Goal: Task Accomplishment & Management: Manage account settings

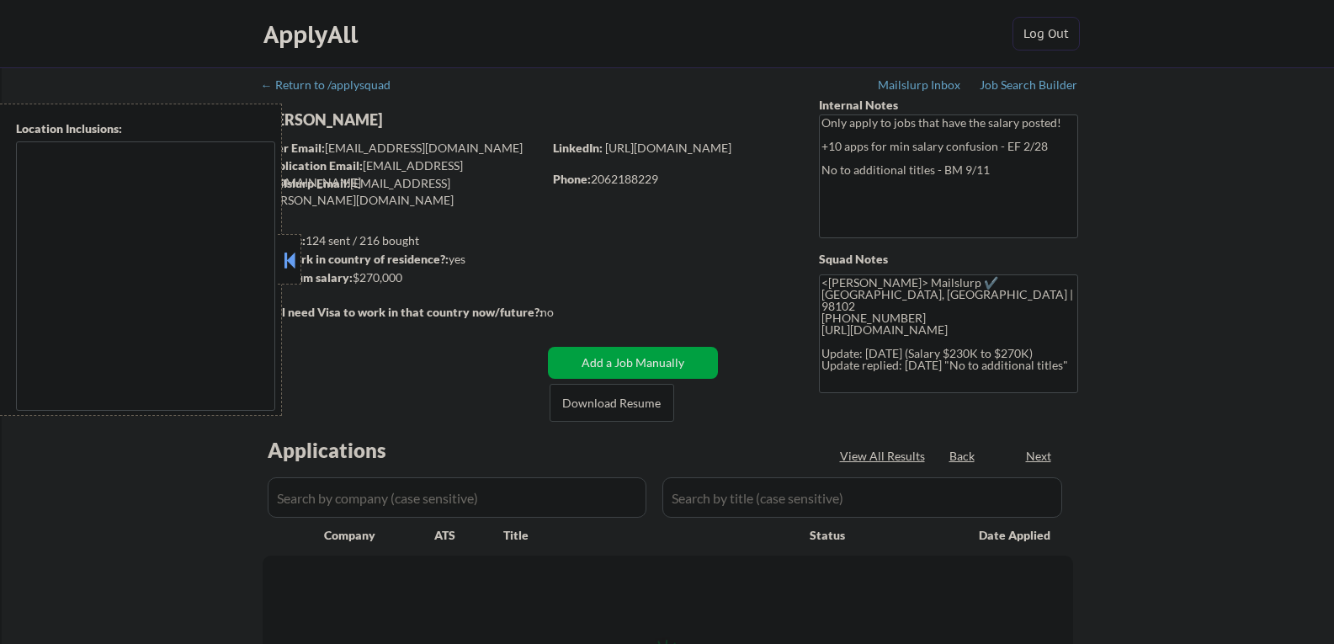
type textarea "remote"
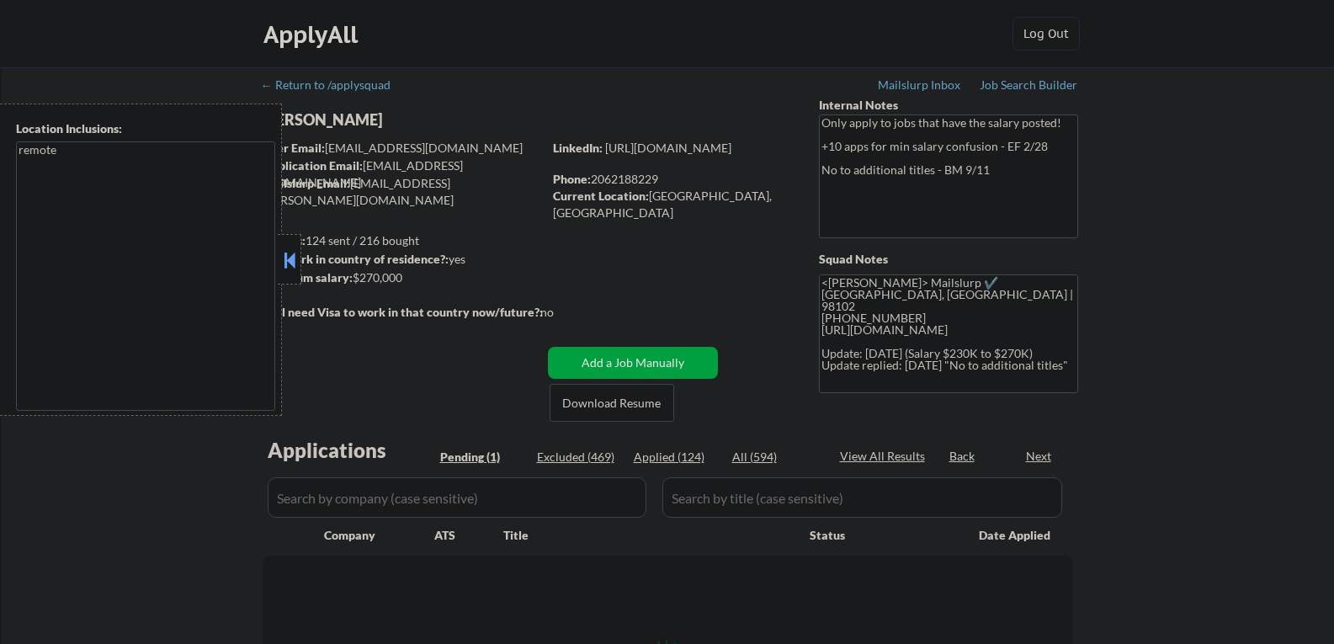
select select ""pending""
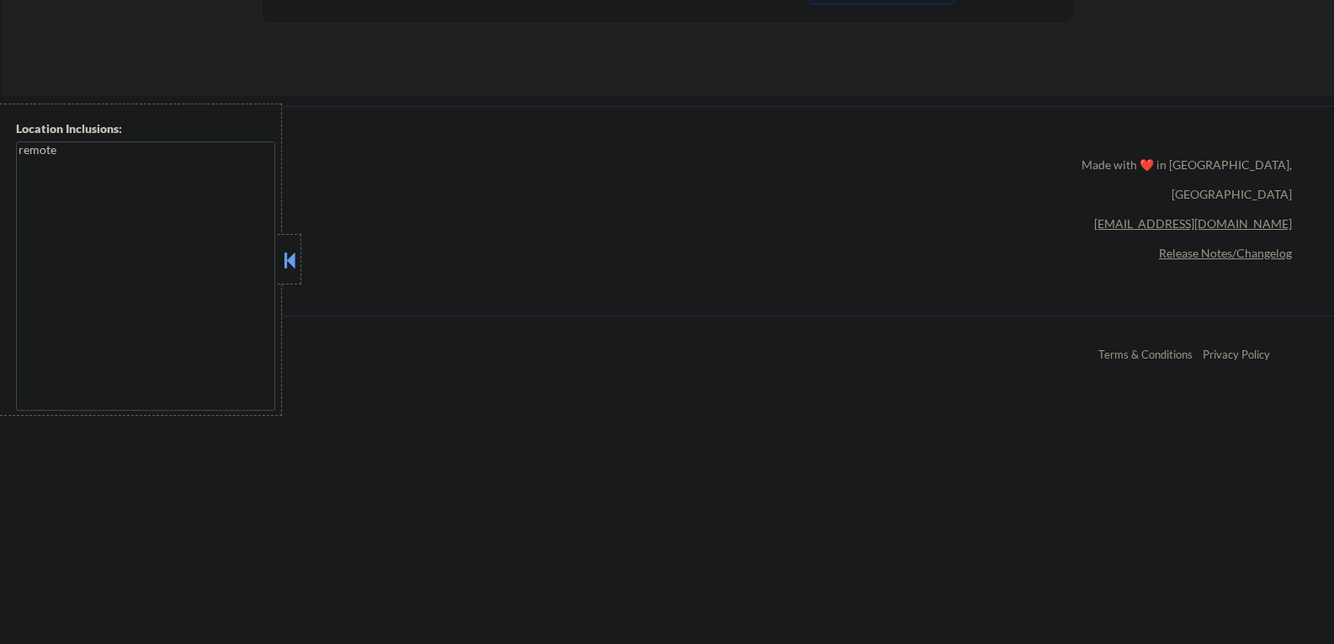
scroll to position [673, 0]
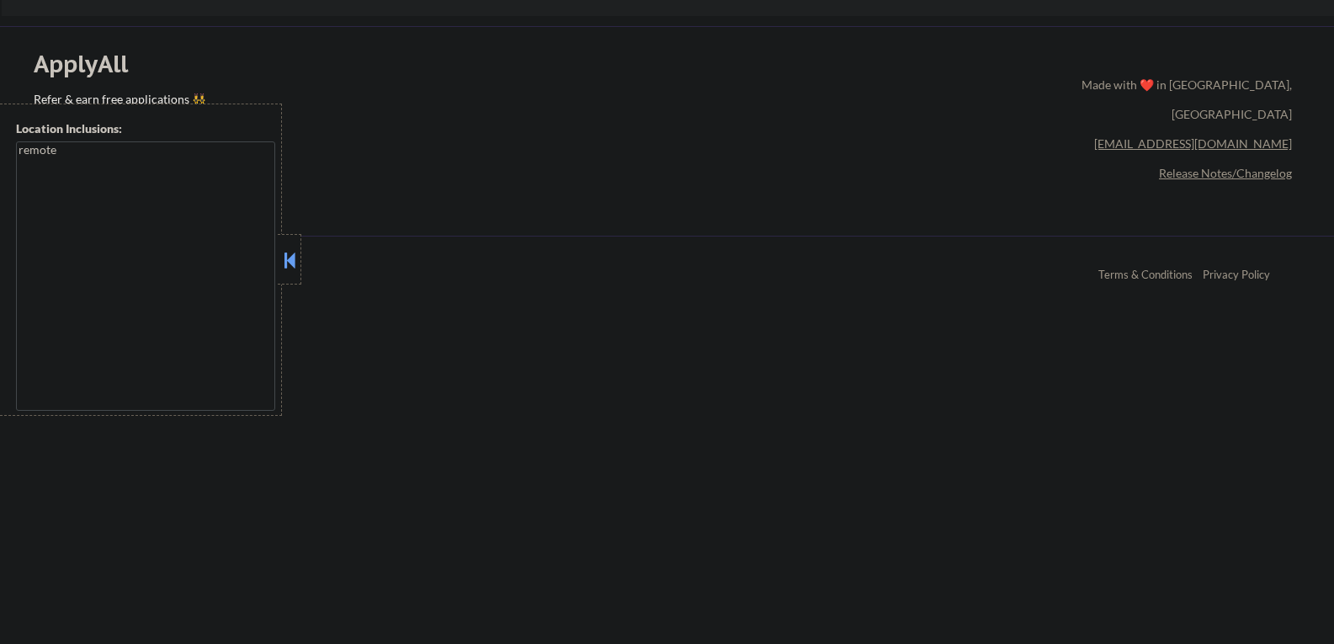
click at [293, 263] on button at bounding box center [289, 259] width 19 height 25
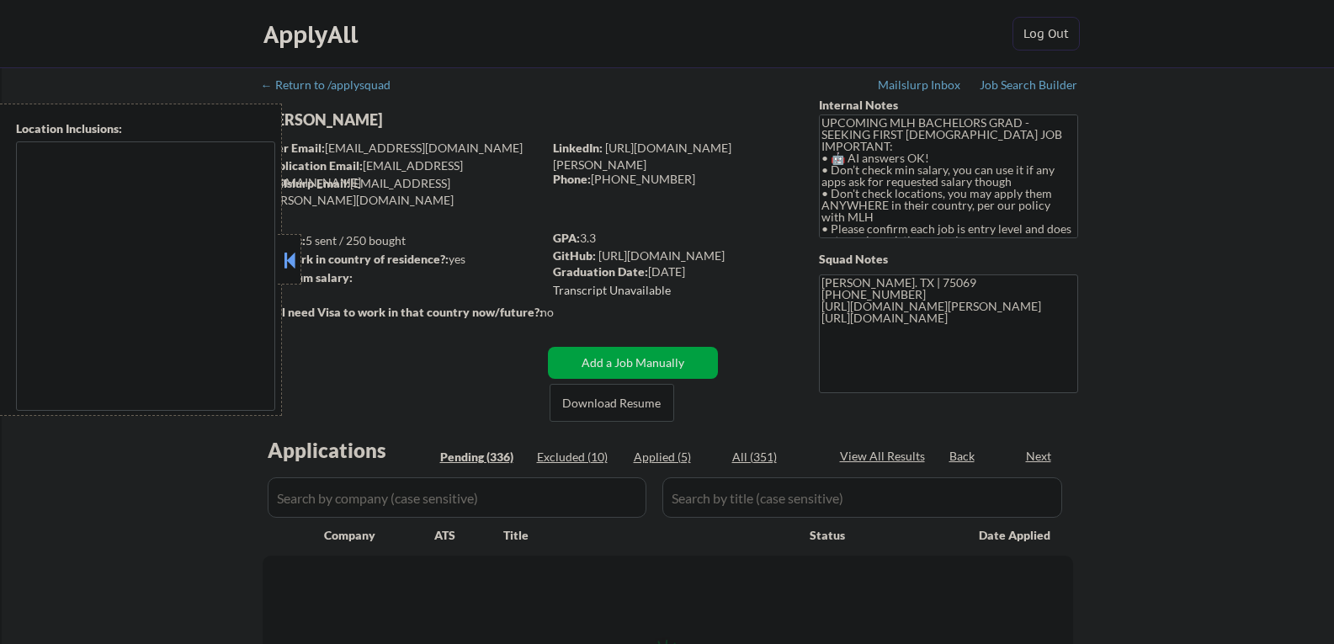
type textarea "country:[GEOGRAPHIC_DATA]"
click at [289, 265] on button at bounding box center [289, 259] width 19 height 25
click at [289, 263] on button at bounding box center [289, 259] width 19 height 25
select select ""pending""
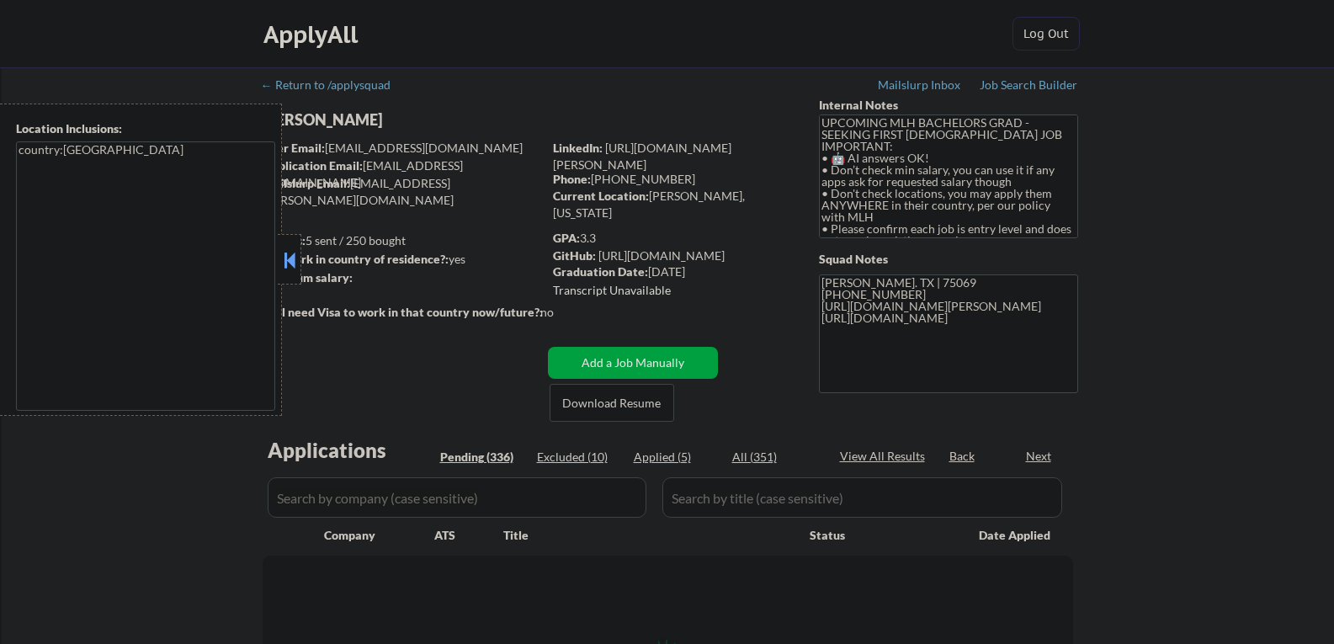
select select ""pending""
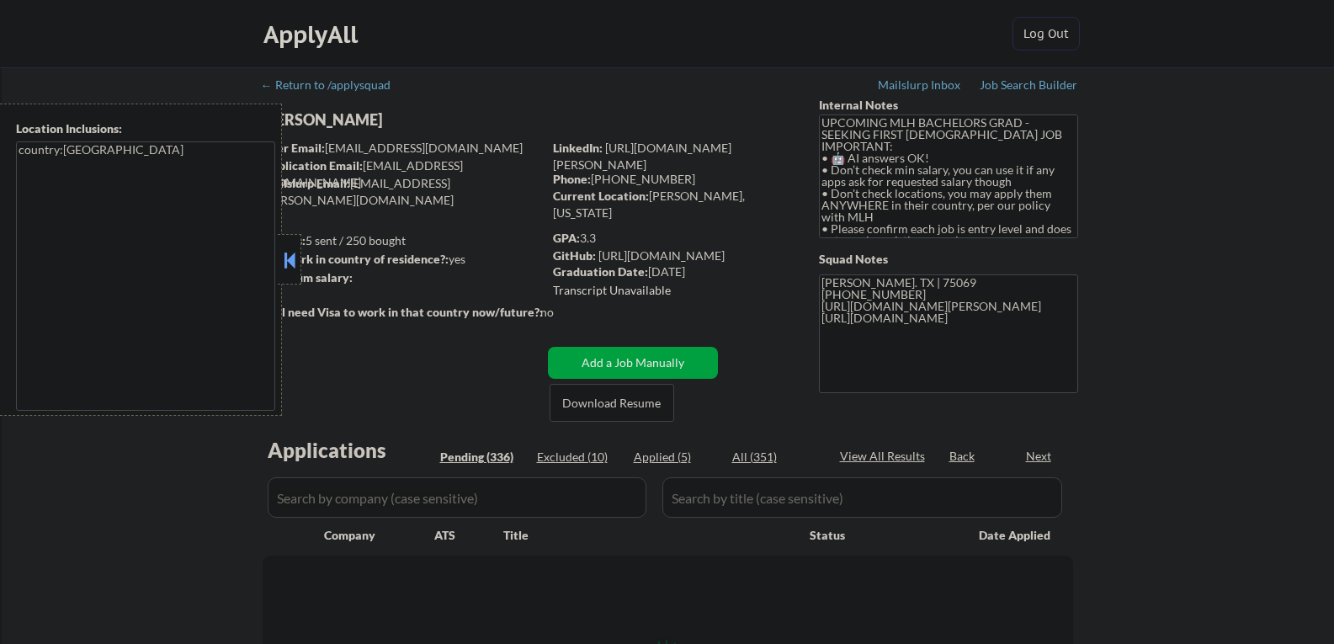
select select ""pending""
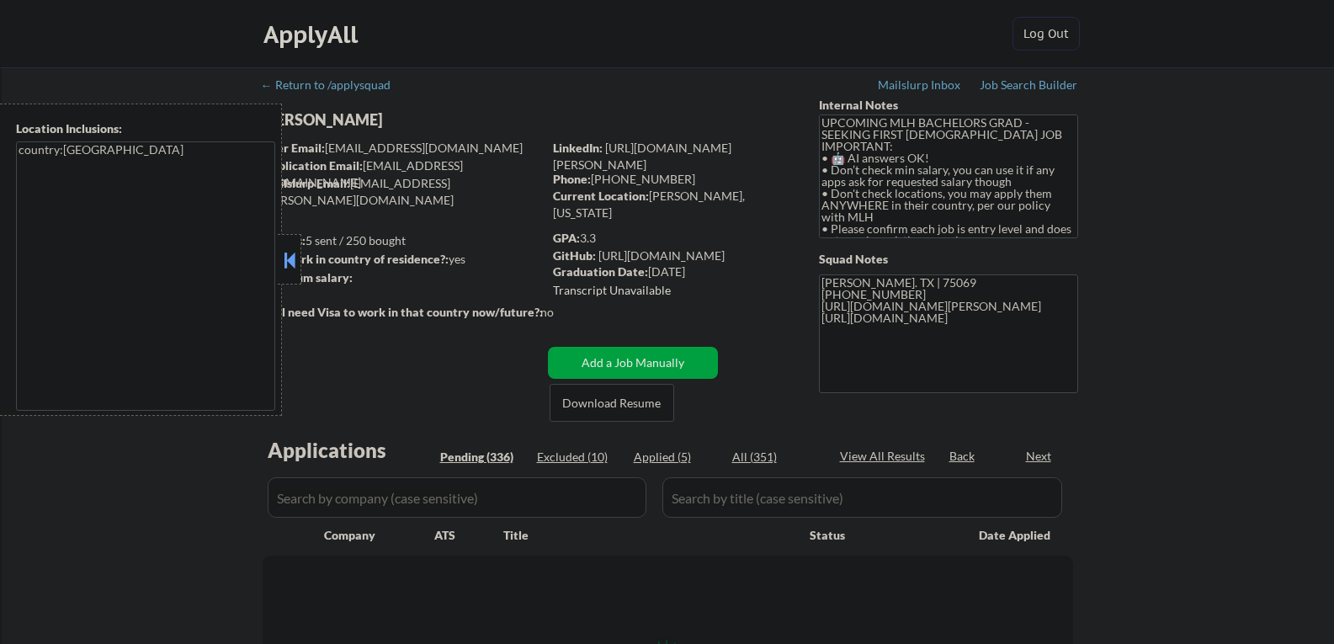
select select ""pending""
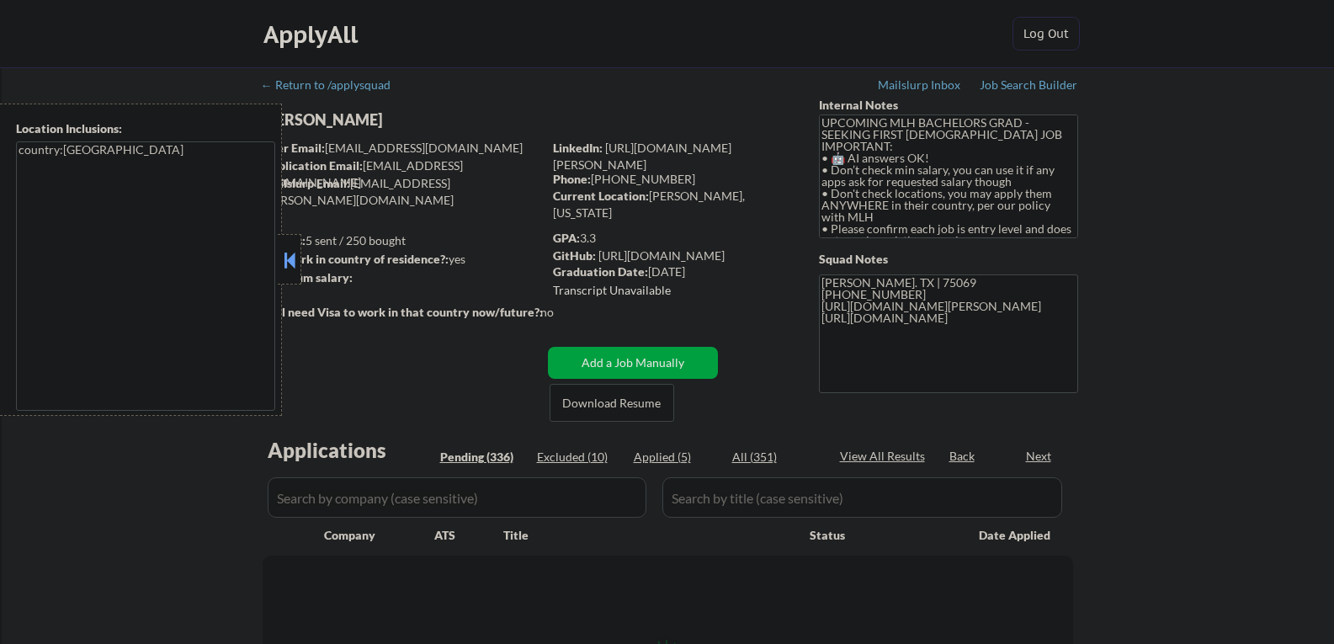
select select ""pending""
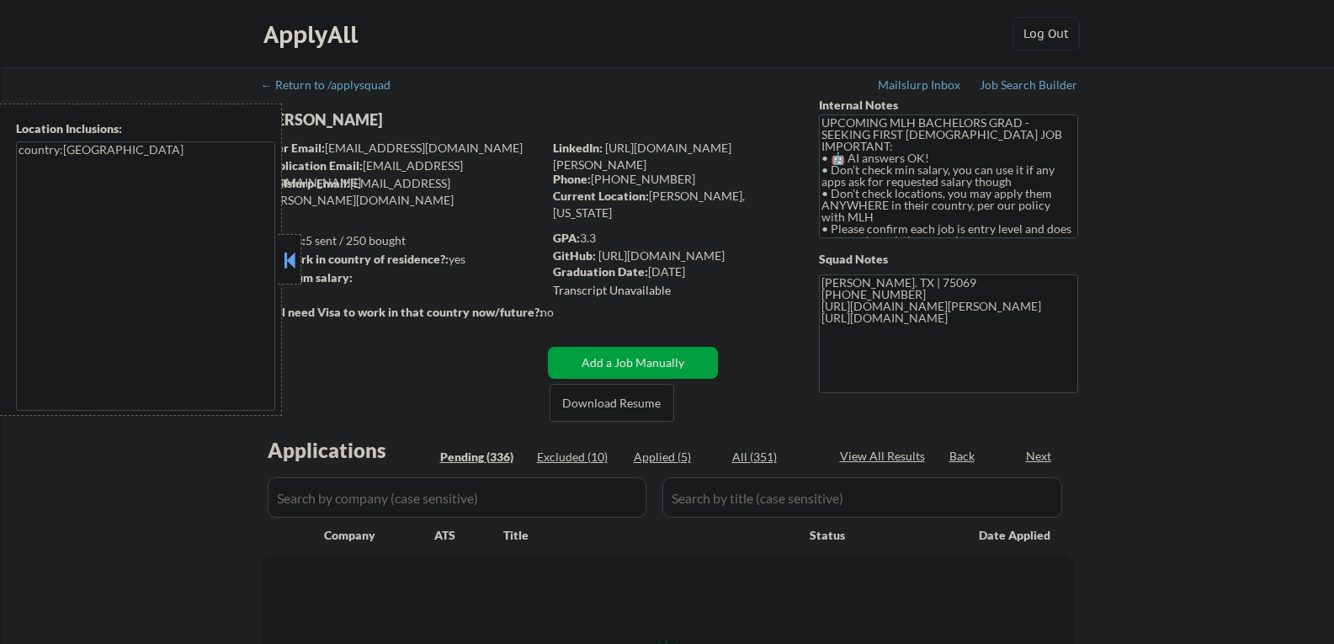
select select ""pending""
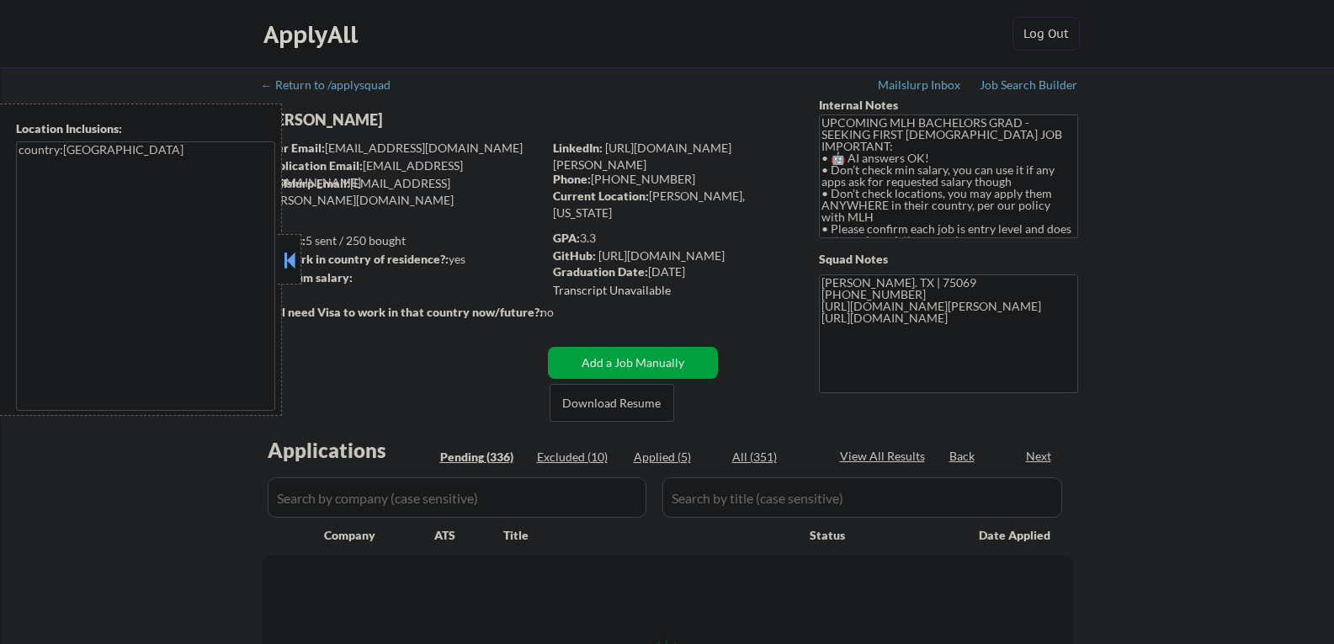
select select ""pending""
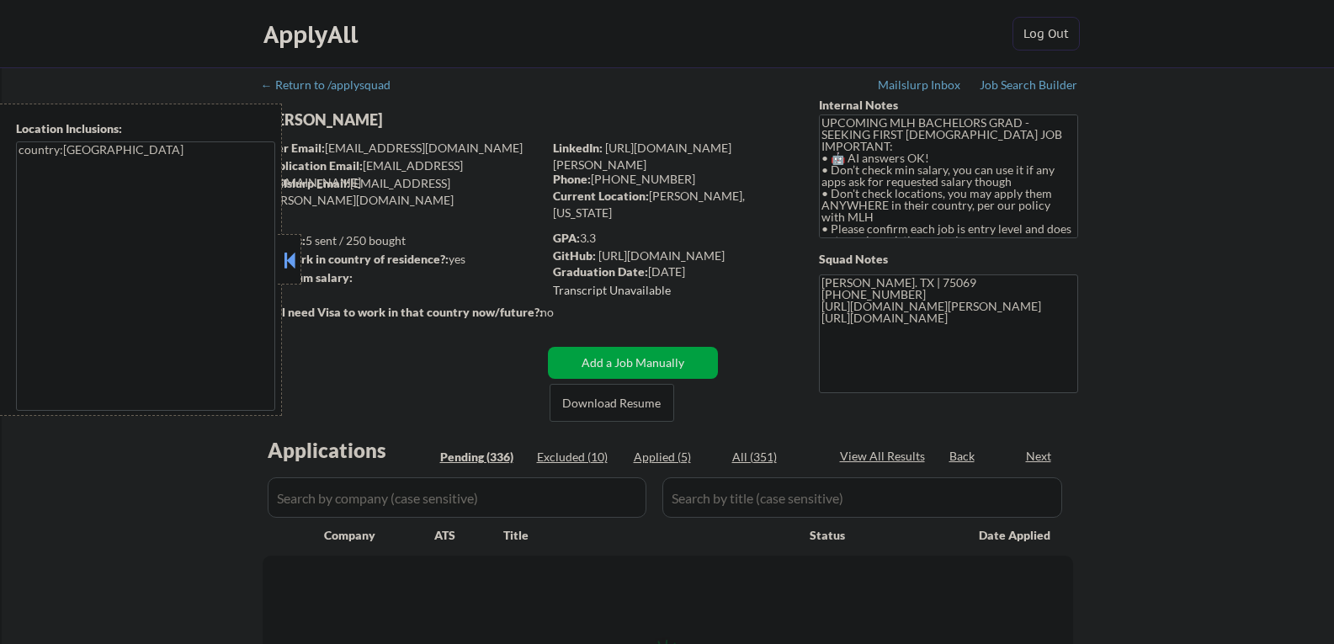
select select ""pending""
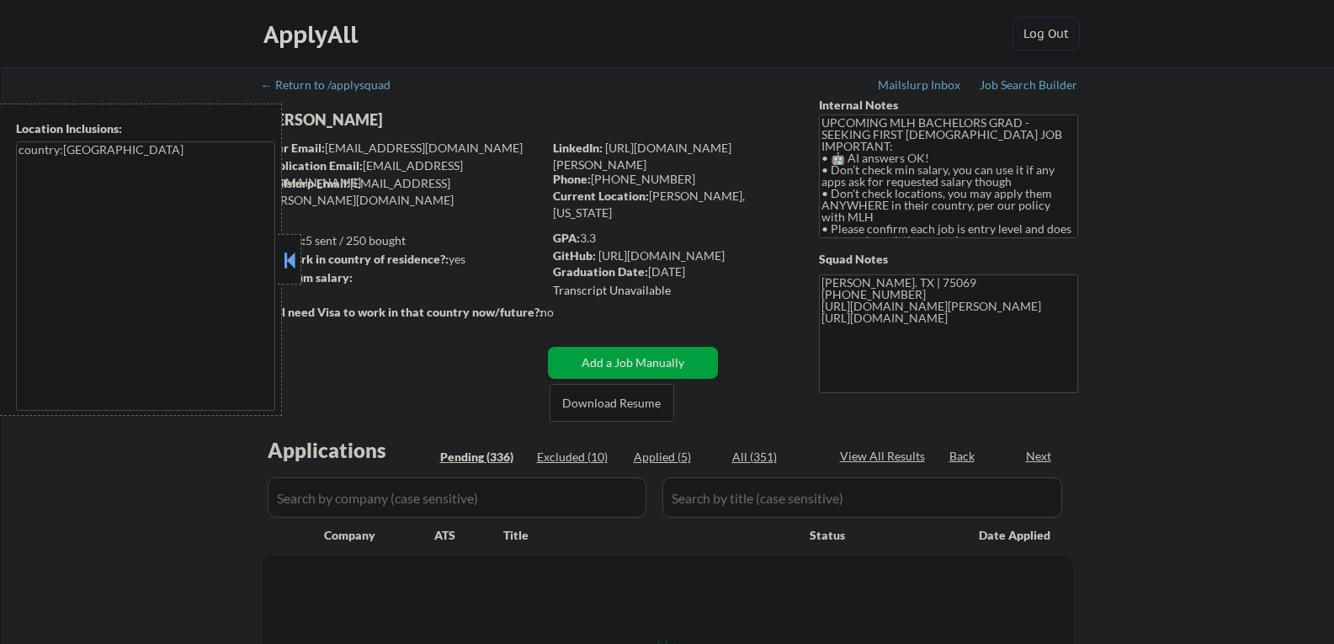
select select ""pending""
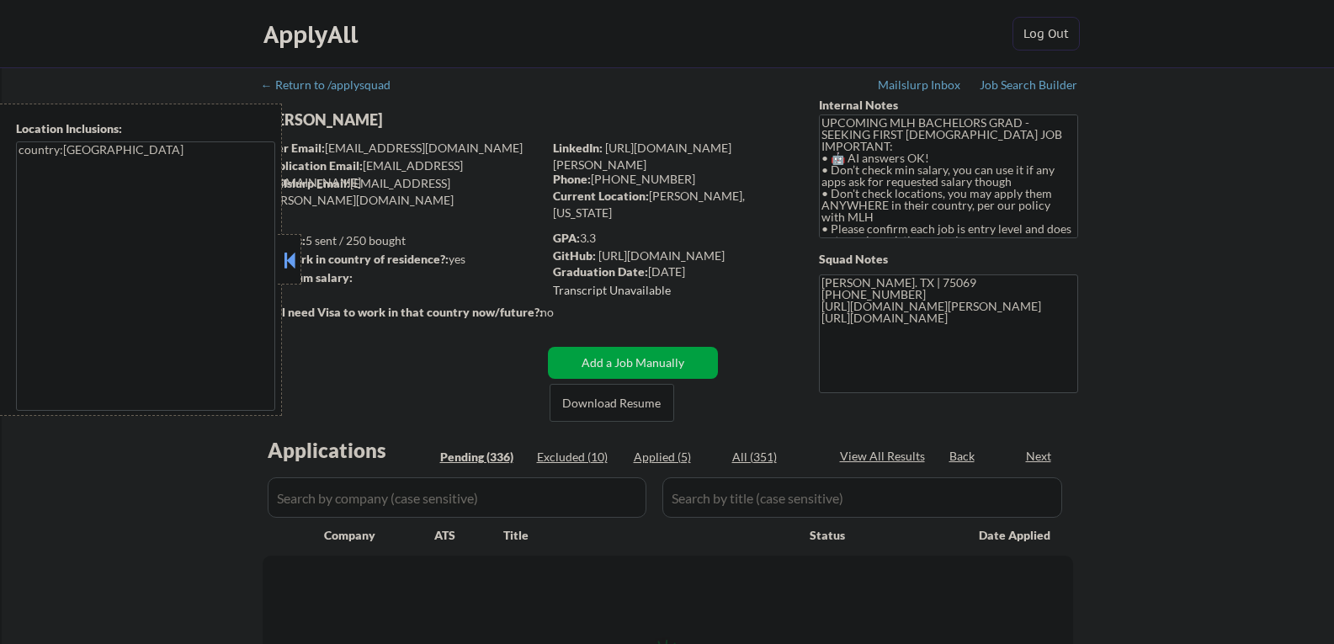
select select ""pending""
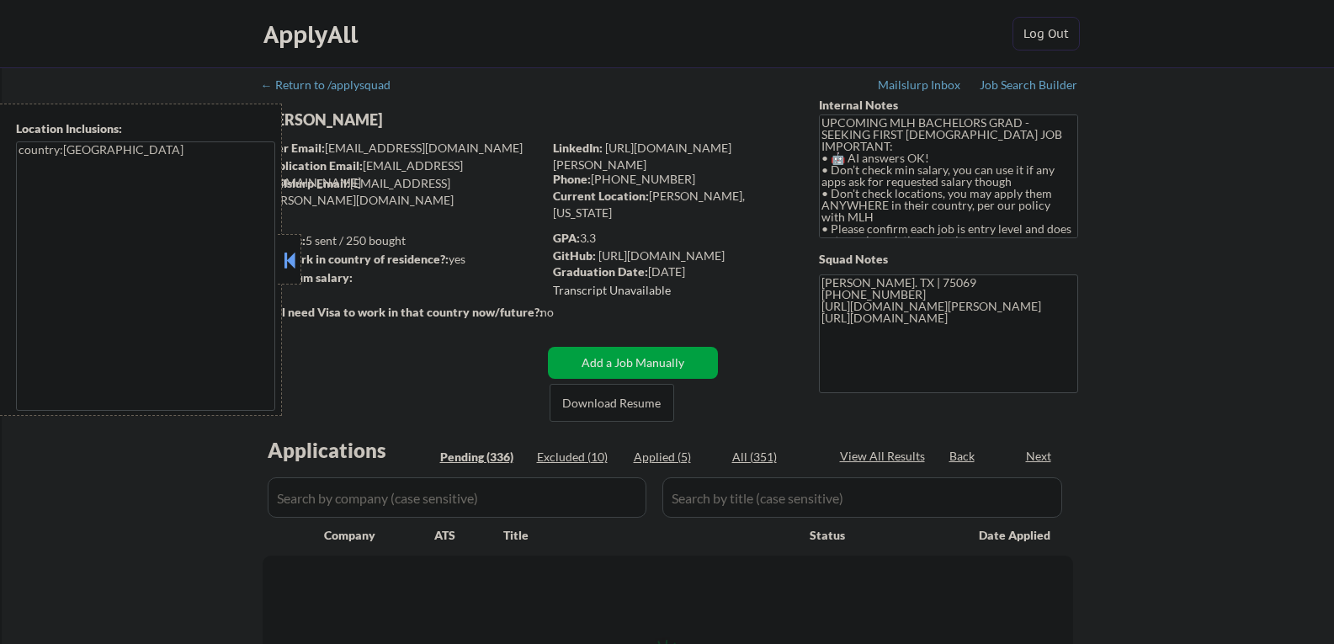
select select ""pending""
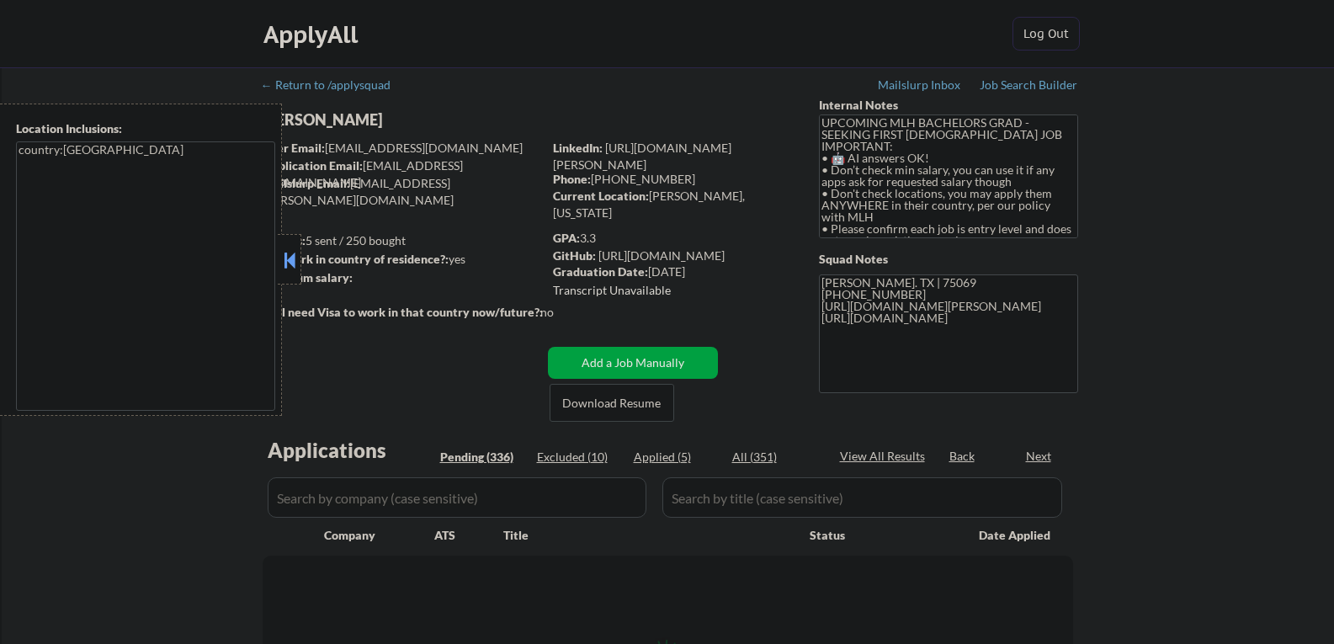
select select ""pending""
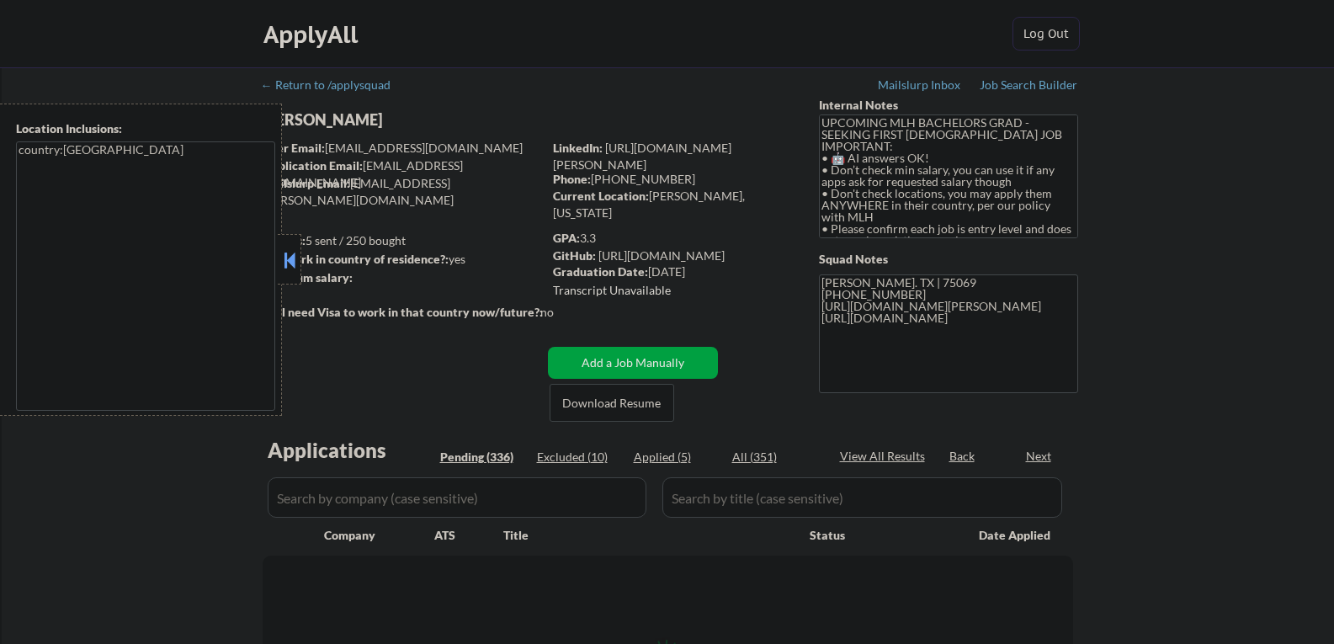
select select ""pending""
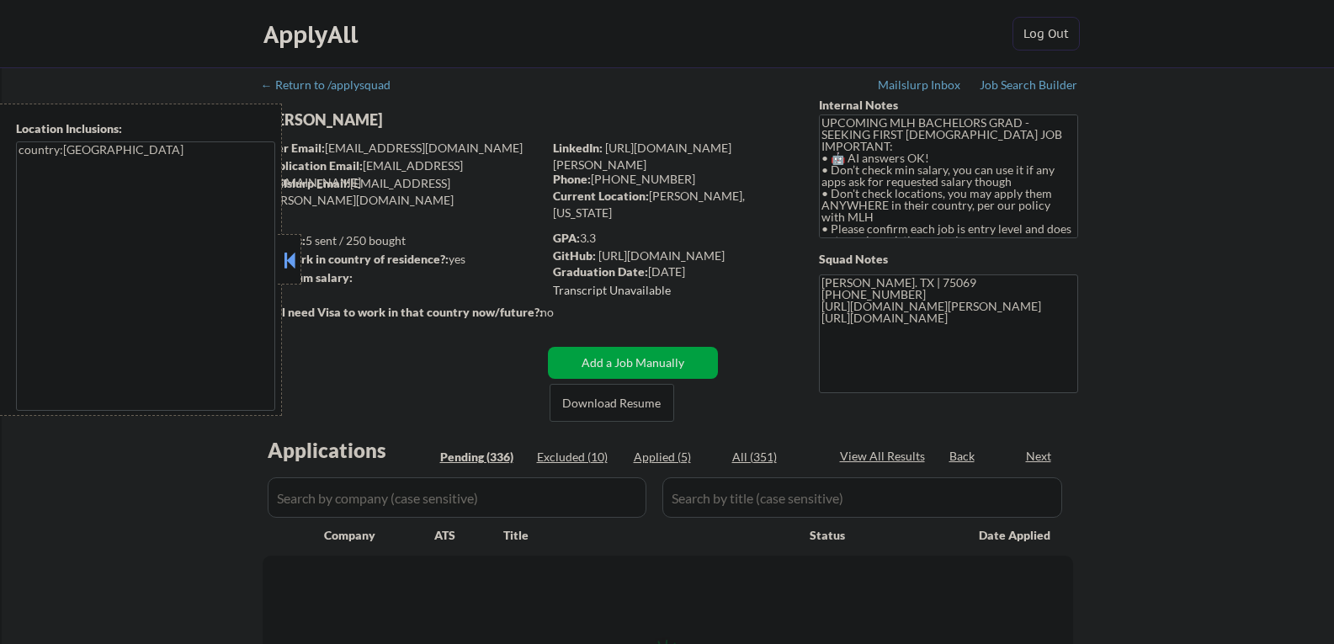
select select ""pending""
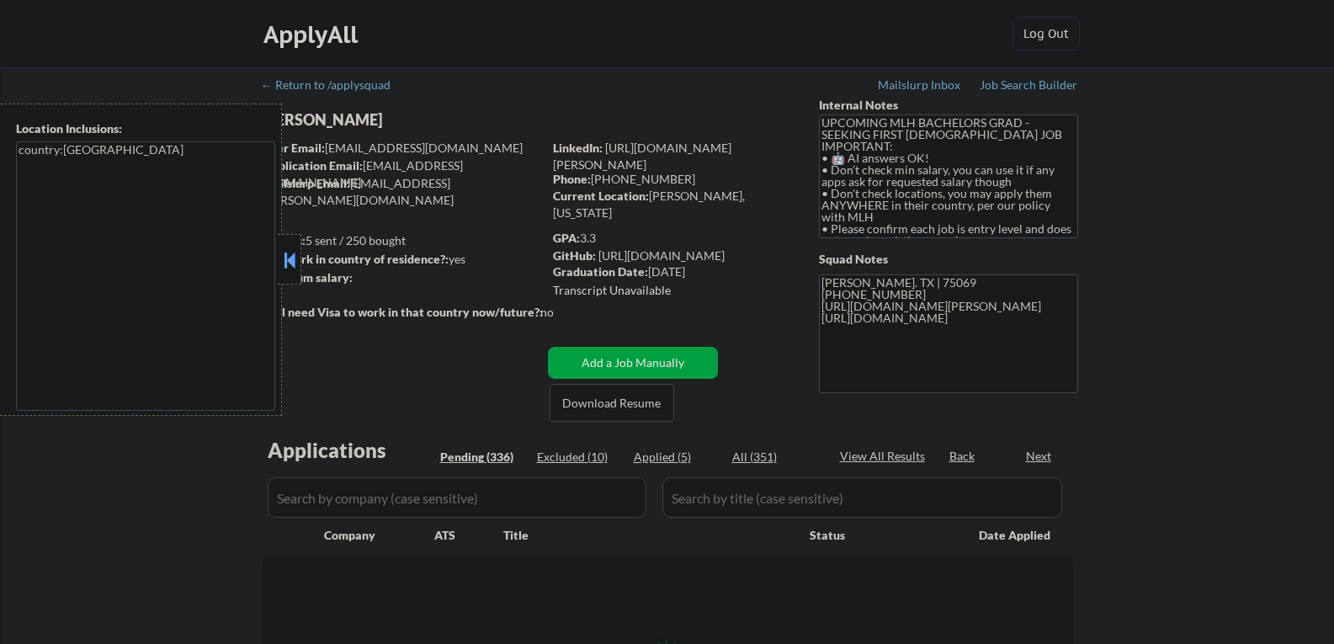
select select ""pending""
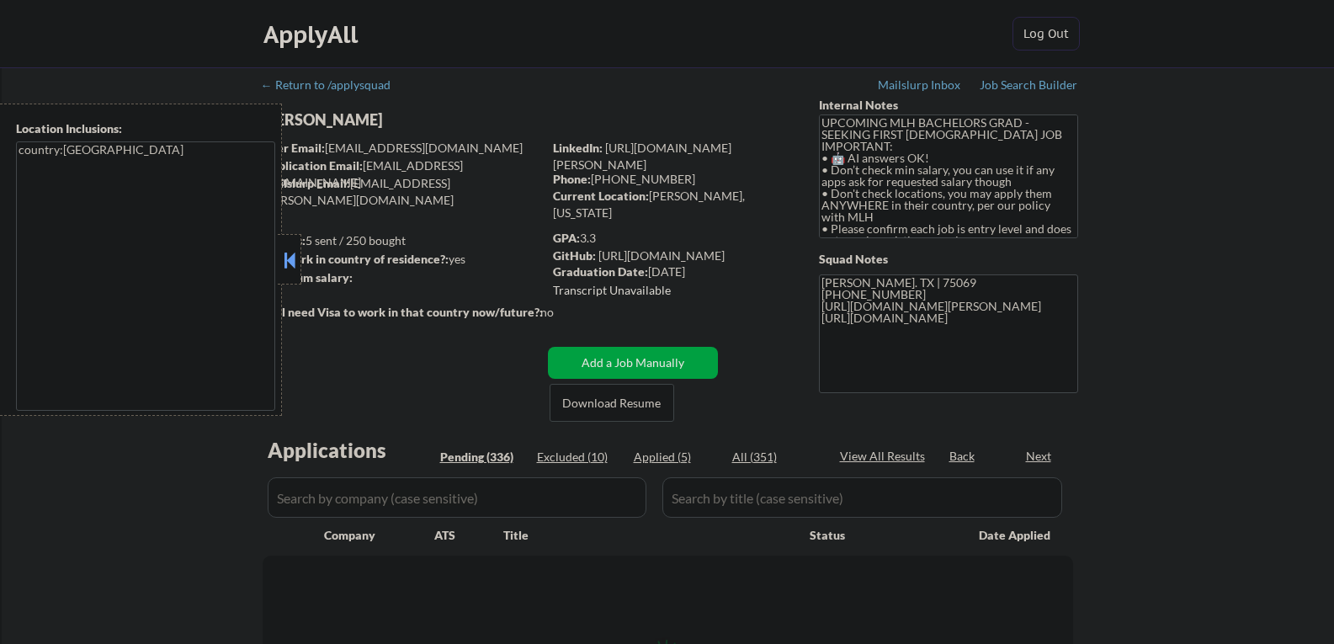
select select ""pending""
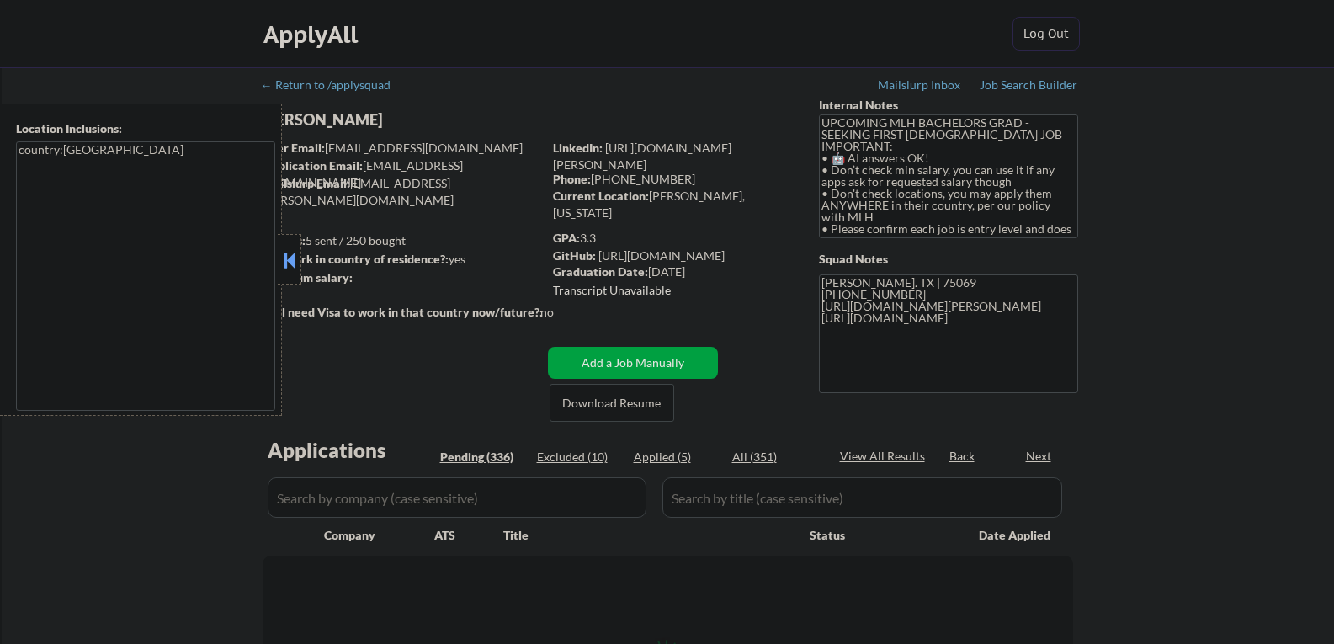
select select ""pending""
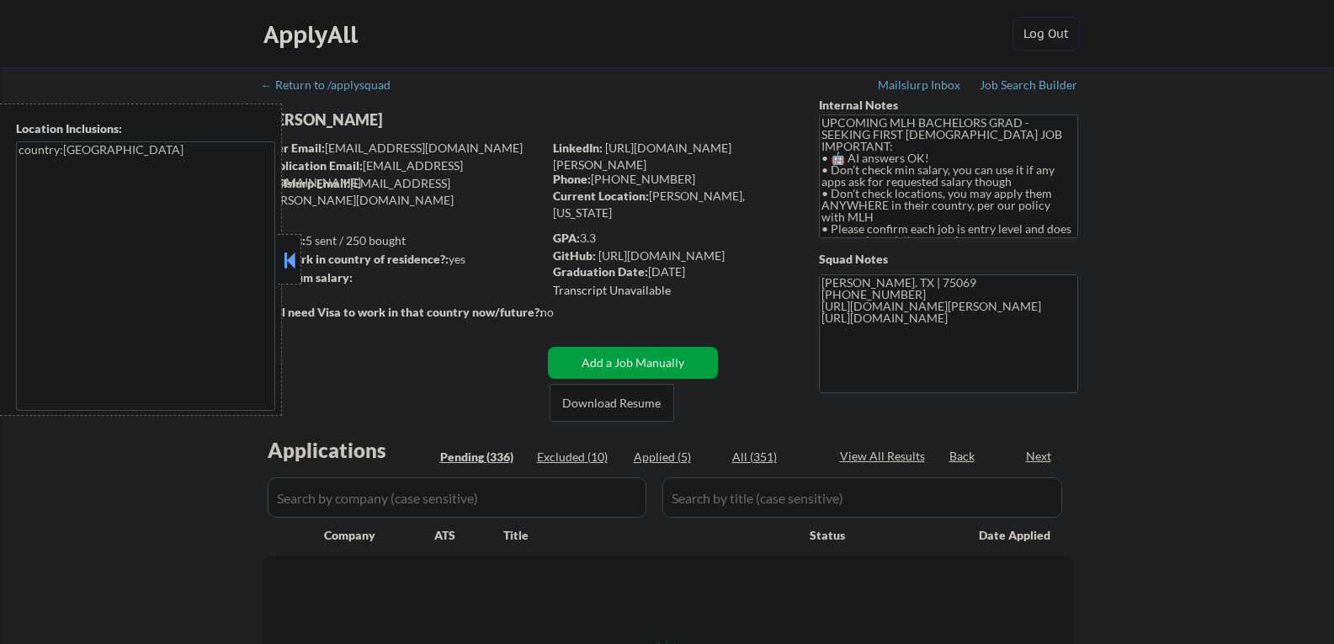
select select ""pending""
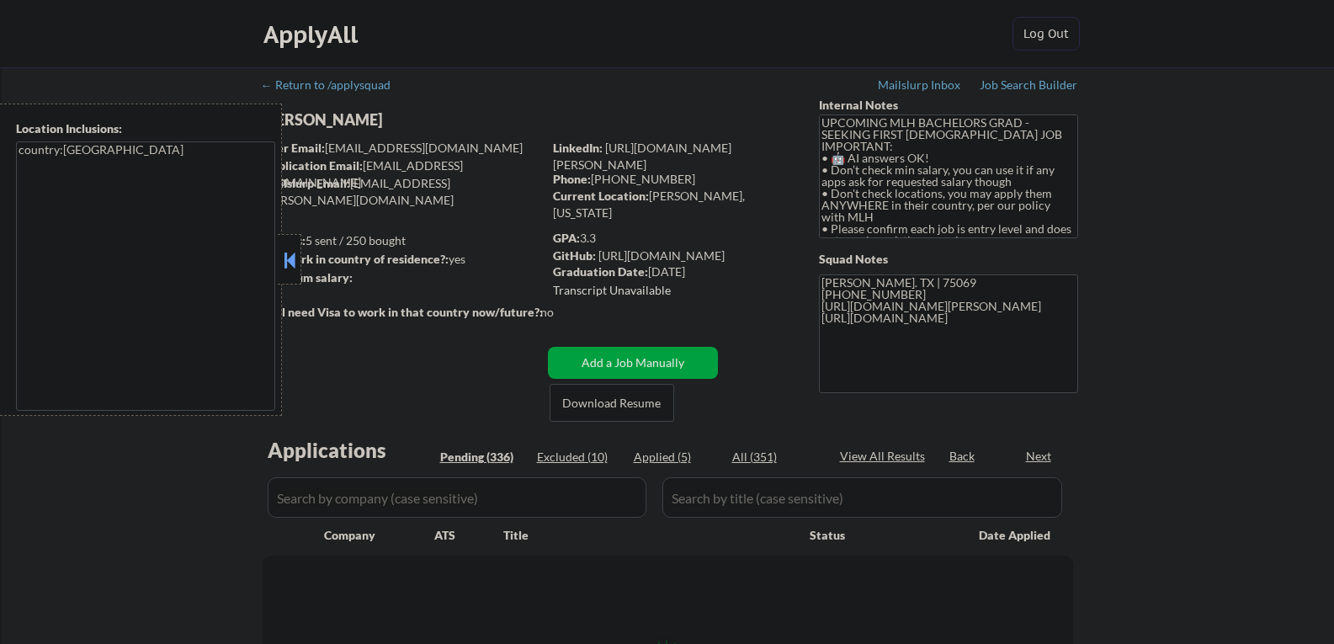
select select ""pending""
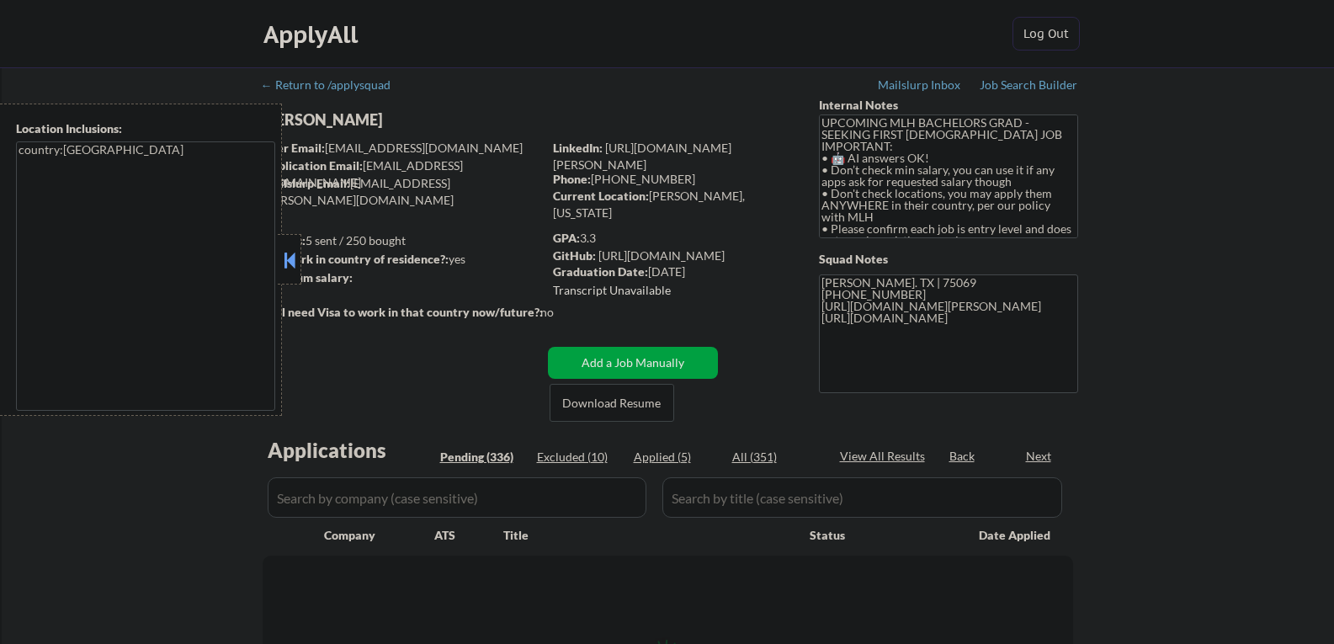
select select ""pending""
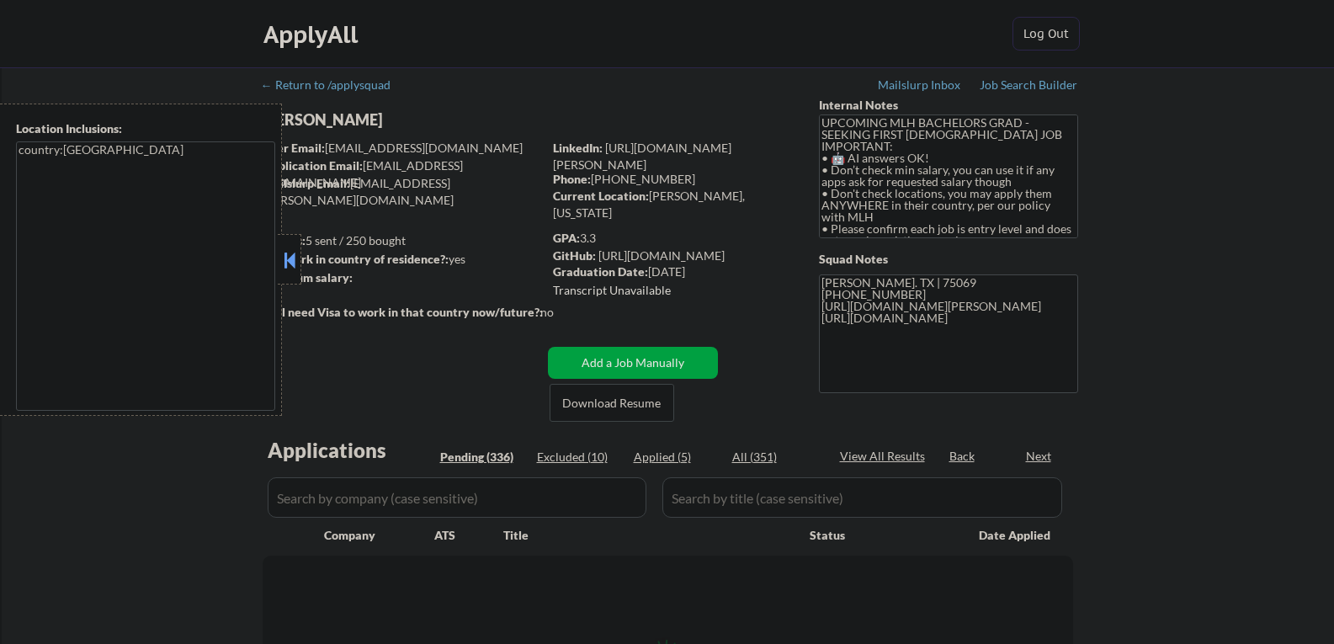
select select ""pending""
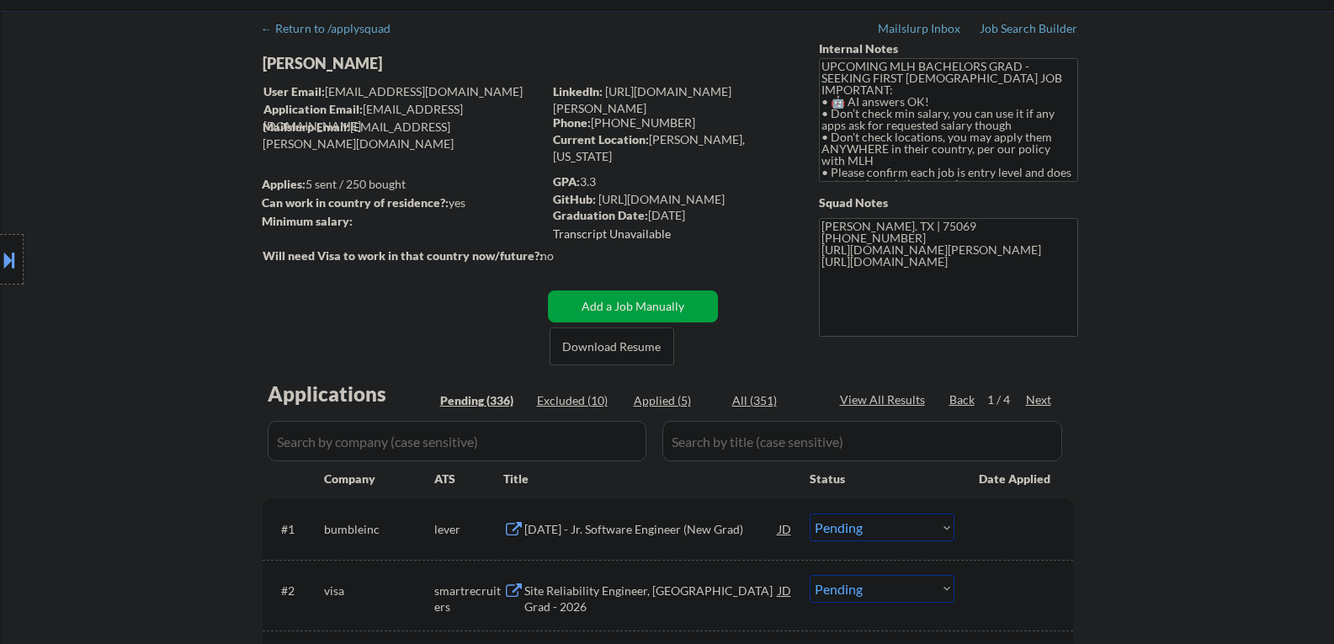
scroll to position [84, 0]
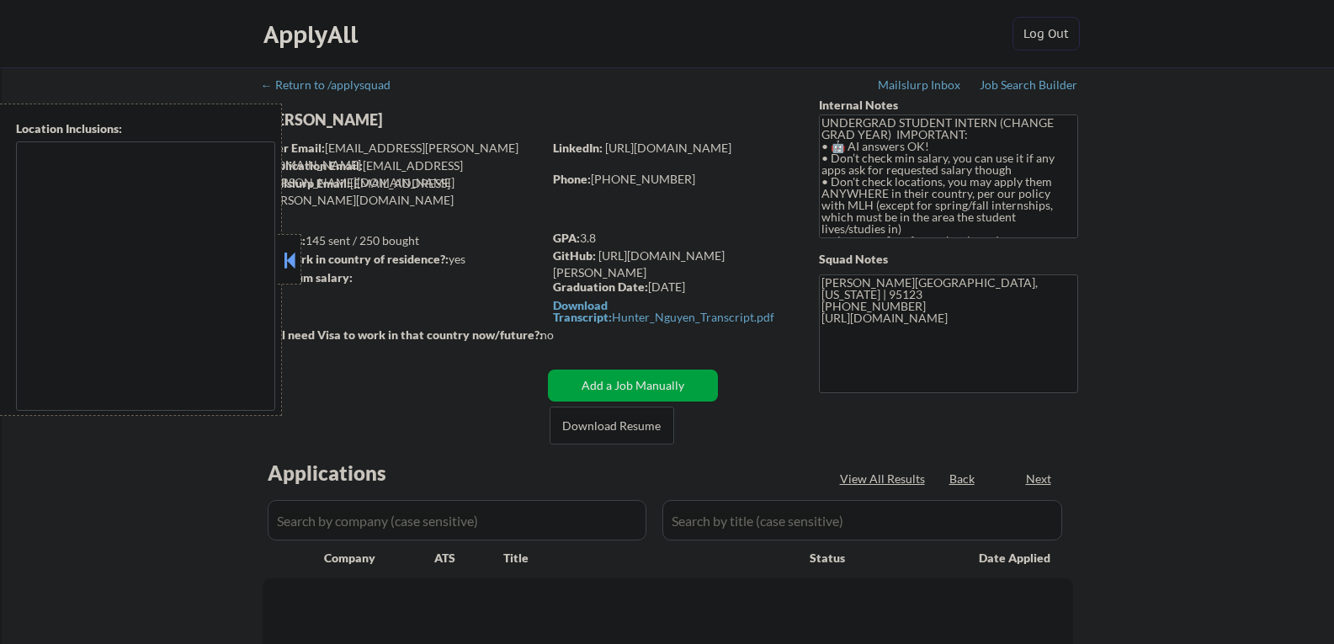
click at [288, 263] on button at bounding box center [289, 259] width 19 height 25
select select ""pending""
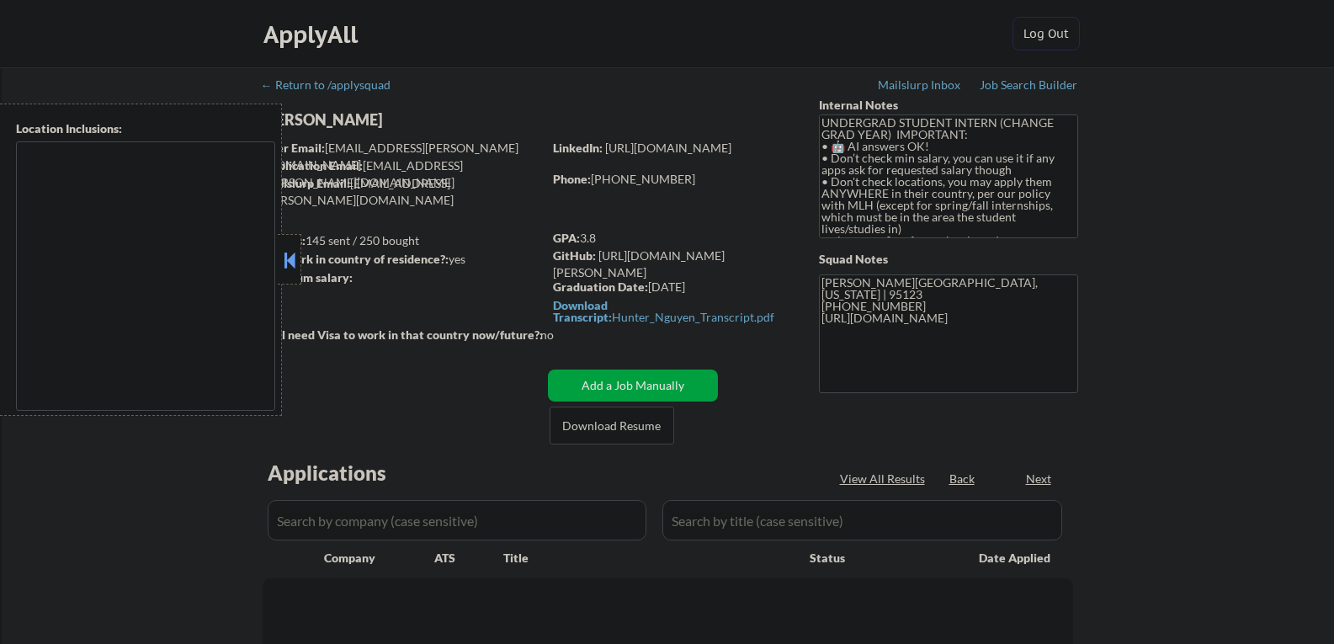
select select ""pending""
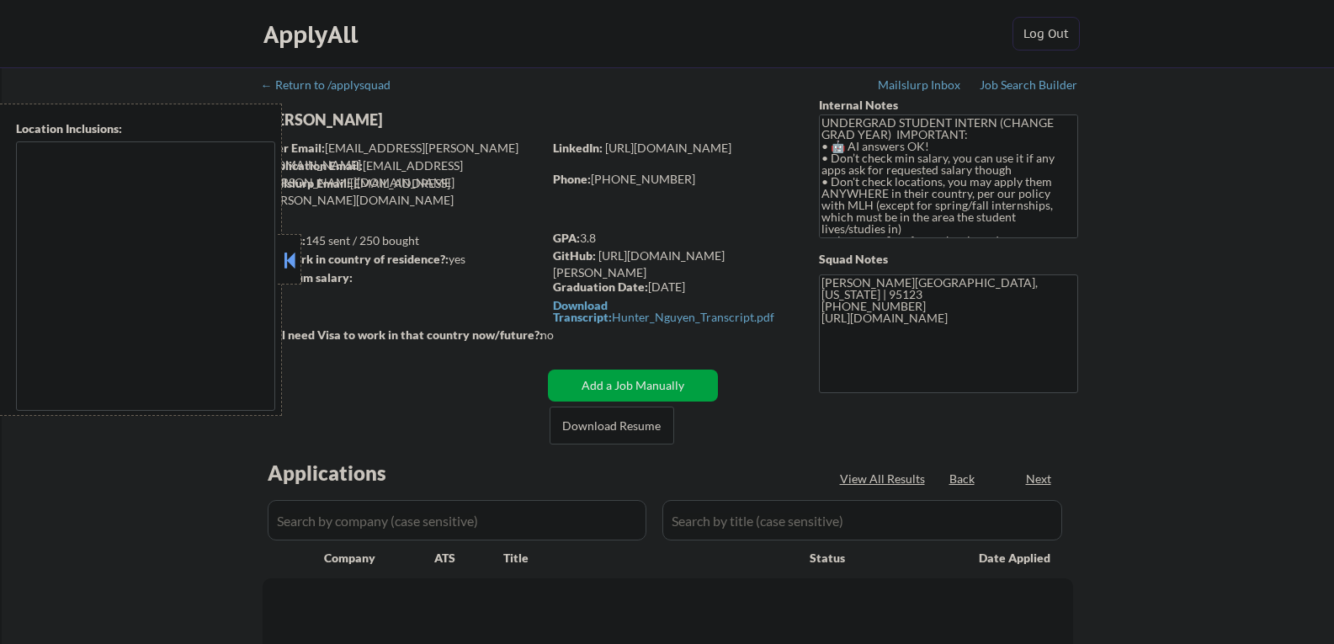
select select ""pending""
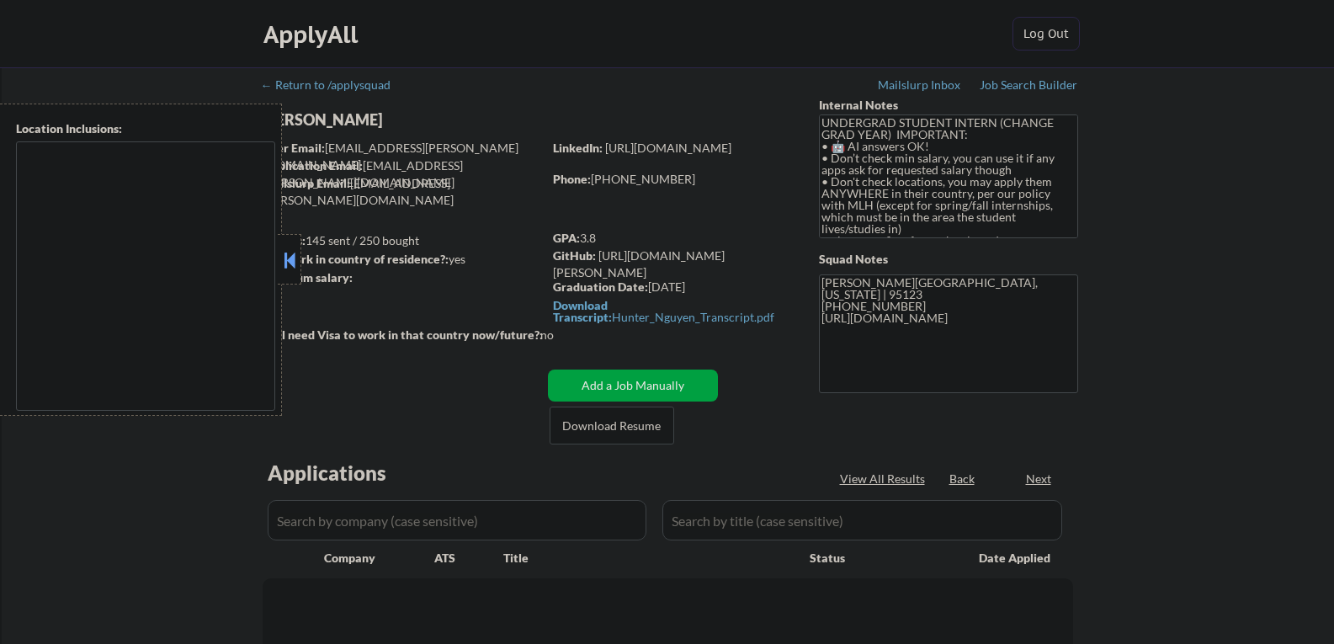
select select ""pending""
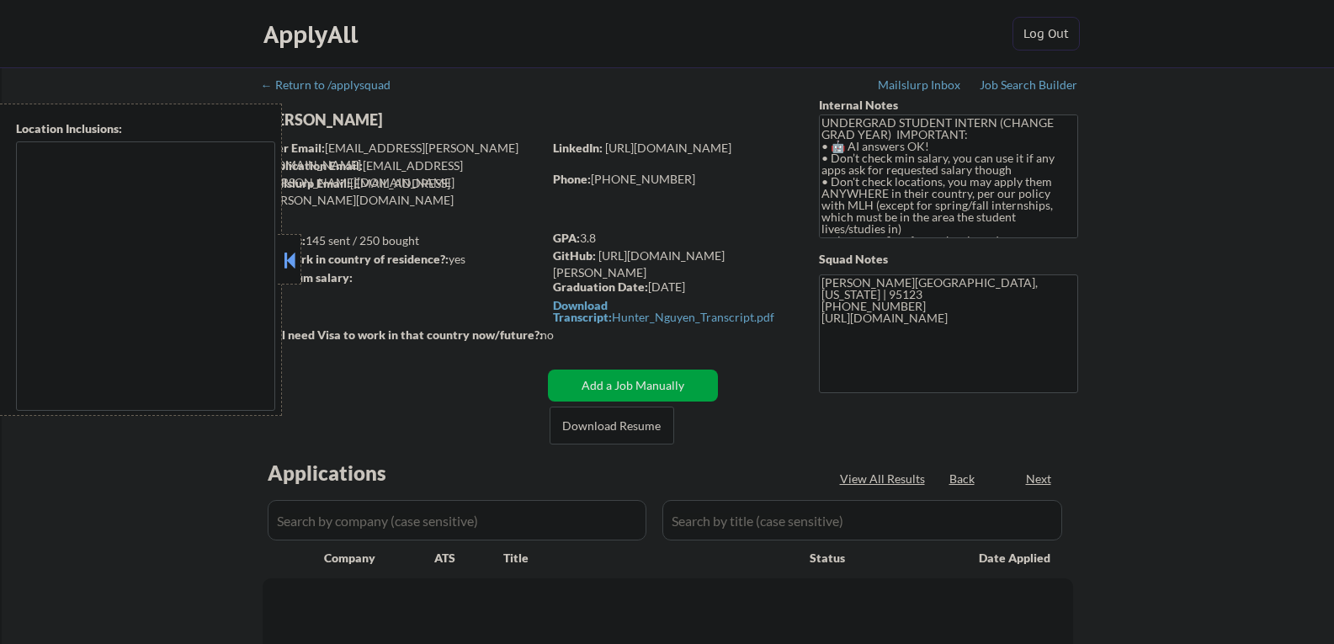
select select ""pending""
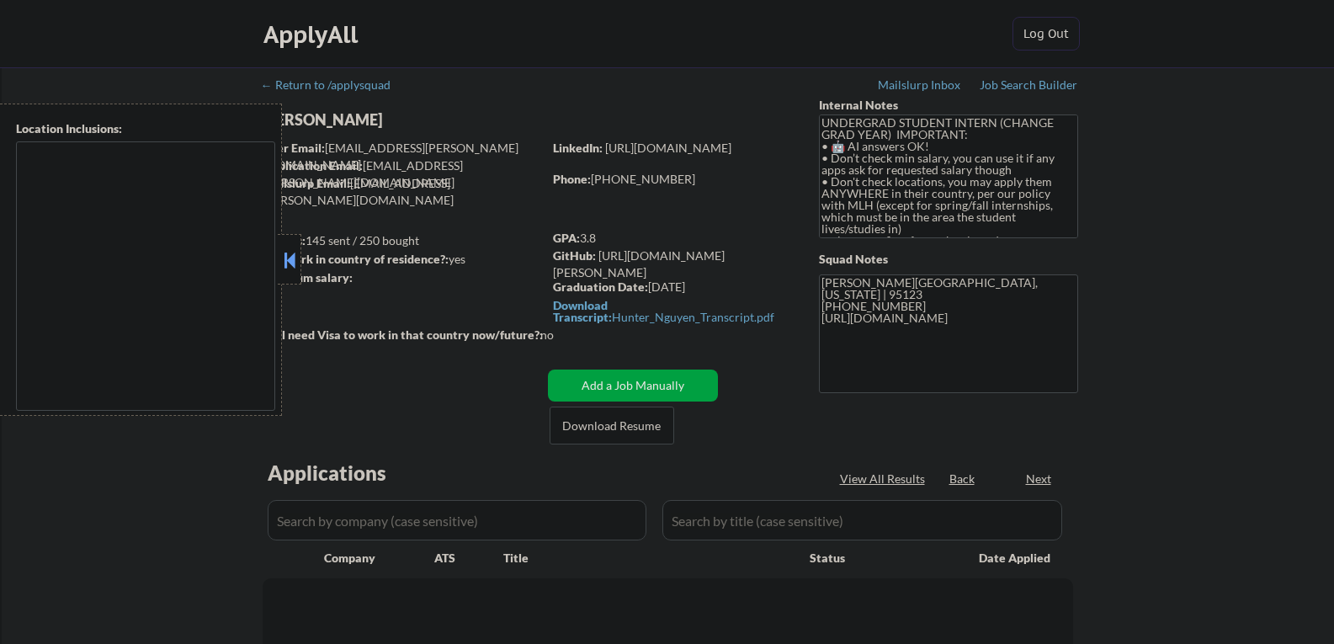
select select ""pending""
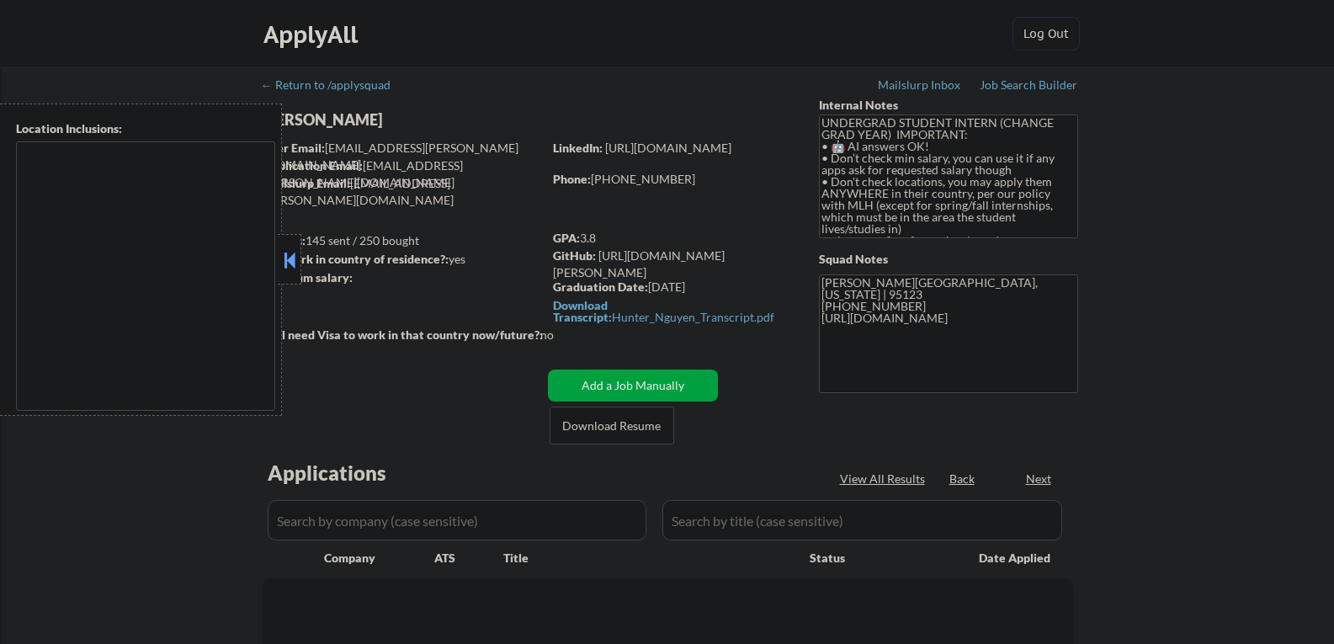
select select ""pending""
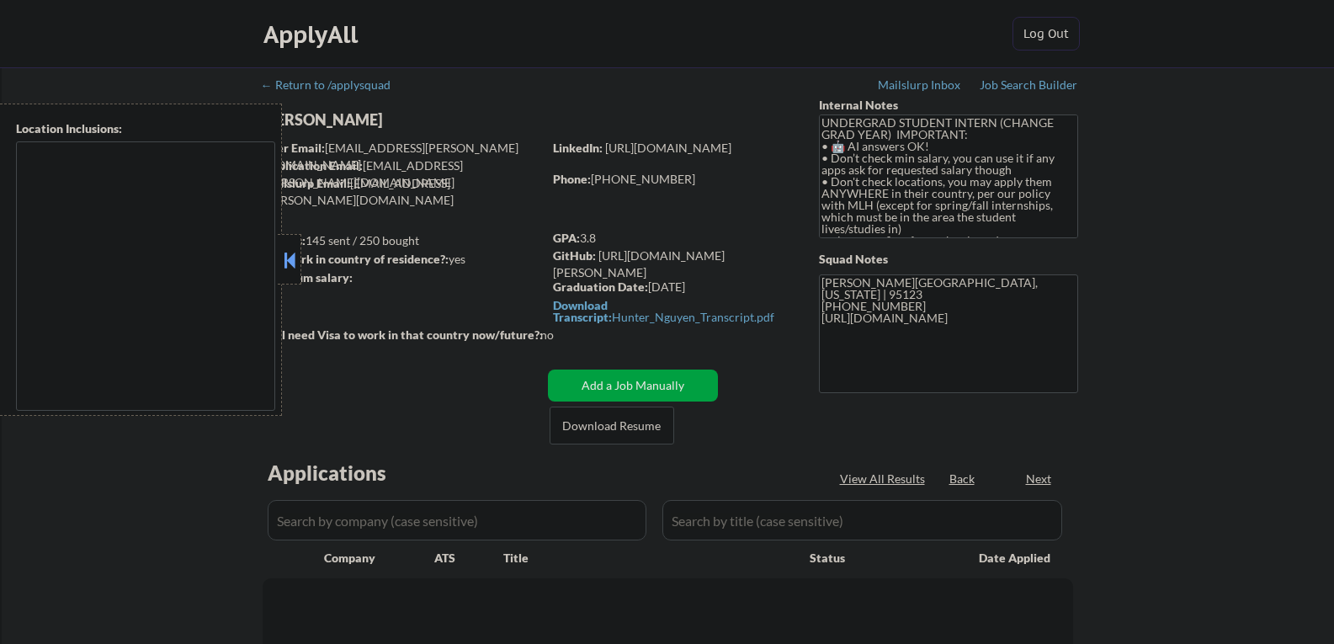
select select ""pending""
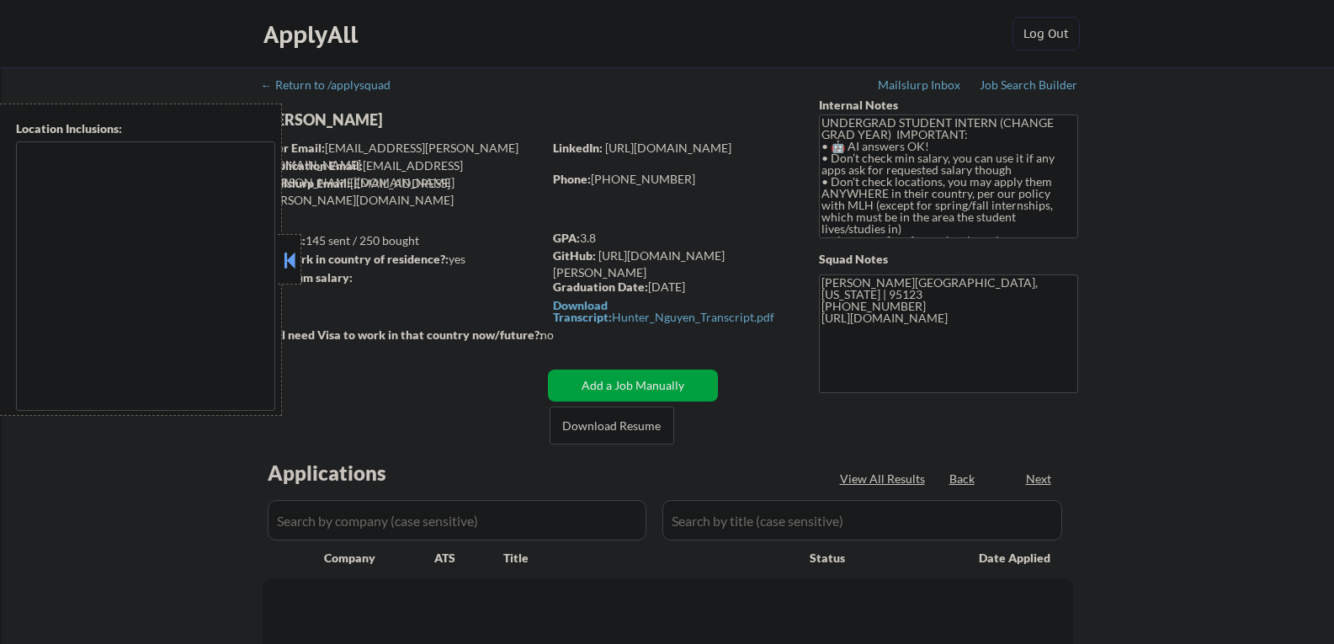
select select ""pending""
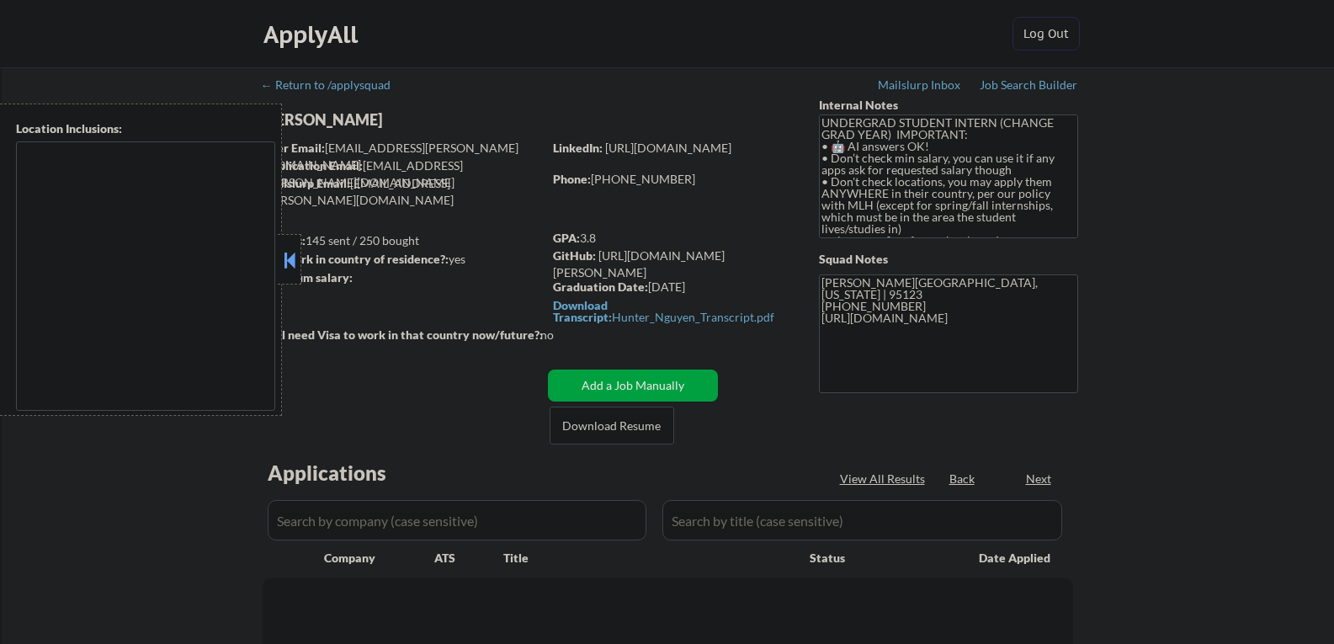
select select ""pending""
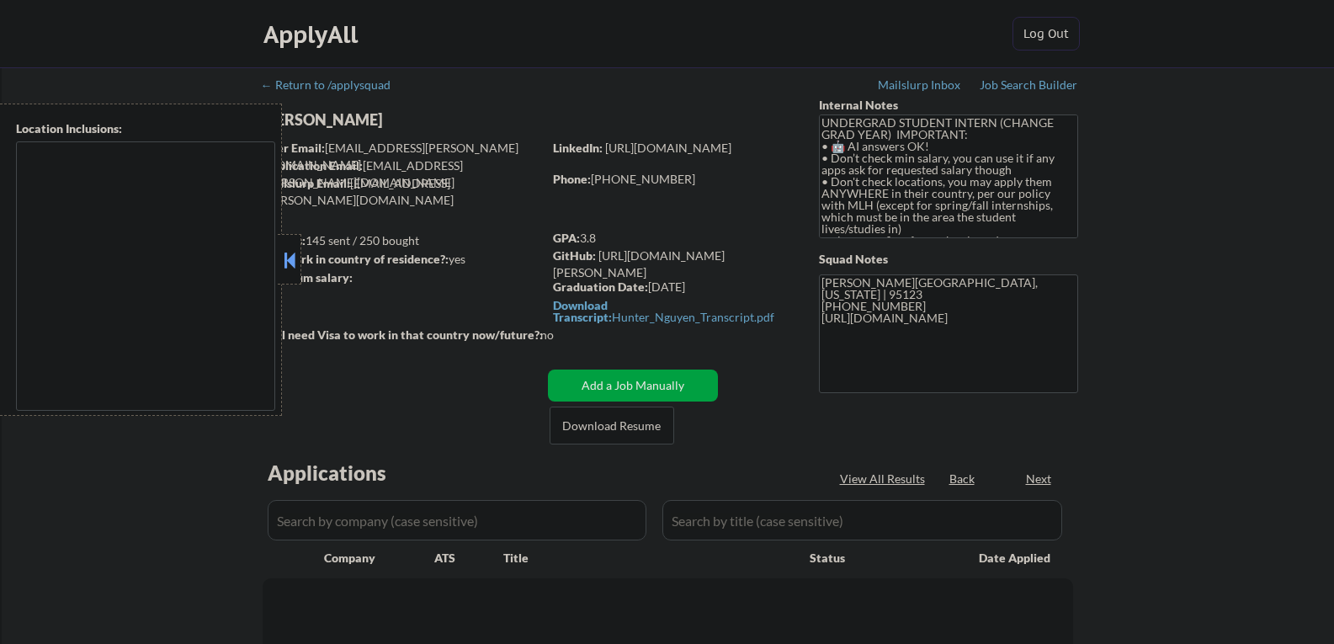
select select ""pending""
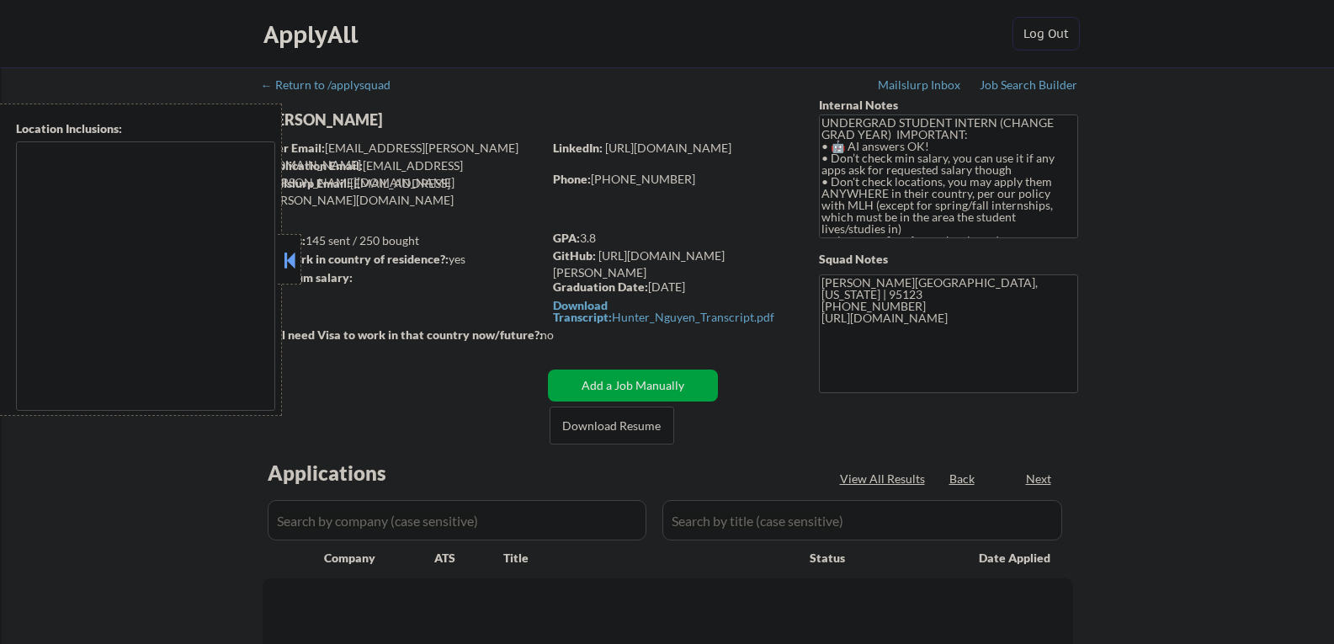
select select ""pending""
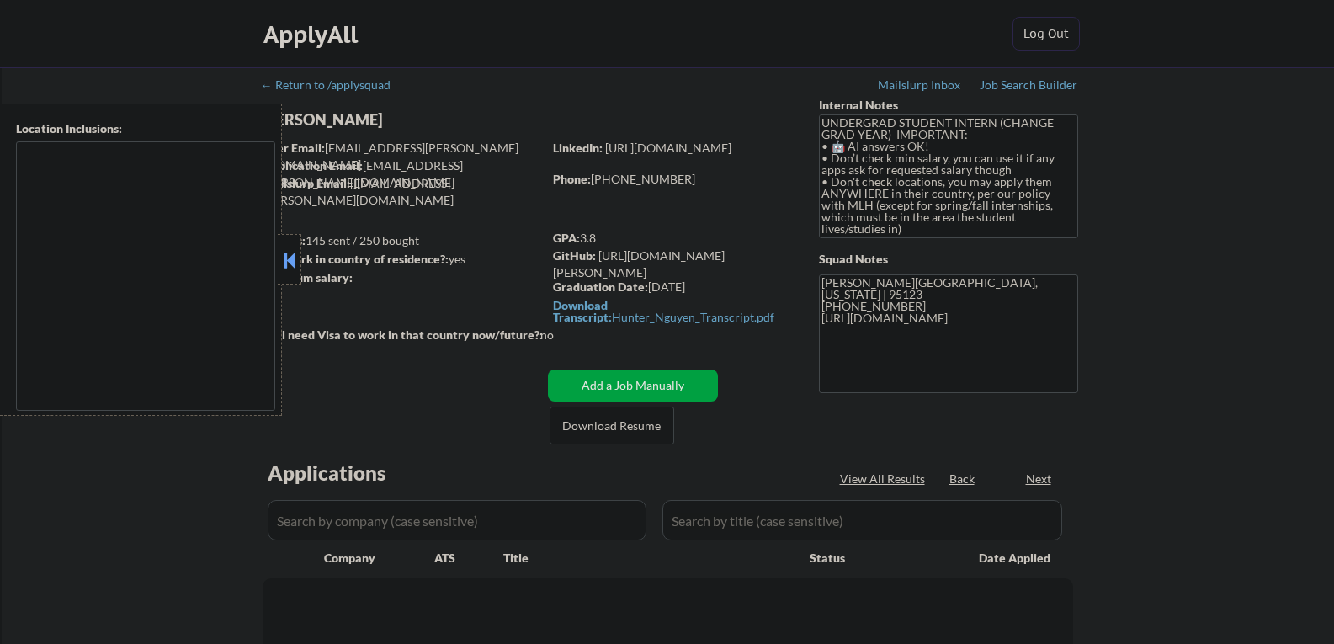
select select ""pending""
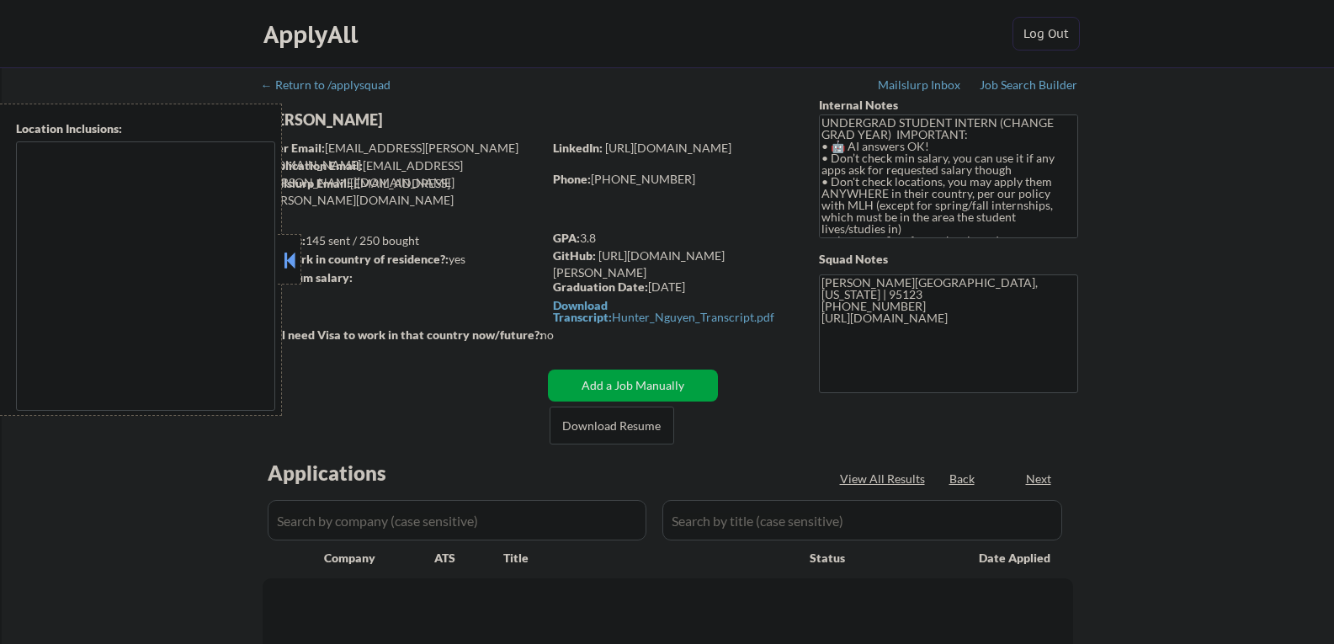
select select ""pending""
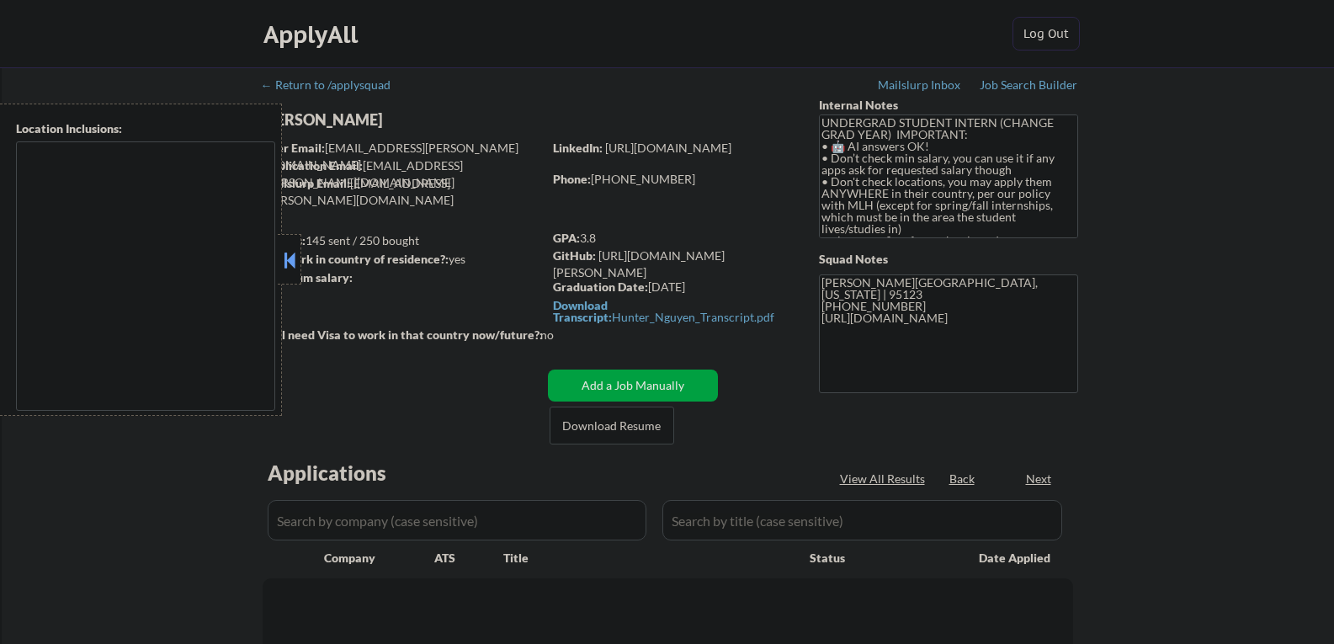
select select ""pending""
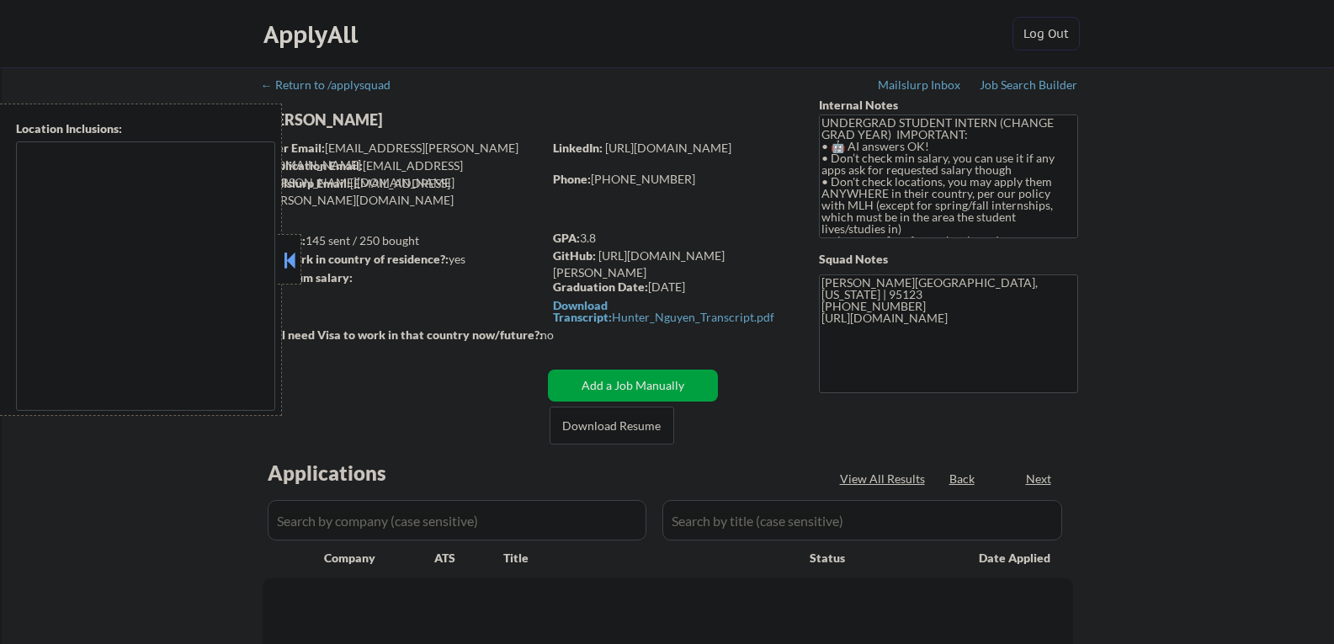
select select ""pending""
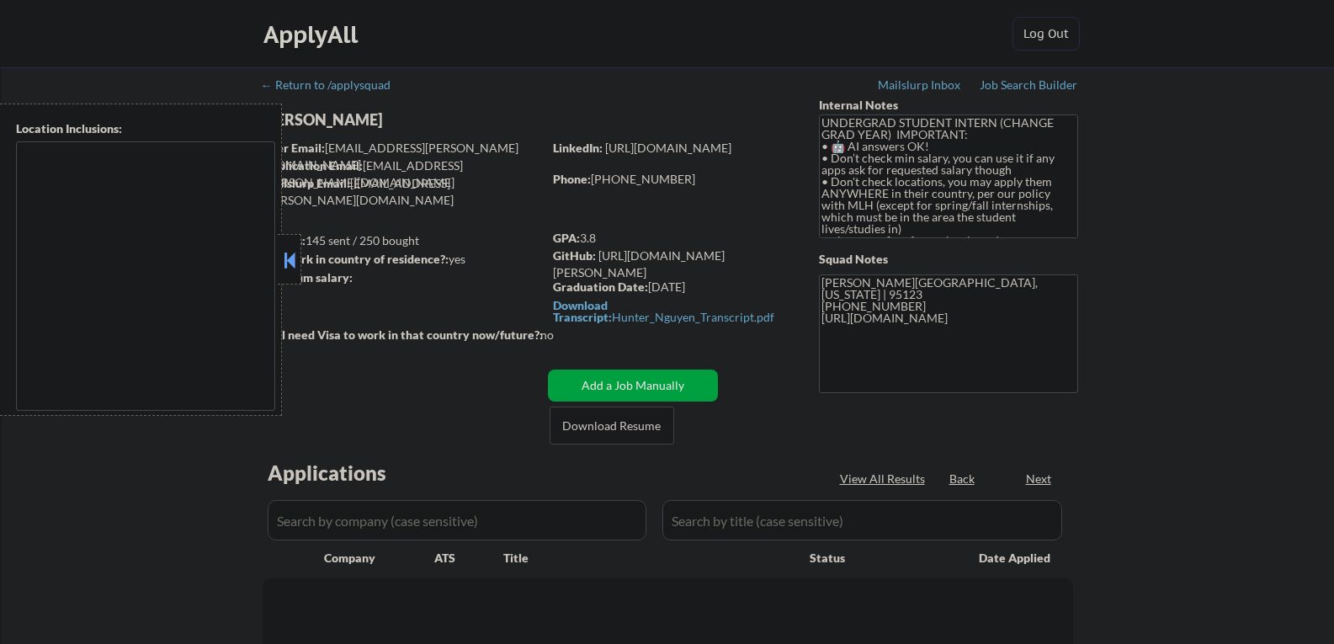
select select ""pending""
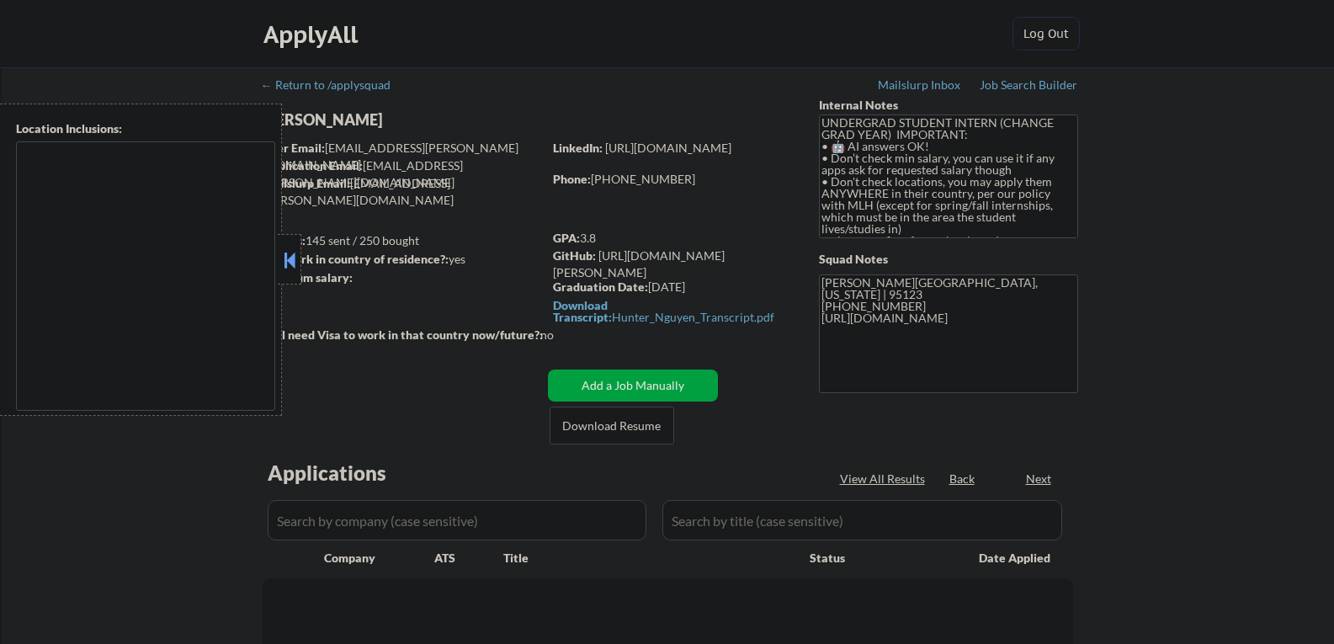
select select ""pending""
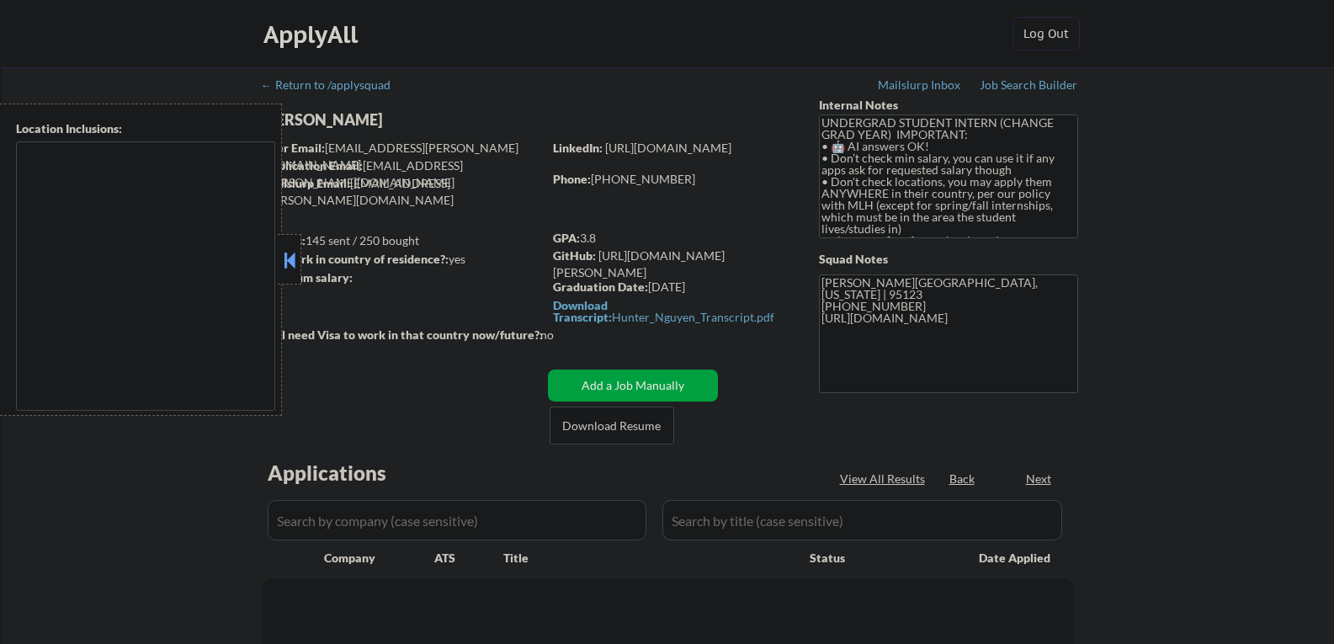
select select ""pending""
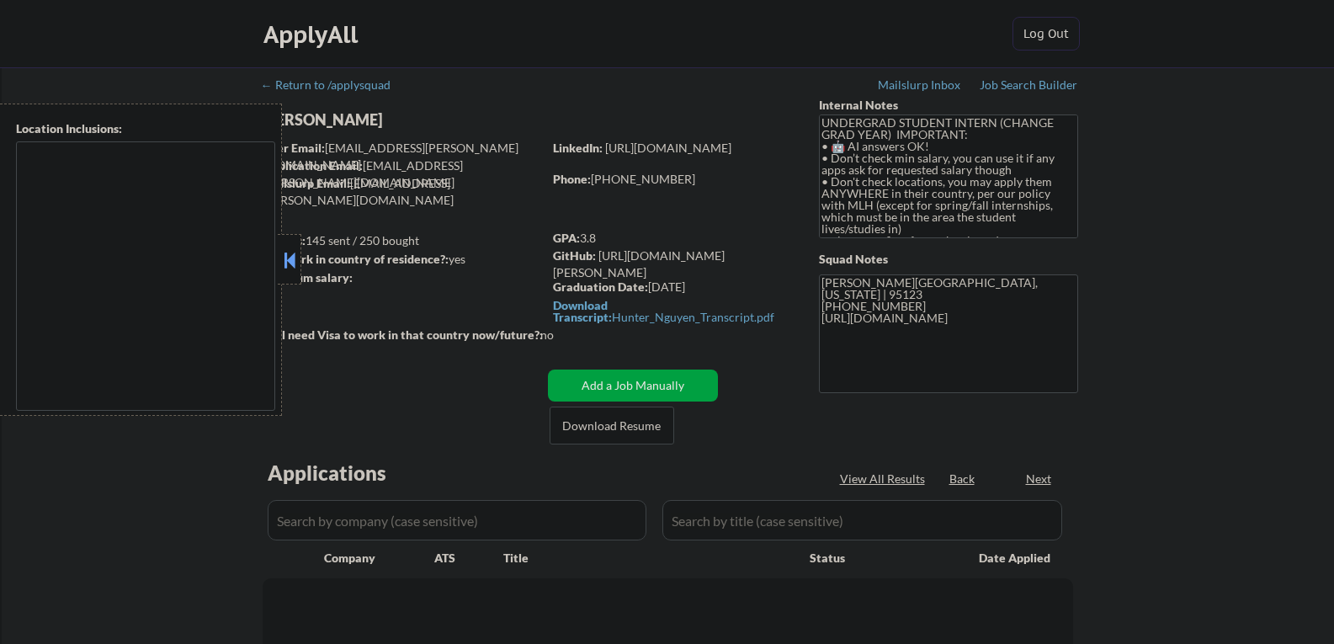
select select ""pending""
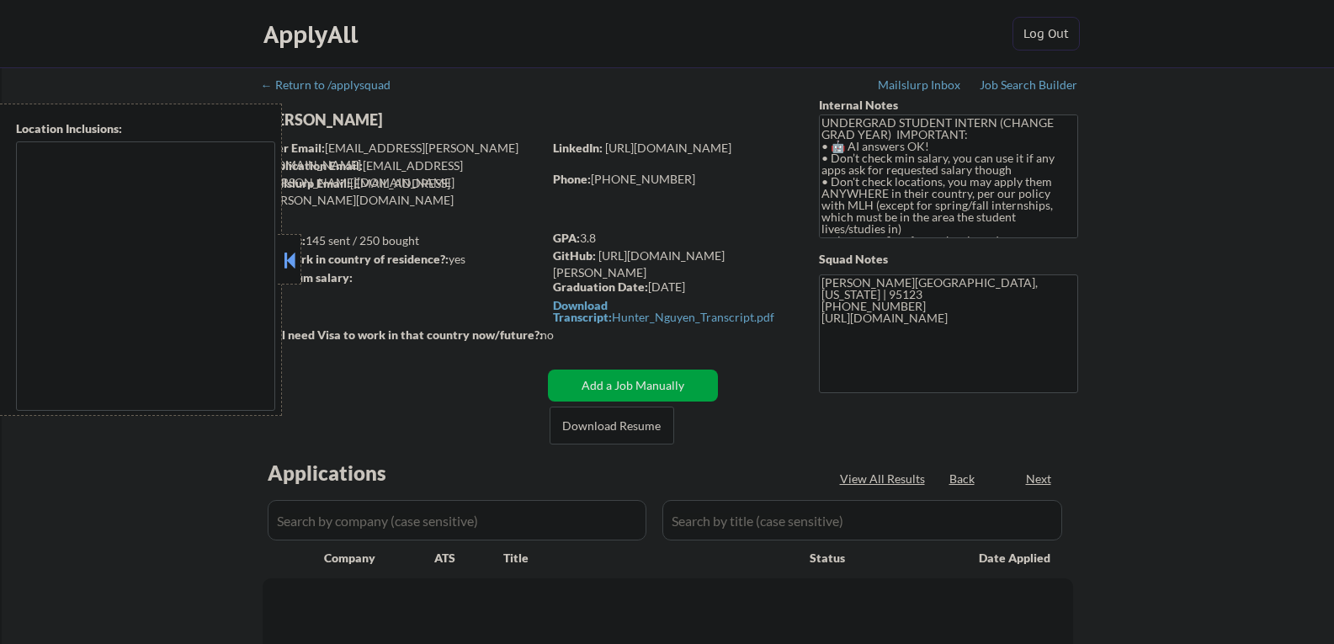
select select ""pending""
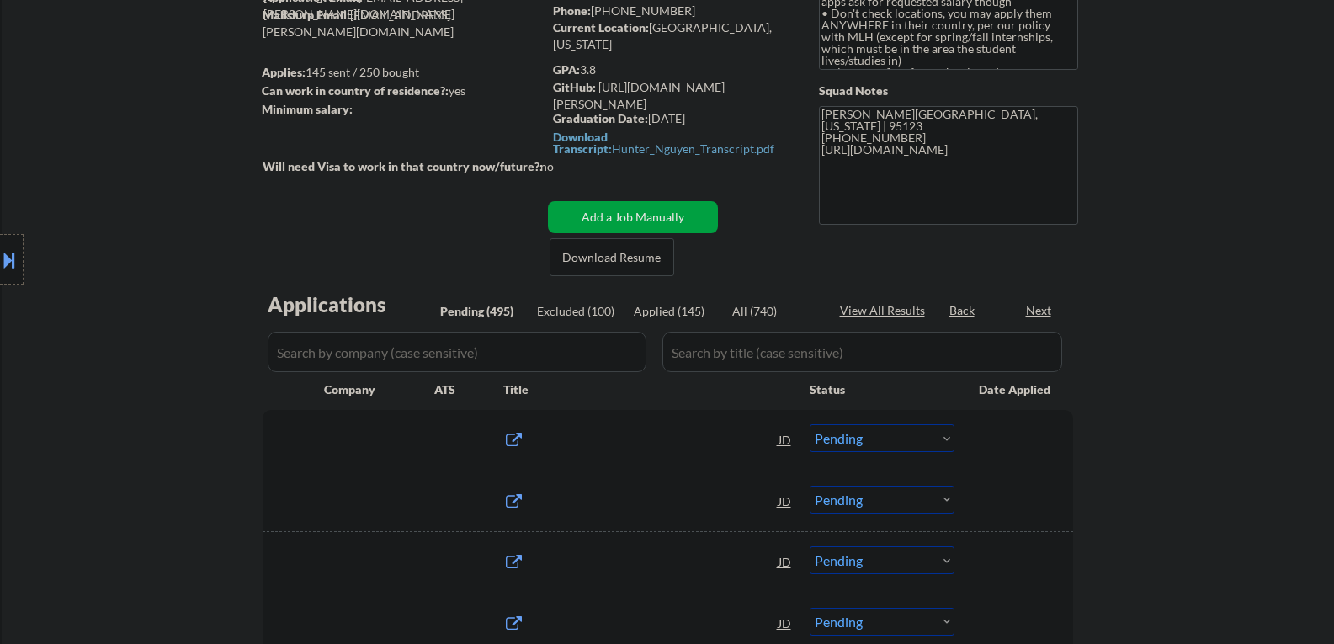
scroll to position [168, 0]
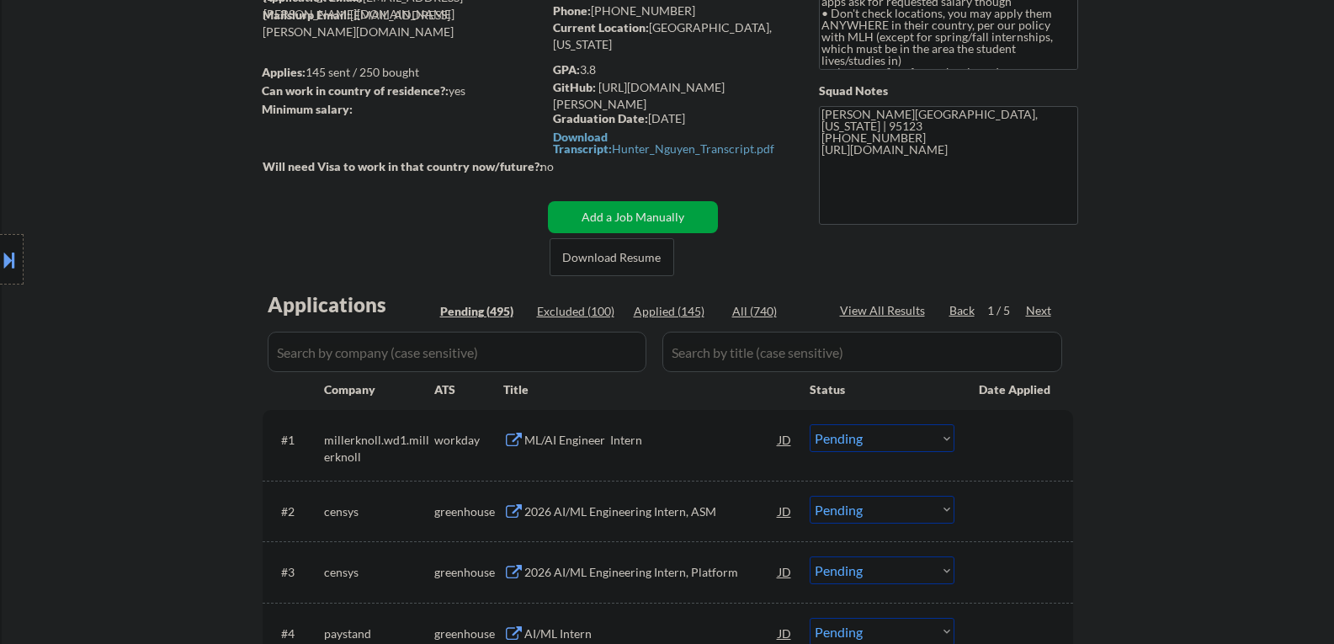
click at [574, 311] on div "Excluded (100)" at bounding box center [579, 311] width 84 height 17
select select ""excluded__expired_""
select select ""excluded__location_""
select select ""excluded__other_""
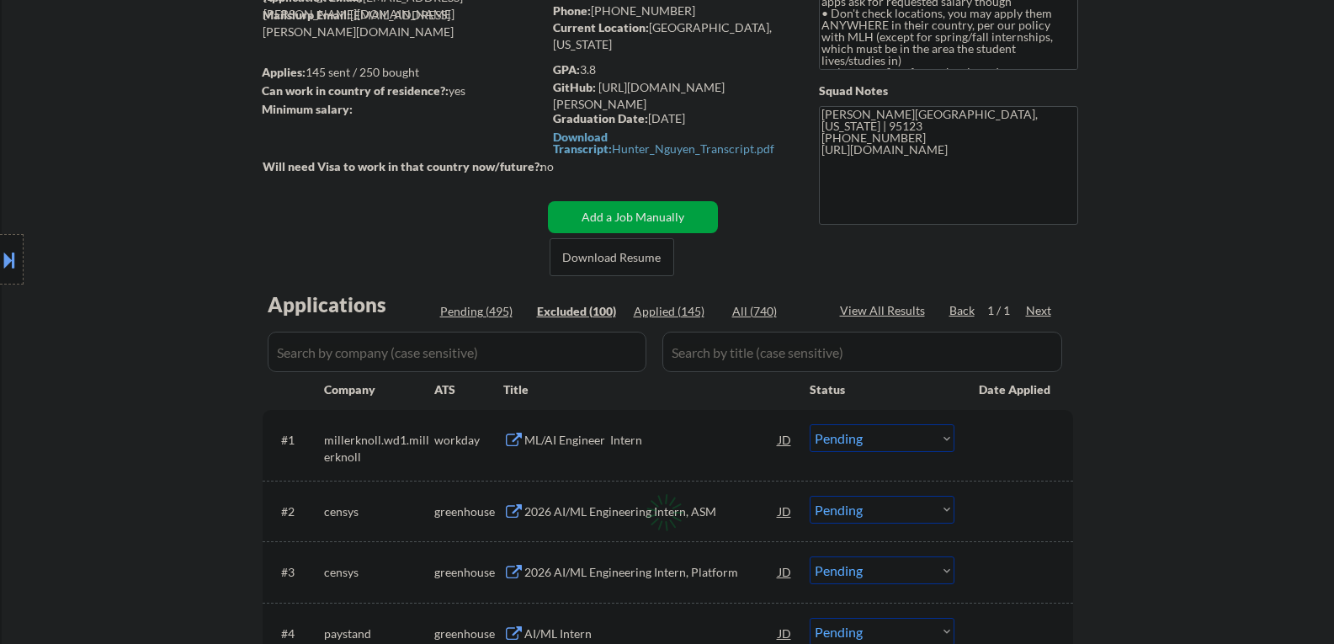
select select ""excluded__expired_""
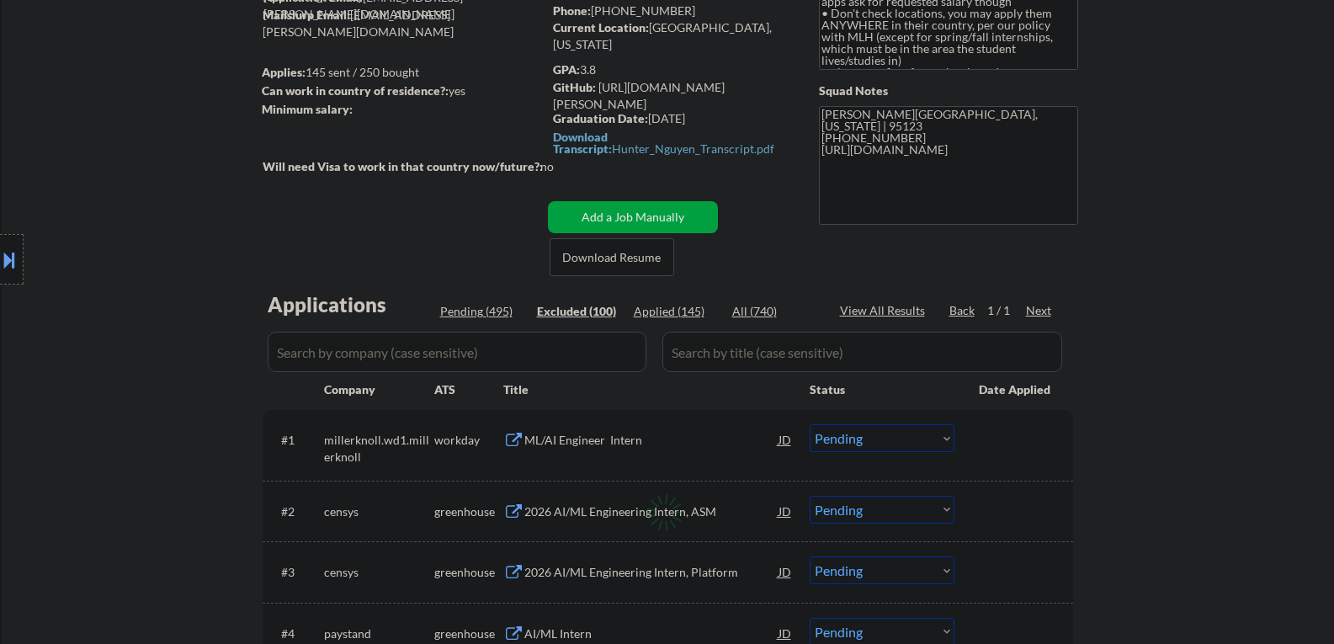
select select ""excluded__expired_""
select select ""excluded__other_""
select select ""excluded__expired_""
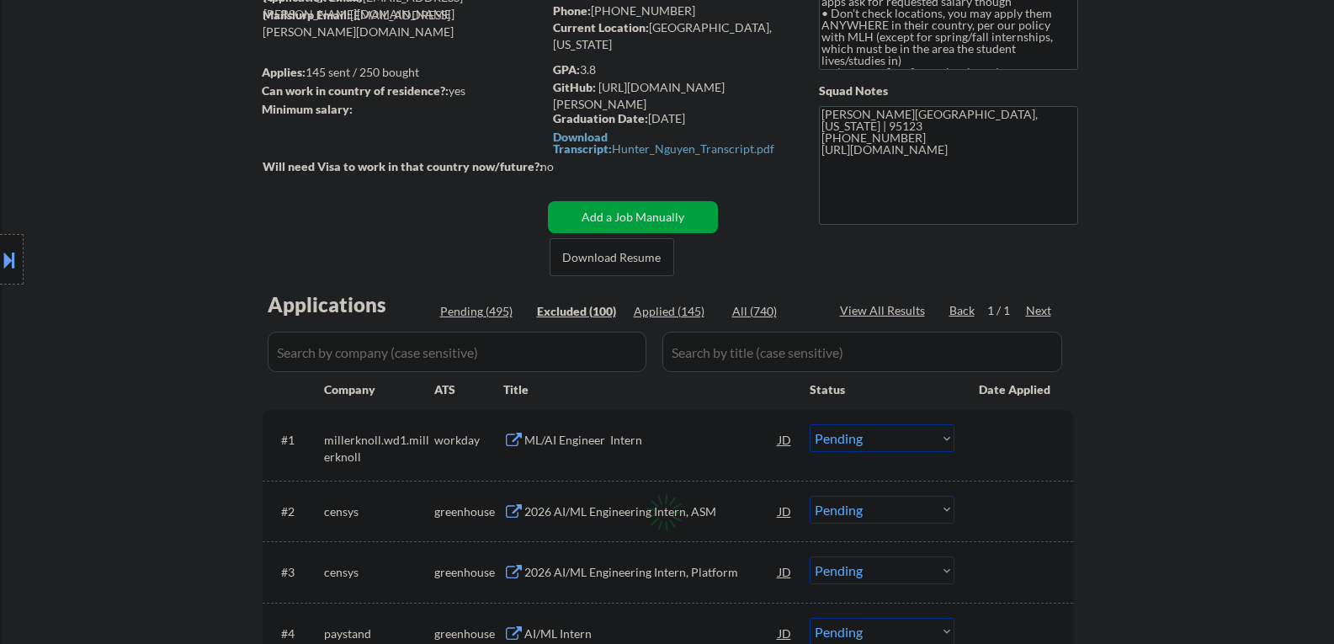
select select ""excluded__expired_""
select select ""excluded__other_""
select select ""excluded__expired_""
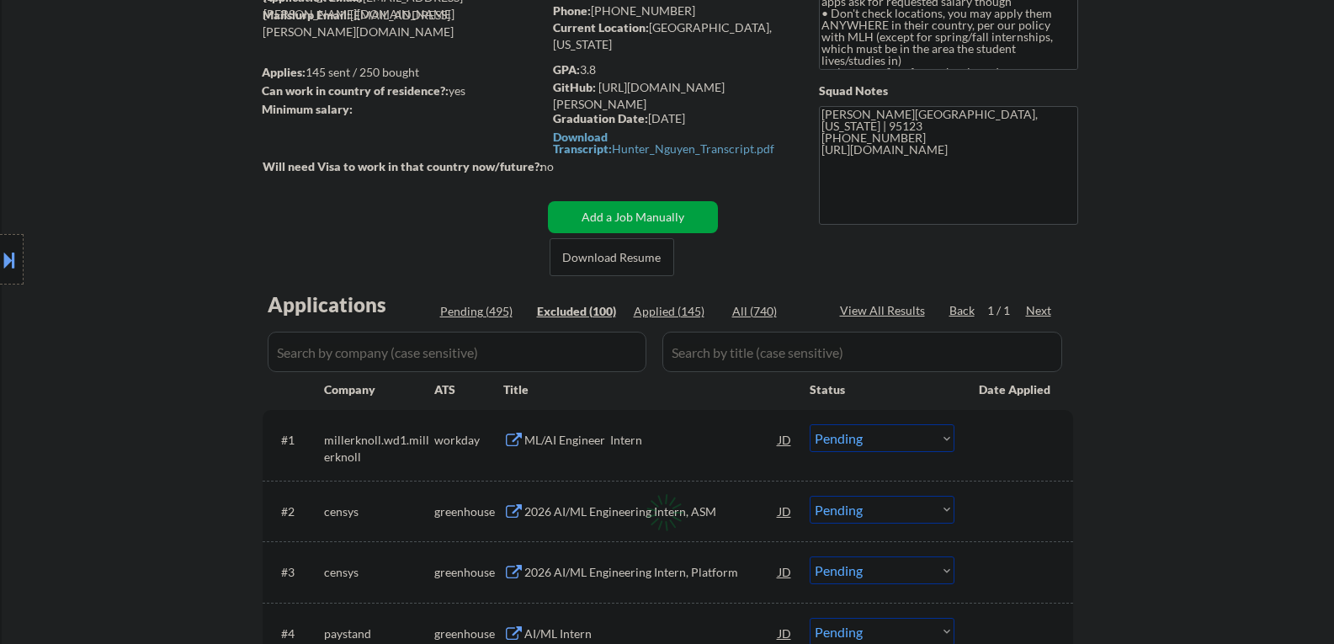
select select ""excluded__other_""
select select ""excluded__bad_match_""
select select ""excluded__other_""
select select ""excluded__expired_""
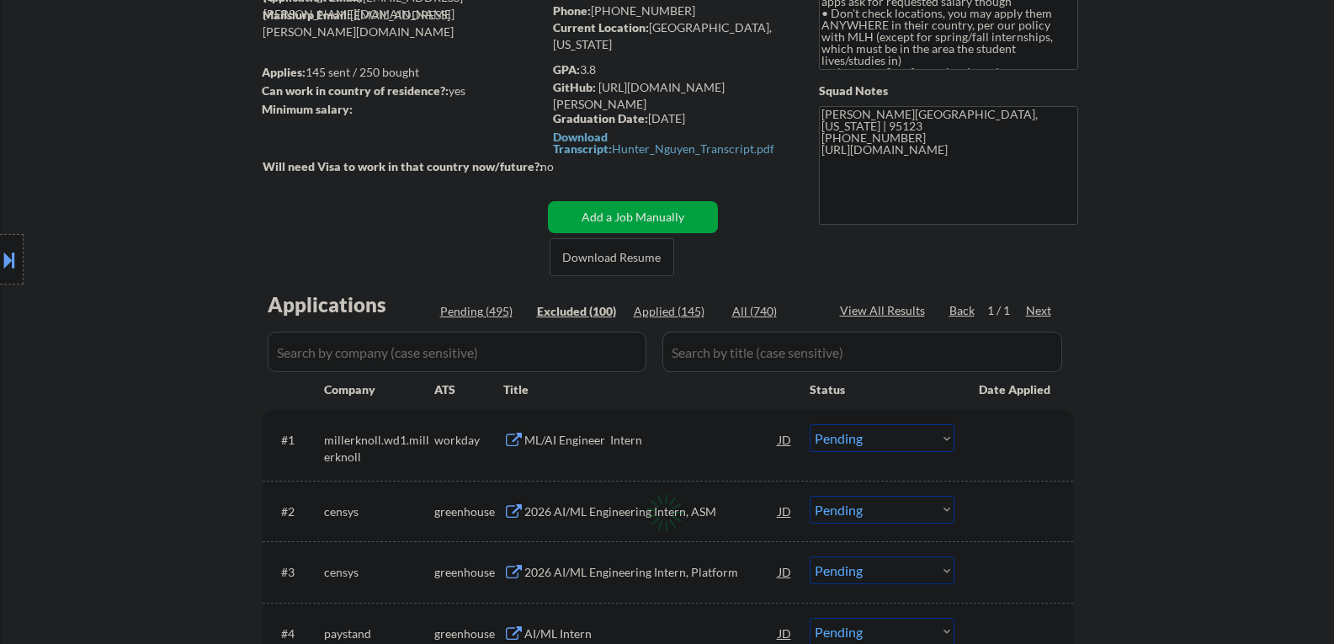
select select ""excluded__expired_""
select select ""excluded__bad_match_""
select select ""excluded__expired_""
select select ""excluded__location_""
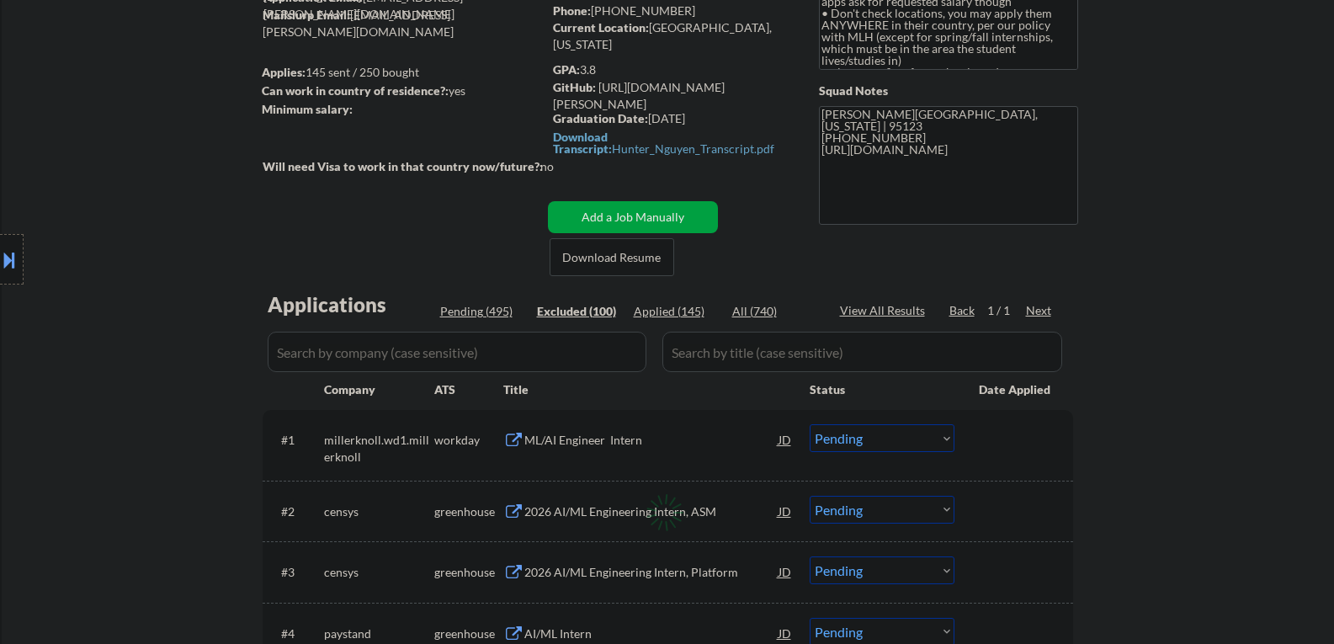
select select ""excluded__other_""
select select ""excluded__bad_match_""
select select ""excluded__expired_""
select select ""excluded__other_""
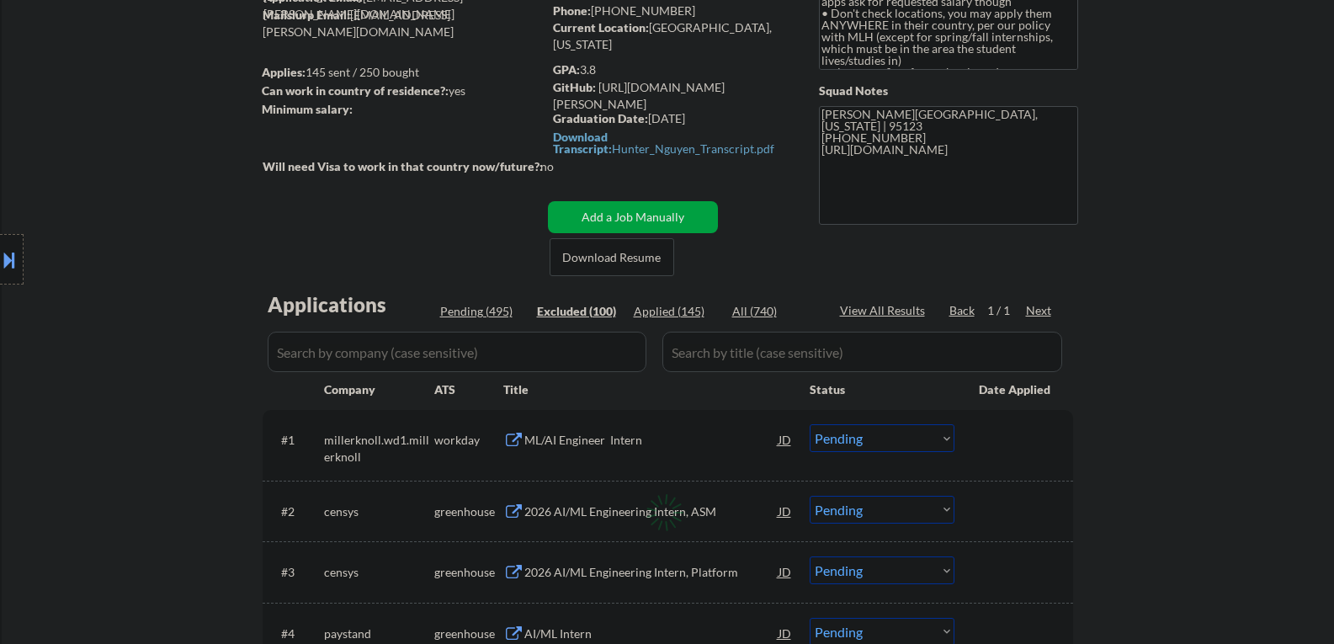
select select ""excluded__expired_""
select select ""excluded""
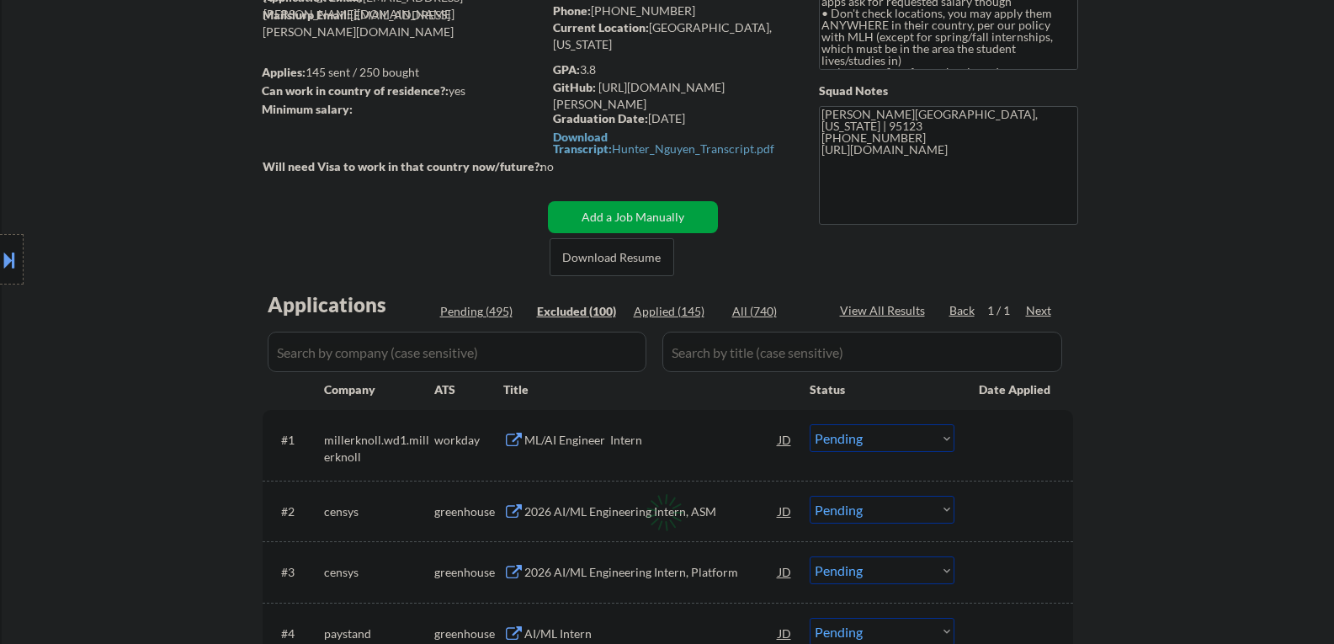
select select ""excluded__expired_""
select select ""excluded__location_""
select select ""excluded__other_""
select select ""excluded__expired_""
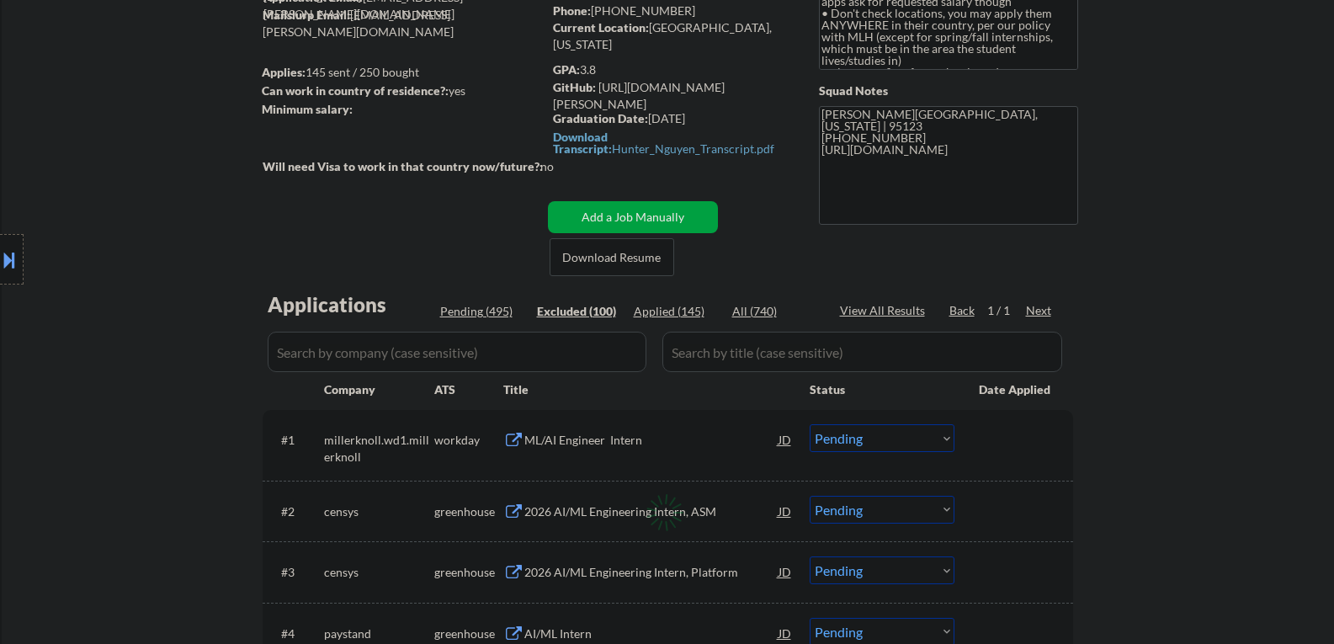
select select ""excluded__expired_""
select select ""excluded__other_""
select select ""excluded__expired_""
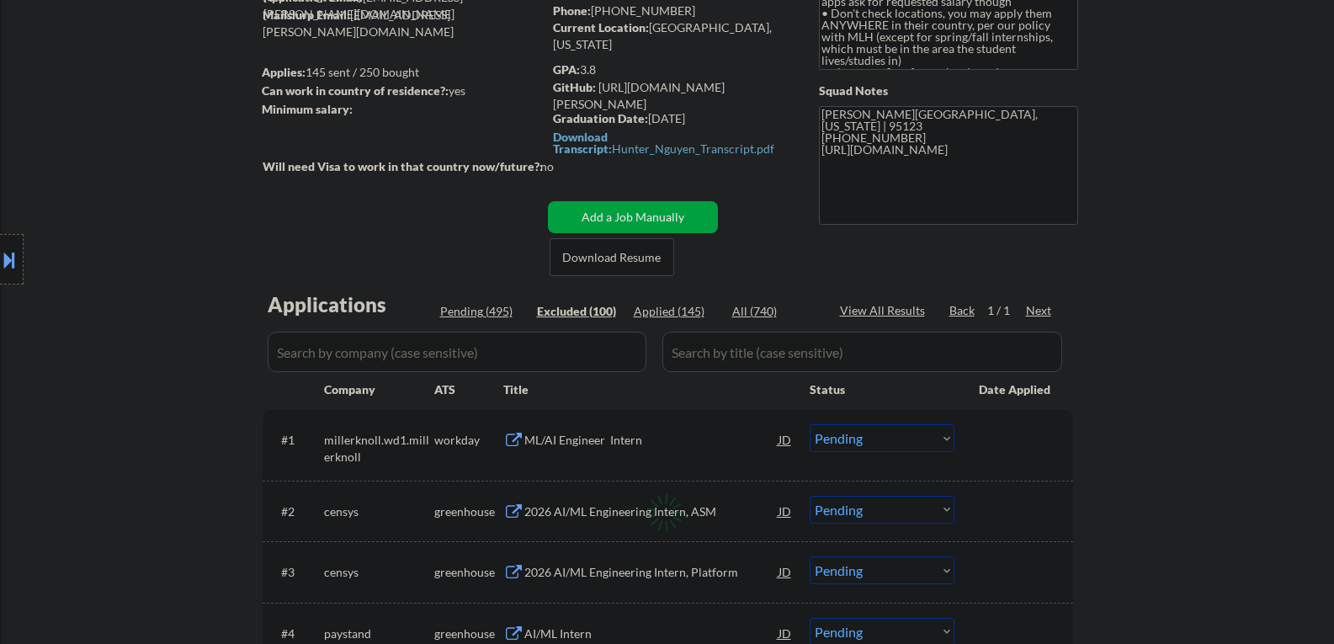
select select ""excluded__expired_""
select select ""excluded__other_""
select select ""excluded__bad_match_""
select select ""excluded__other_""
select select ""excluded__location_""
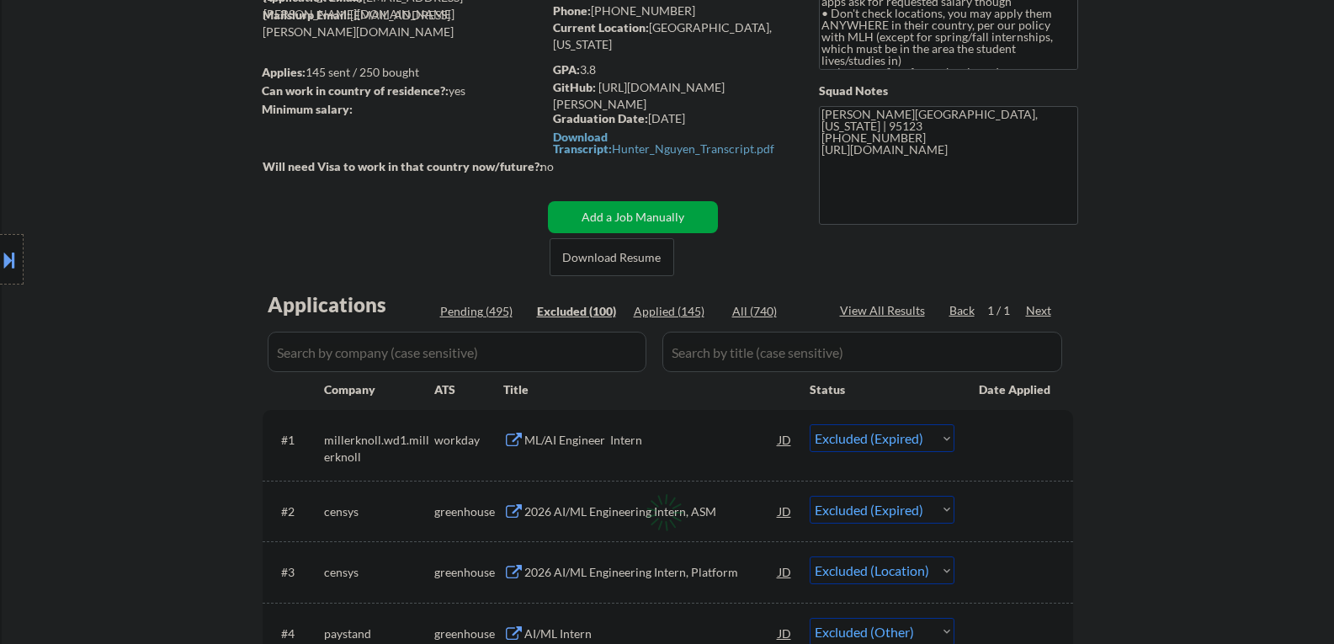
select select ""excluded__other_""
select select ""excluded__bad_match_""
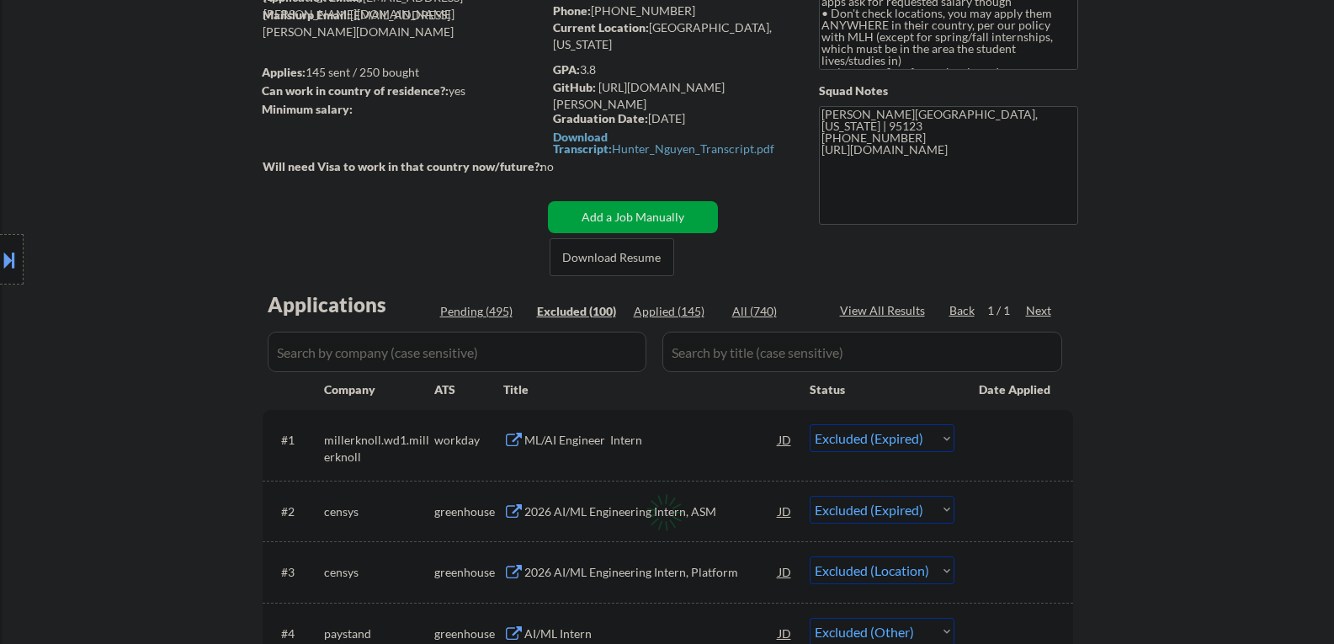
select select ""excluded__expired_""
select select ""excluded__other_""
select select ""excluded__expired_""
select select ""excluded__other_""
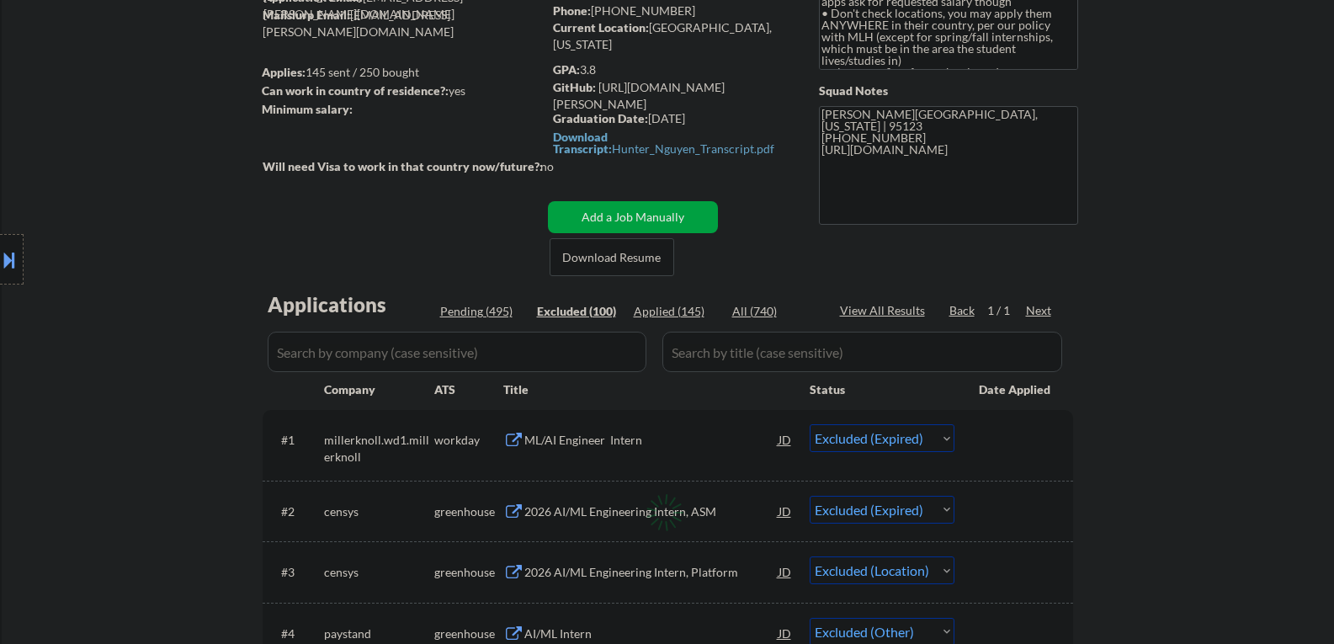
select select ""excluded__other_""
select select ""excluded__bad_match_""
select select ""excluded__other_""
select select ""excluded__expired_""
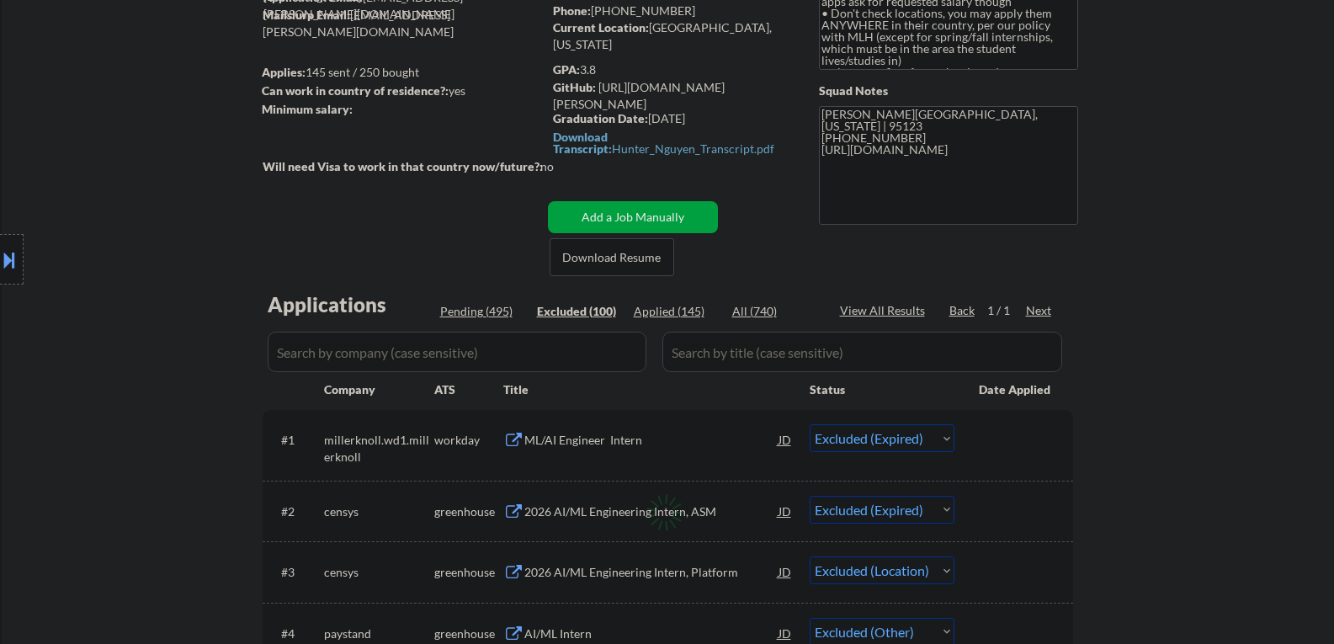
select select ""excluded__expired_""
select select ""excluded__blocklist_""
select select ""excluded__expired_""
select select ""excluded__other_""
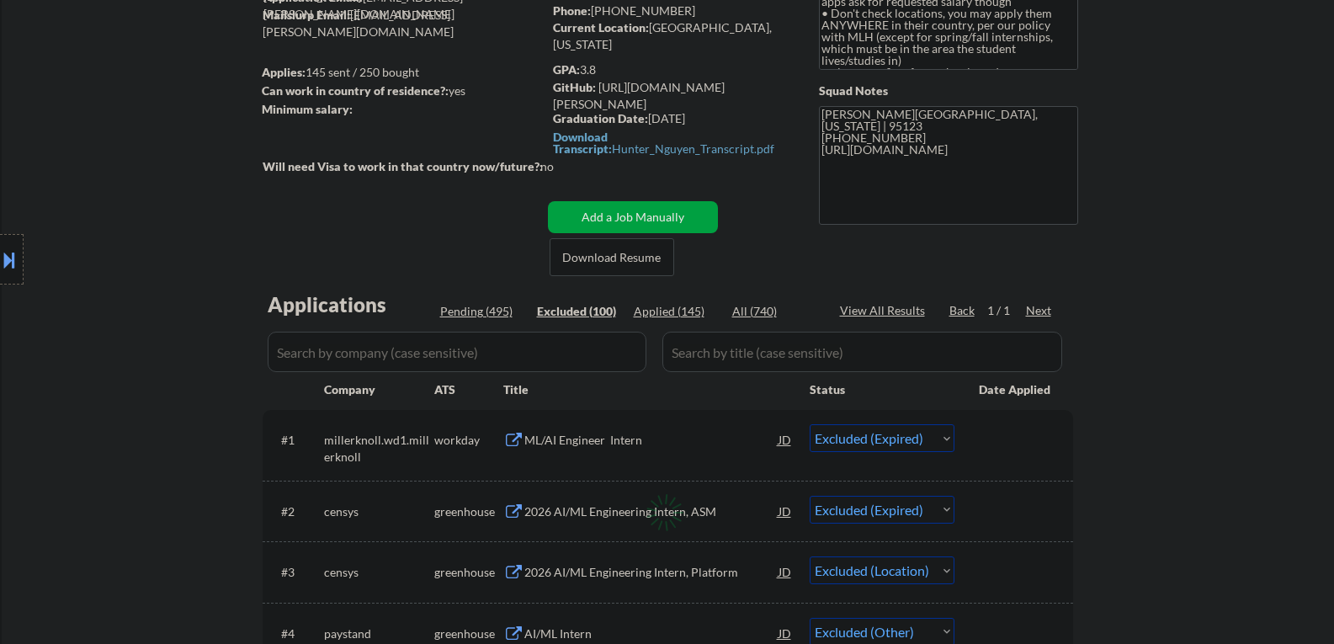
select select ""excluded""
select select ""excluded__expired_""
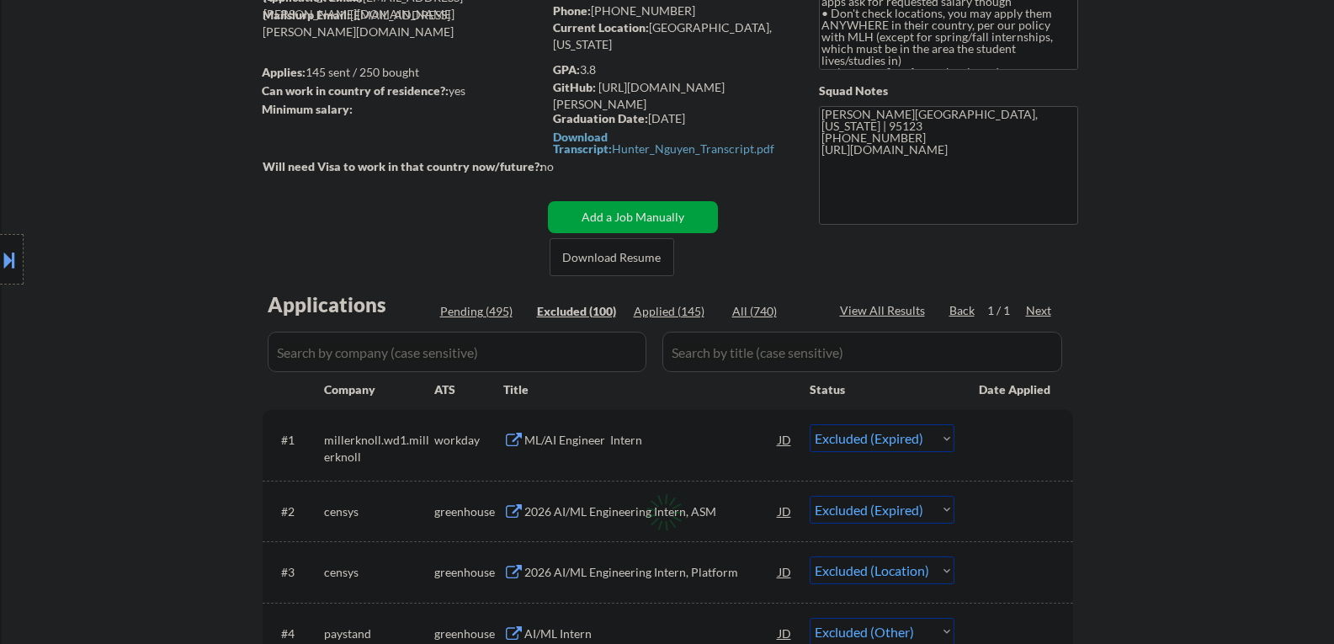
select select ""excluded__other_""
select select ""excluded__bad_match_""
select select ""excluded__expired_""
select select ""excluded__other_""
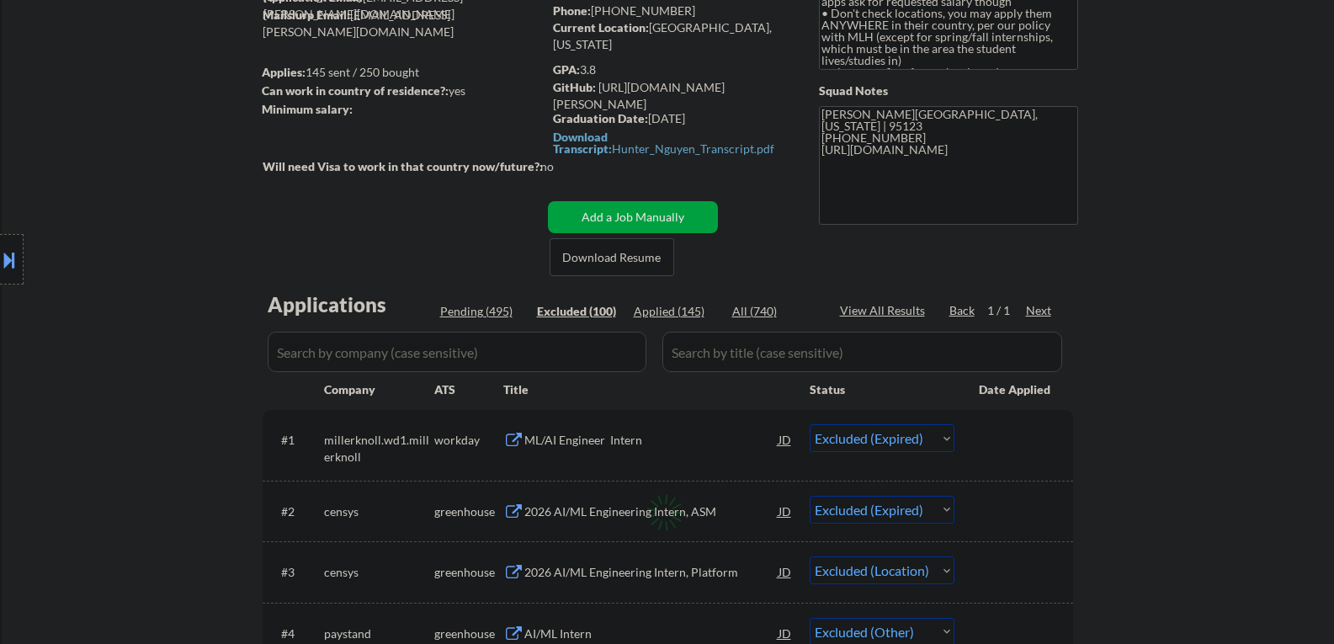
select select ""excluded__bad_match_""
select select ""excluded__other_""
select select ""excluded__expired_""
select select ""excluded__bad_match_""
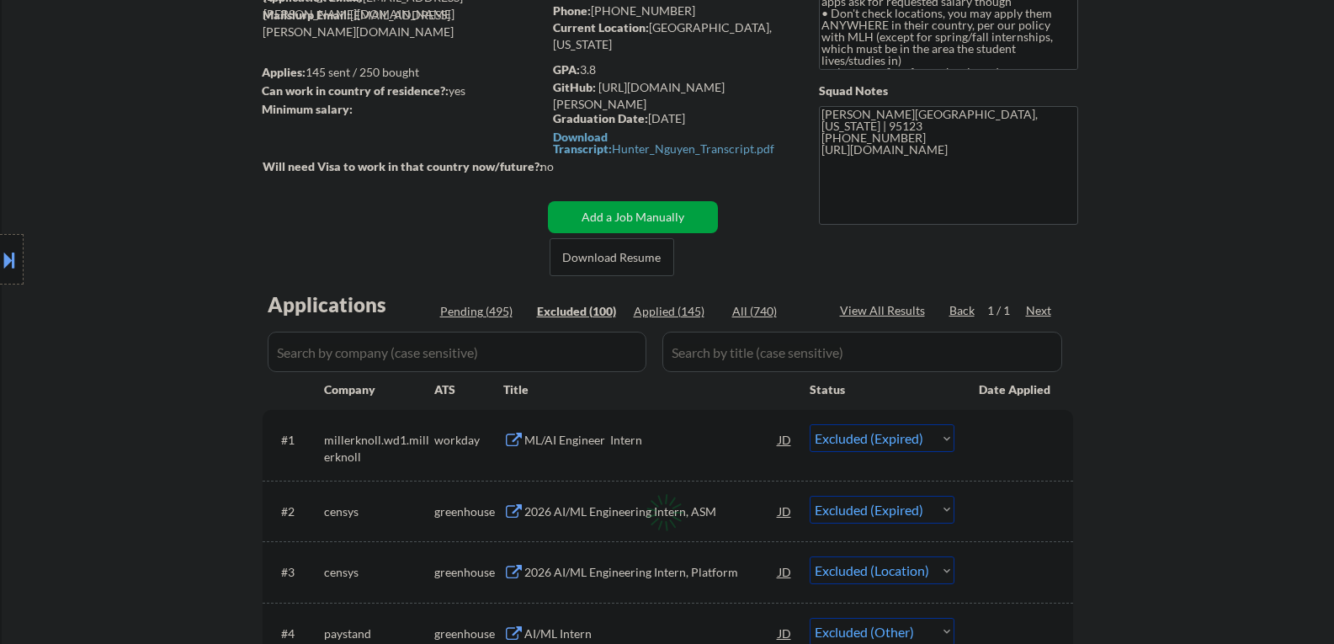
select select ""excluded__other_""
select select ""excluded__expired_""
select select ""excluded""
select select ""excluded__location_""
select select ""excluded__expired_""
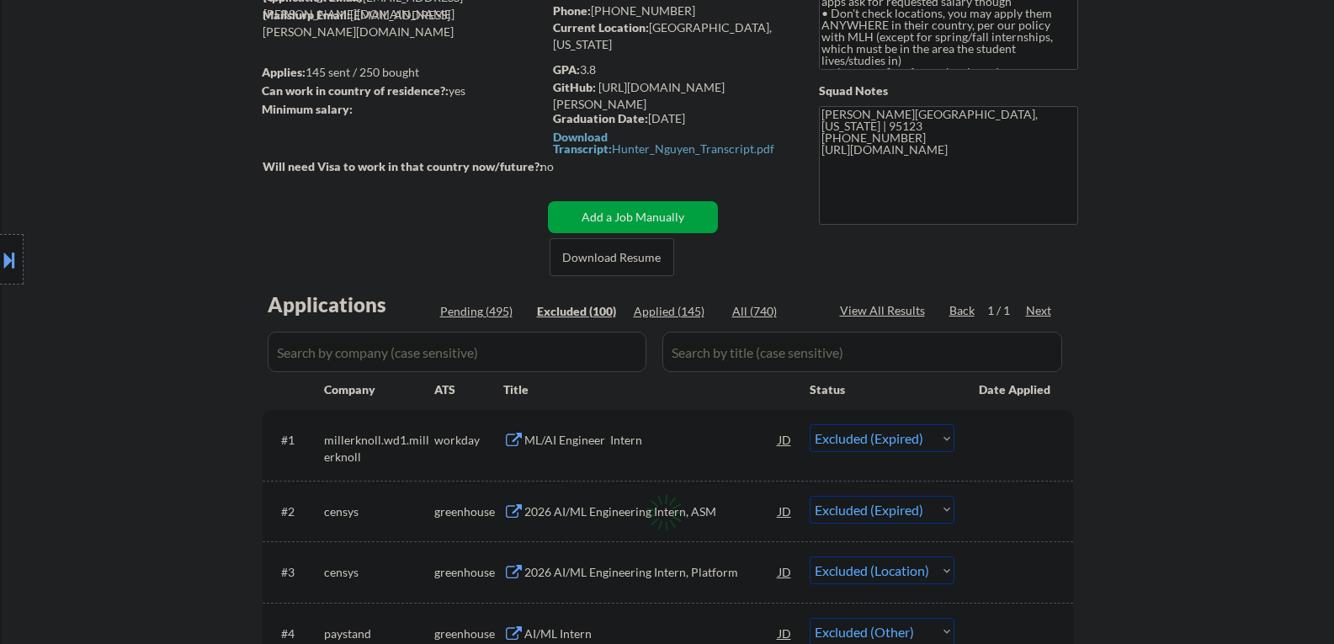
select select ""excluded__bad_match_""
select select ""excluded__other_""
select select ""excluded__bad_match_""
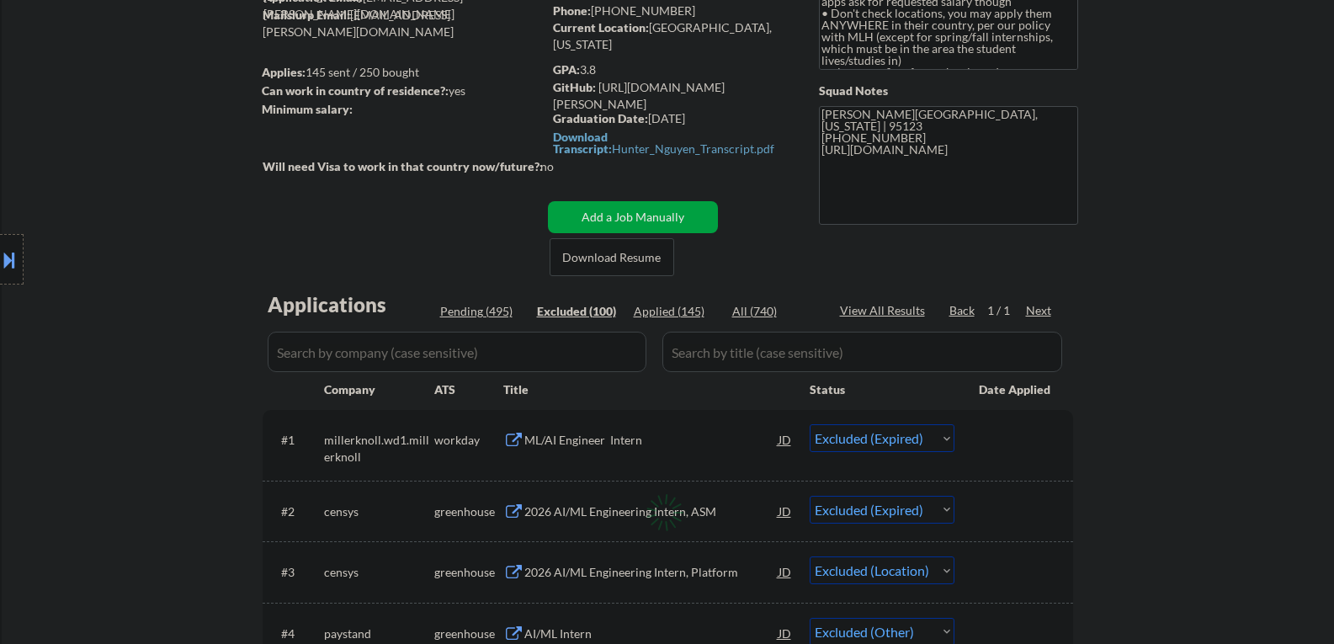
select select ""excluded__bad_match_""
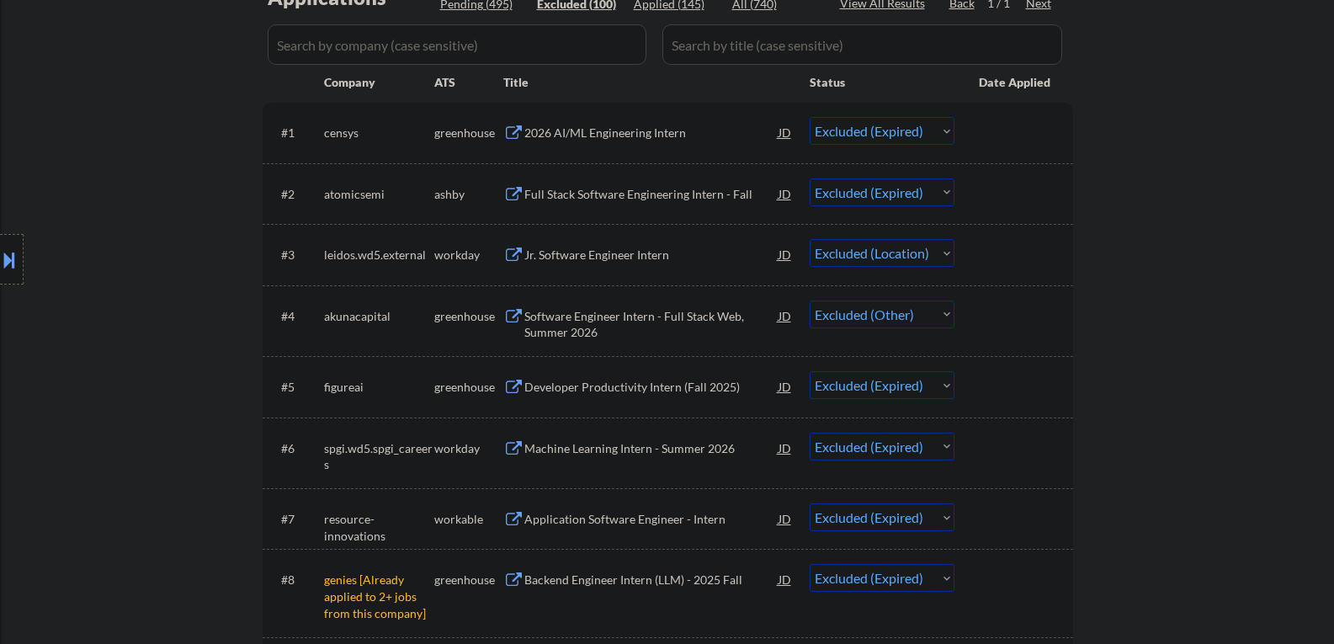
scroll to position [505, 0]
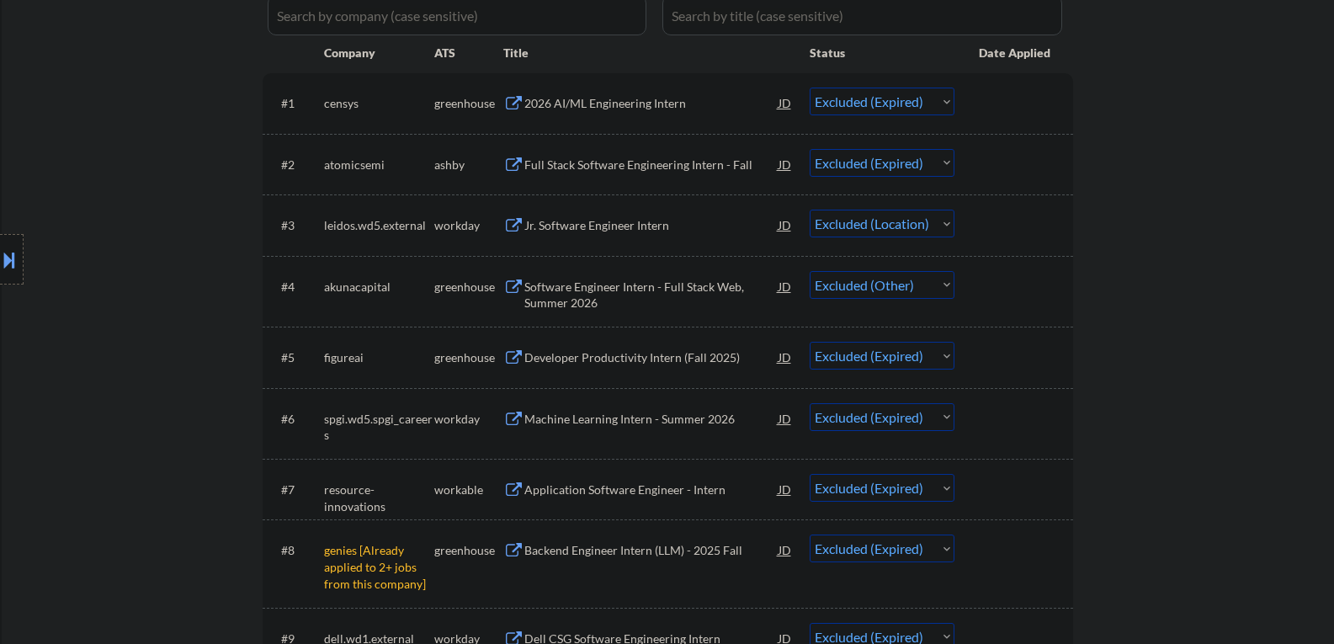
click at [846, 226] on select "Choose an option... Pending Applied Excluded (Questions) Excluded (Expired) Exc…" at bounding box center [882, 224] width 145 height 28
click at [810, 210] on select "Choose an option... Pending Applied Excluded (Questions) Excluded (Expired) Exc…" at bounding box center [882, 224] width 145 height 28
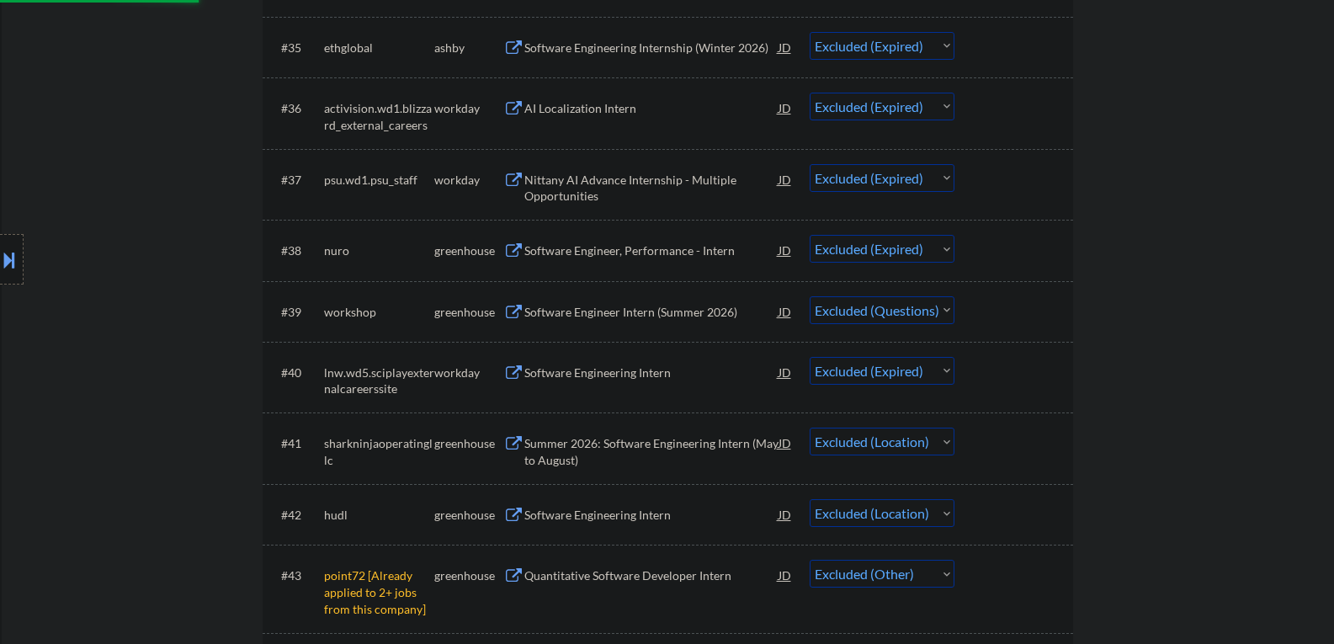
scroll to position [3114, 0]
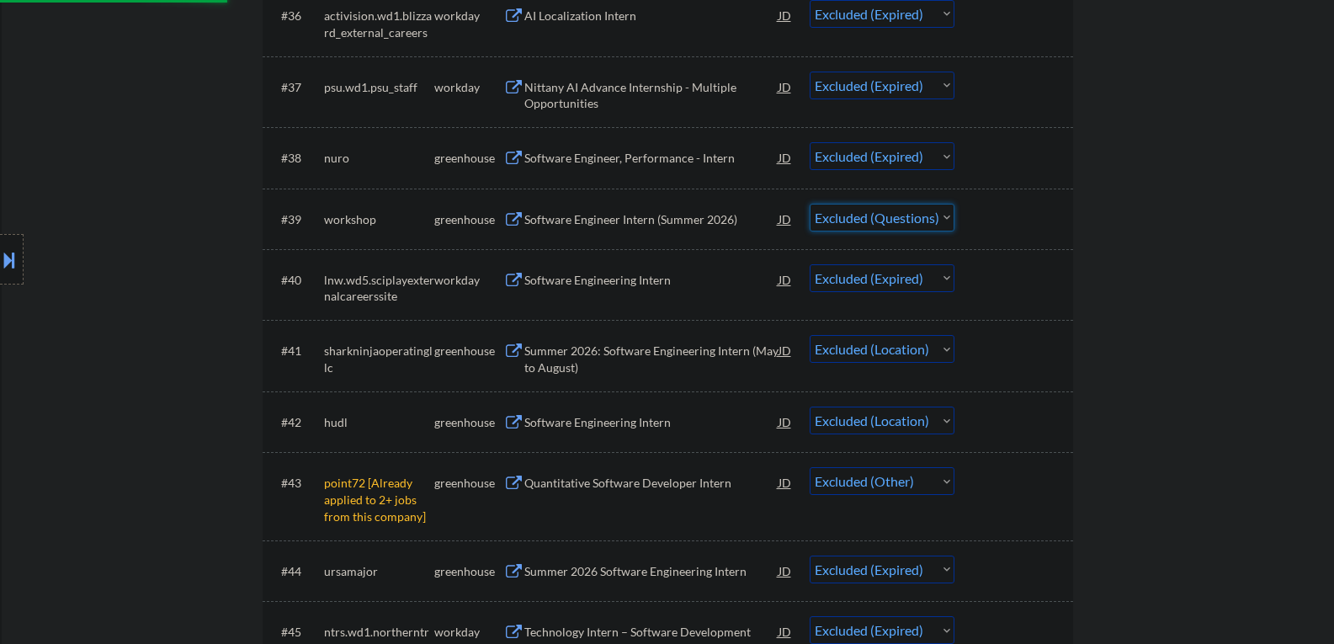
click at [914, 220] on select "Choose an option... Pending Applied Excluded (Questions) Excluded (Expired) Exc…" at bounding box center [882, 218] width 145 height 28
click at [810, 204] on select "Choose an option... Pending Applied Excluded (Questions) Excluded (Expired) Exc…" at bounding box center [882, 218] width 145 height 28
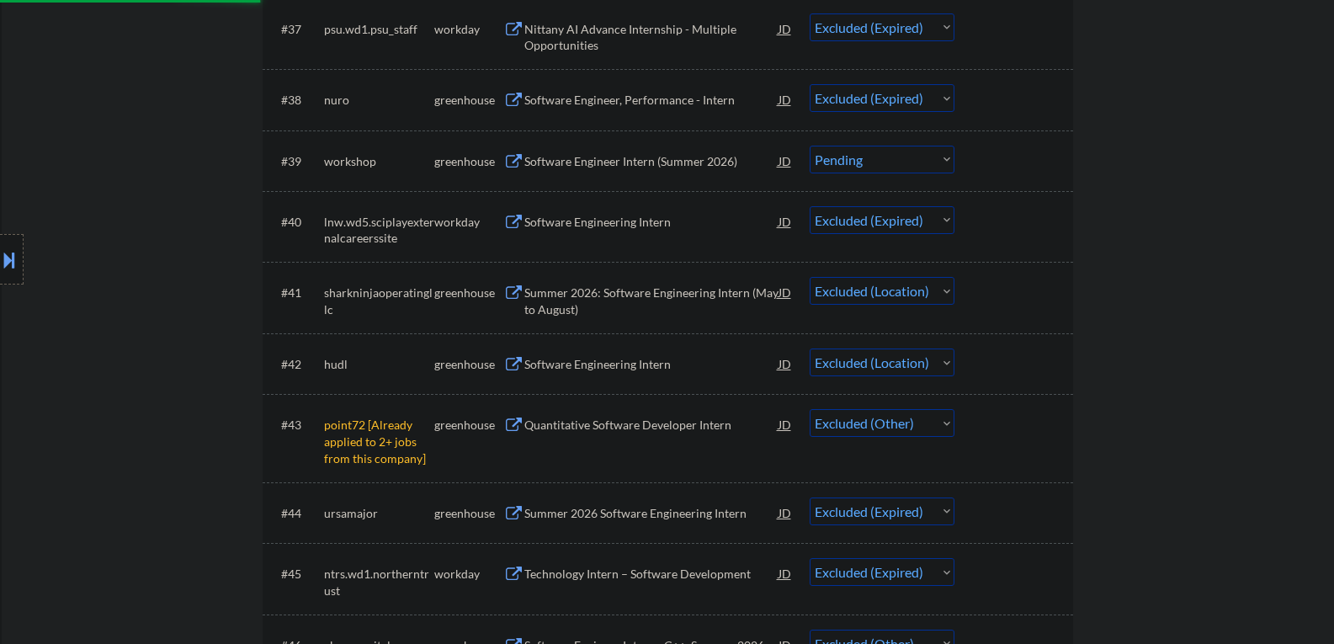
scroll to position [3198, 0]
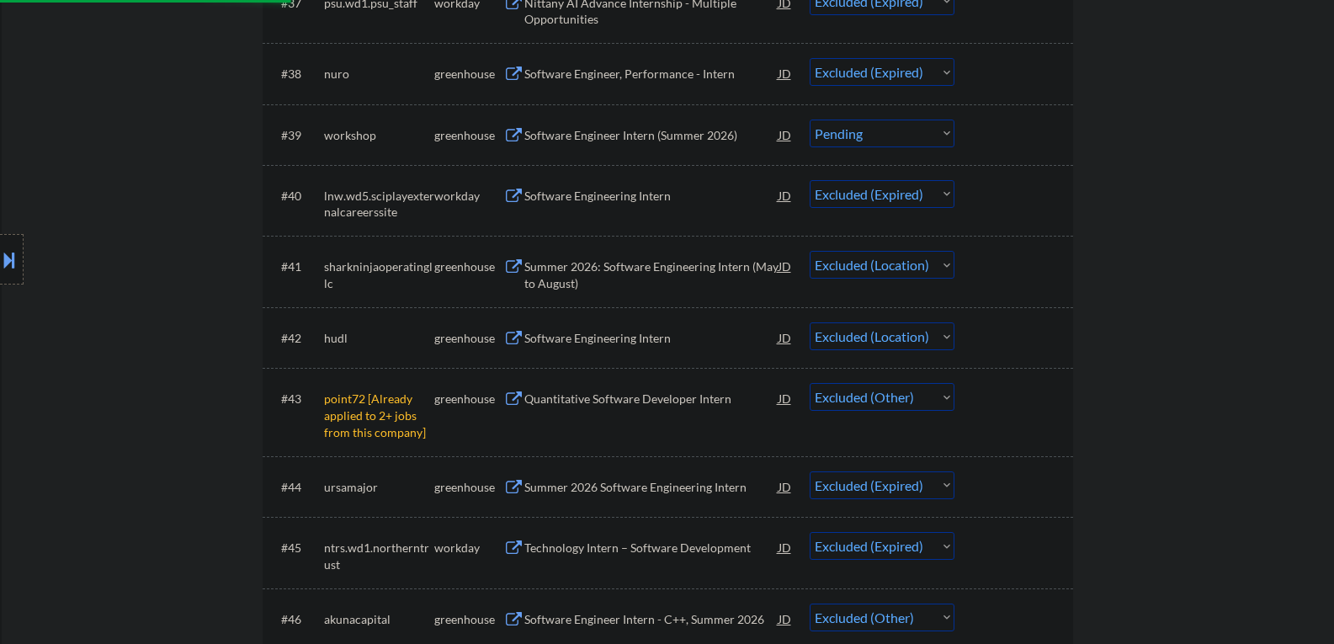
click at [906, 272] on select "Choose an option... Pending Applied Excluded (Questions) Excluded (Expired) Exc…" at bounding box center [882, 265] width 145 height 28
click at [810, 251] on select "Choose an option... Pending Applied Excluded (Questions) Excluded (Expired) Exc…" at bounding box center [882, 265] width 145 height 28
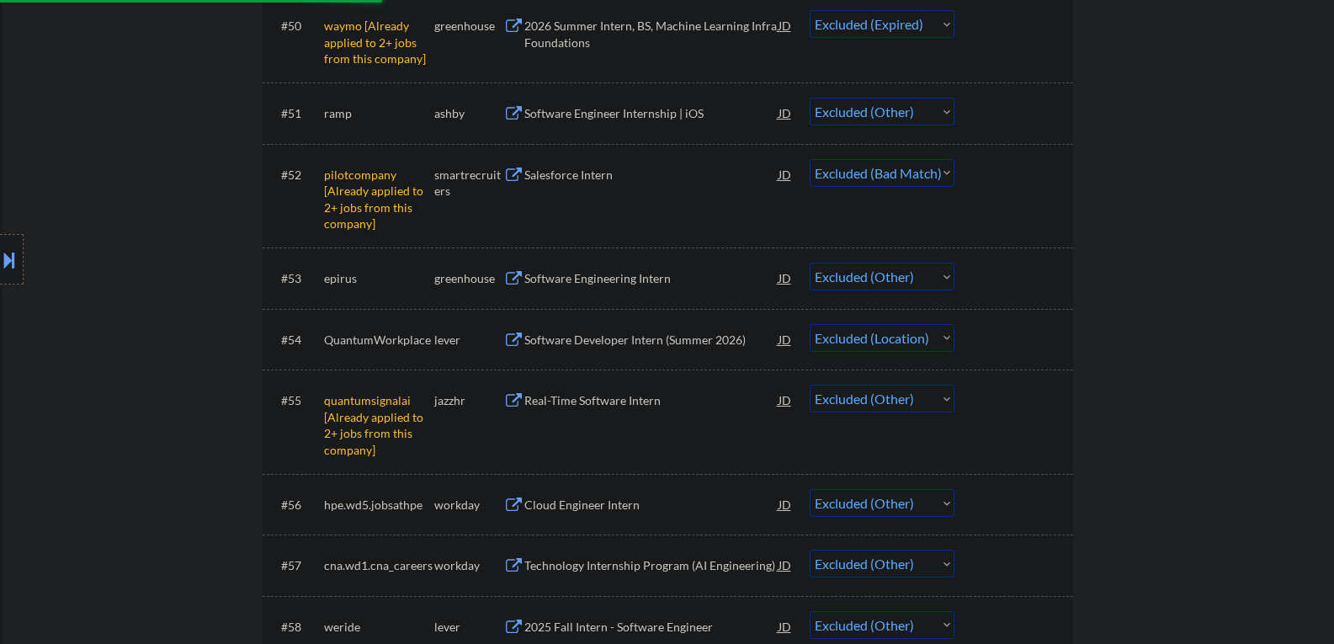
scroll to position [4040, 0]
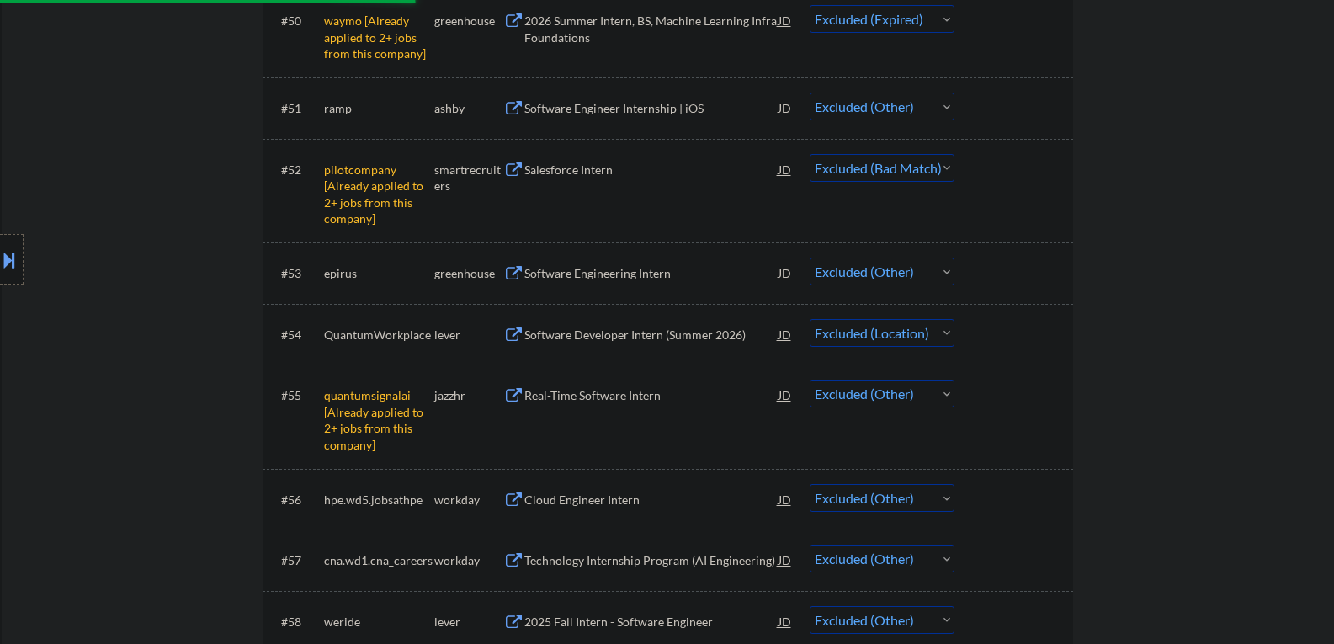
click at [904, 331] on select "Choose an option... Pending Applied Excluded (Questions) Excluded (Expired) Exc…" at bounding box center [882, 333] width 145 height 28
click at [810, 319] on select "Choose an option... Pending Applied Excluded (Questions) Excluded (Expired) Exc…" at bounding box center [882, 333] width 145 height 28
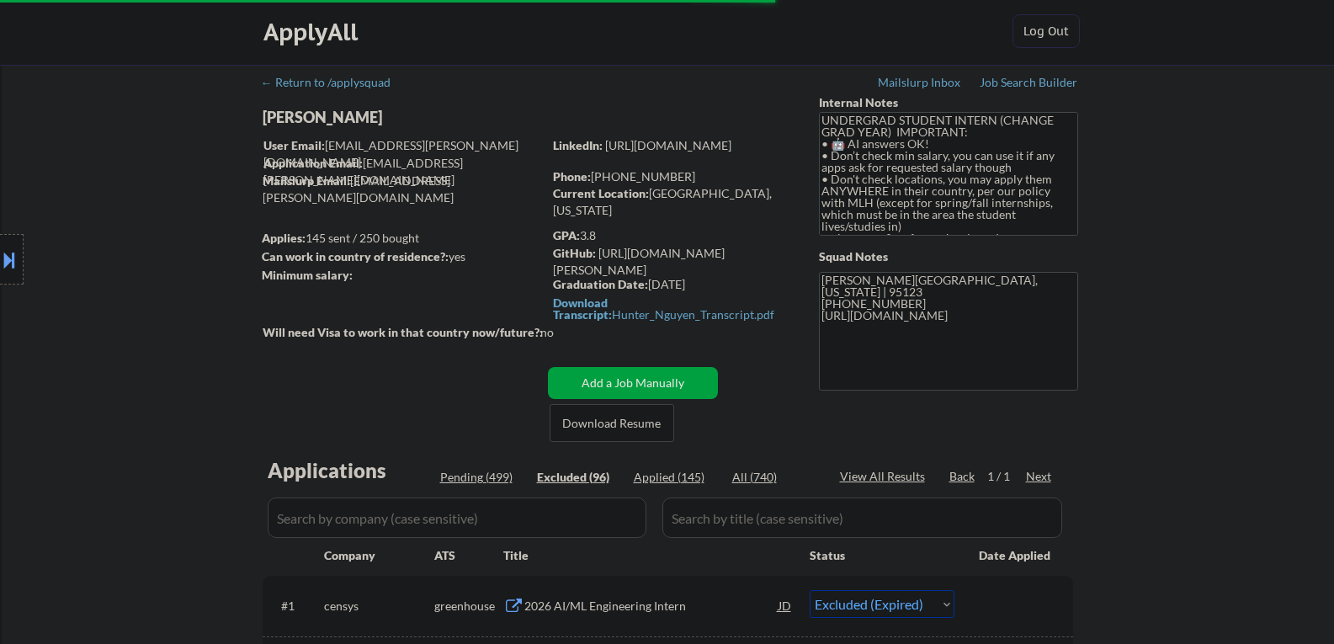
scroll to position [0, 0]
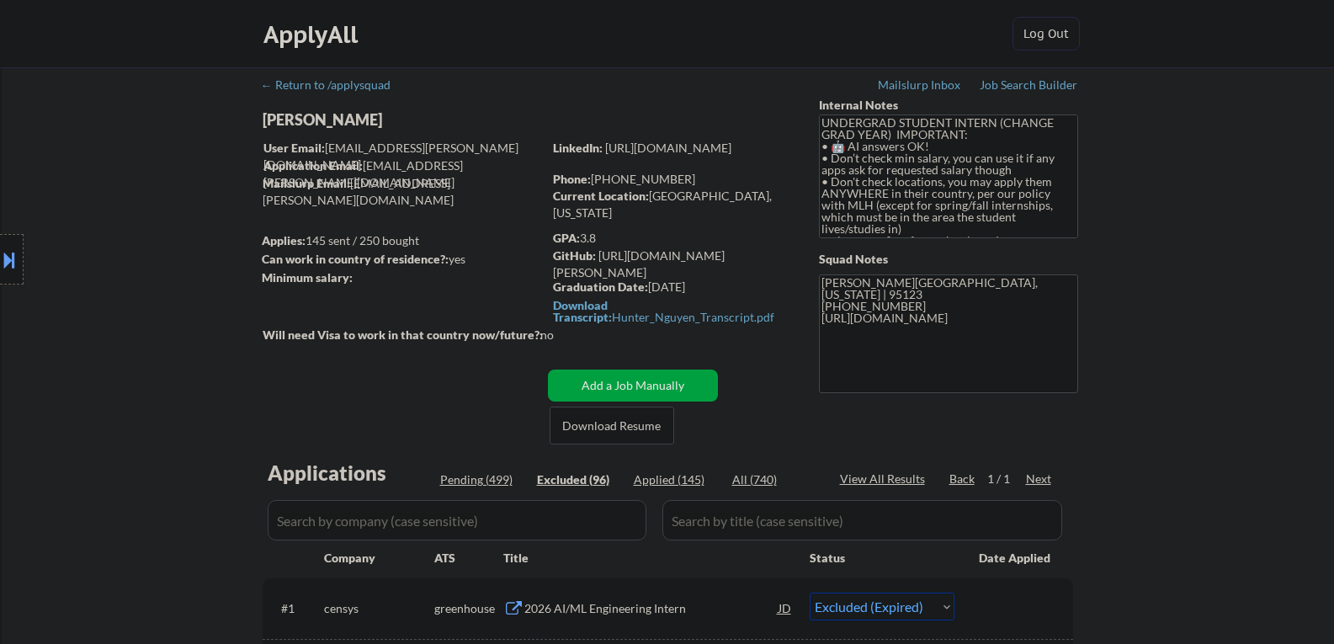
click at [475, 475] on div "Pending (499)" at bounding box center [482, 479] width 84 height 17
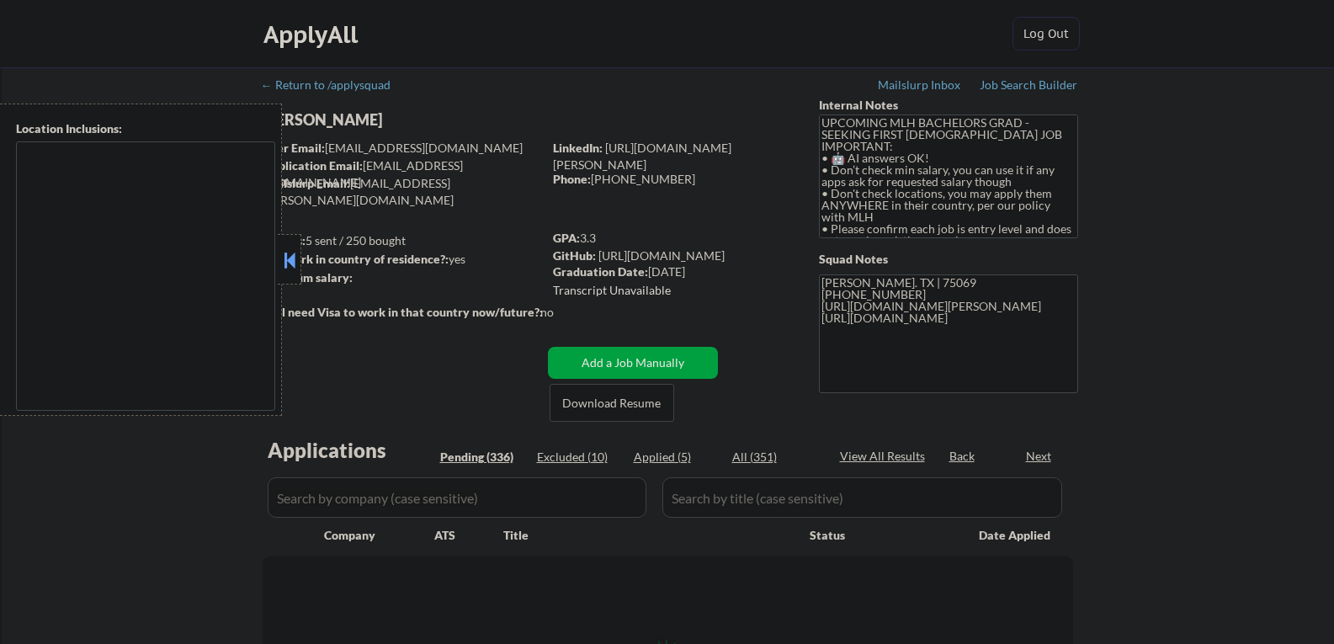
click at [294, 268] on button at bounding box center [289, 259] width 19 height 25
select select ""pending""
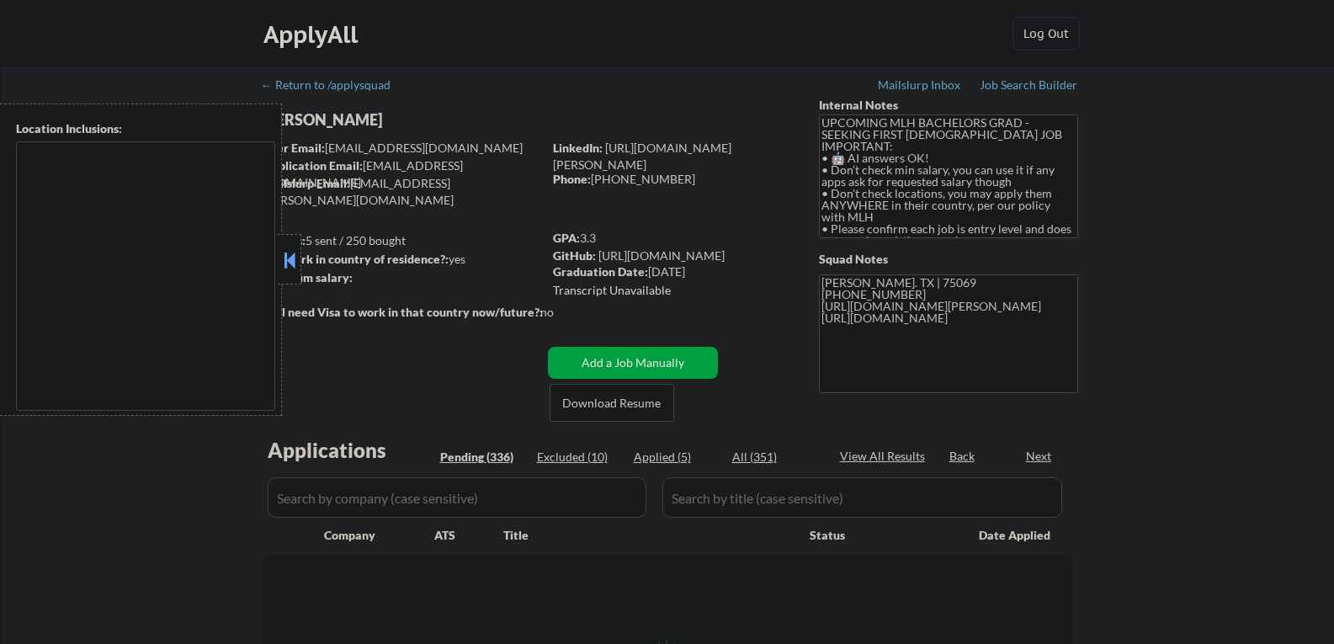
select select ""pending""
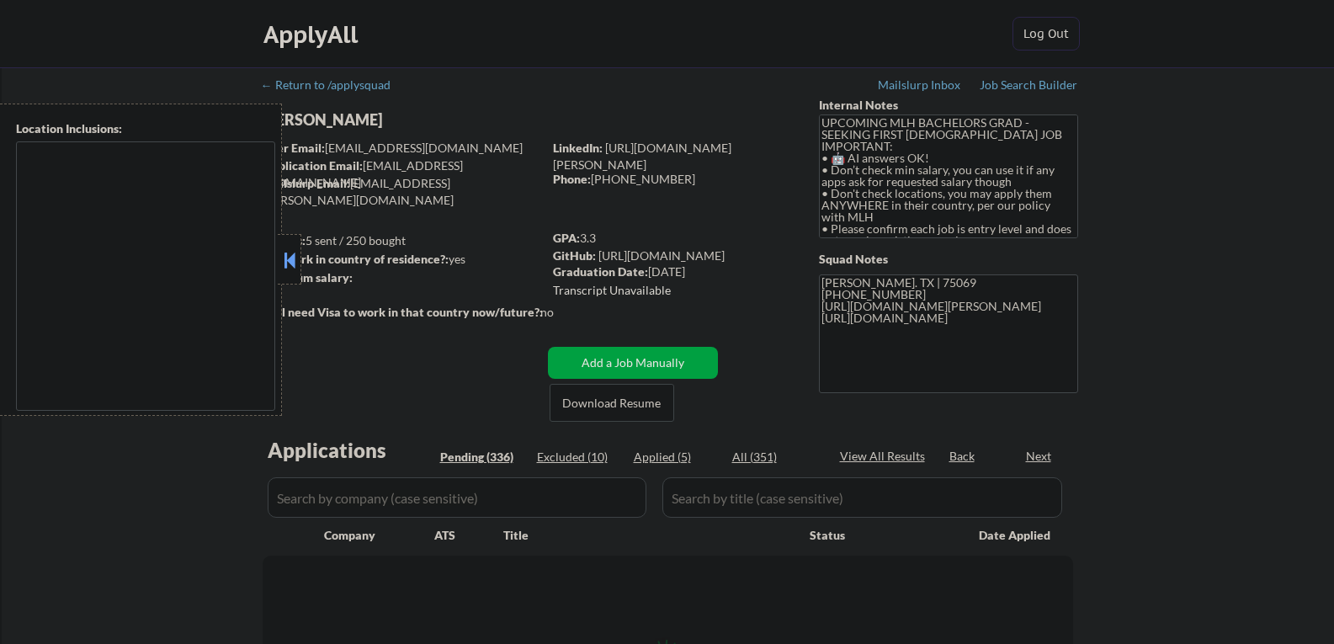
select select ""pending""
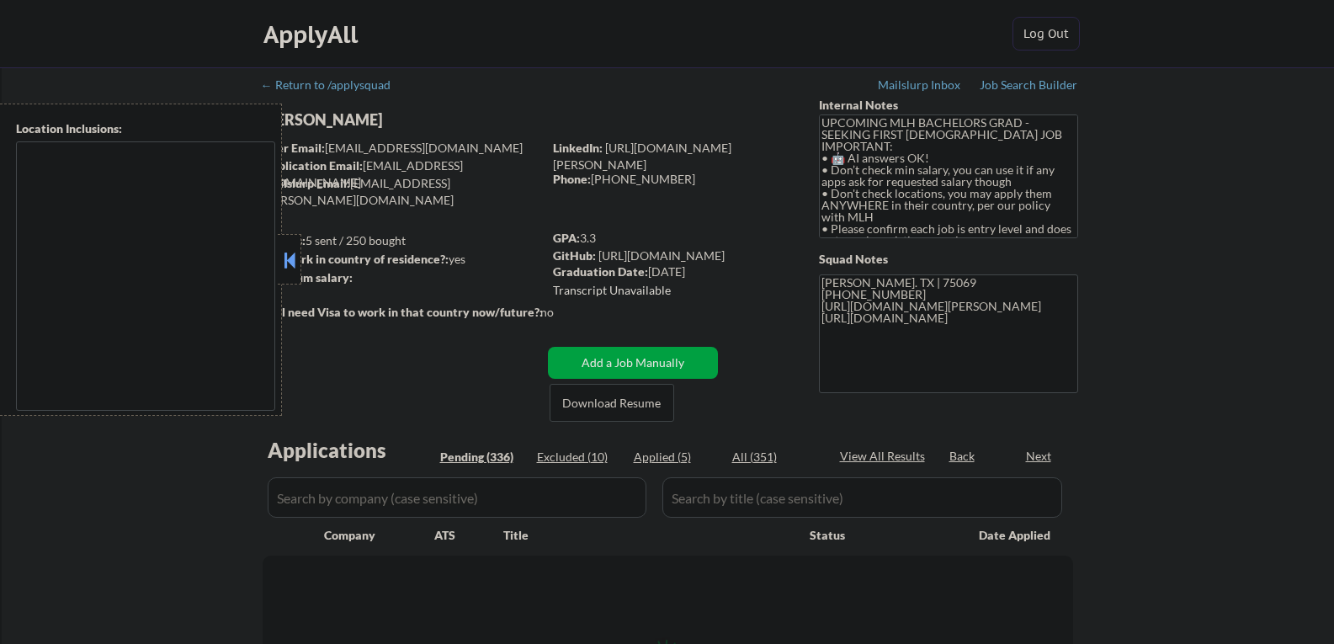
select select ""pending""
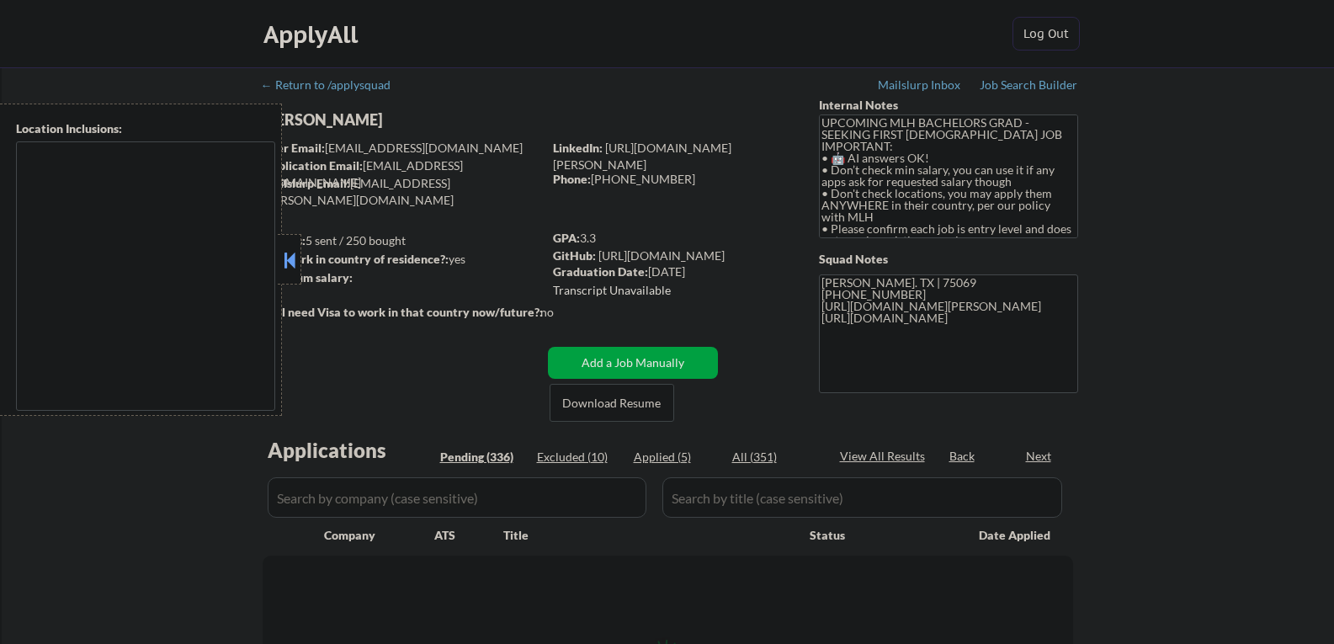
select select ""pending""
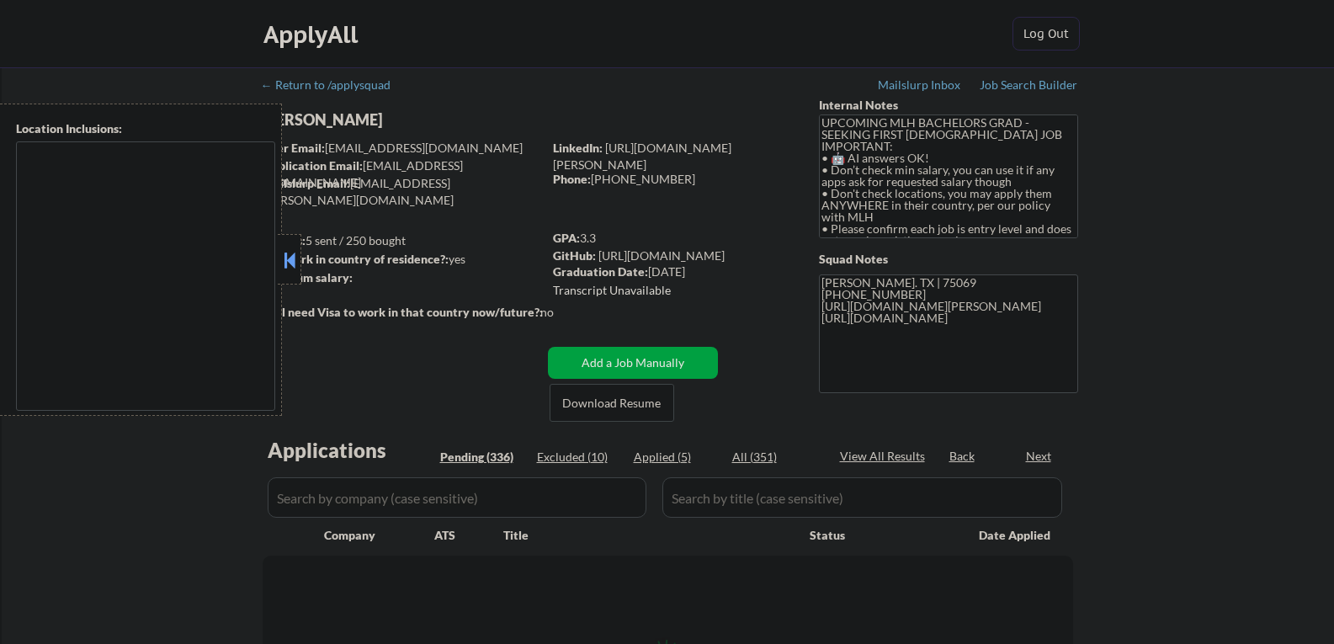
select select ""pending""
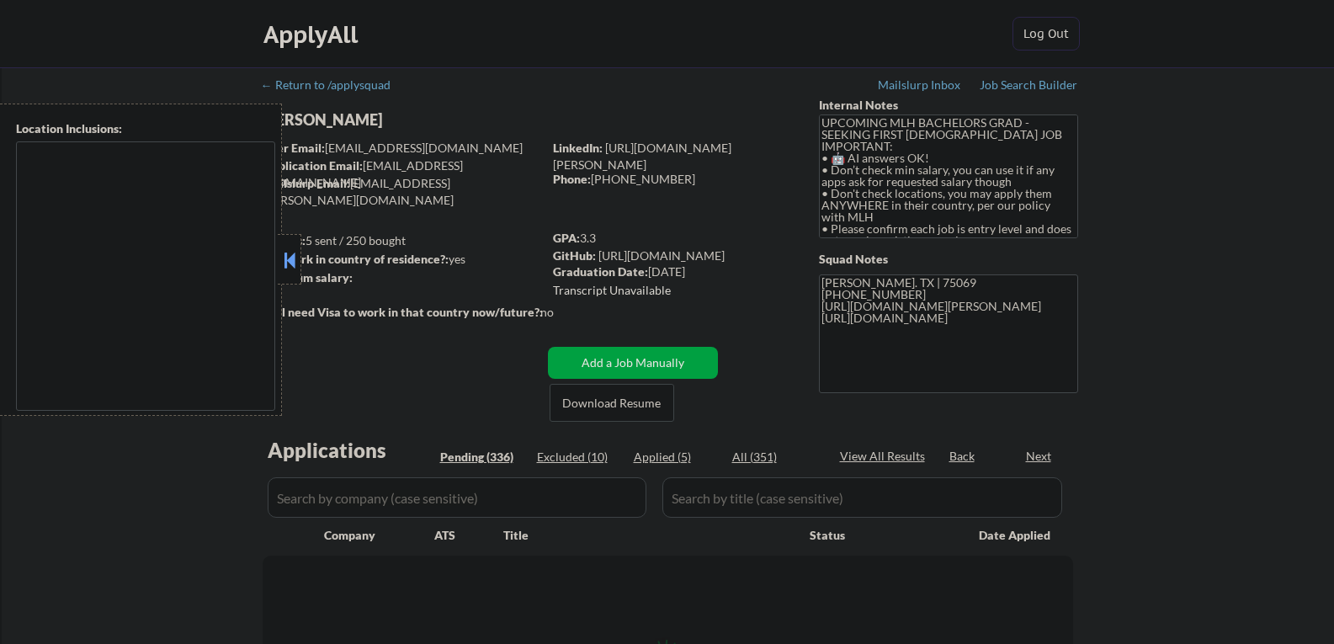
select select ""pending""
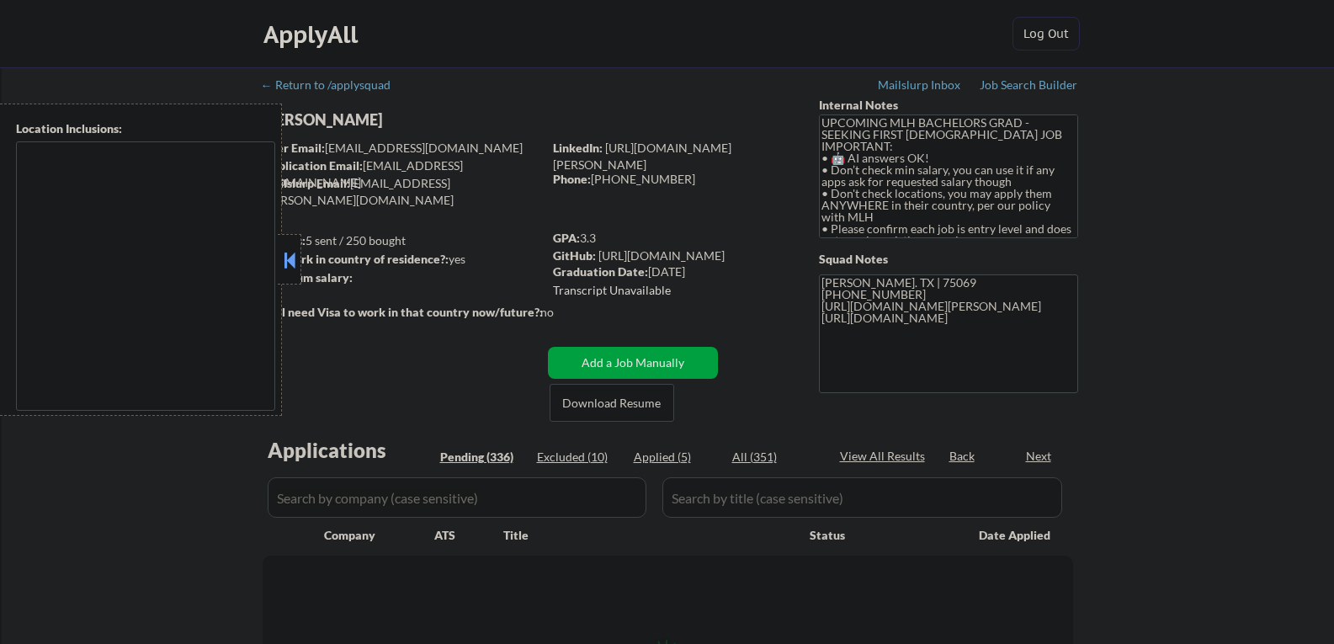
select select ""pending""
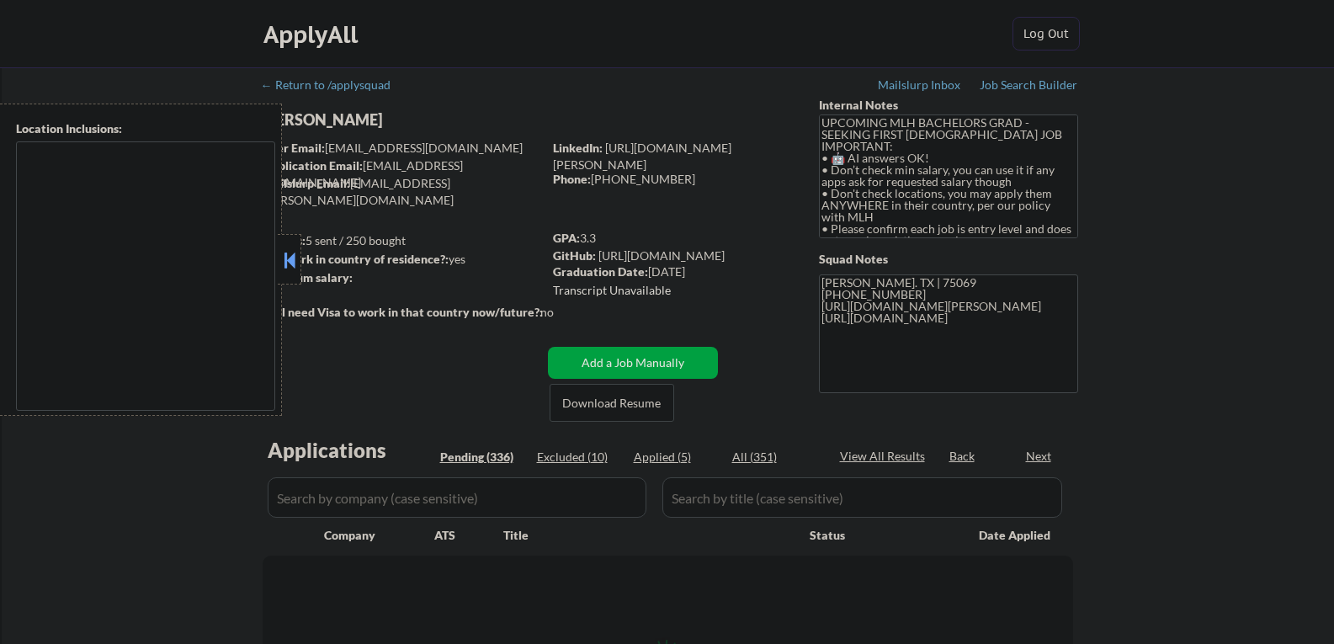
select select ""pending""
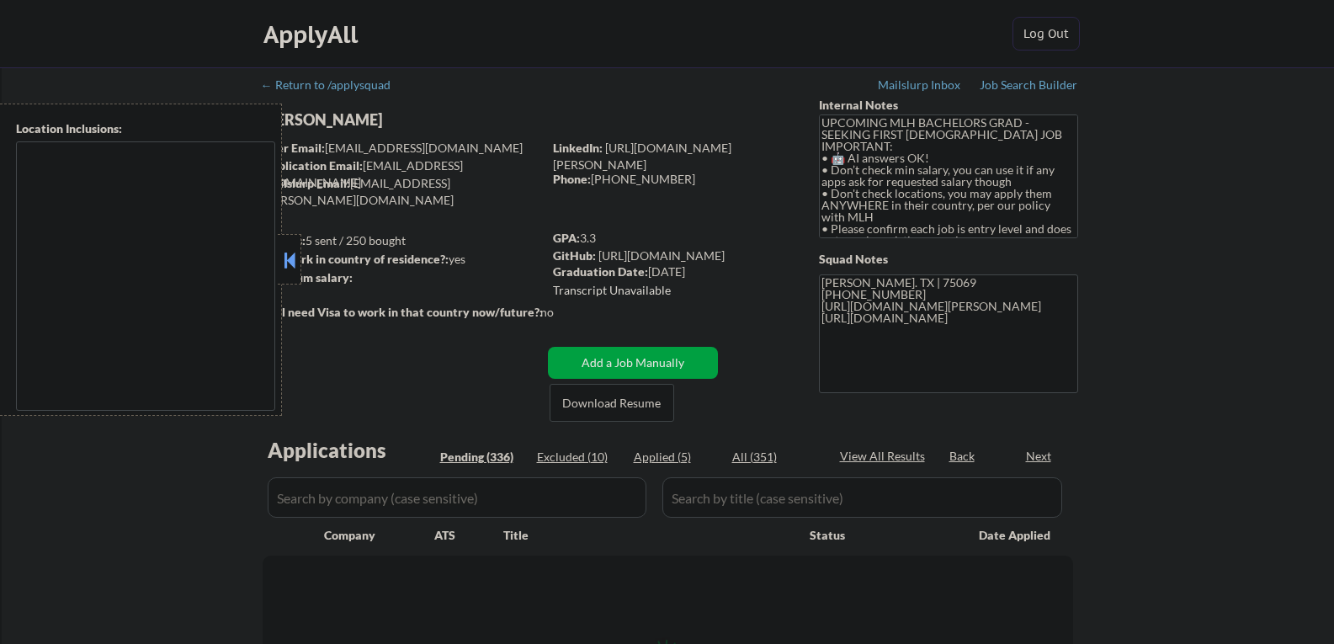
select select ""pending""
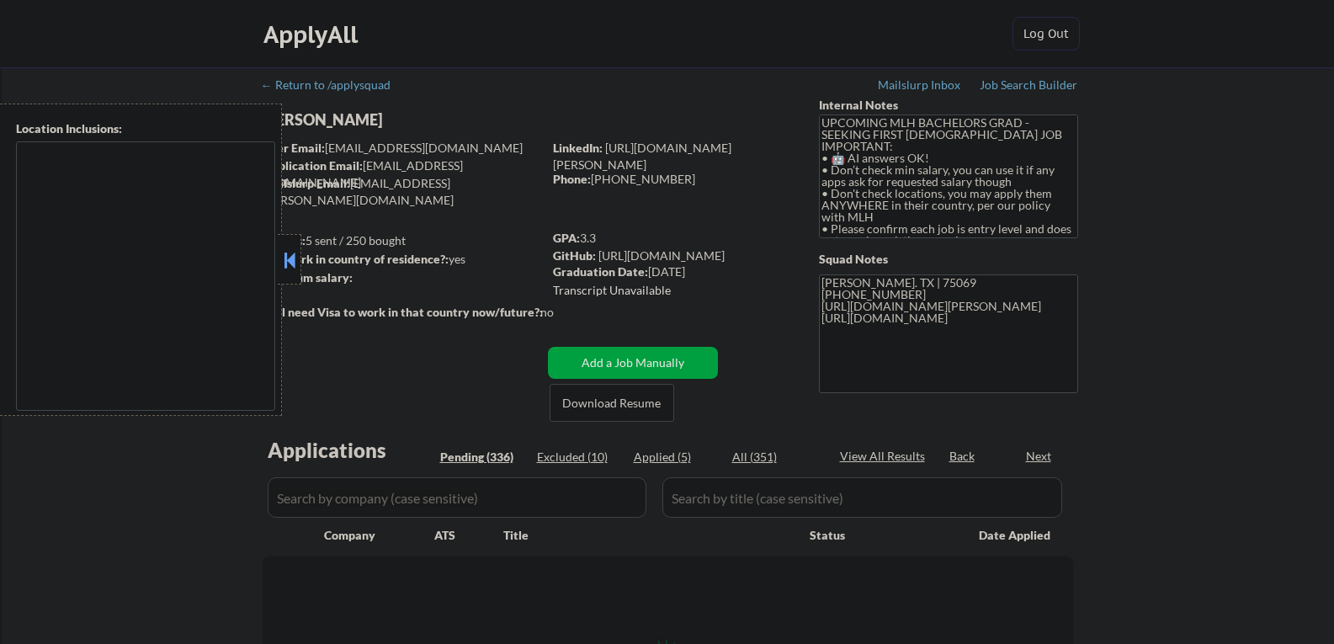
select select ""pending""
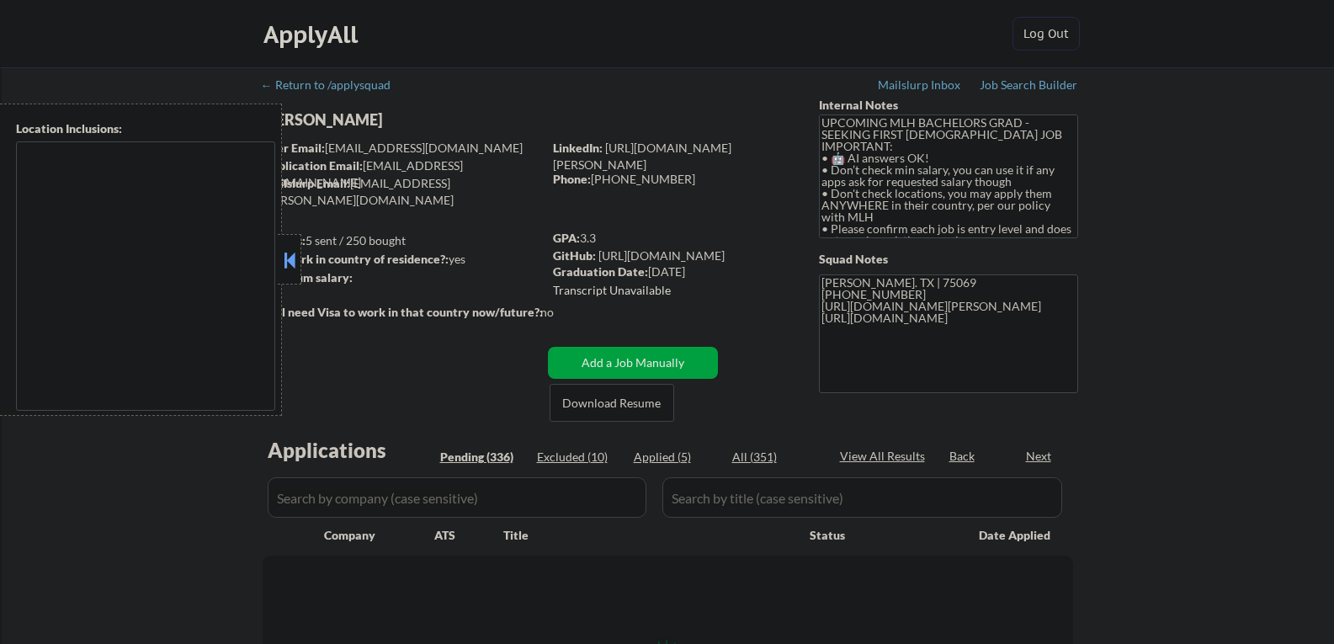
select select ""pending""
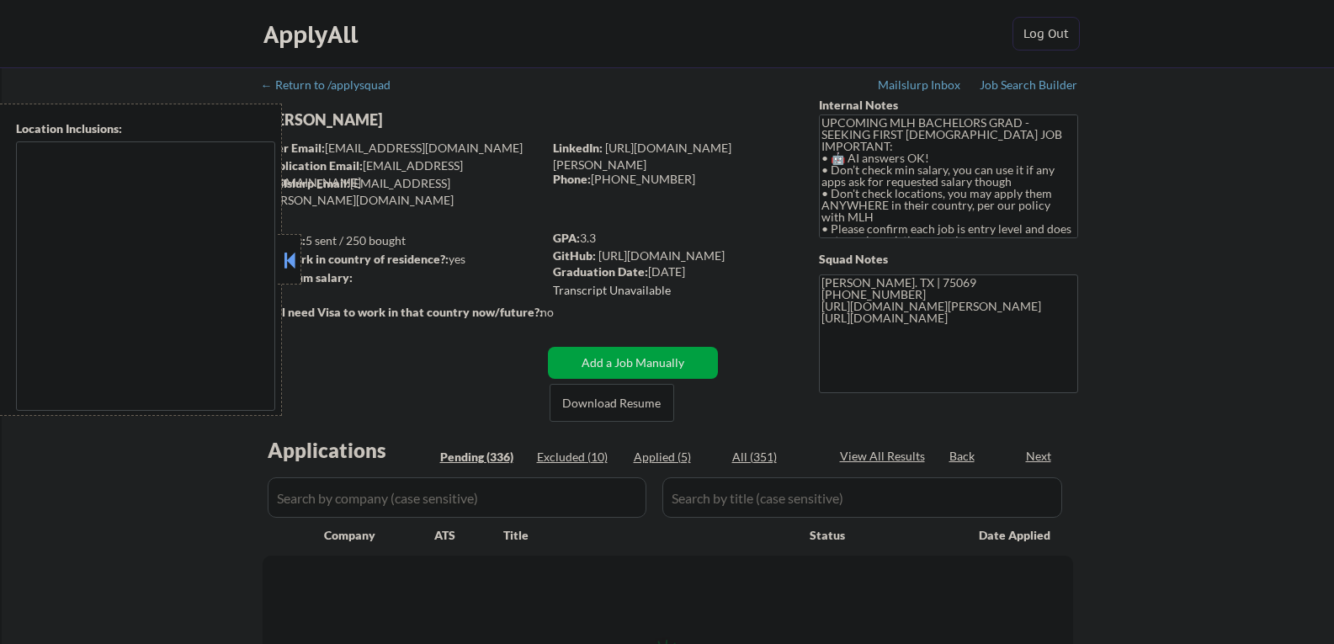
select select ""pending""
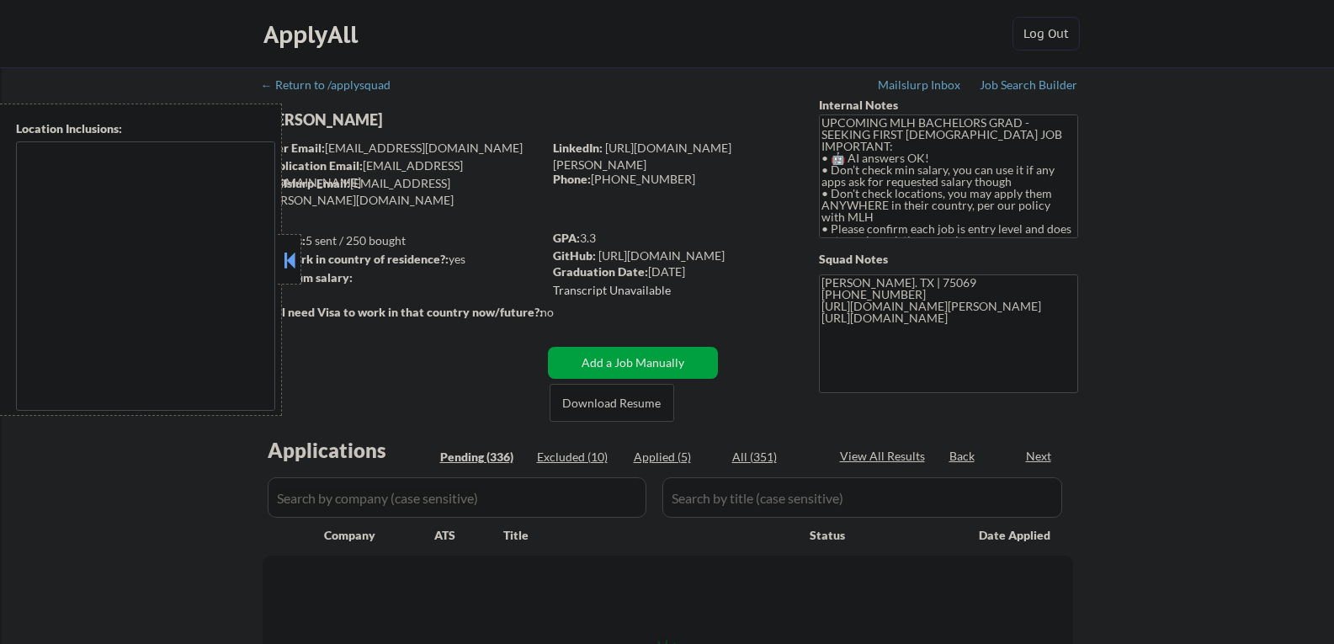
select select ""pending""
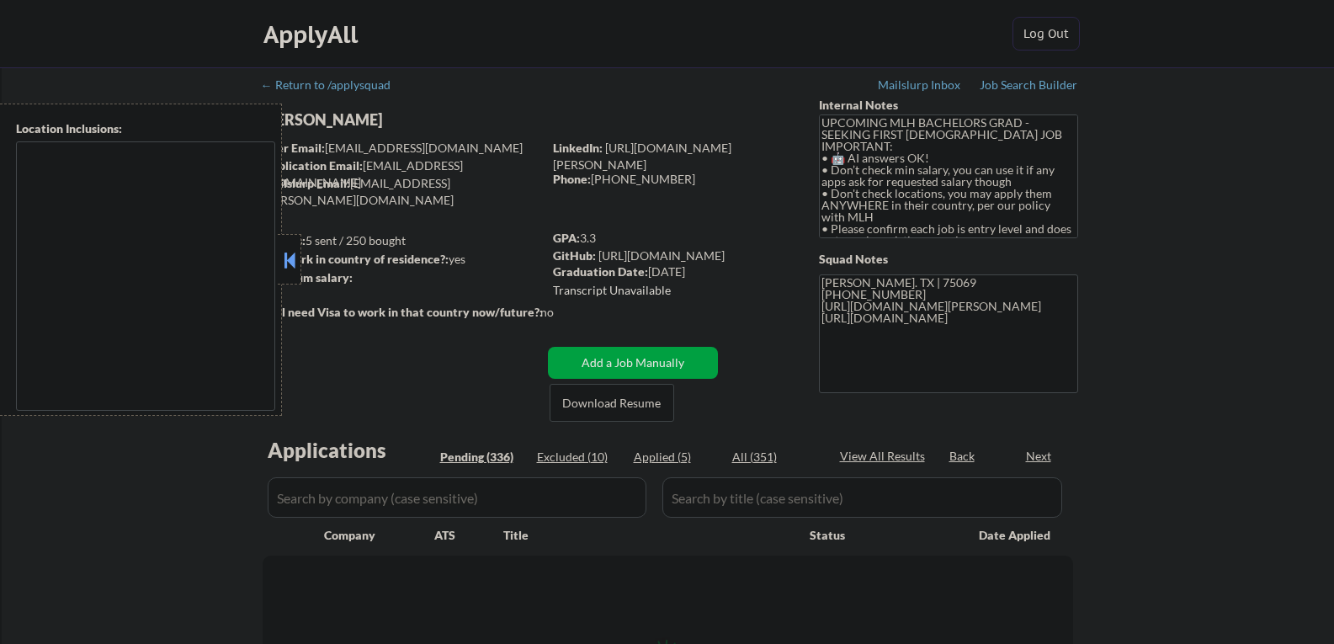
select select ""pending""
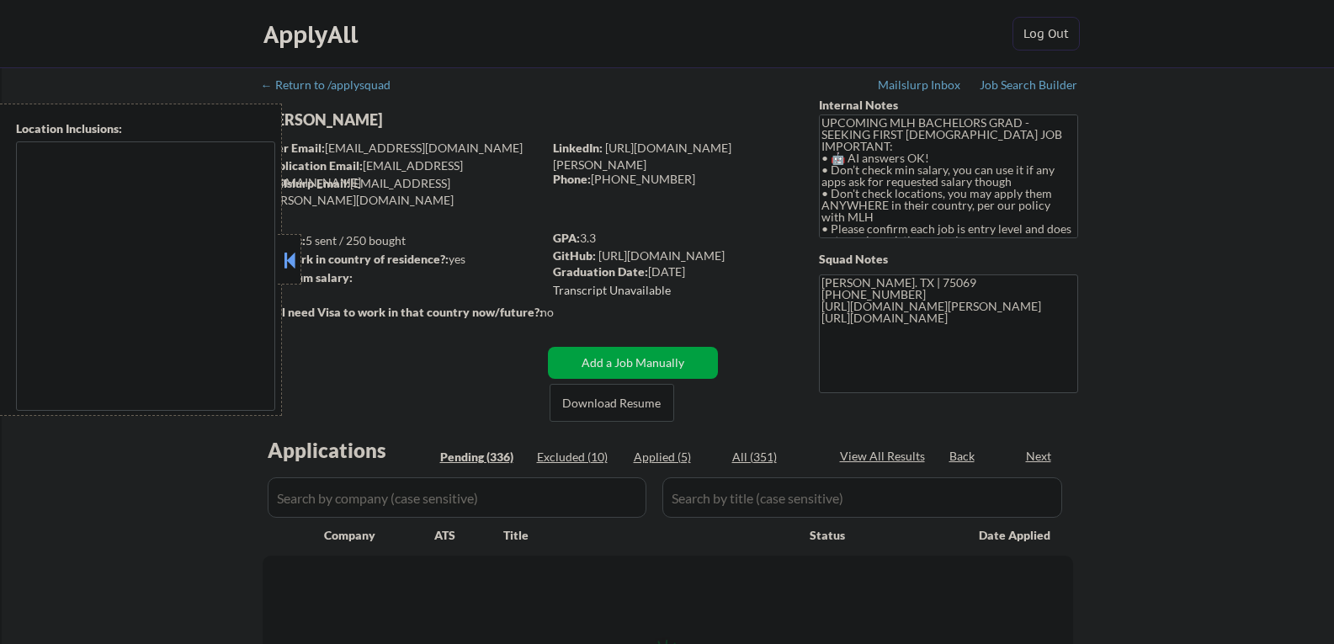
select select ""pending""
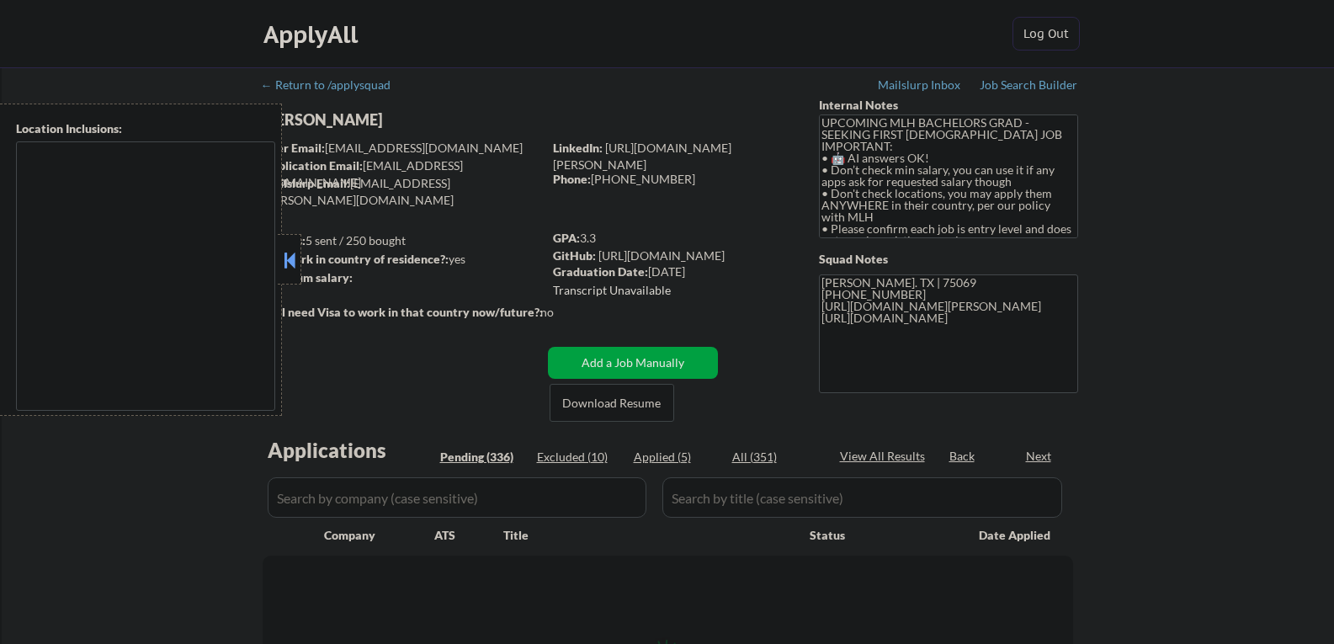
select select ""pending""
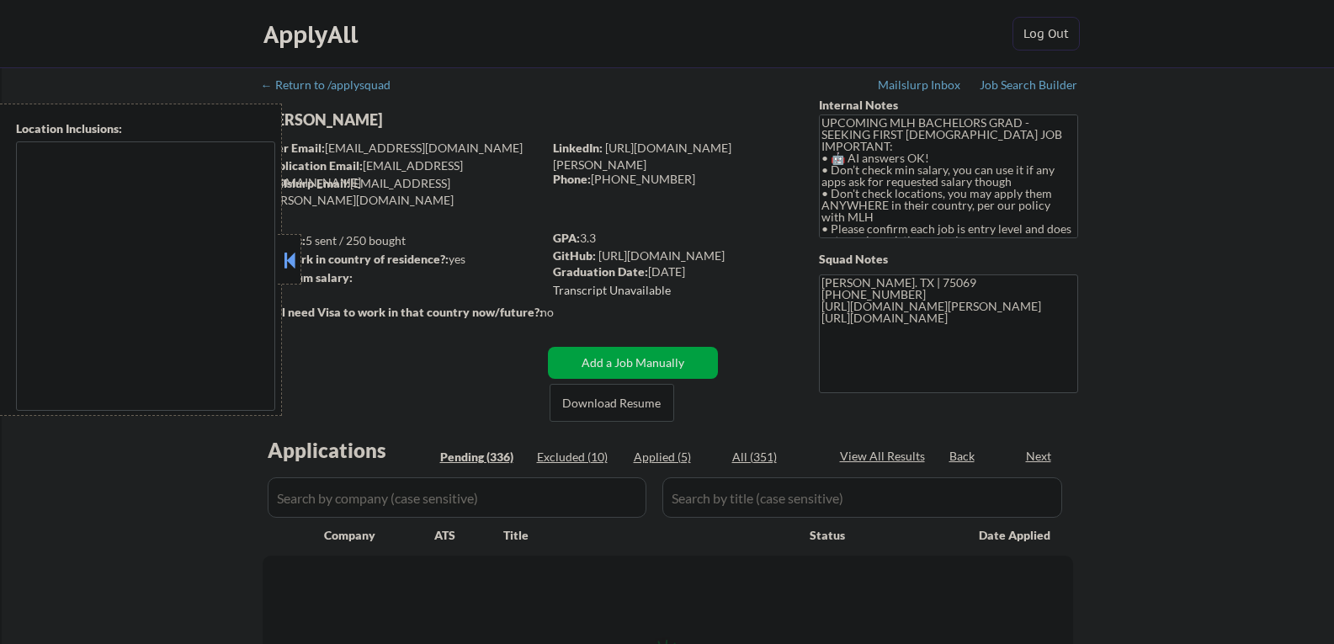
select select ""pending""
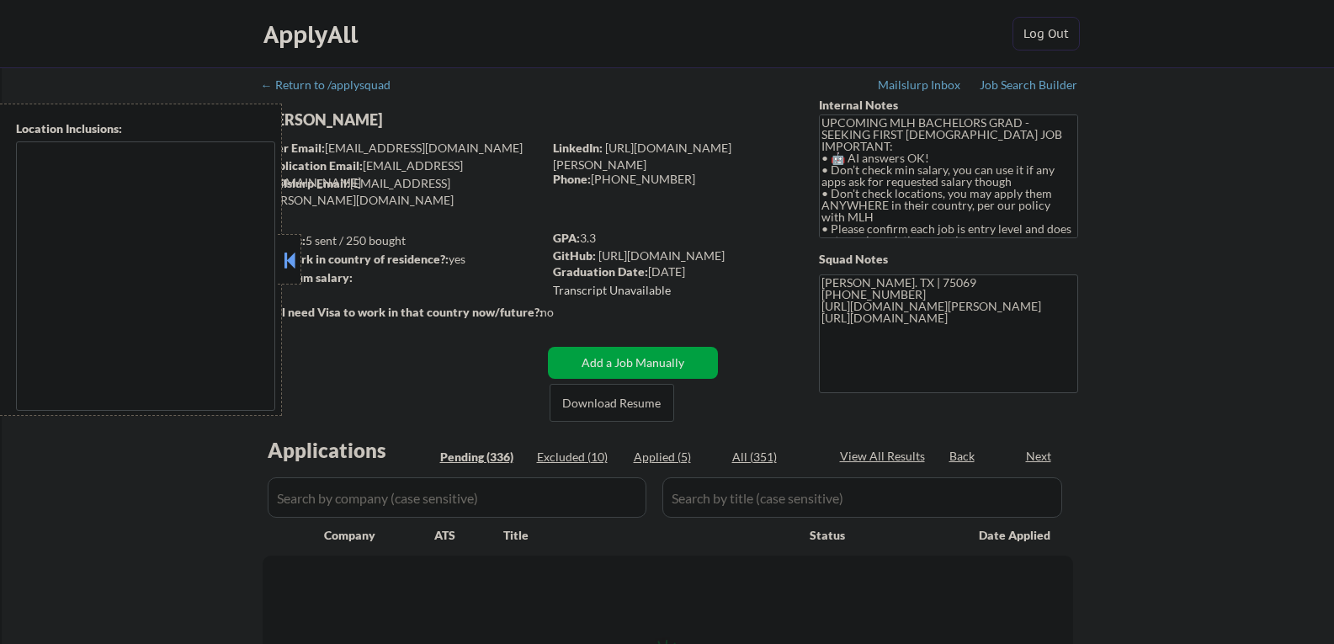
select select ""pending""
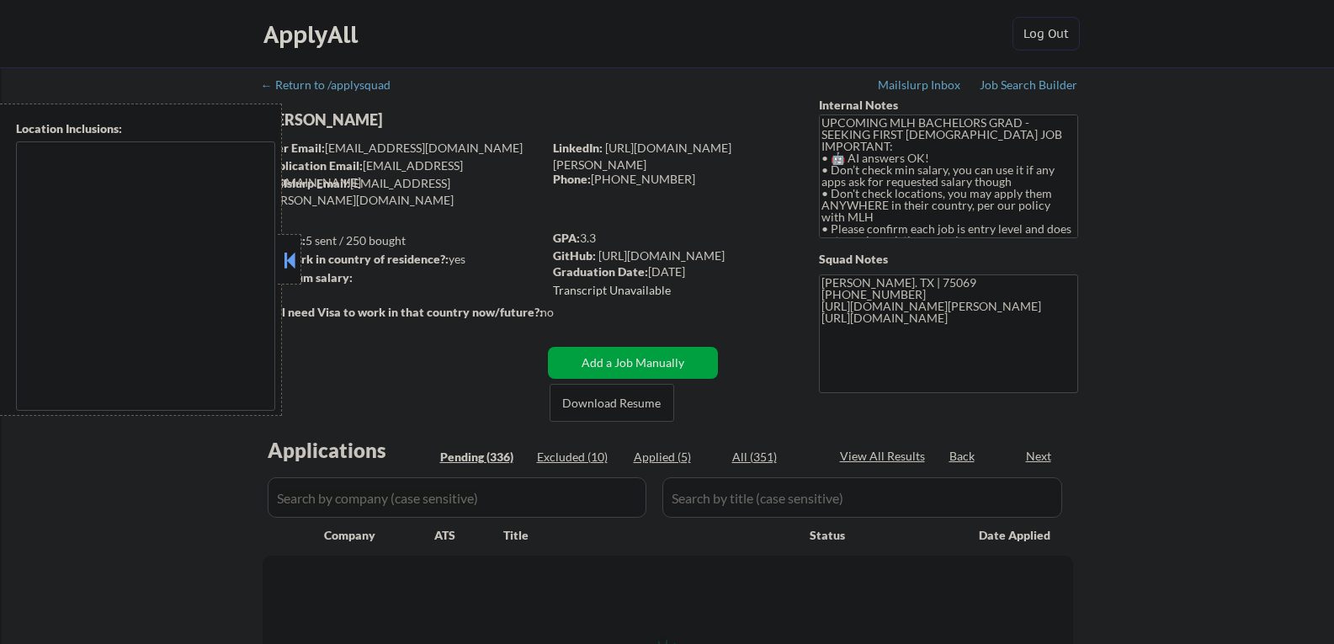
select select ""pending""
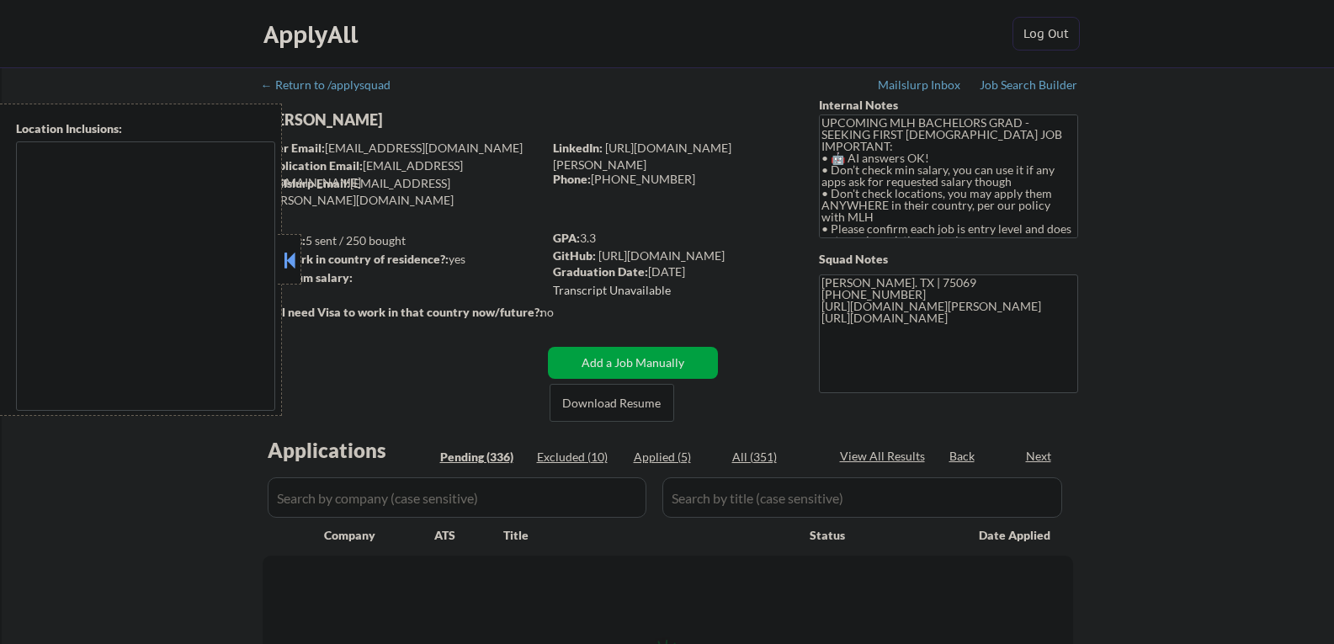
select select ""pending""
type textarea "country:[GEOGRAPHIC_DATA]"
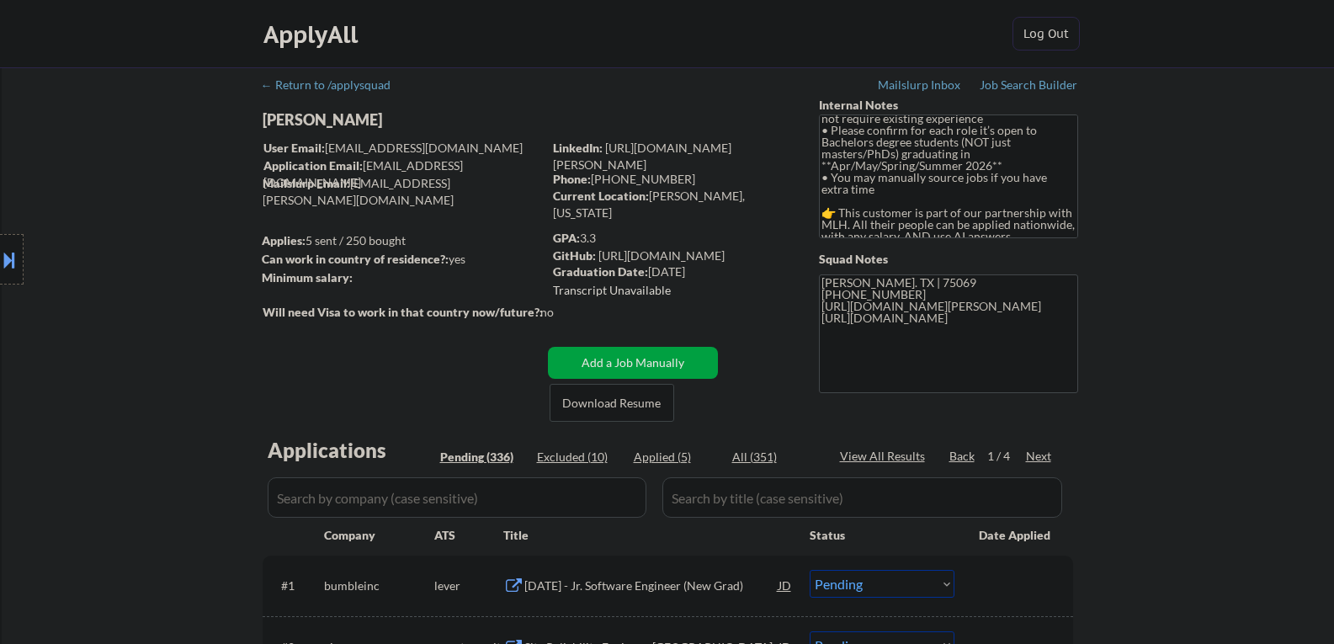
scroll to position [141, 0]
click at [328, 111] on div "[PERSON_NAME]" at bounding box center [436, 119] width 346 height 21
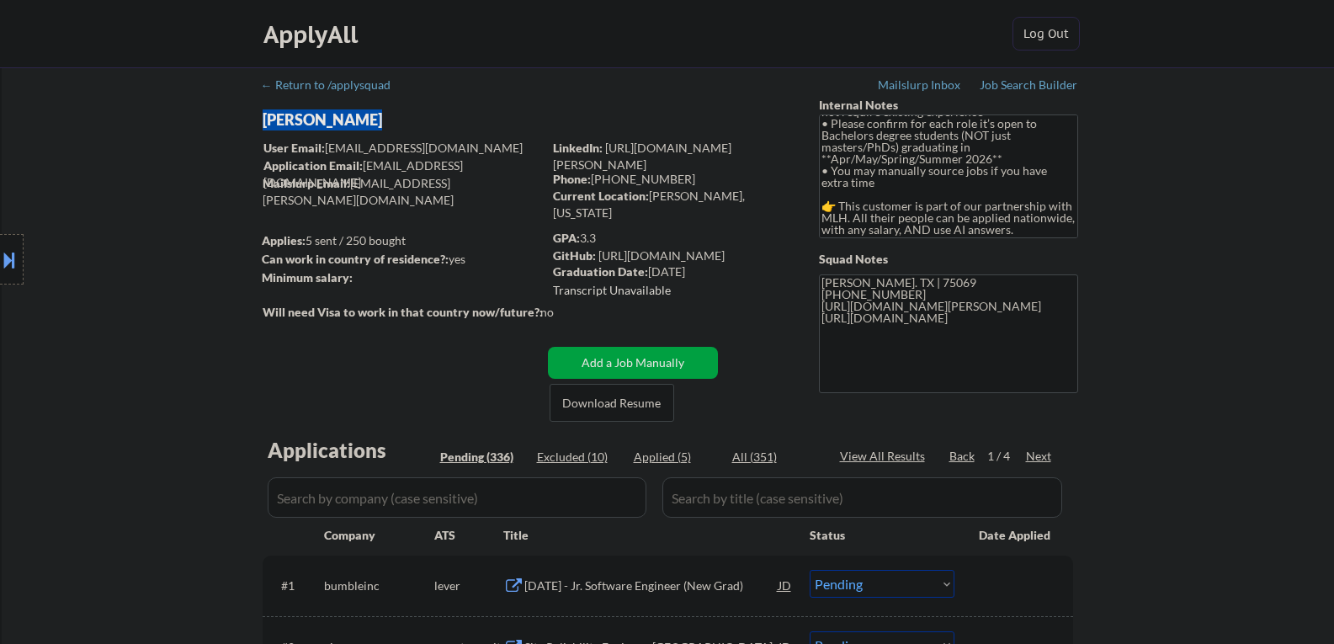
click at [328, 111] on div "[PERSON_NAME]" at bounding box center [436, 119] width 346 height 21
copy div "[PERSON_NAME]"
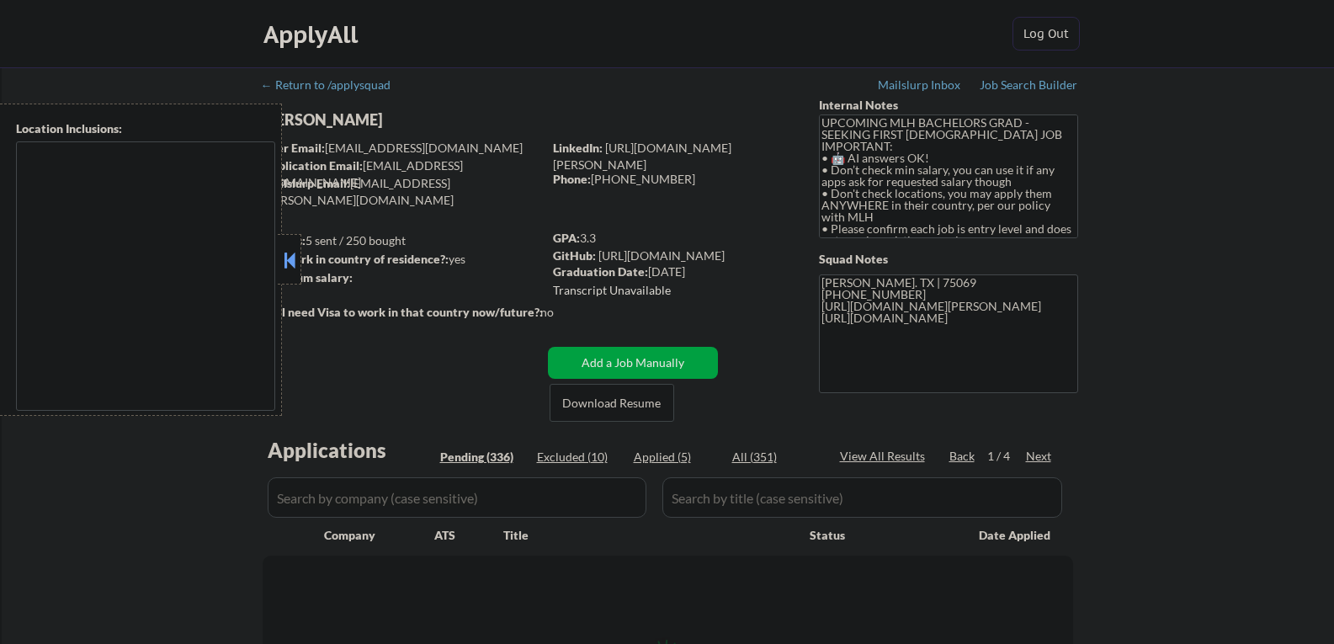
type textarea "country:[GEOGRAPHIC_DATA]"
click at [279, 262] on div at bounding box center [290, 259] width 24 height 50
select select ""pending""
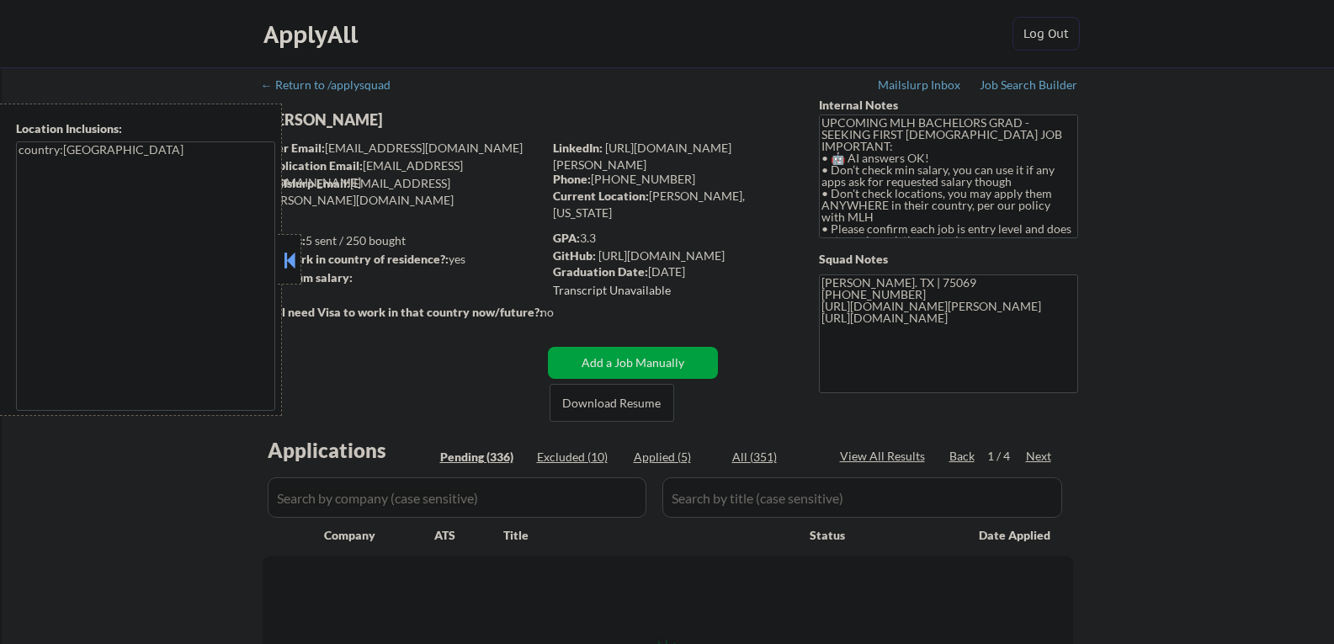
select select ""pending""
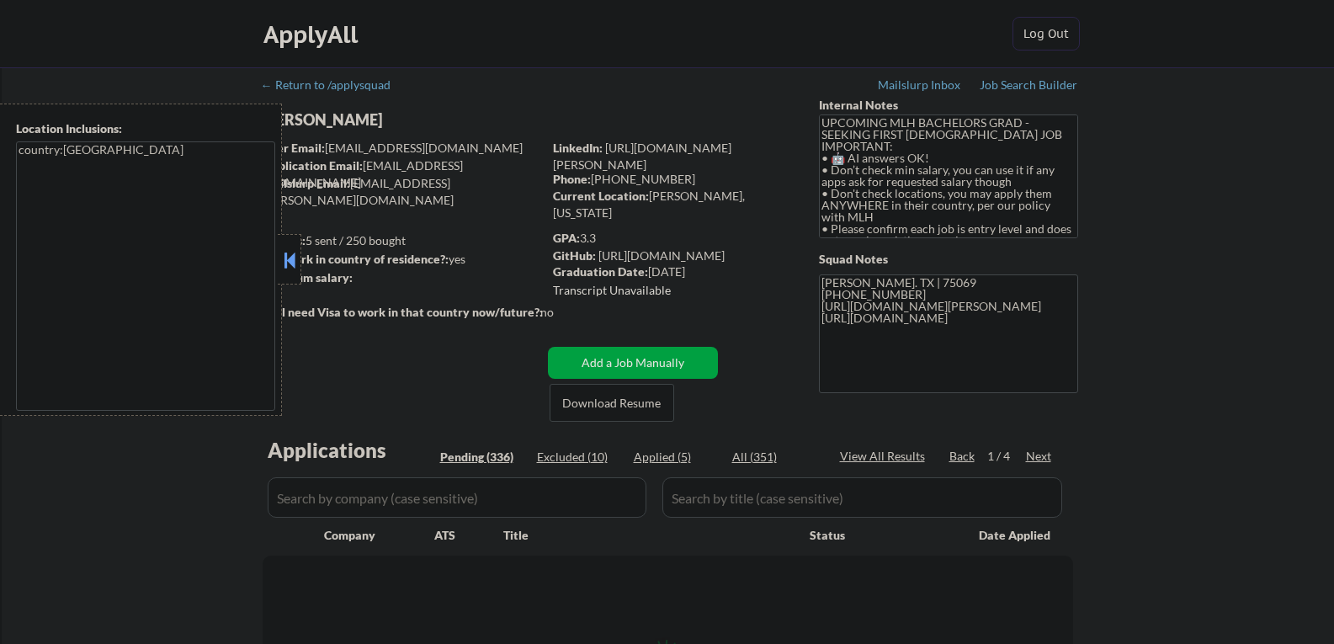
select select ""pending""
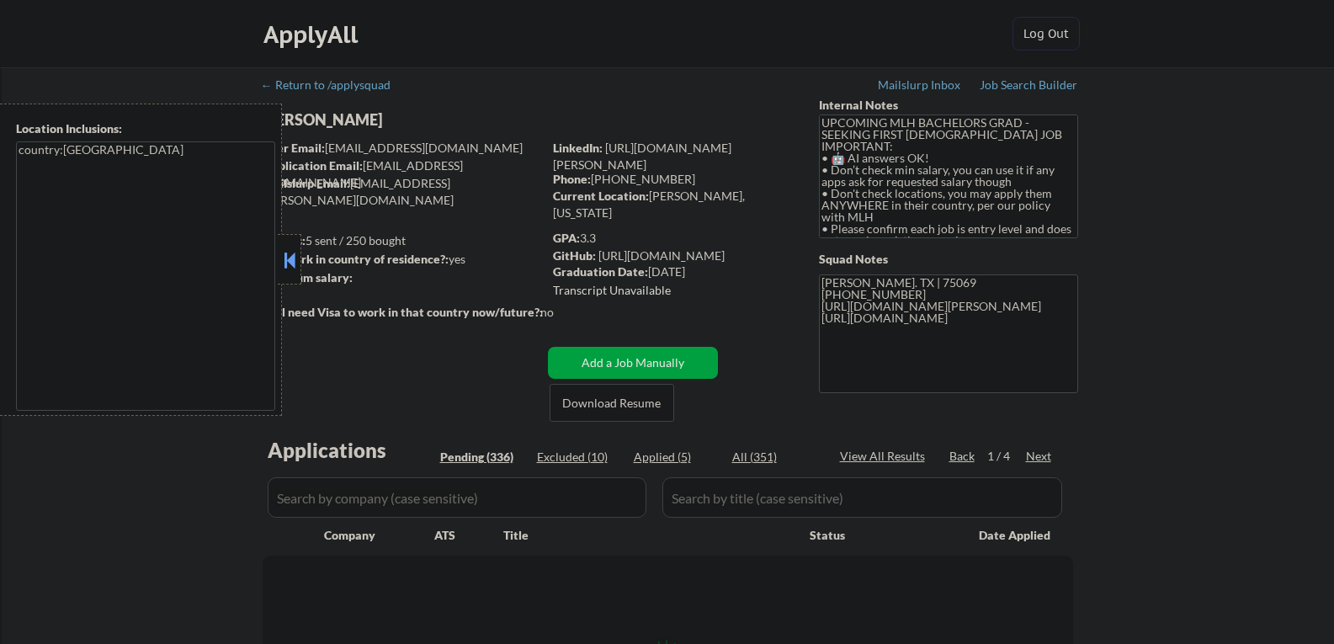
select select ""pending""
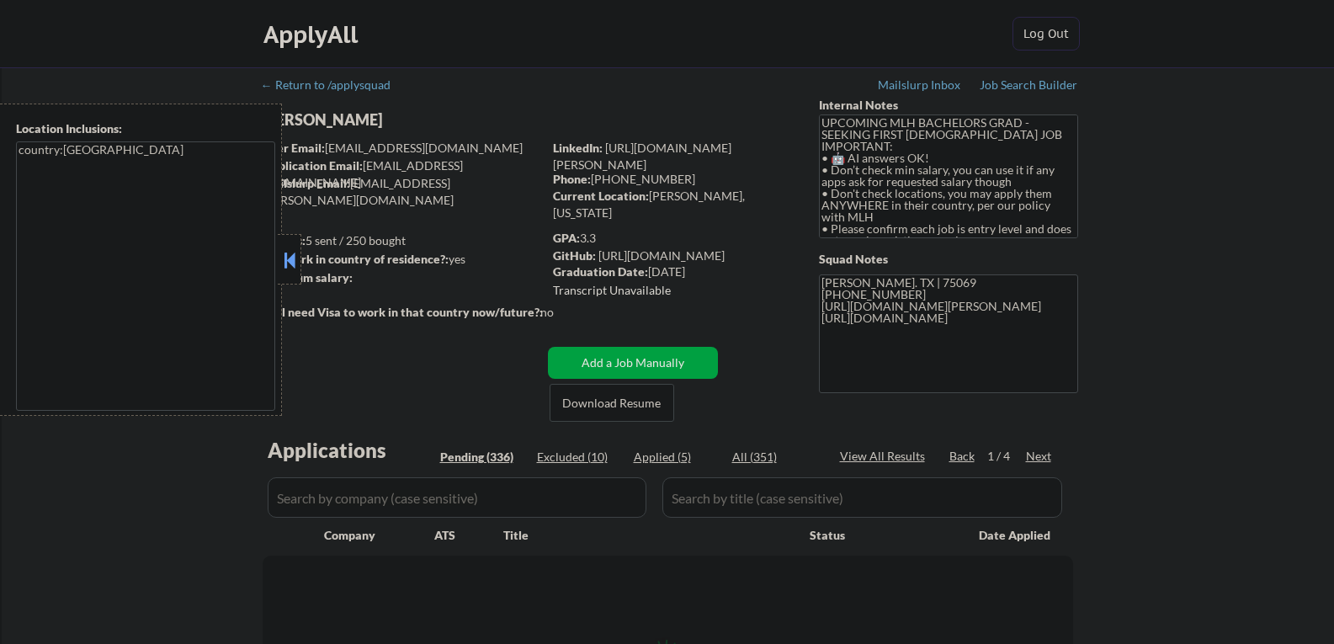
select select ""pending""
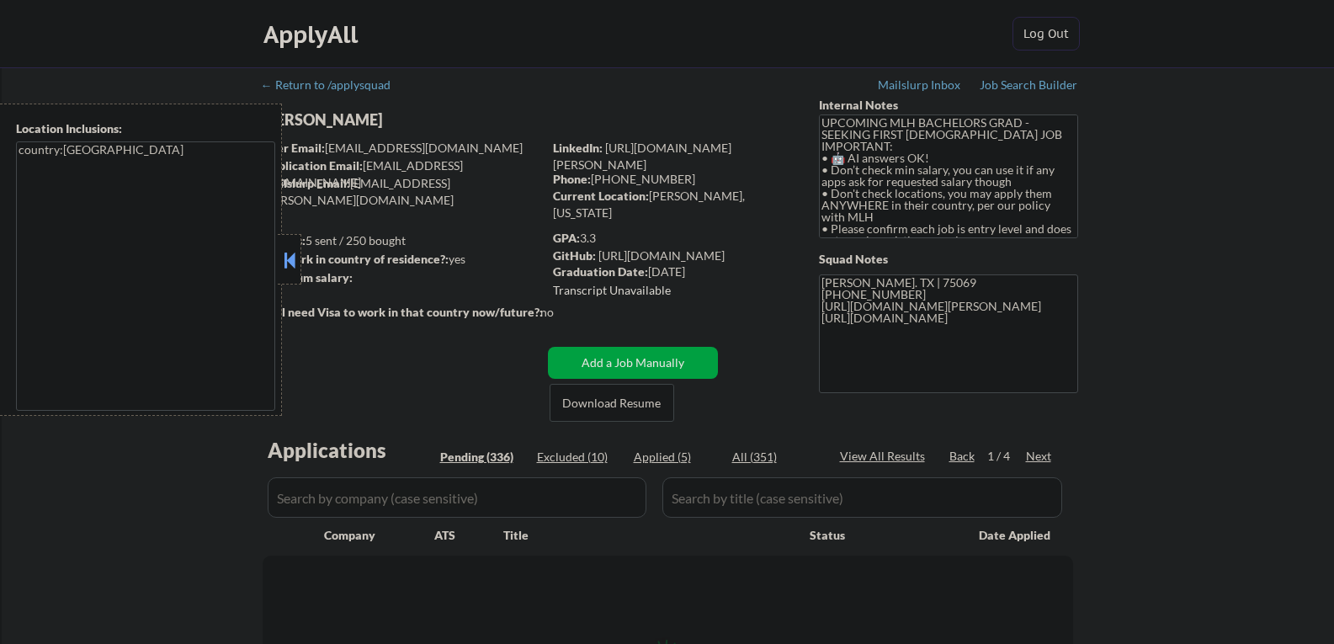
select select ""pending""
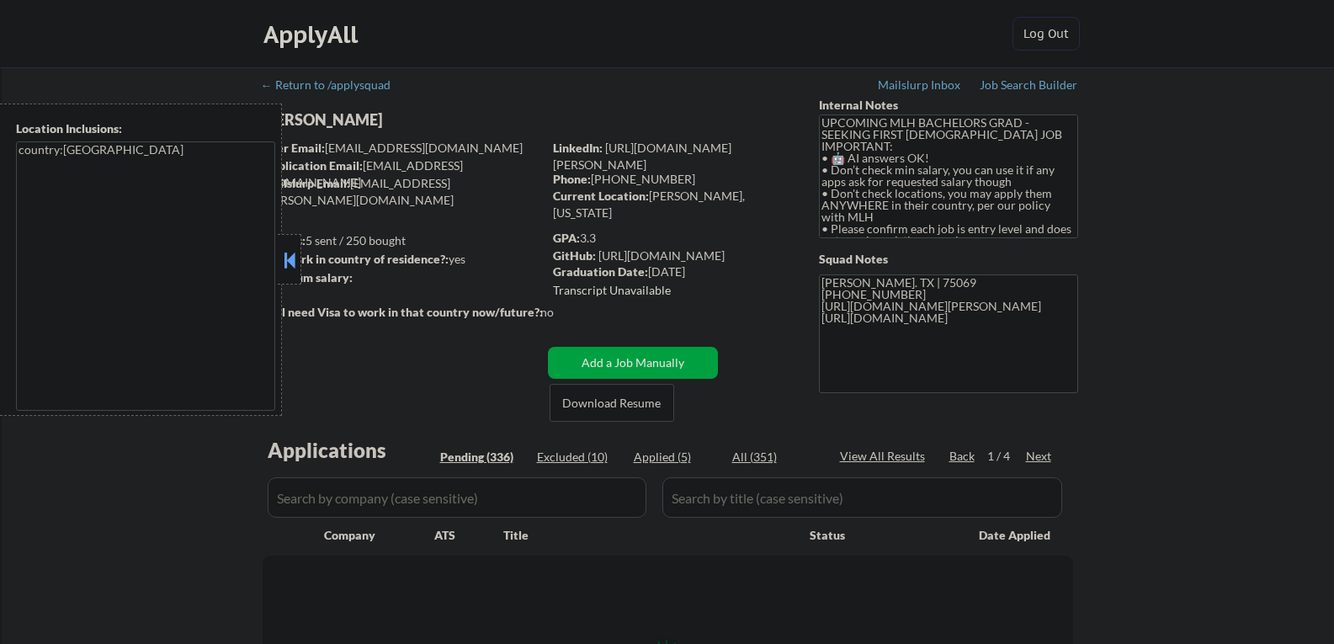
select select ""pending""
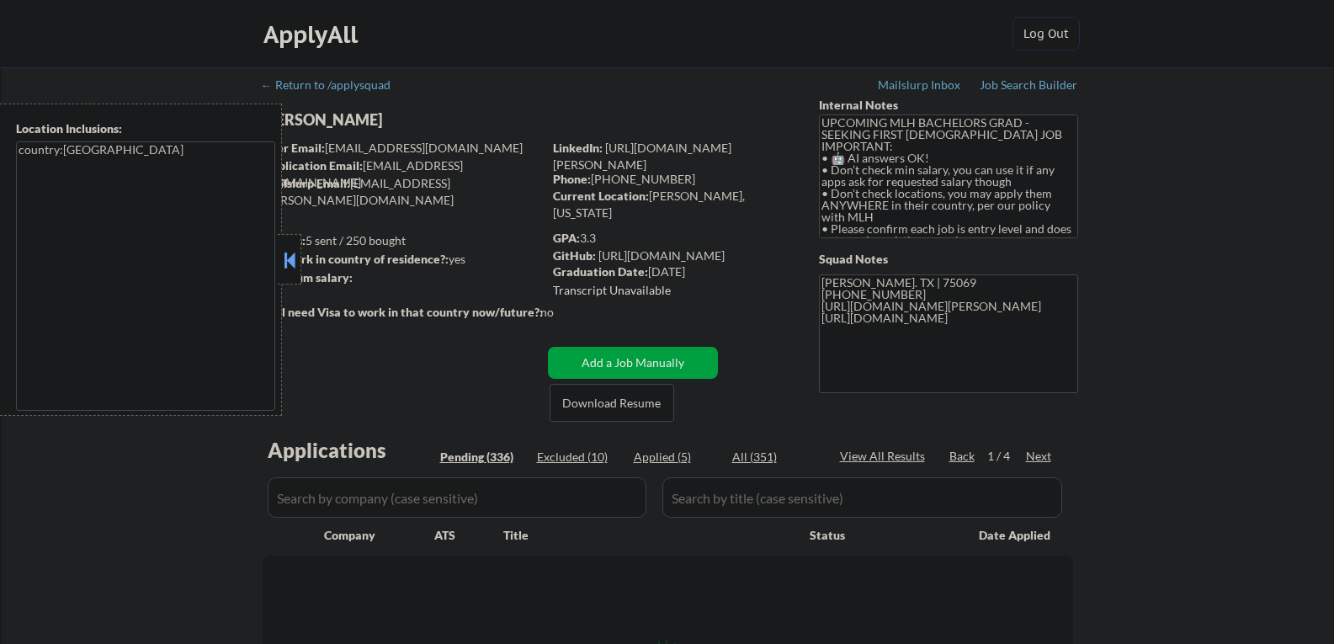
select select ""pending""
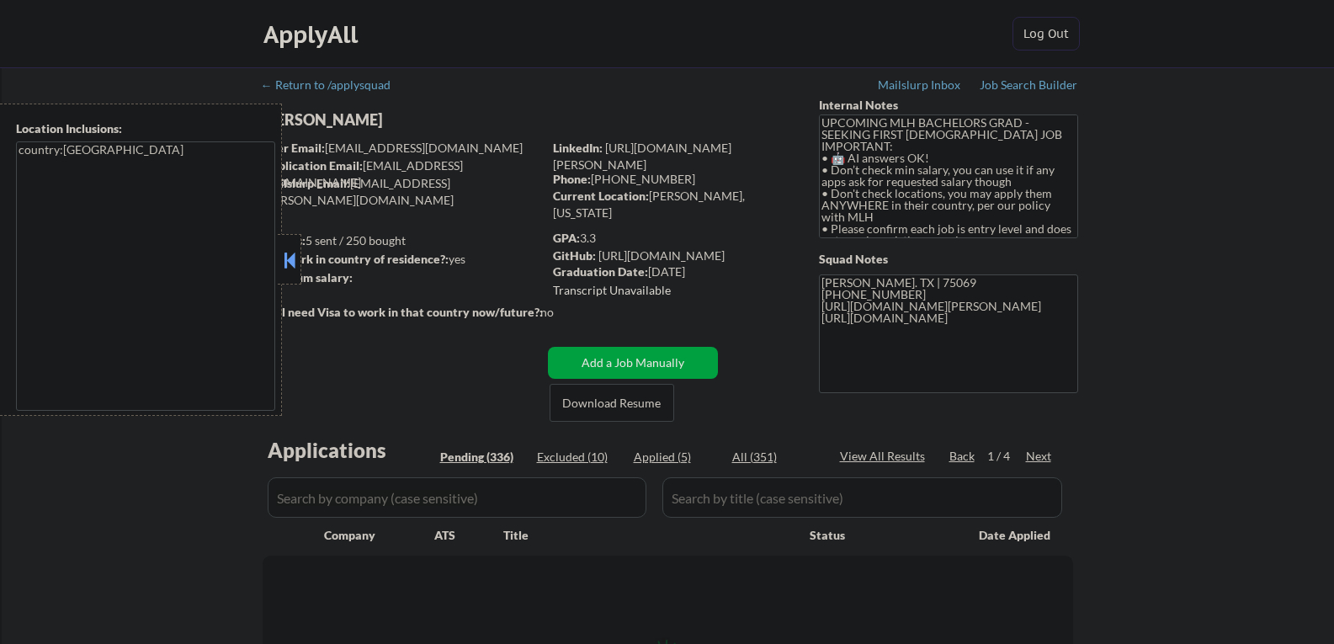
select select ""pending""
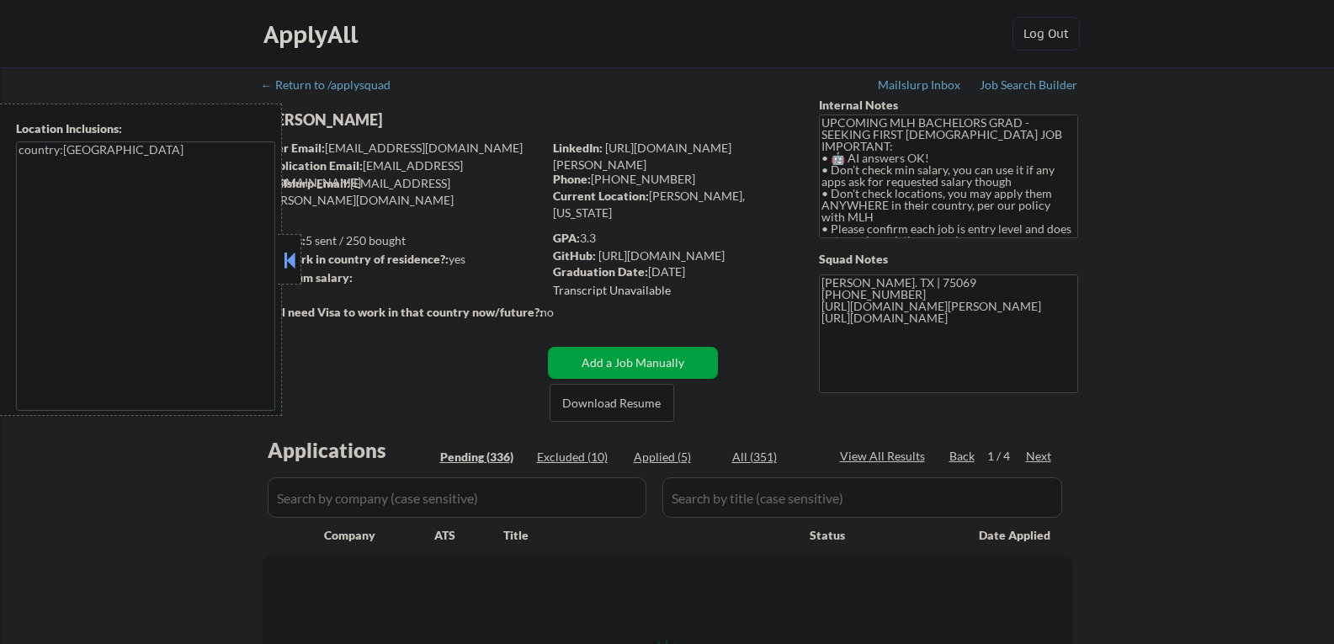
select select ""pending""
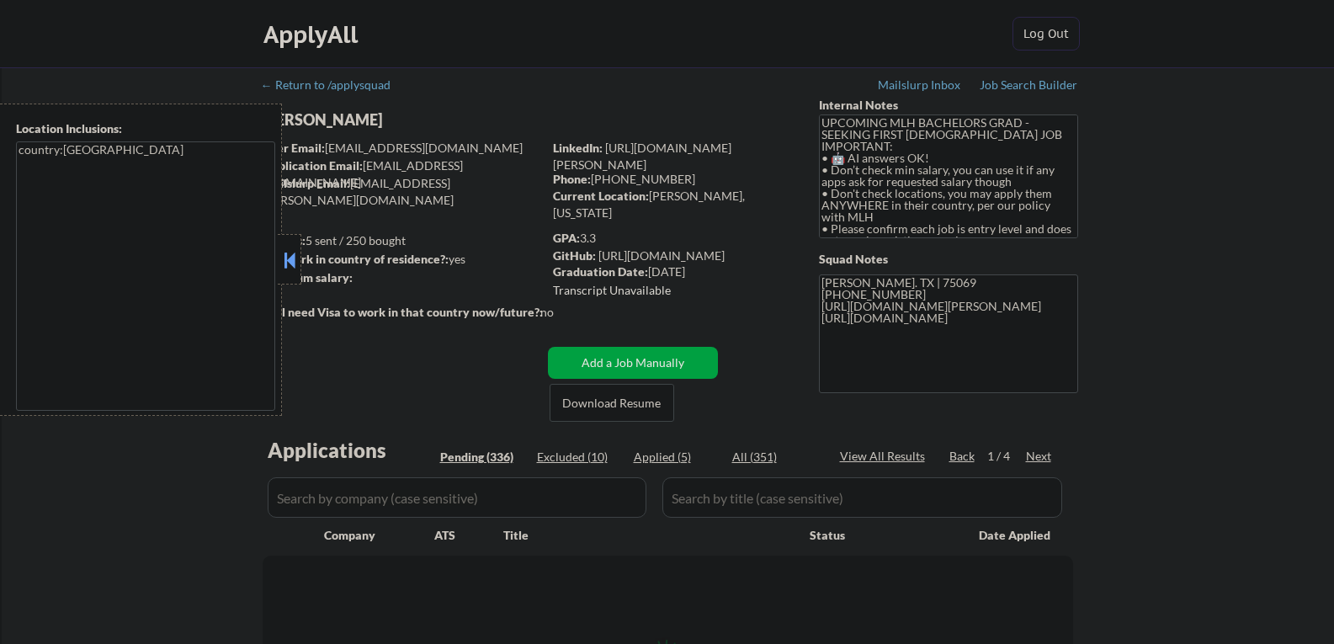
select select ""pending""
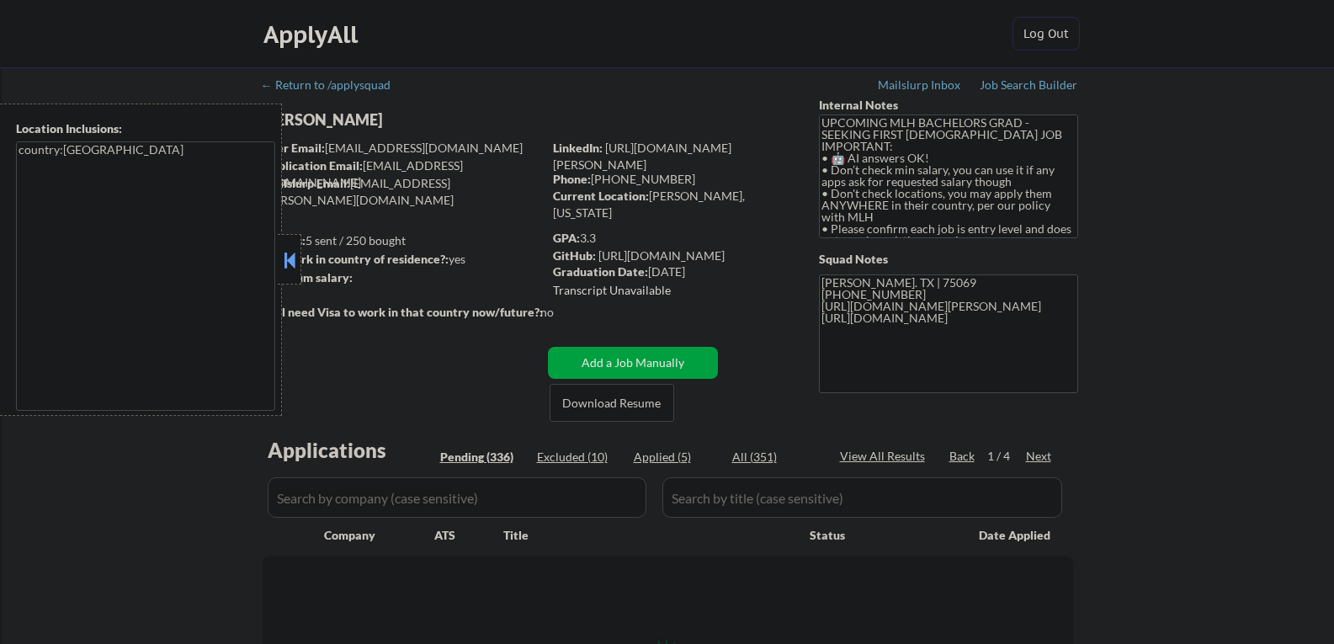
select select ""pending""
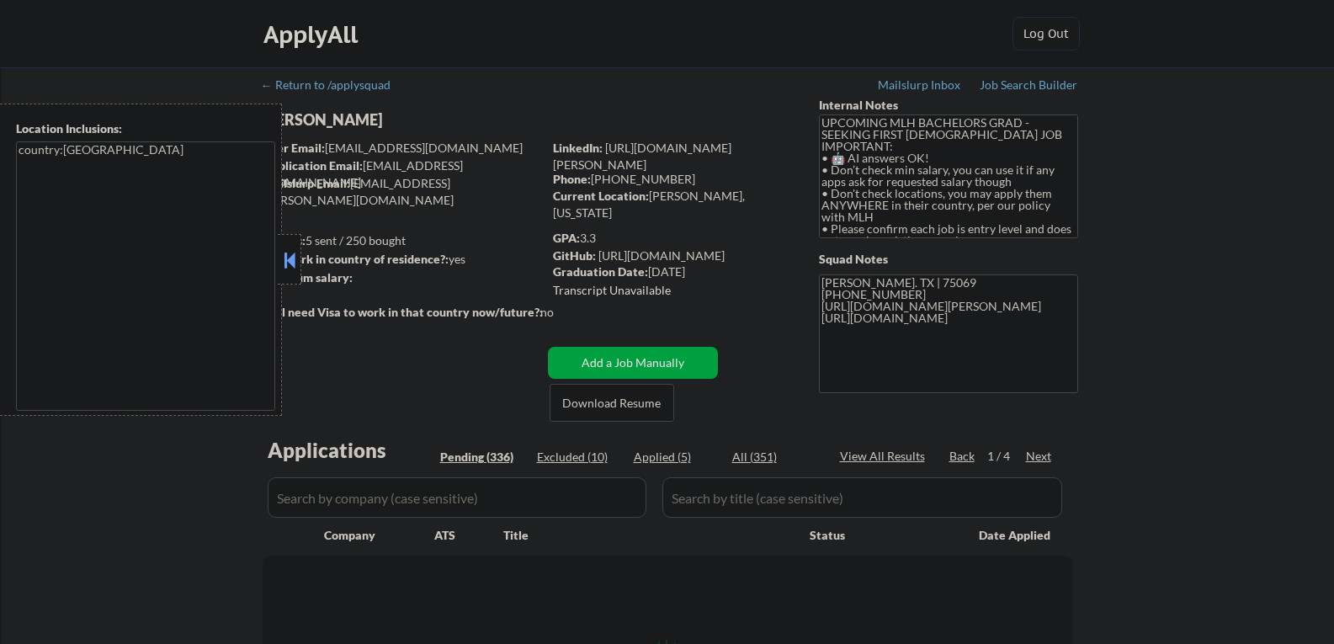
select select ""pending""
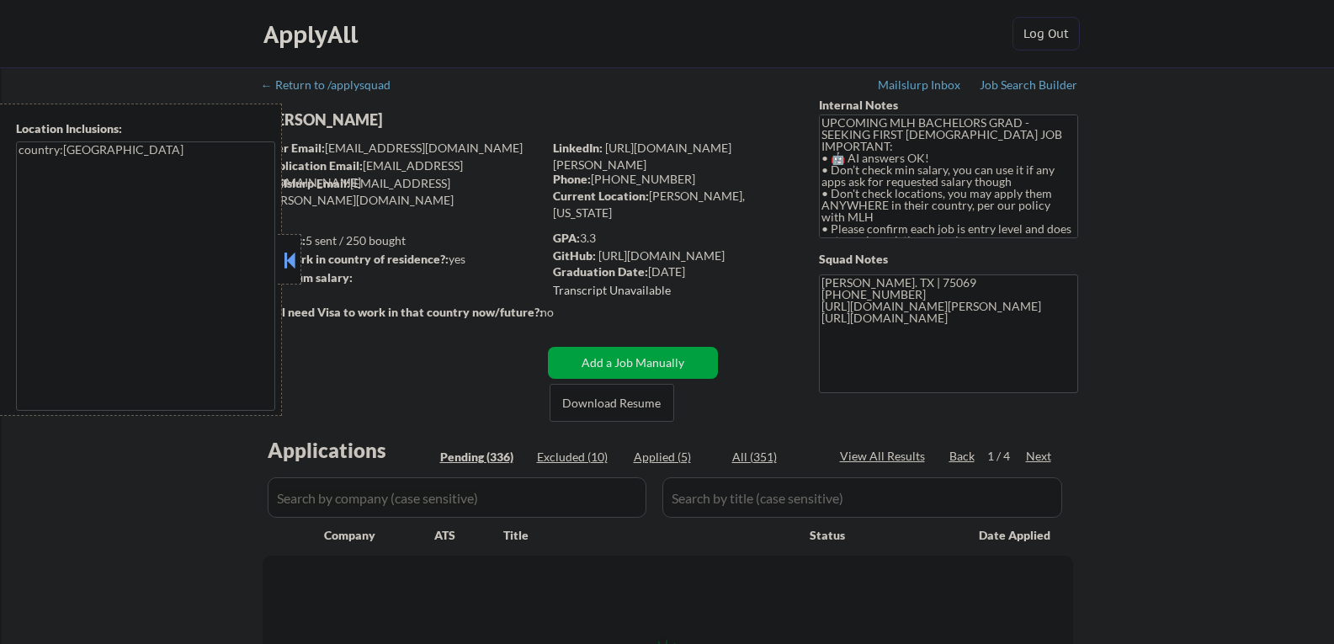
select select ""pending""
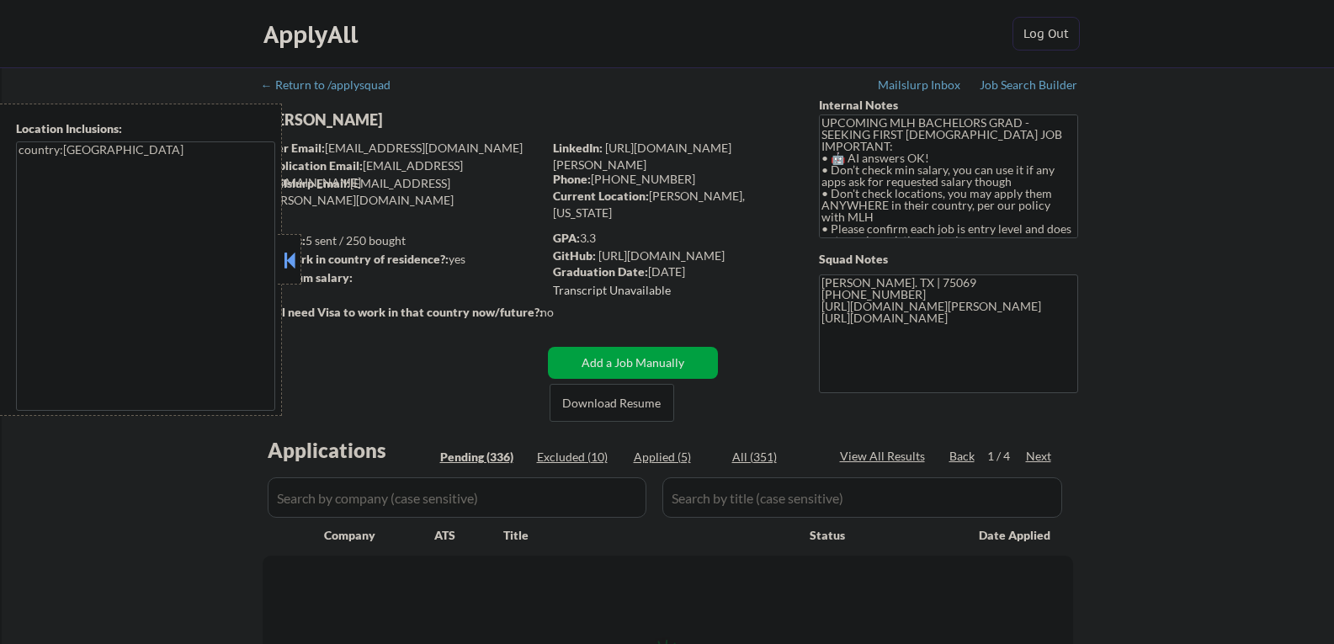
select select ""pending""
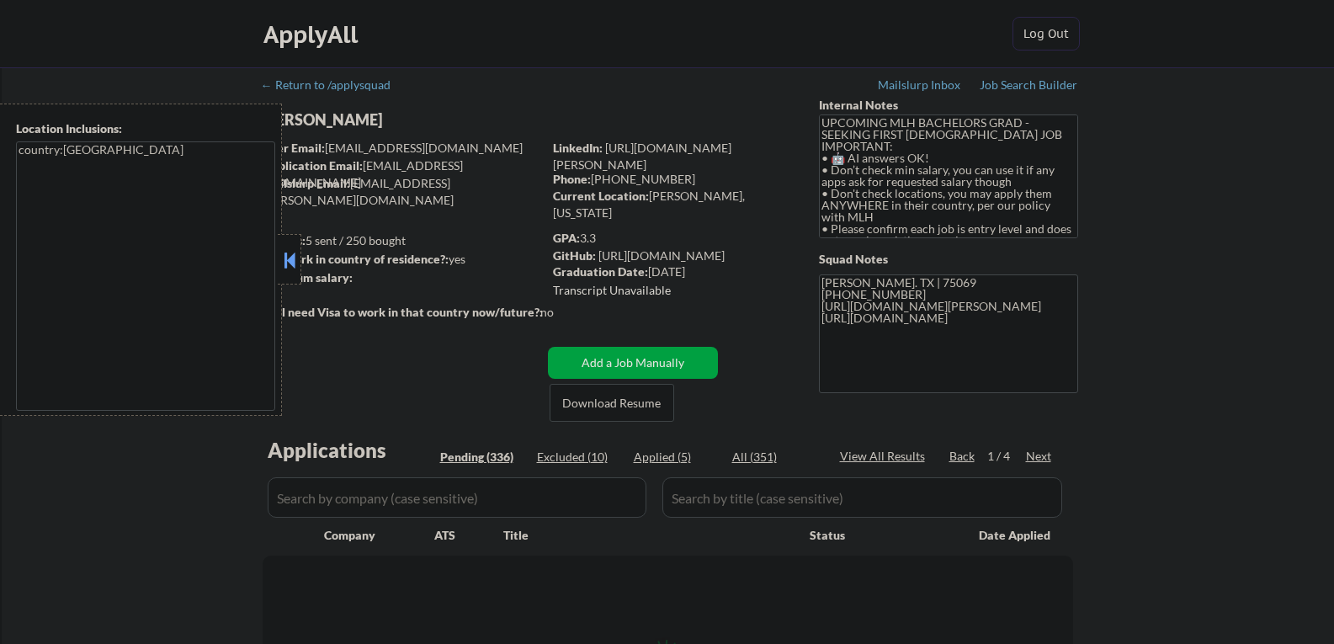
select select ""pending""
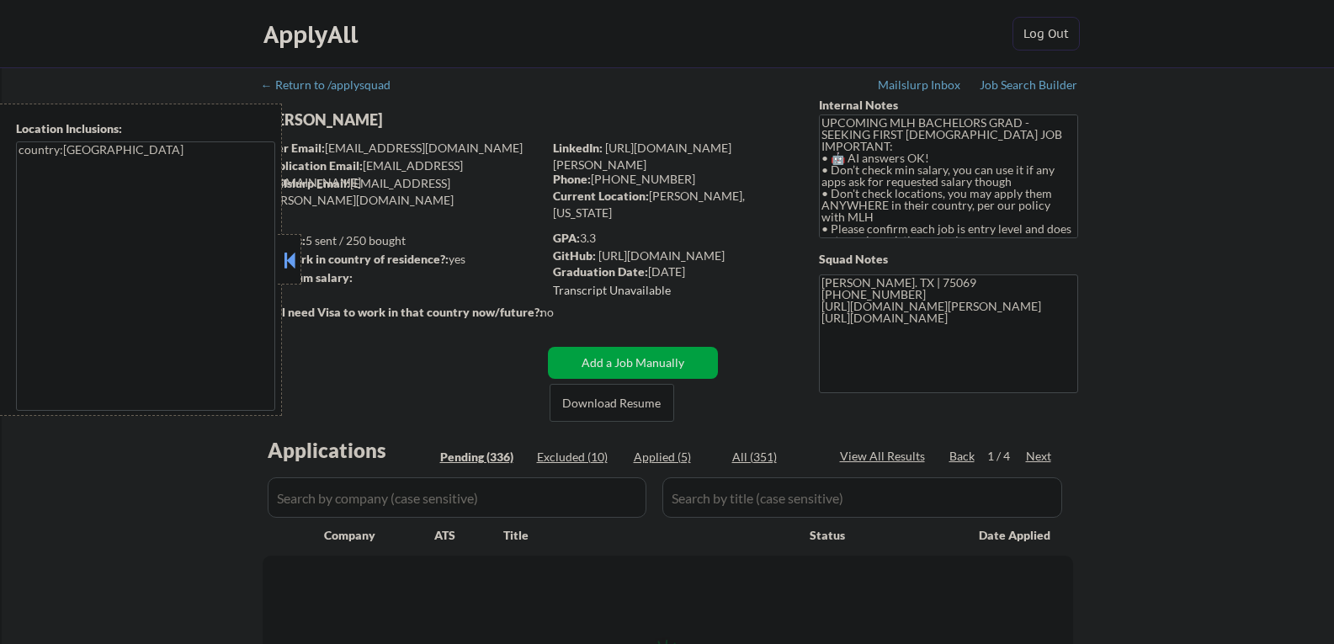
select select ""pending""
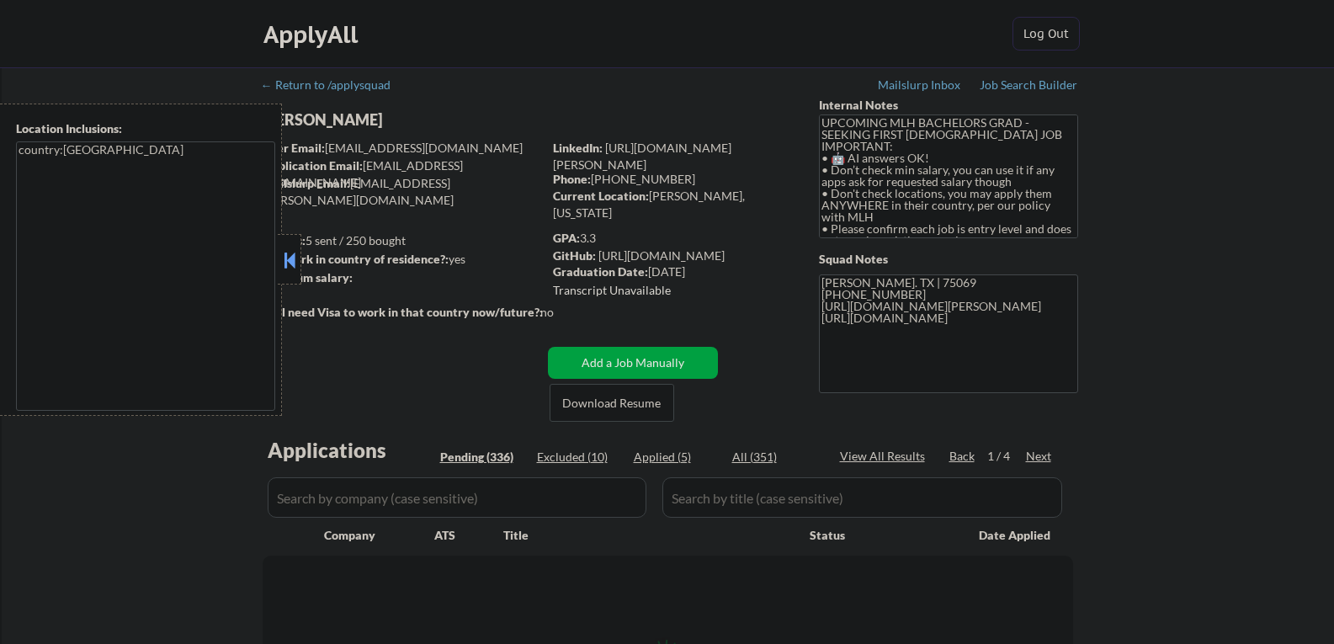
select select ""pending""
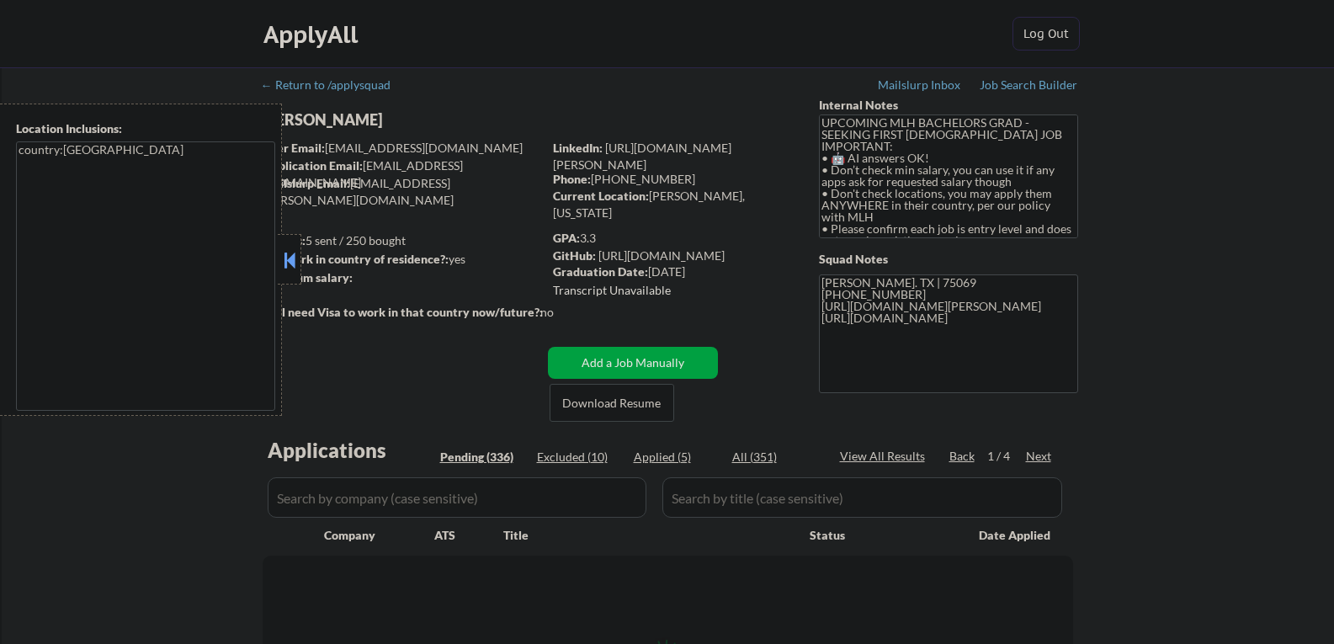
select select ""pending""
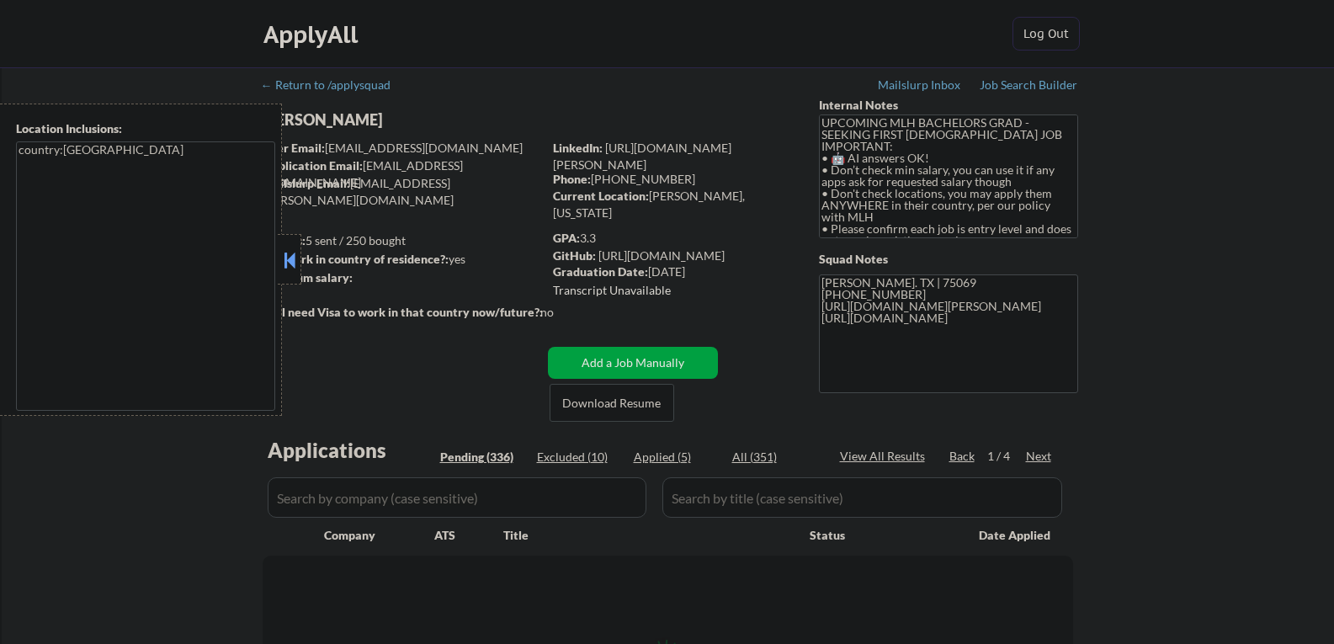
select select ""pending""
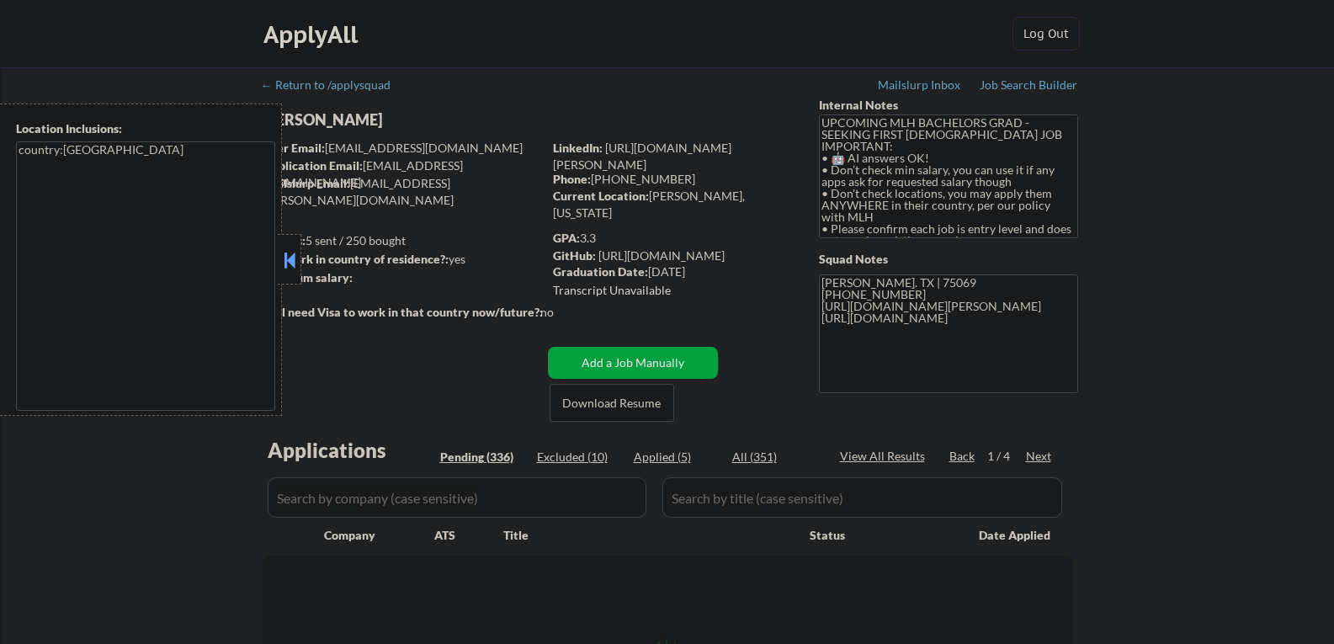
select select ""pending""
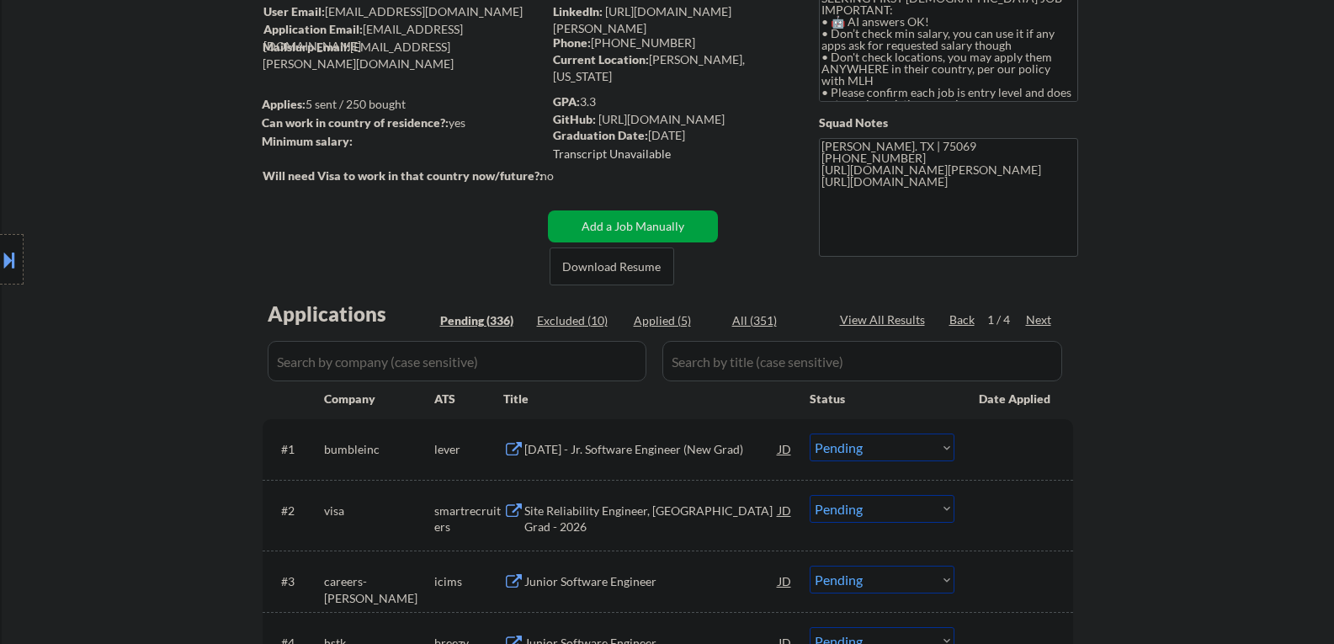
scroll to position [252, 0]
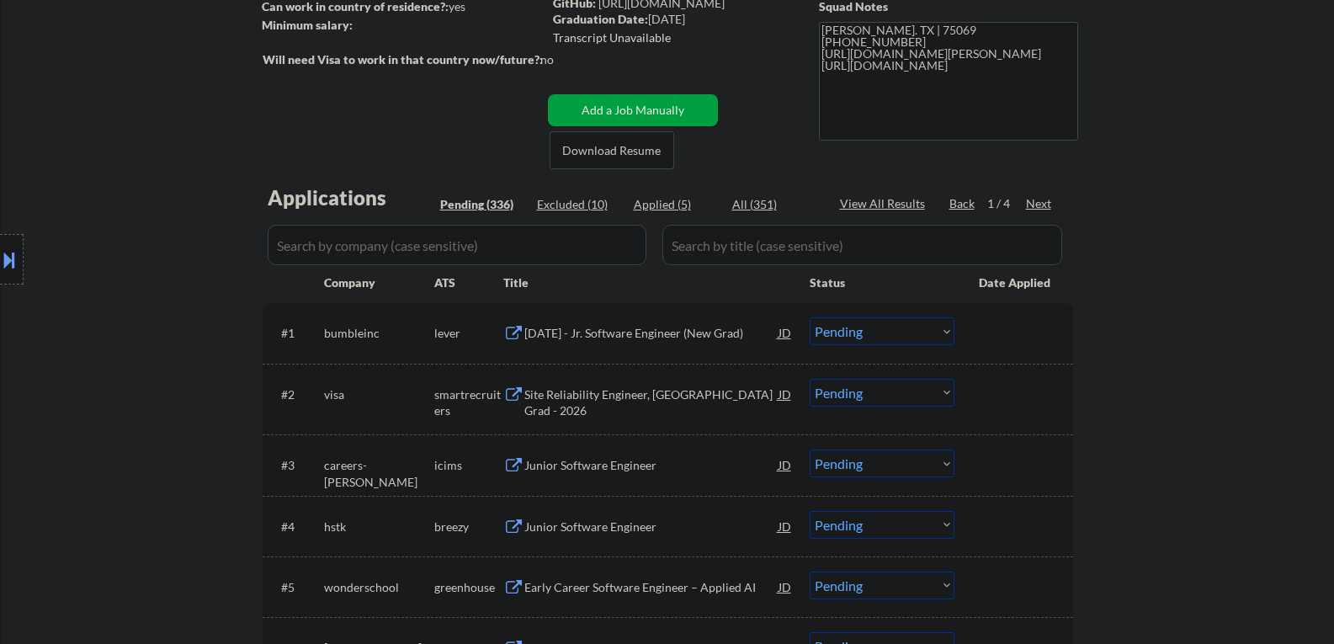
click at [567, 335] on div "[DATE] - Jr. Software Engineer (New Grad)" at bounding box center [651, 333] width 254 height 17
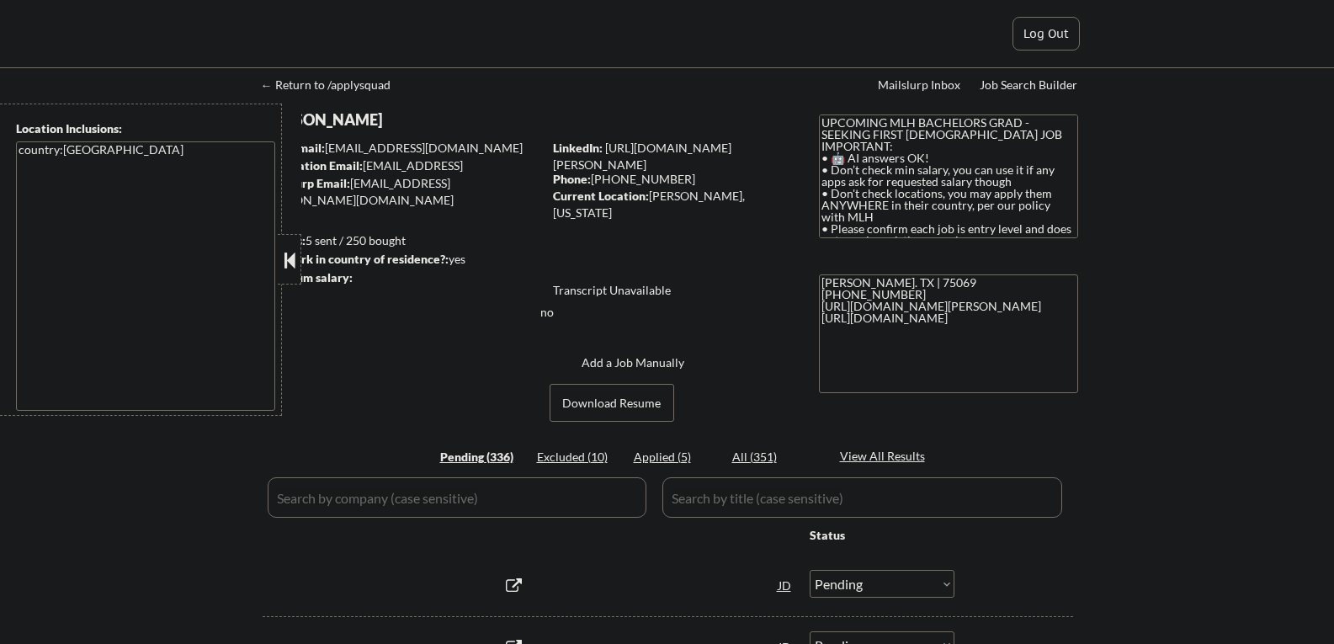
select select ""pending""
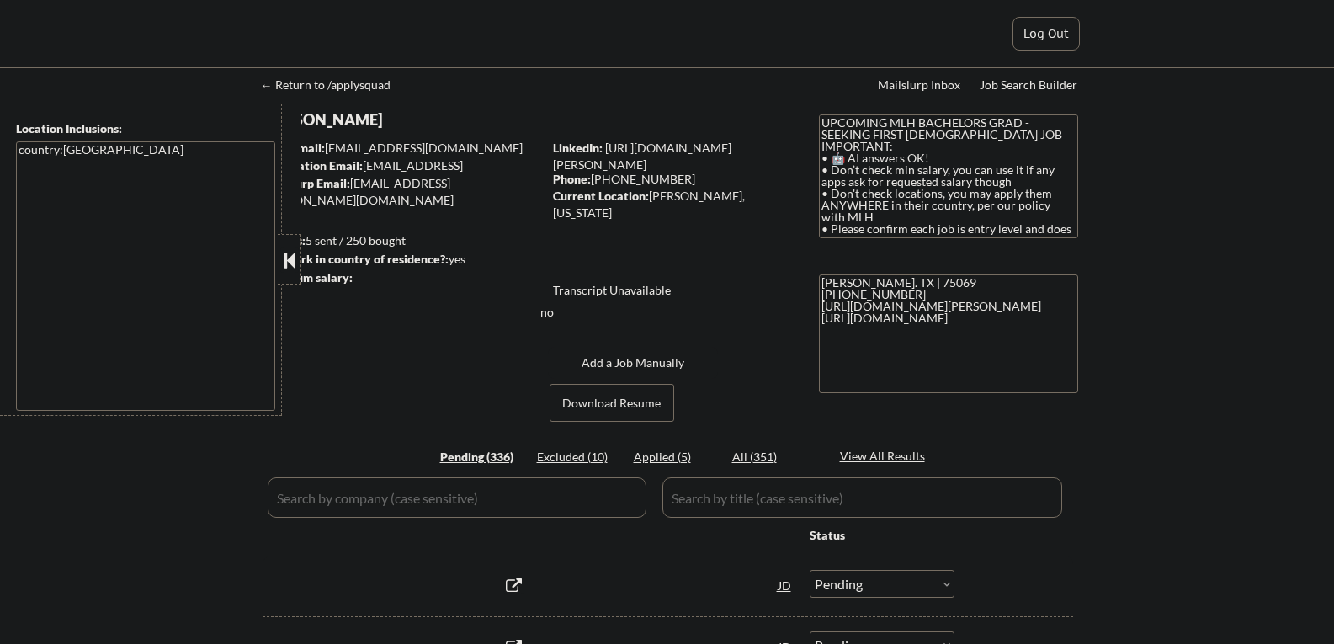
select select ""pending""
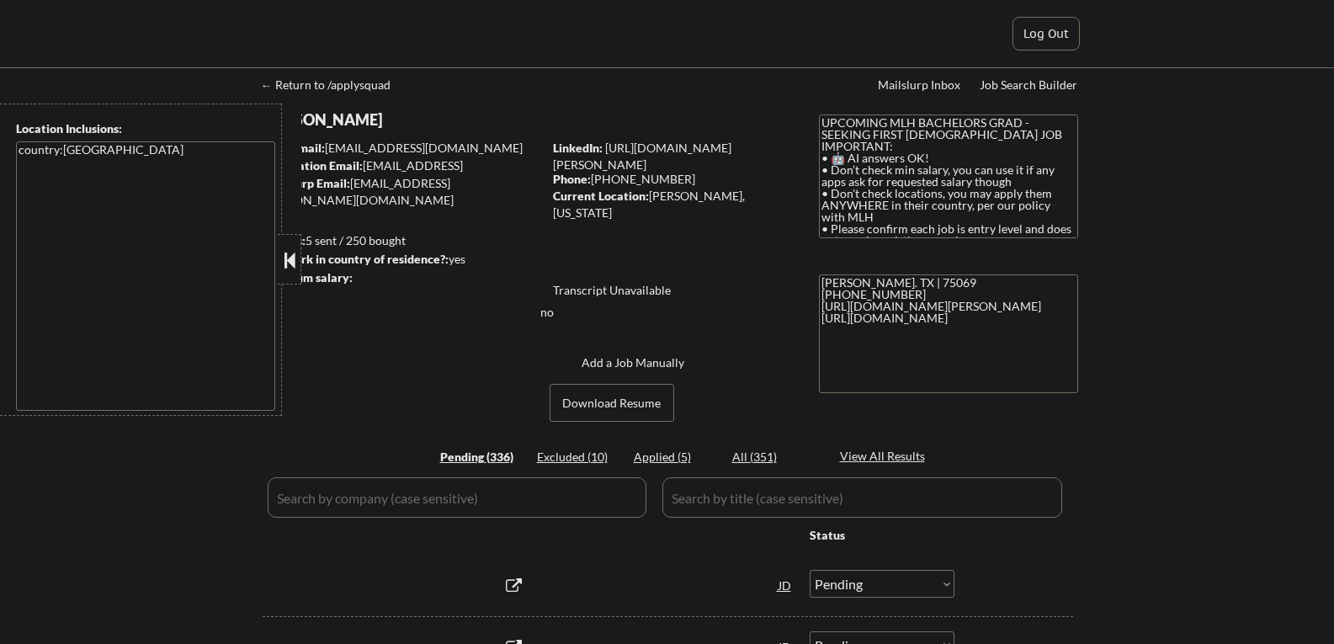
select select ""pending""
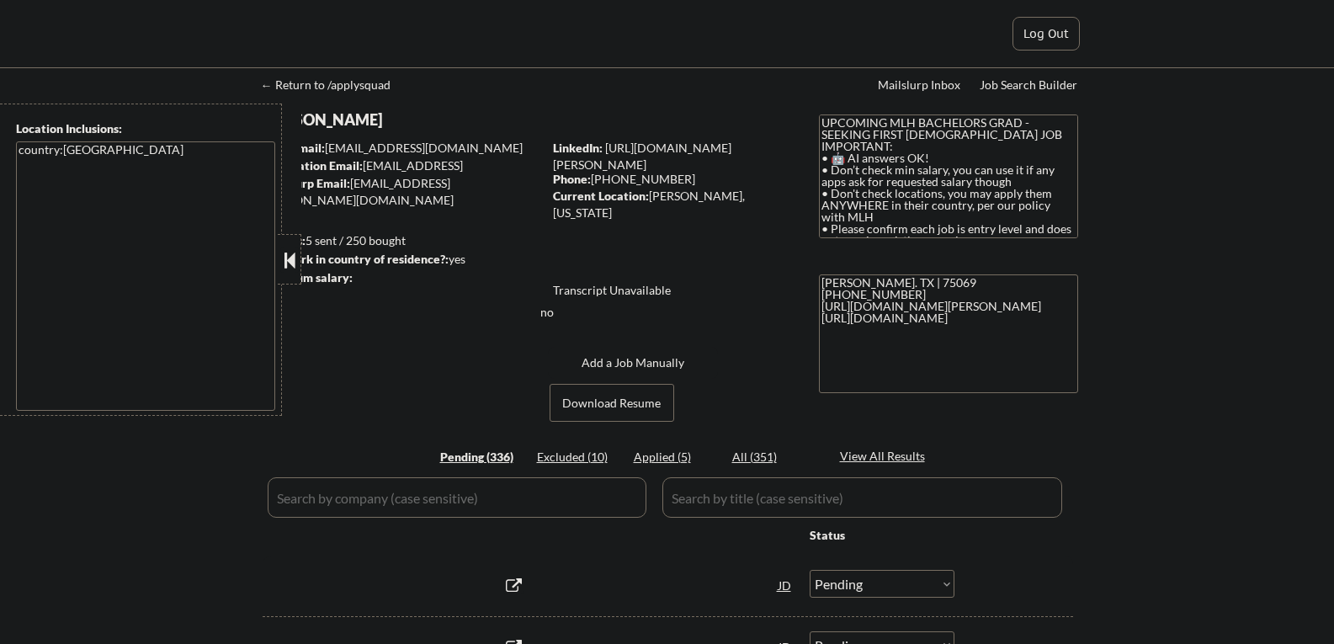
select select ""pending""
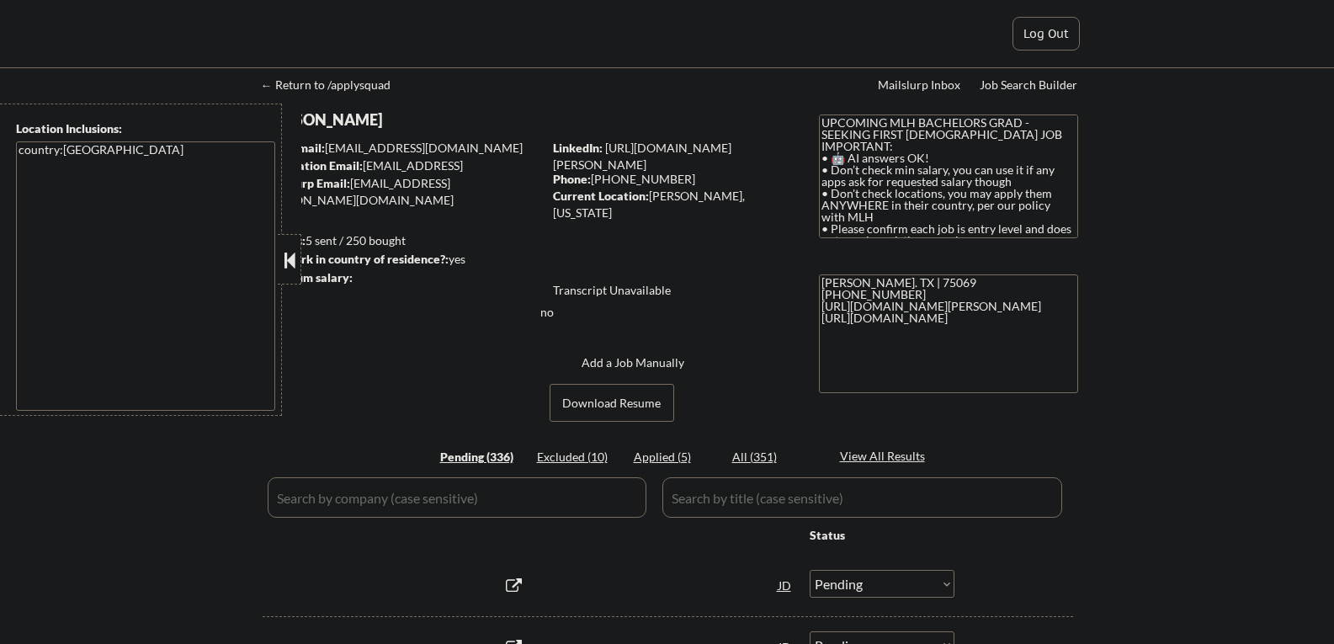
select select ""pending""
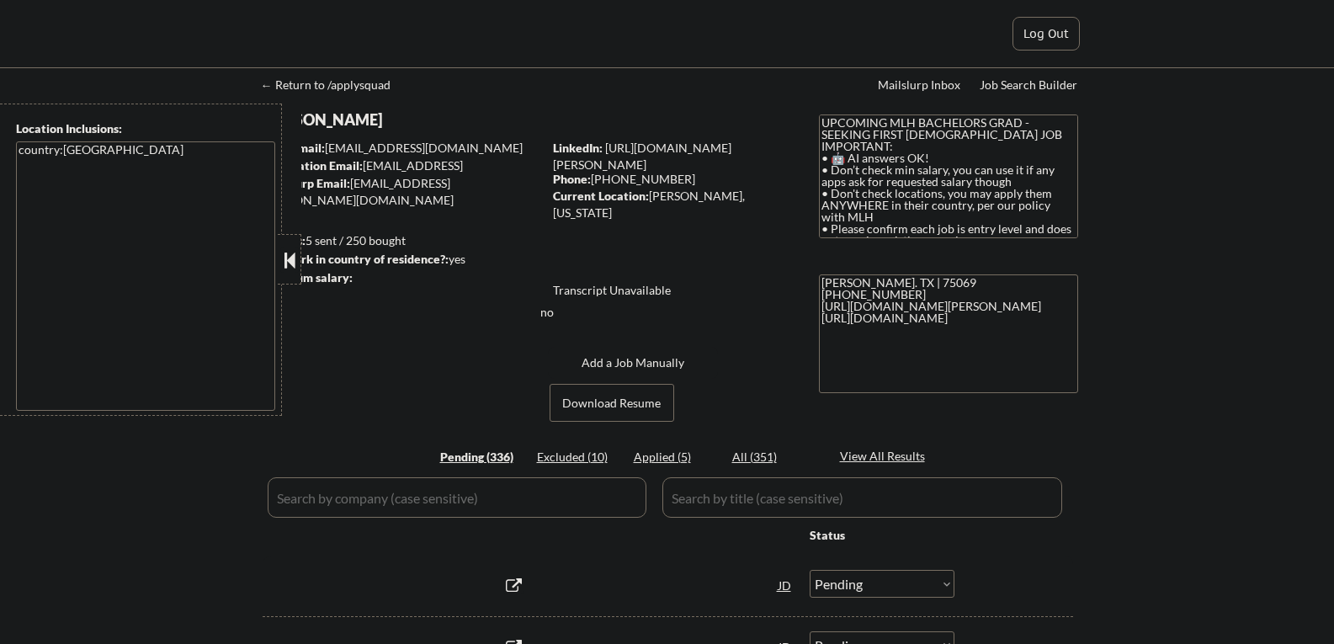
select select ""pending""
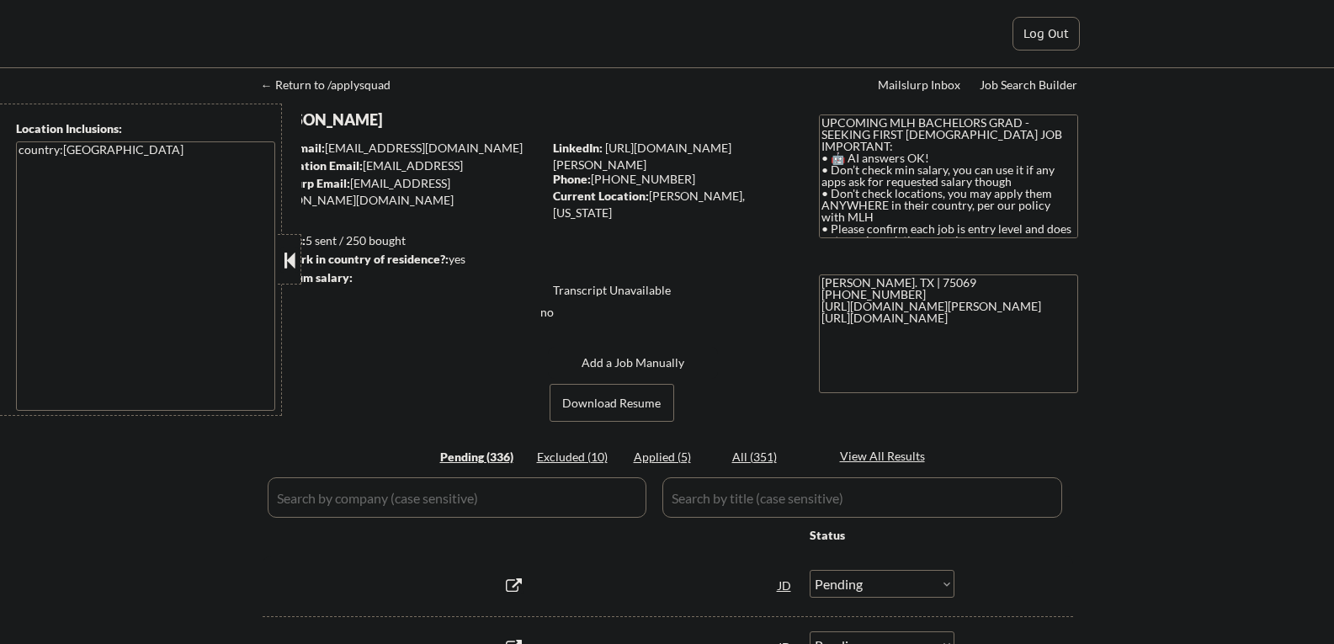
select select ""pending""
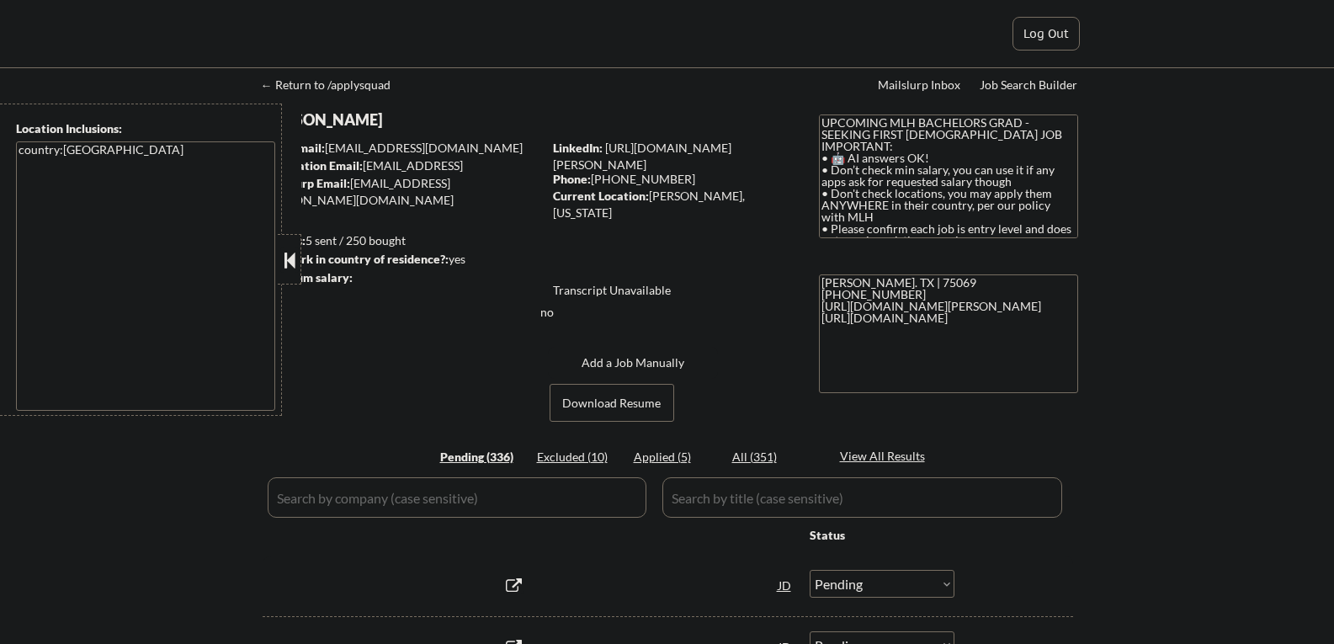
select select ""pending""
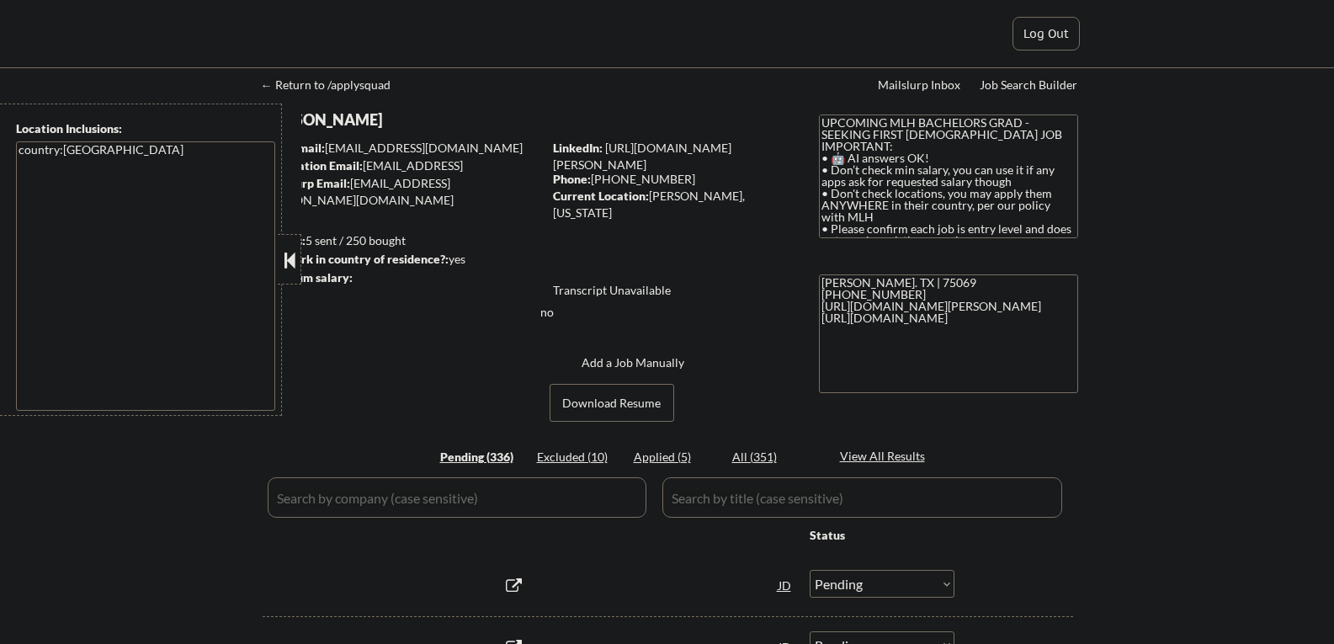
select select ""pending""
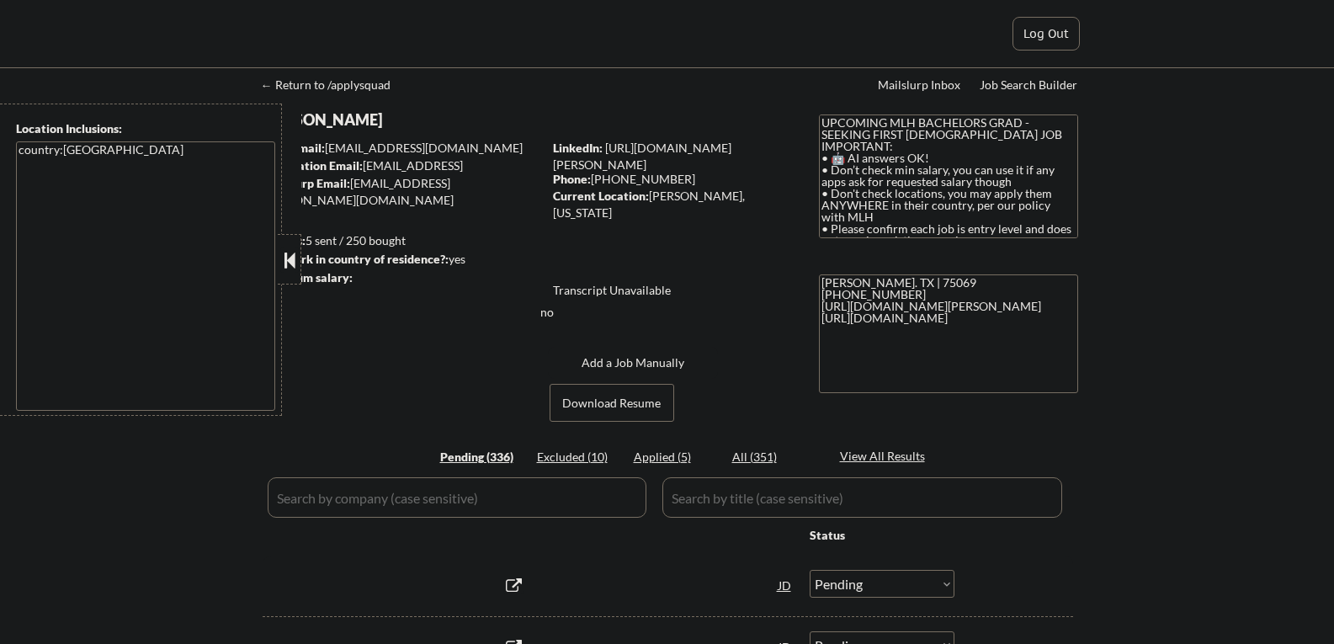
select select ""pending""
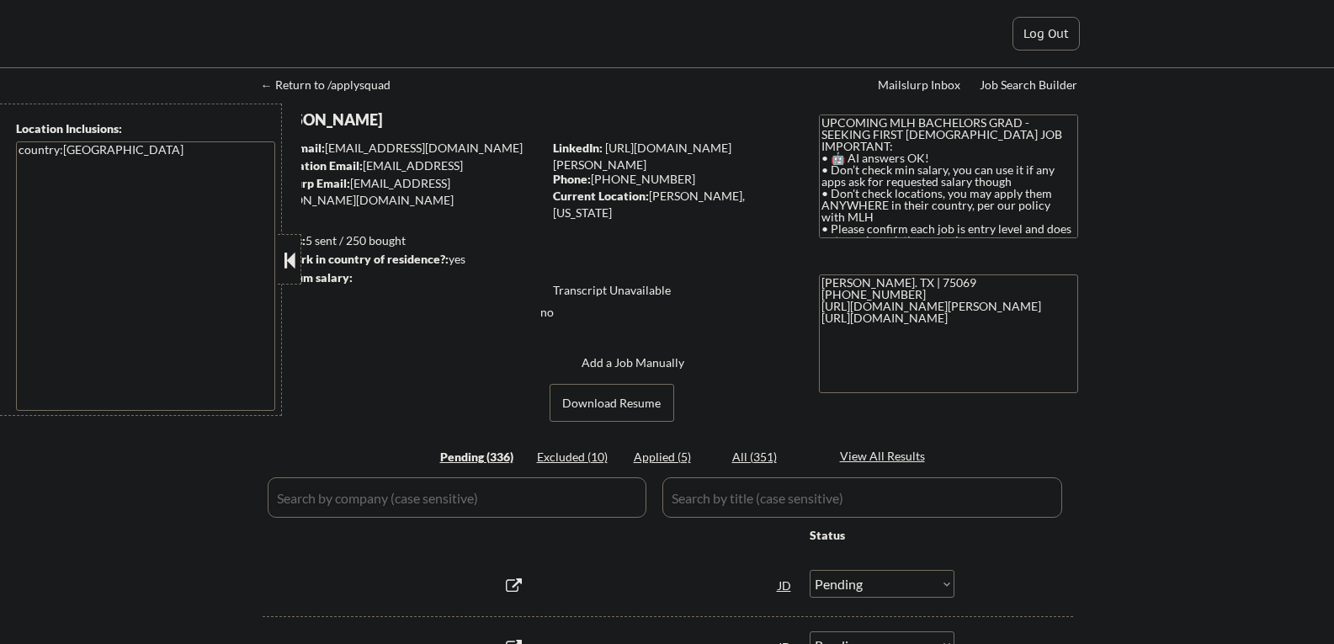
select select ""pending""
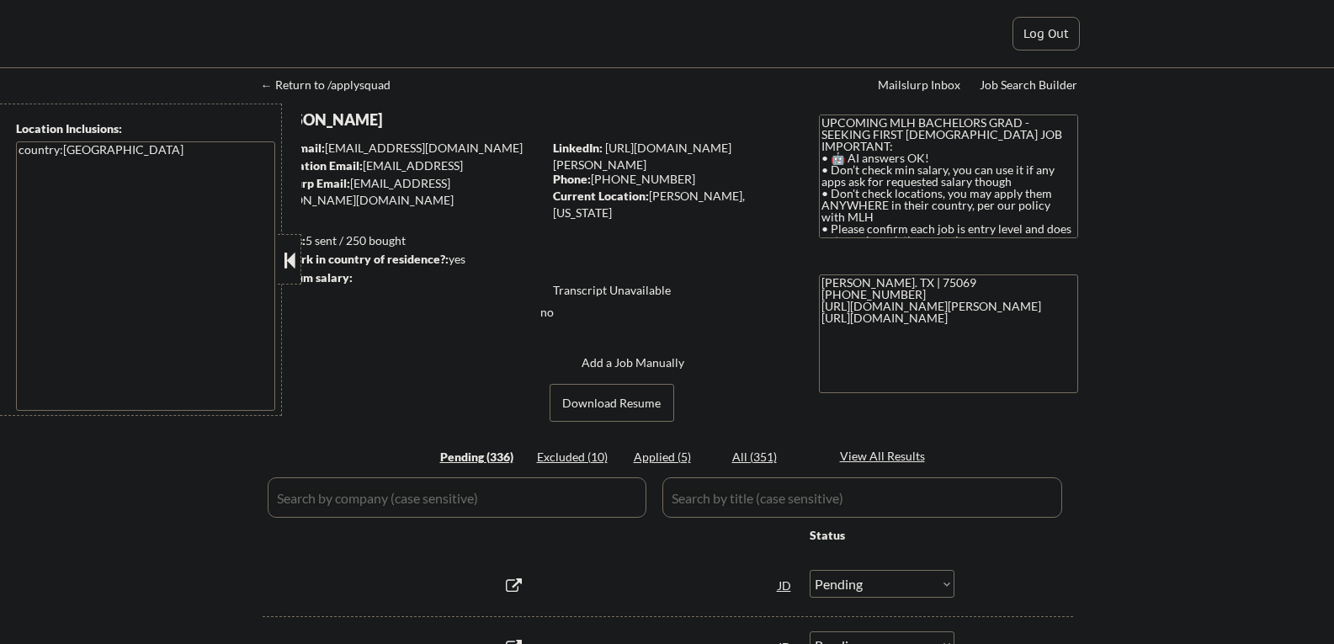
select select ""pending""
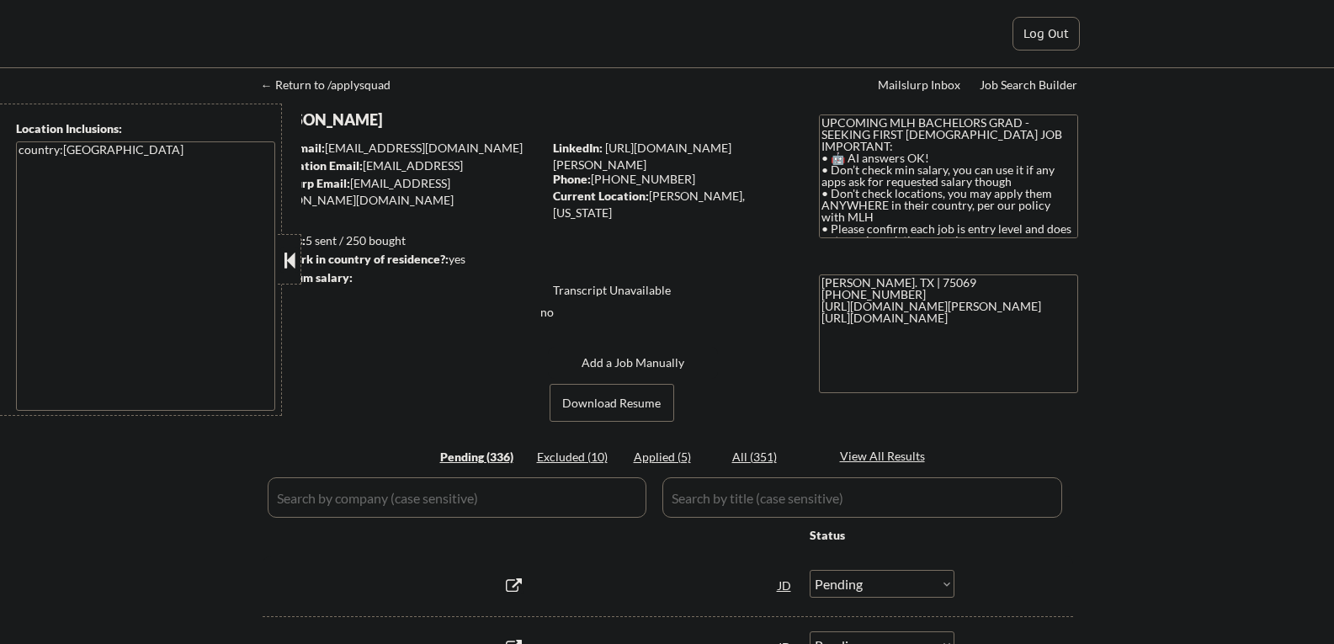
select select ""pending""
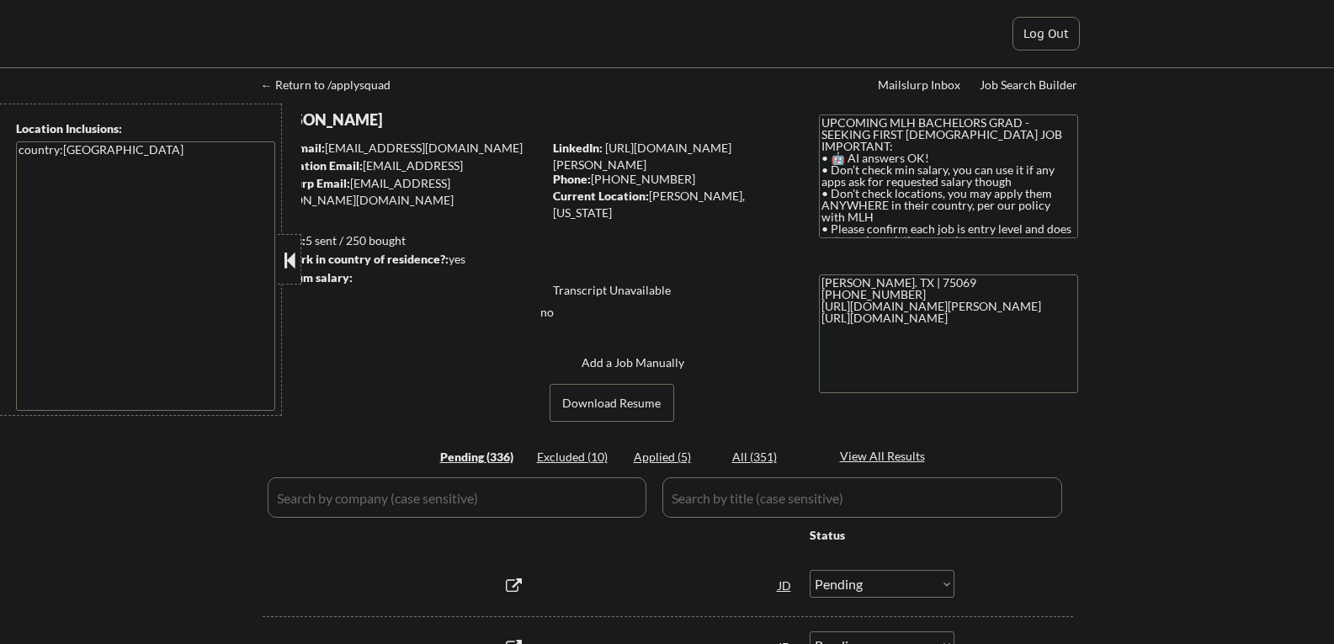
select select ""pending""
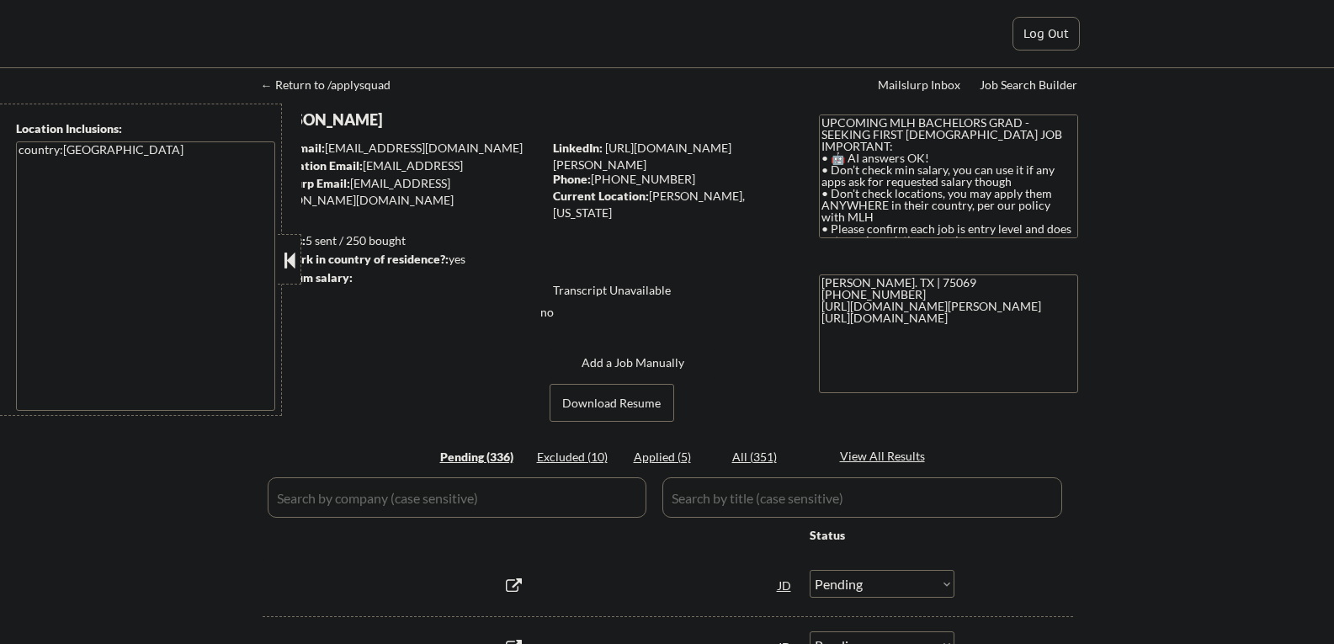
select select ""pending""
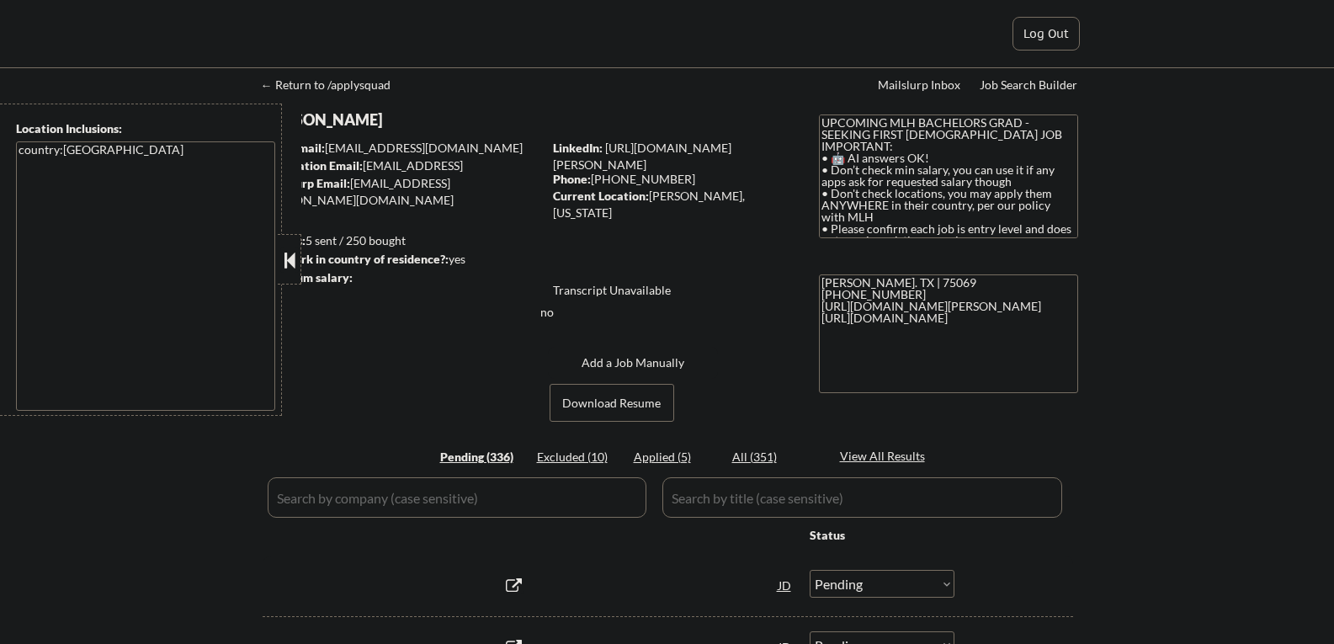
select select ""pending""
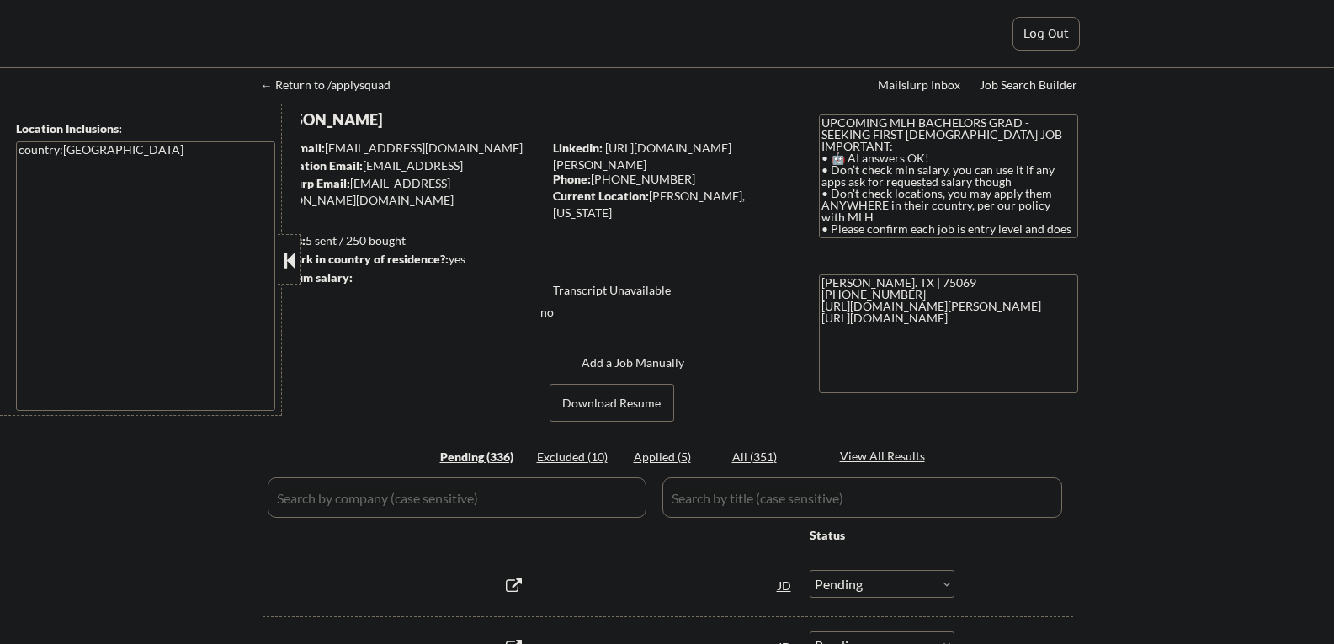
select select ""pending""
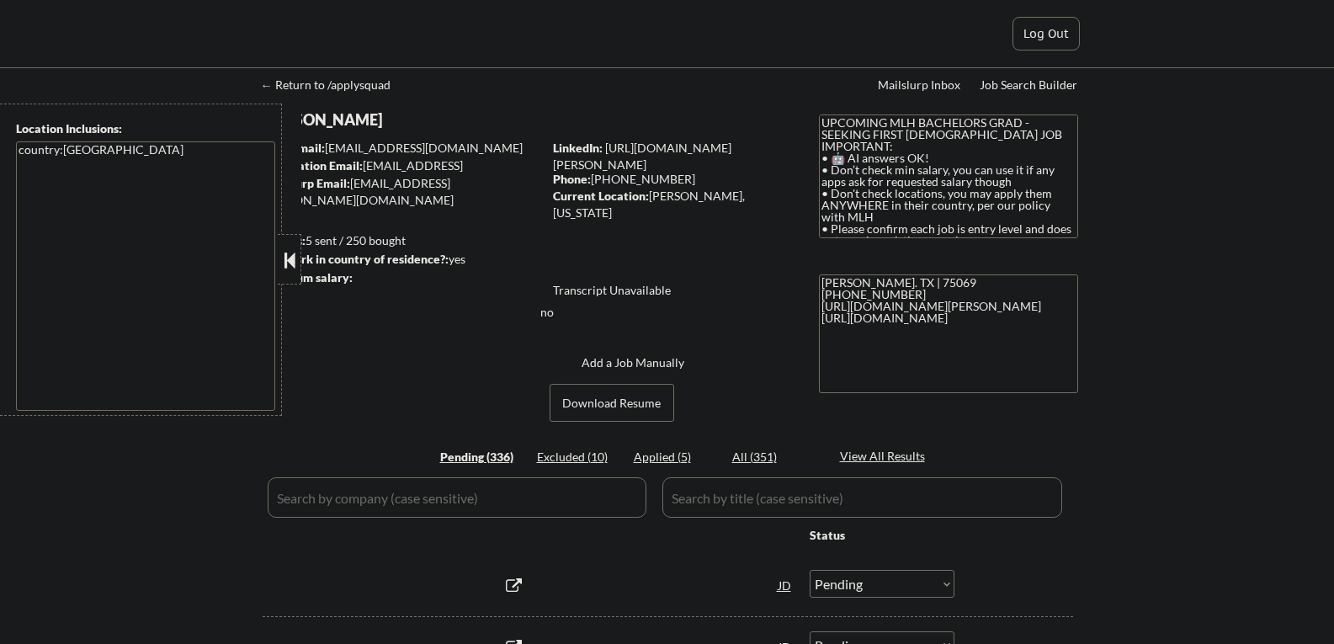
select select ""pending""
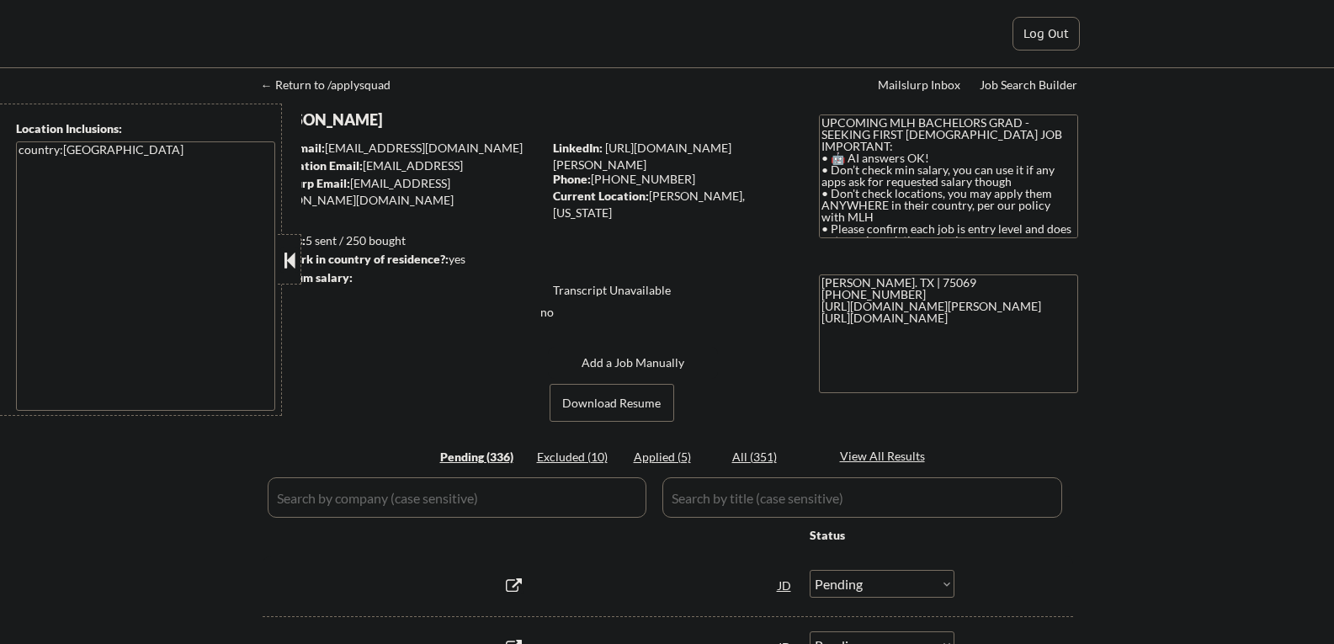
select select ""pending""
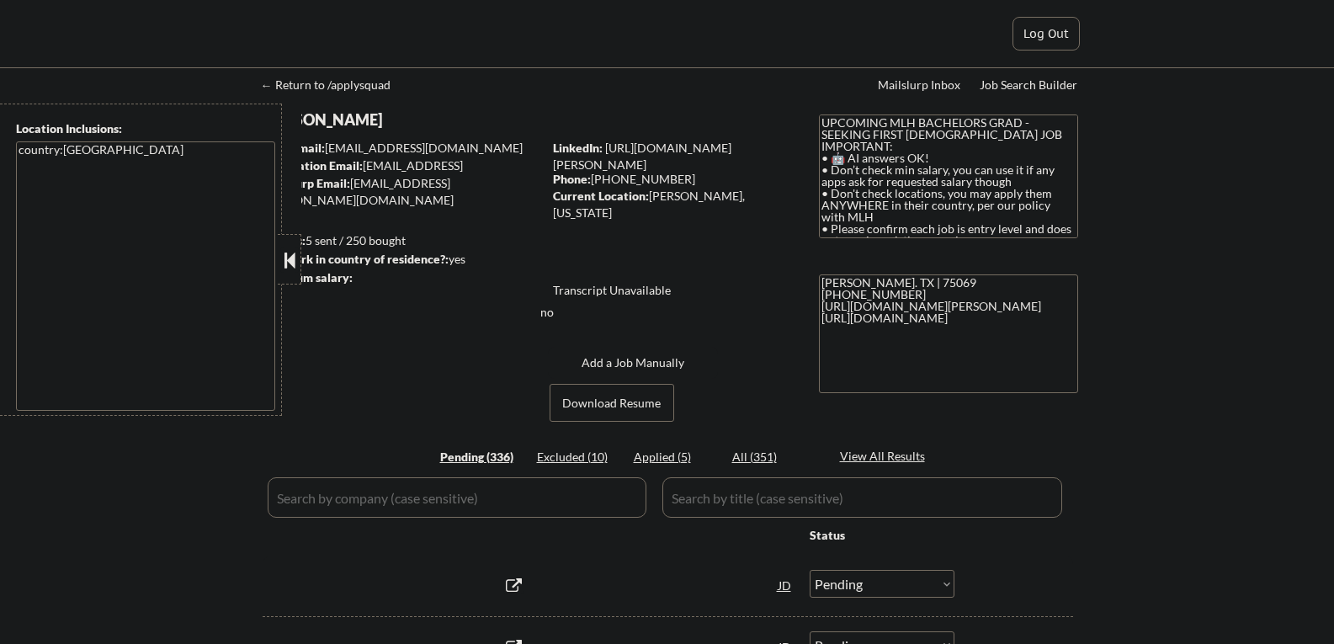
select select ""pending""
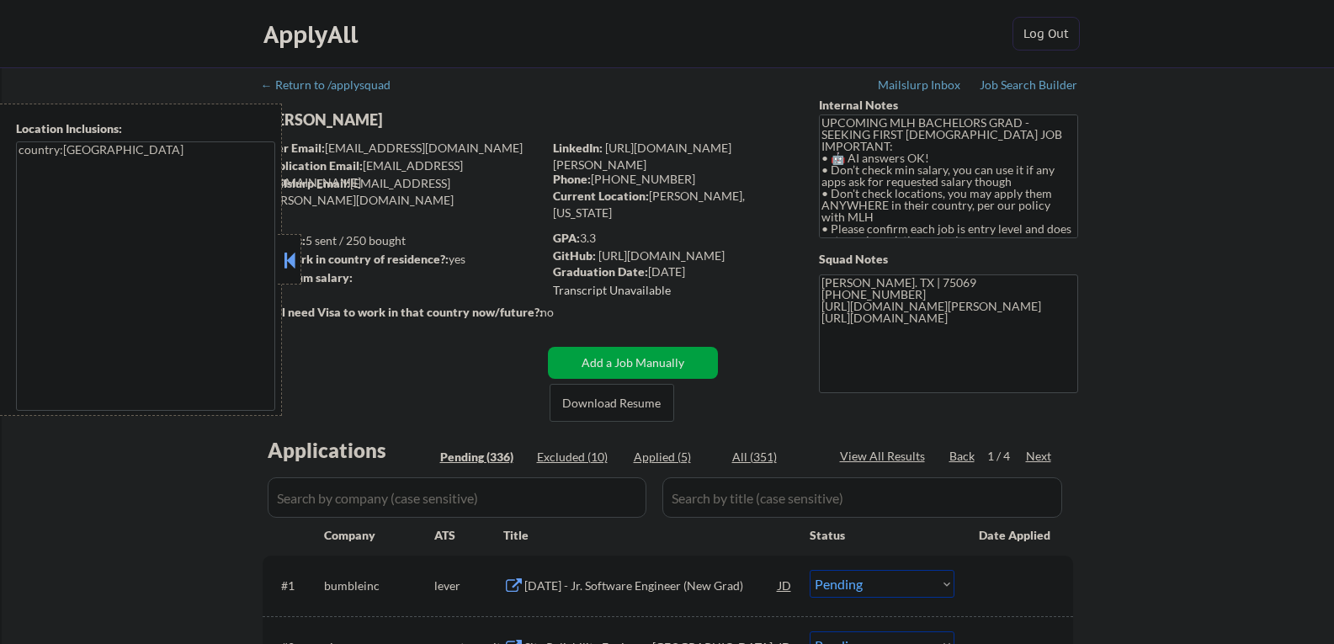
click at [296, 261] on button at bounding box center [289, 259] width 19 height 25
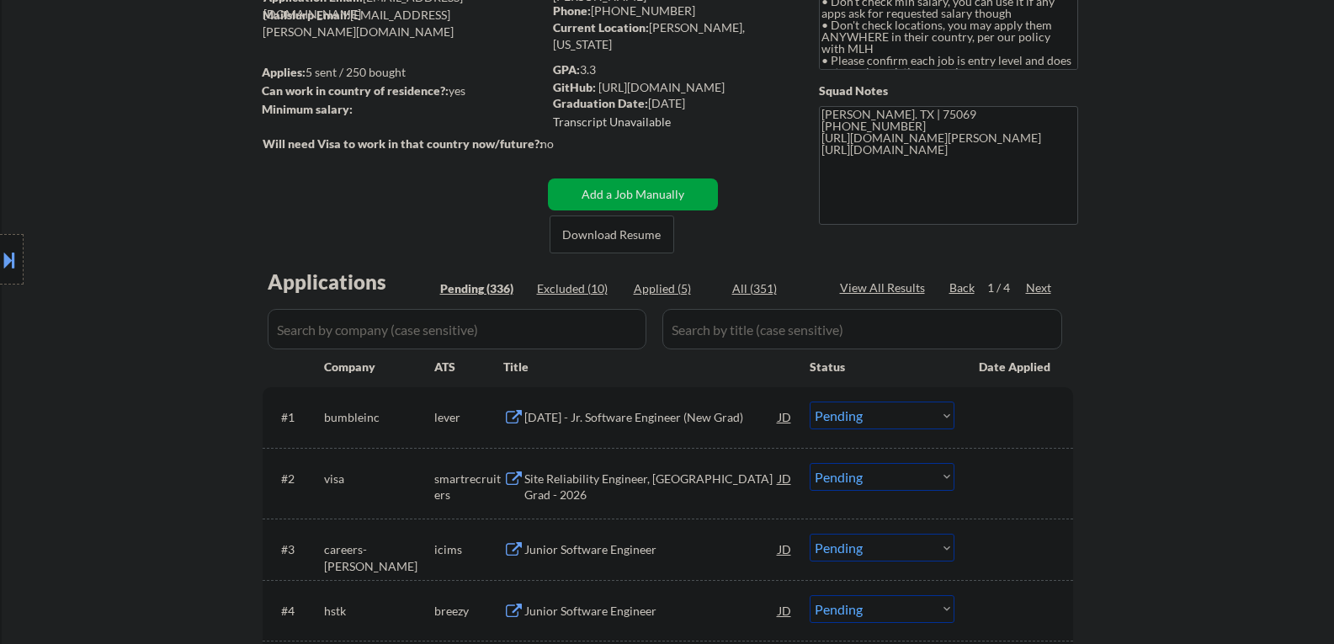
drag, startPoint x: 915, startPoint y: 417, endPoint x: 899, endPoint y: 428, distance: 18.9
click at [915, 417] on select "Choose an option... Pending Applied Excluded (Questions) Excluded (Expired) Exc…" at bounding box center [882, 415] width 145 height 28
click at [810, 401] on select "Choose an option... Pending Applied Excluded (Questions) Excluded (Expired) Exc…" at bounding box center [882, 415] width 145 height 28
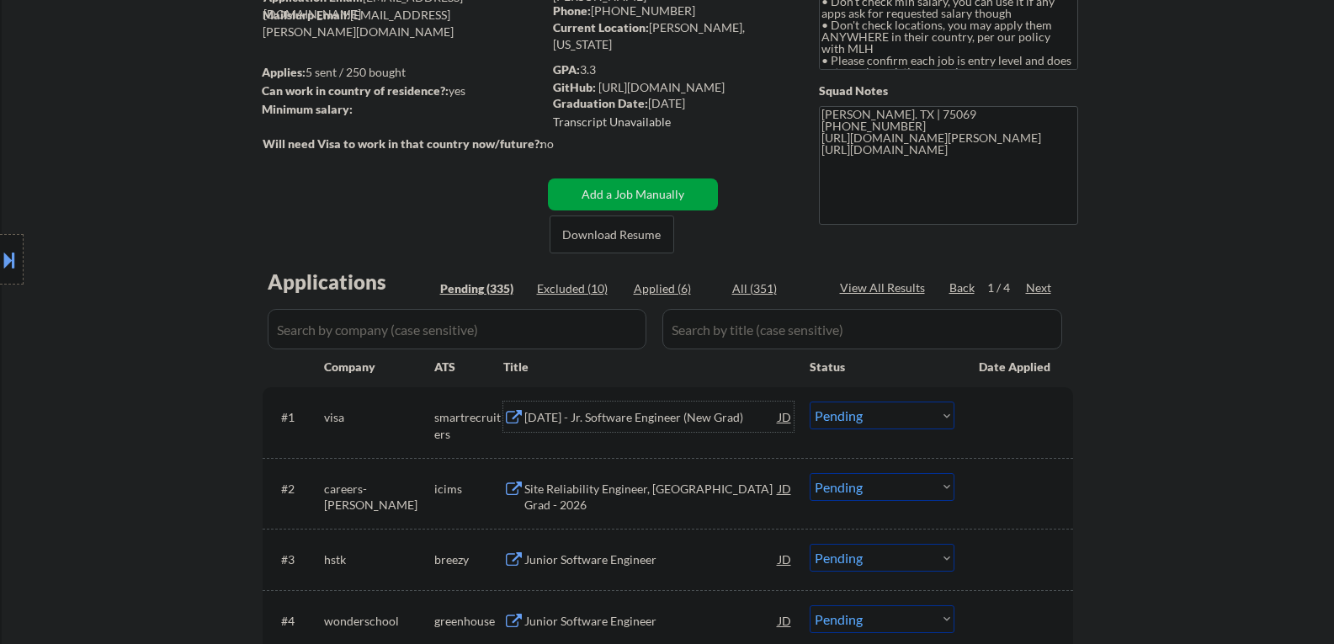
click at [572, 417] on div "[DATE] - Jr. Software Engineer (New Grad)" at bounding box center [651, 417] width 254 height 17
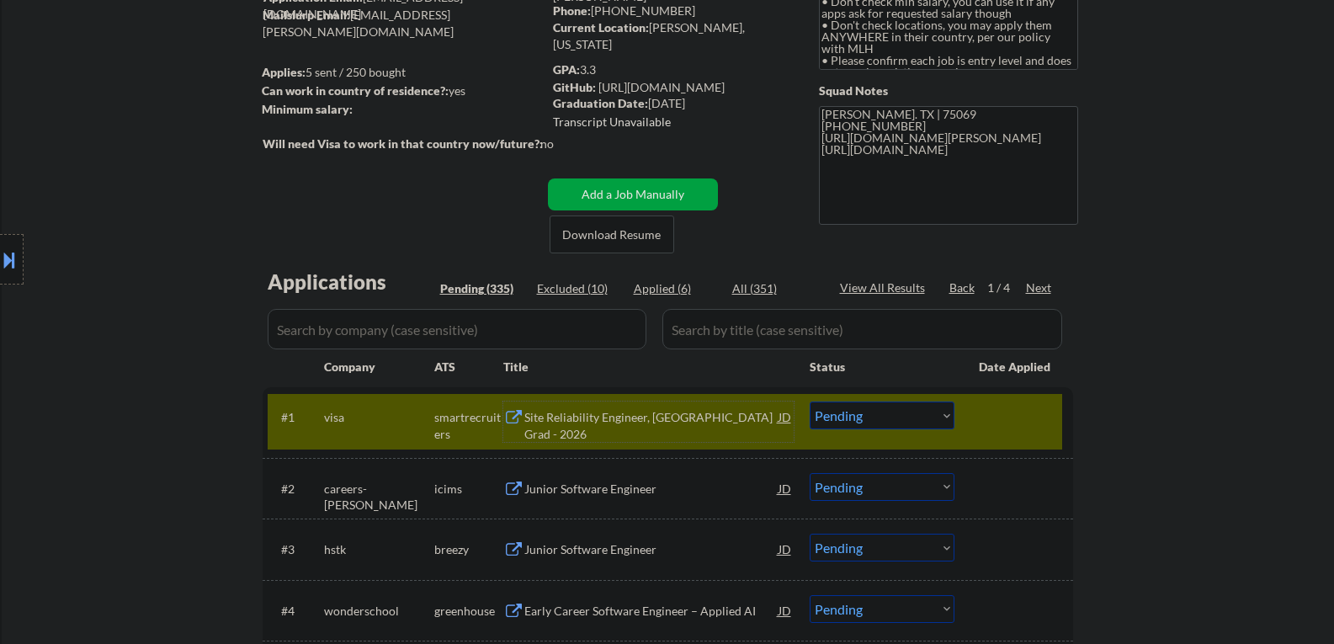
click at [864, 417] on select "Choose an option... Pending Applied Excluded (Questions) Excluded (Expired) Exc…" at bounding box center [882, 415] width 145 height 28
click at [810, 401] on select "Choose an option... Pending Applied Excluded (Questions) Excluded (Expired) Exc…" at bounding box center [882, 415] width 145 height 28
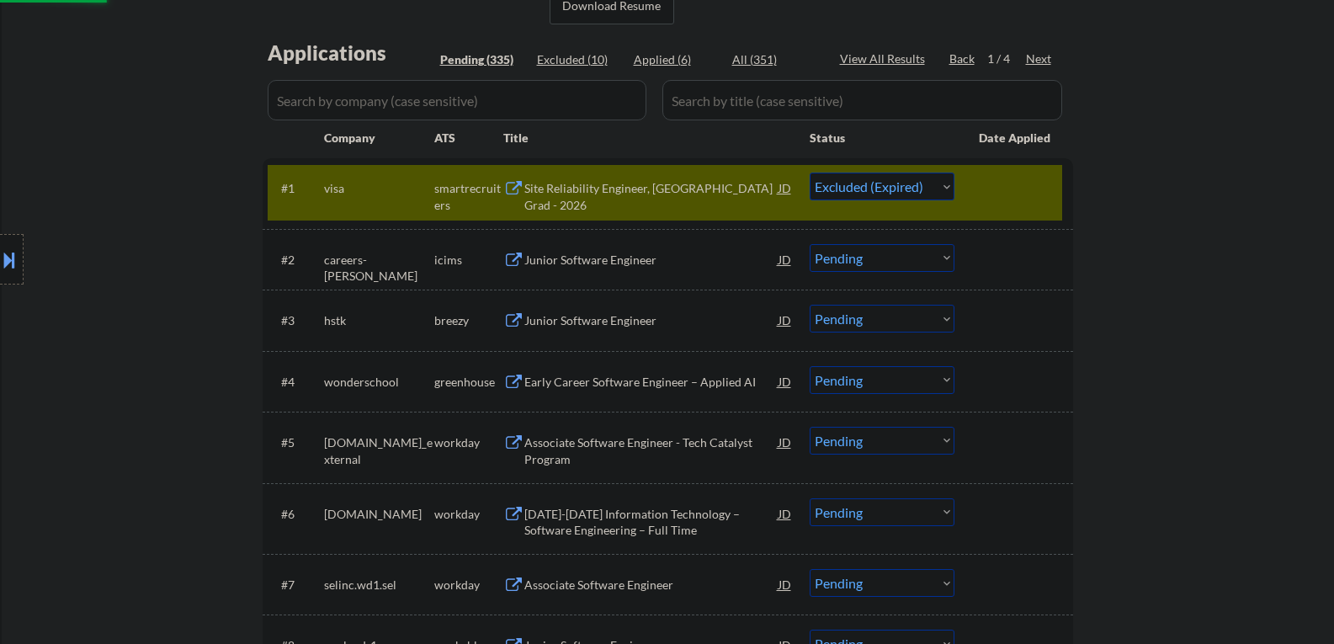
scroll to position [421, 0]
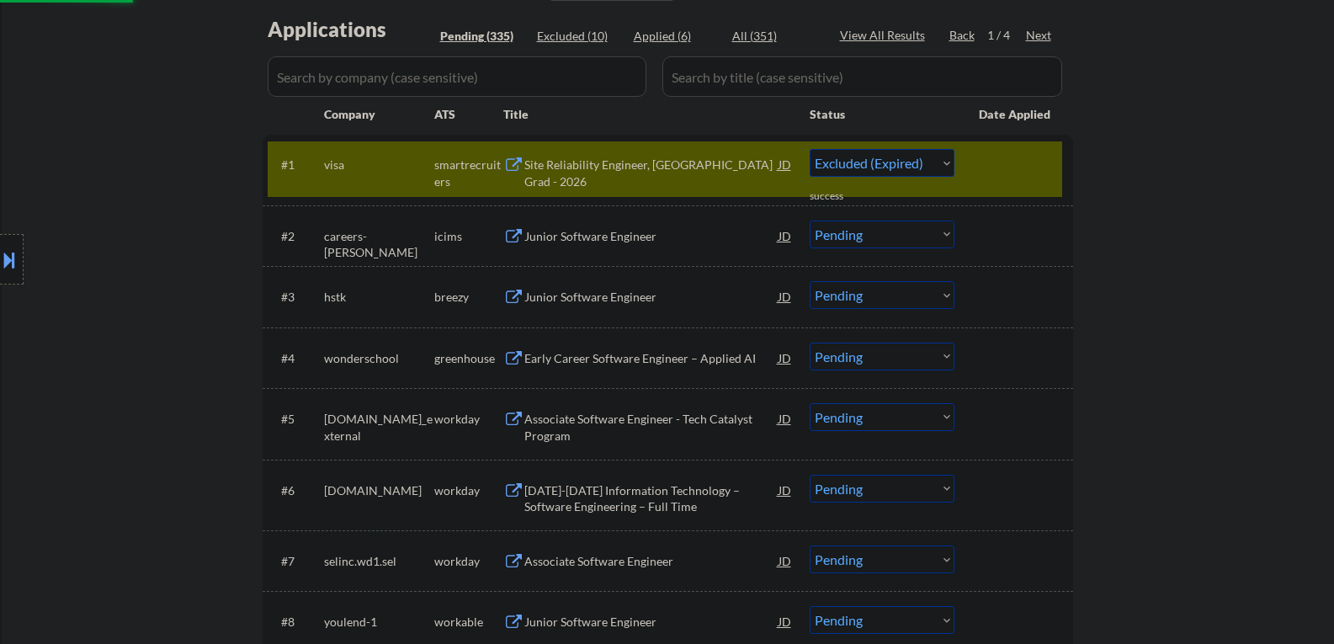
select select ""pending""
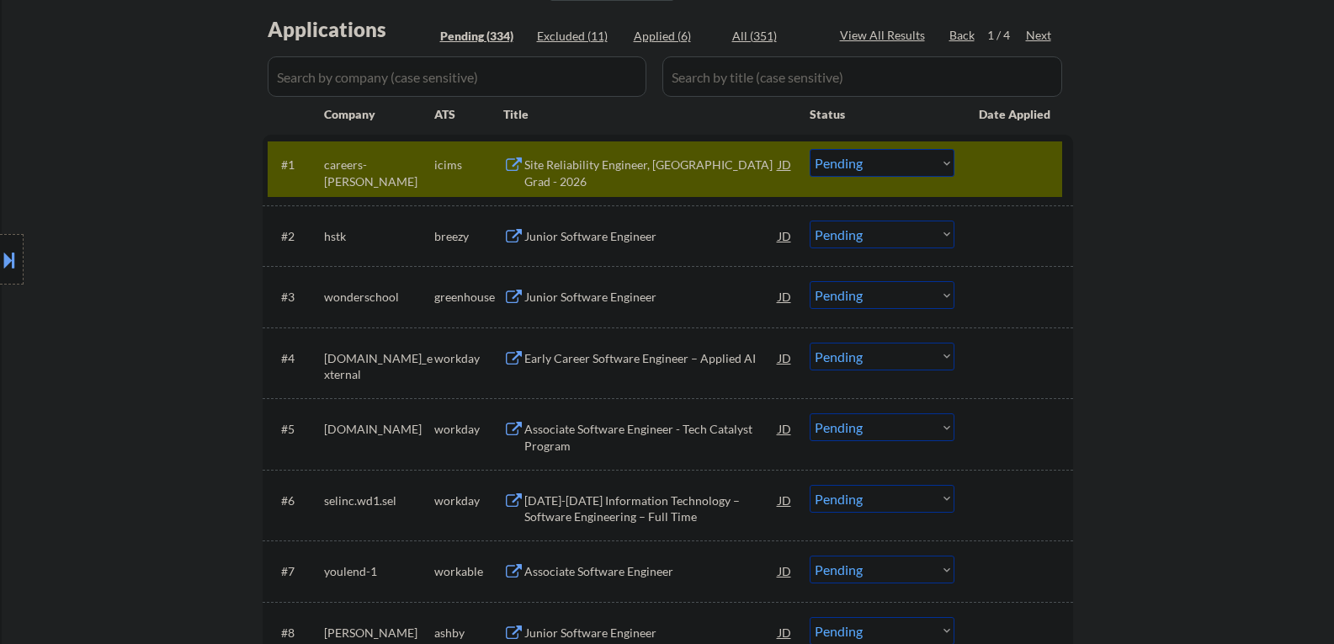
click at [995, 171] on div at bounding box center [1016, 164] width 74 height 30
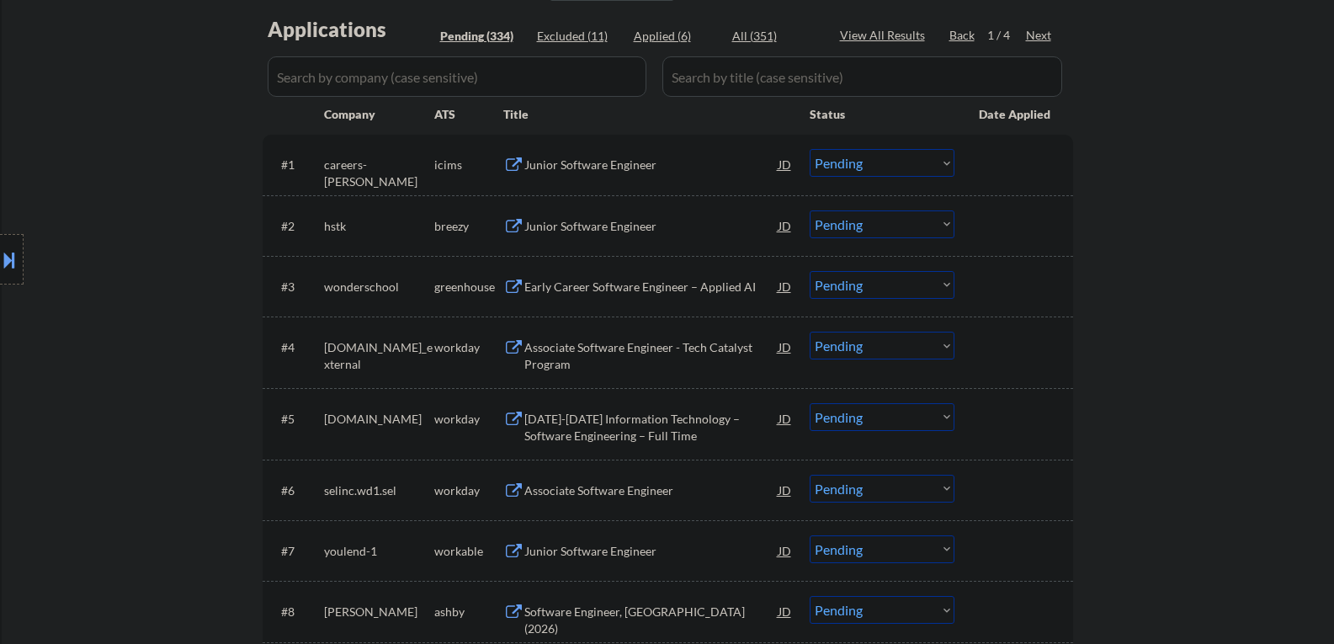
click at [581, 289] on div "Early Career Software Engineer – Applied AI" at bounding box center [651, 287] width 254 height 17
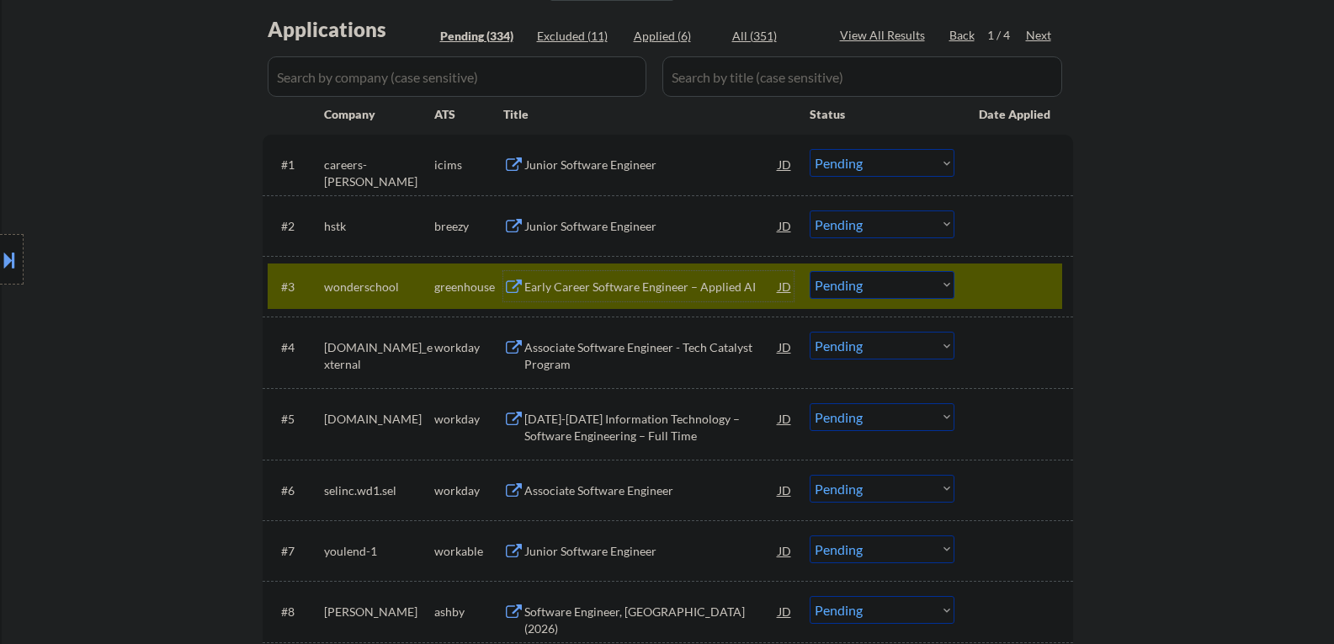
click at [907, 289] on select "Choose an option... Pending Applied Excluded (Questions) Excluded (Expired) Exc…" at bounding box center [882, 285] width 145 height 28
click at [810, 271] on select "Choose an option... Pending Applied Excluded (Questions) Excluded (Expired) Exc…" at bounding box center [882, 285] width 145 height 28
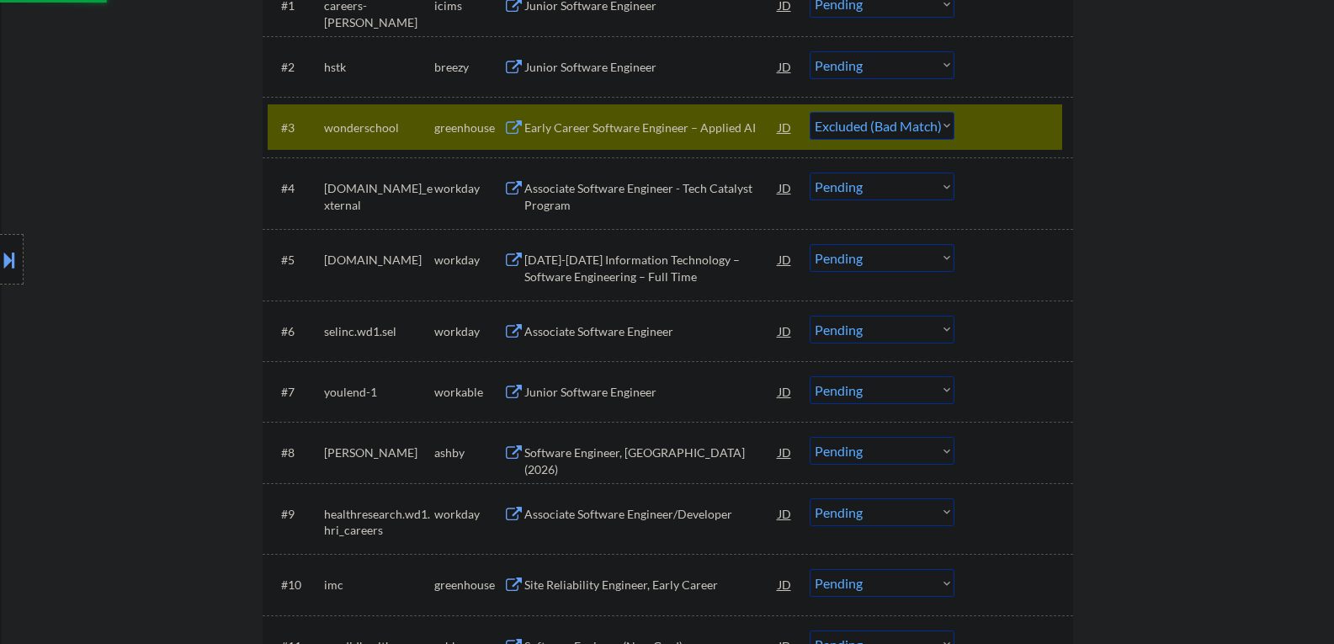
scroll to position [589, 0]
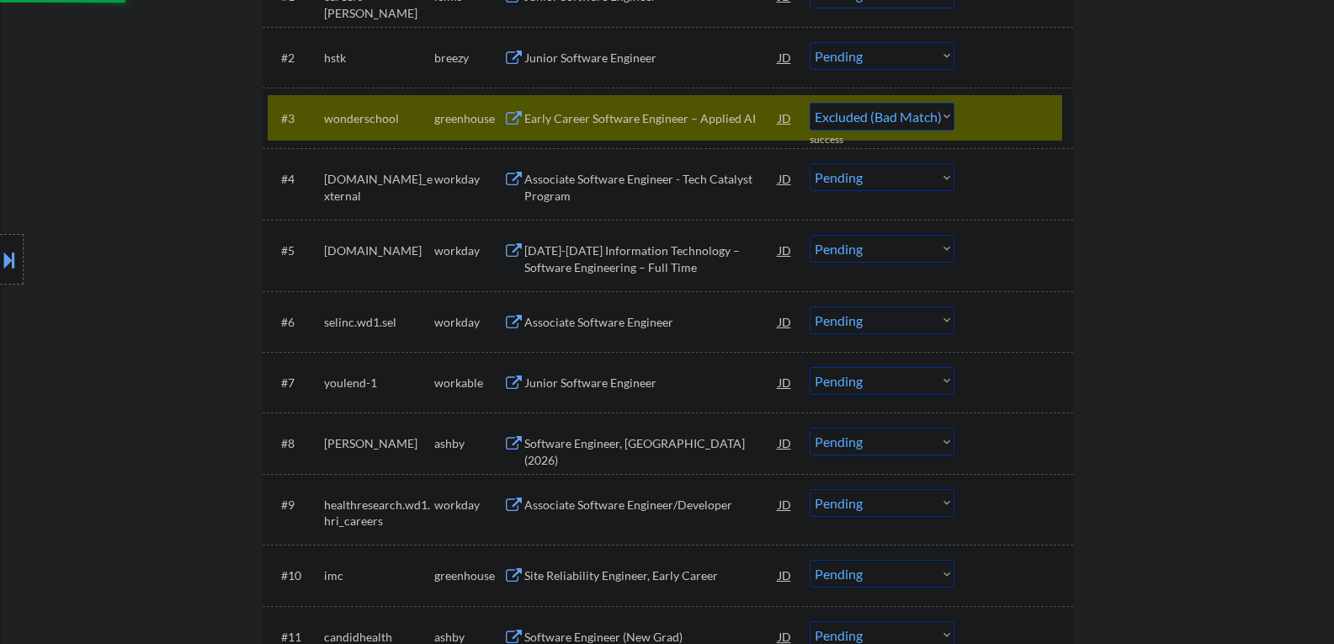
click at [545, 385] on div "Junior Software Engineer" at bounding box center [651, 383] width 254 height 17
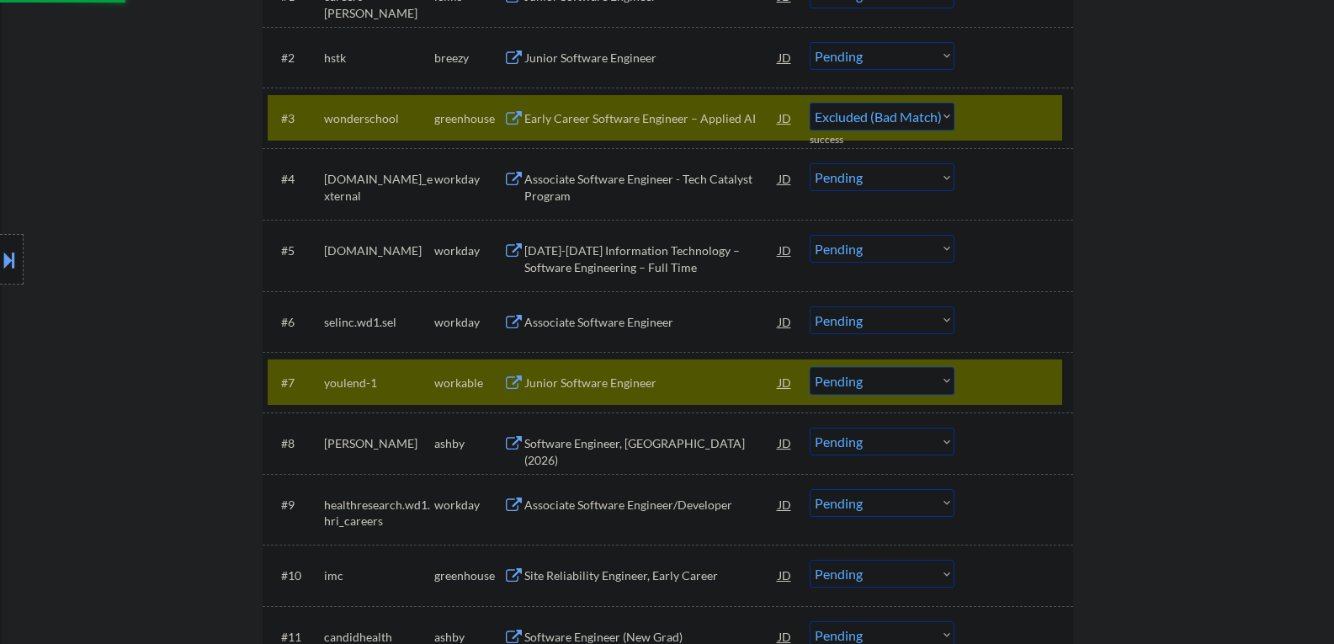
select select ""pending""
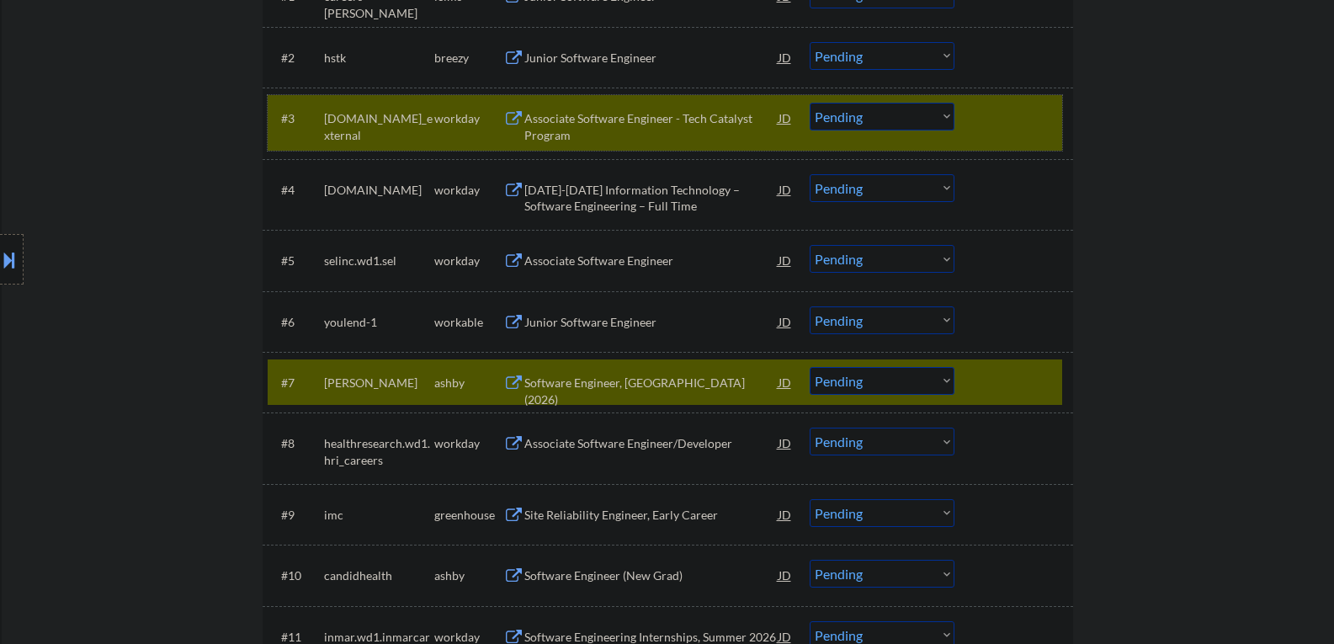
click at [971, 136] on div "#3 thehartford.wd5.careers_external workday Associate Software Engineer - Tech …" at bounding box center [665, 123] width 794 height 56
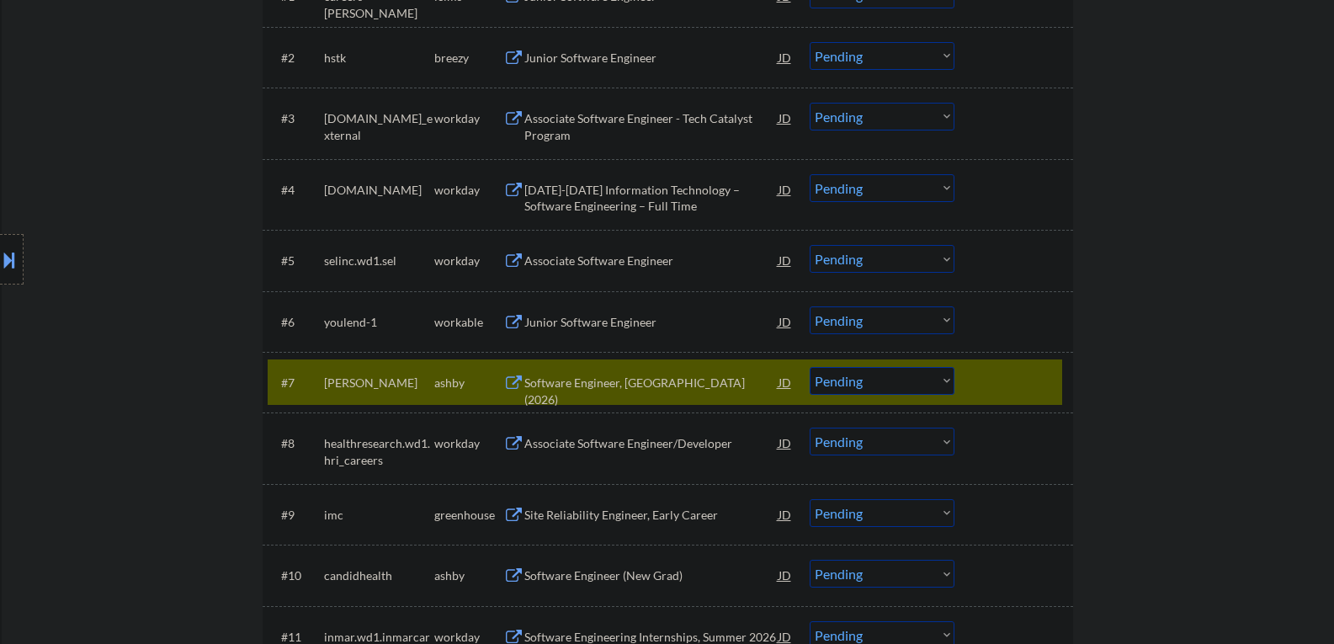
click at [975, 385] on div "#7 harvey ashby Software Engineer, New Grad (2026) JD Choose an option... Pendi…" at bounding box center [665, 381] width 794 height 45
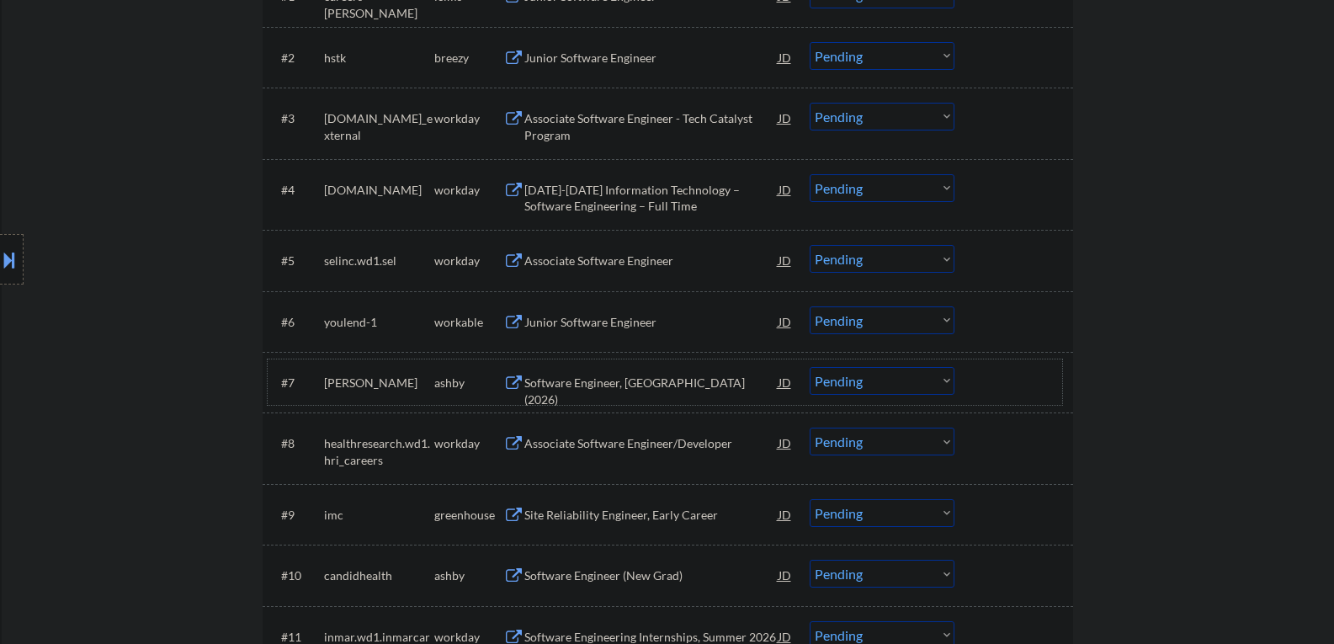
click at [996, 384] on div at bounding box center [1016, 382] width 74 height 30
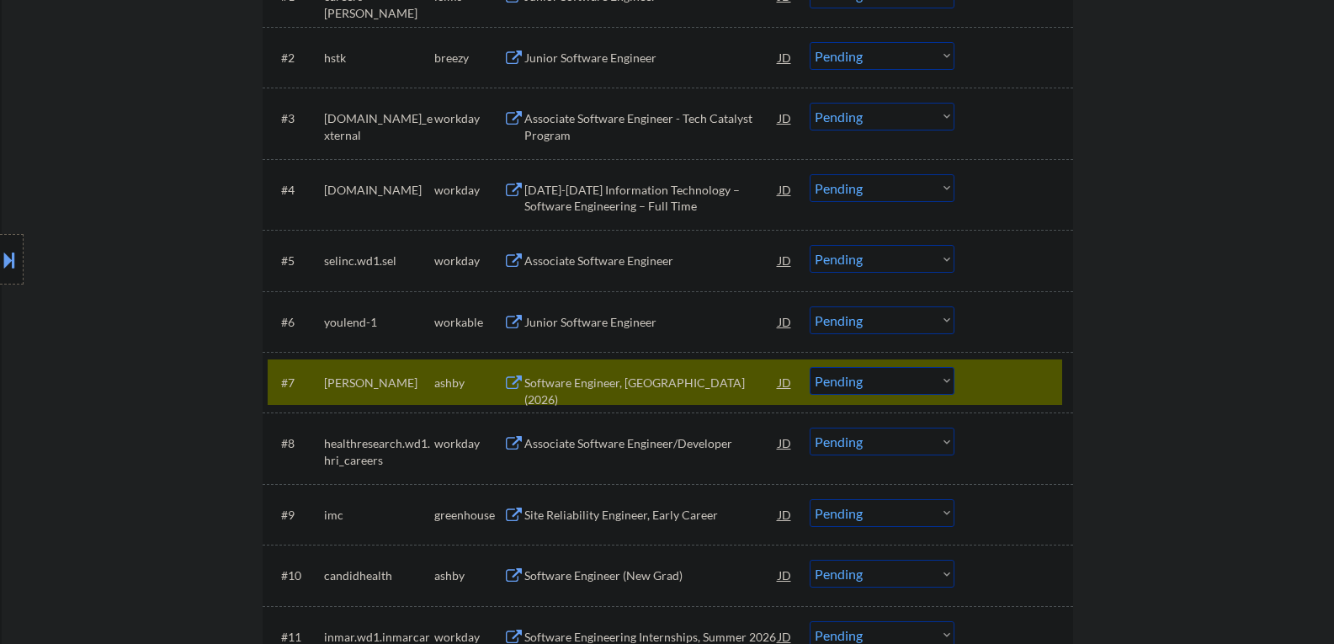
click at [987, 374] on div at bounding box center [1016, 382] width 74 height 30
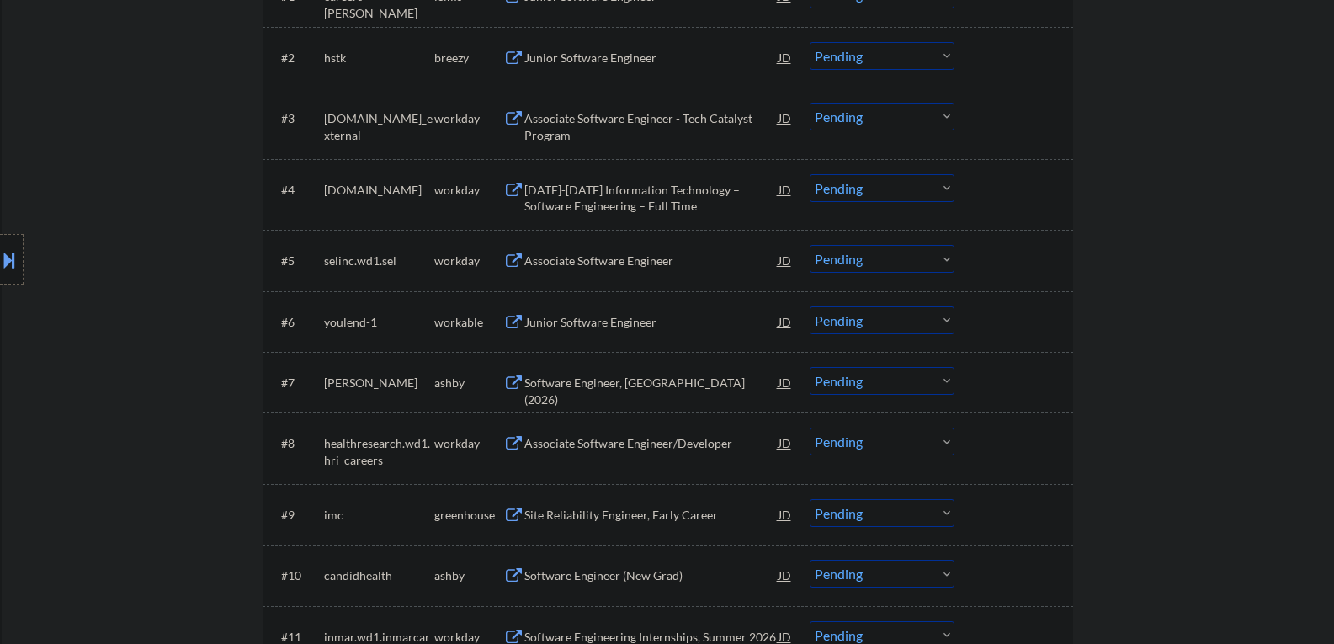
click at [989, 328] on div at bounding box center [1016, 321] width 74 height 30
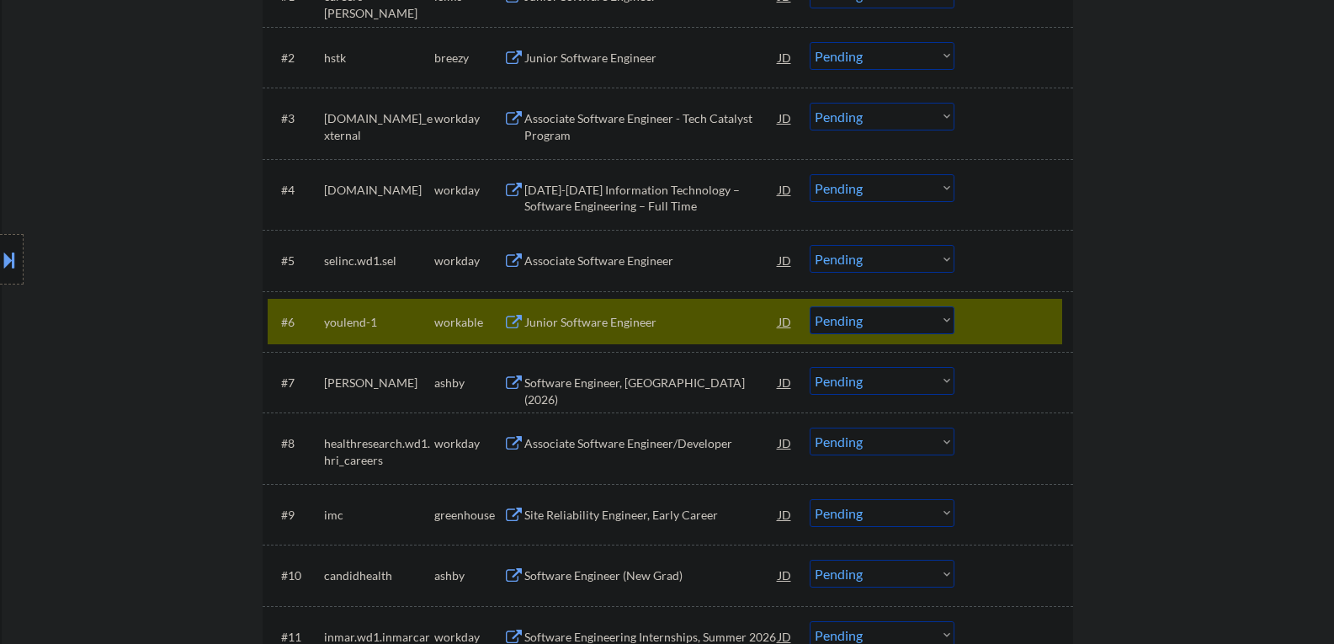
click at [932, 321] on select "Choose an option... Pending Applied Excluded (Questions) Excluded (Expired) Exc…" at bounding box center [882, 320] width 145 height 28
click at [810, 306] on select "Choose an option... Pending Applied Excluded (Questions) Excluded (Expired) Exc…" at bounding box center [882, 320] width 145 height 28
select select ""pending""
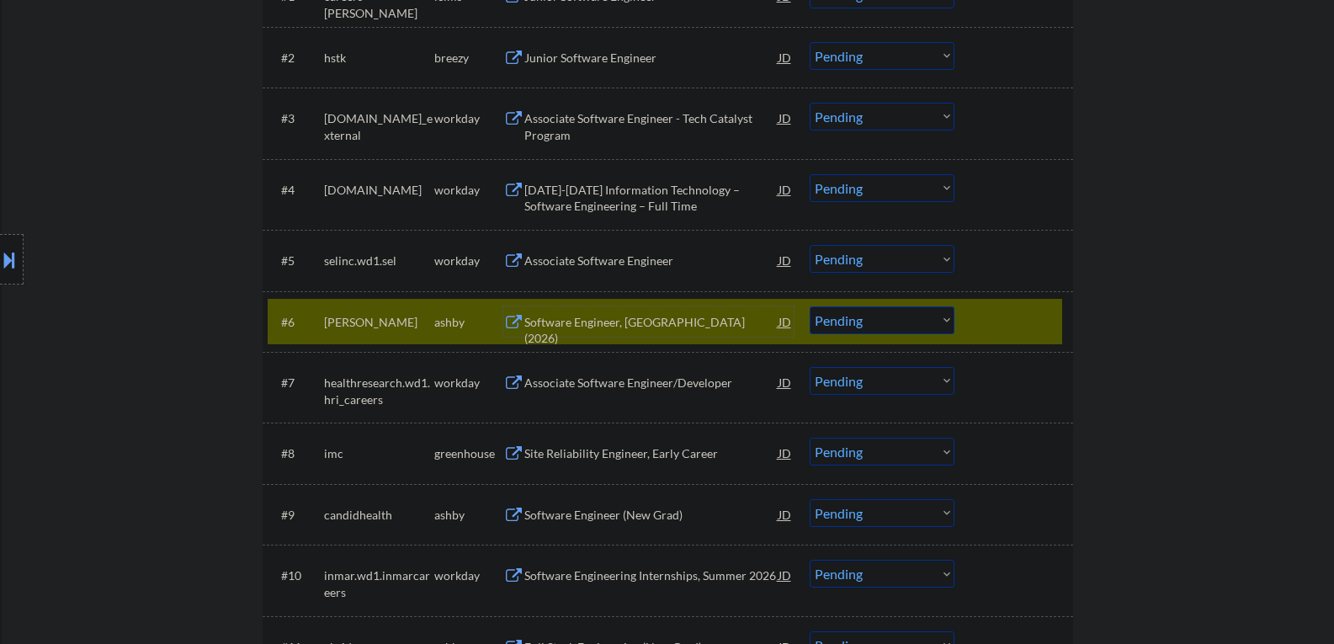
drag, startPoint x: 595, startPoint y: 322, endPoint x: 603, endPoint y: 311, distance: 13.8
click at [598, 321] on div "Software Engineer, [GEOGRAPHIC_DATA] (2026)" at bounding box center [651, 330] width 254 height 33
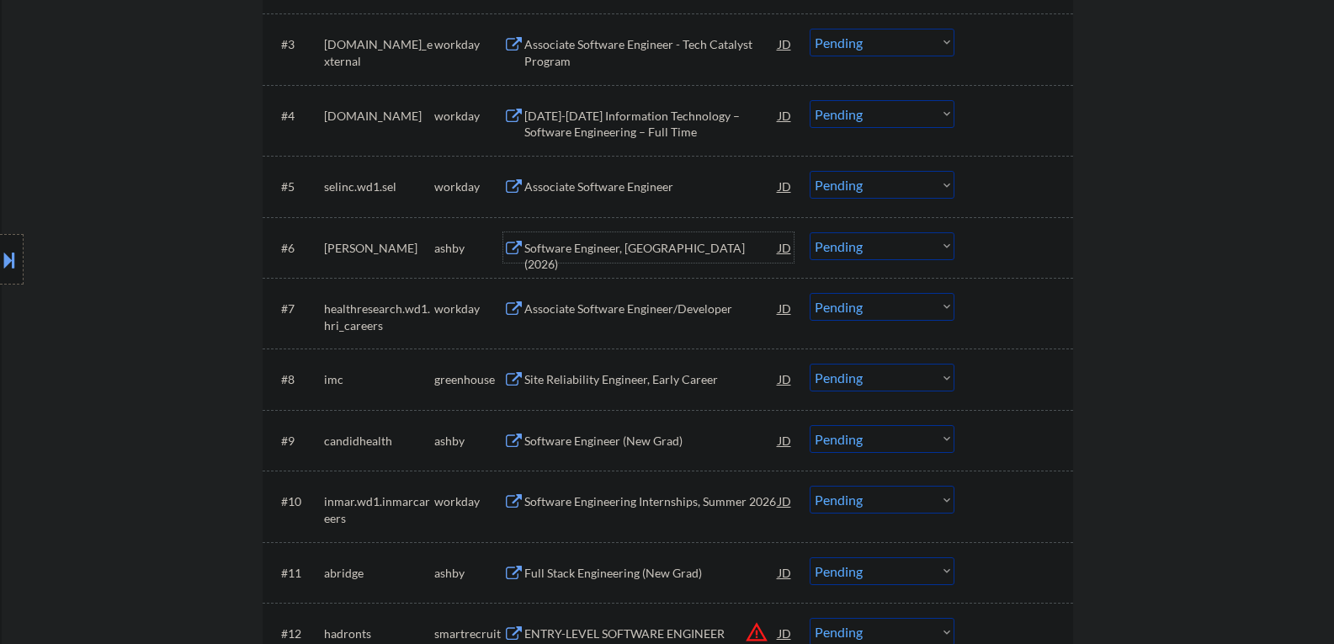
scroll to position [757, 0]
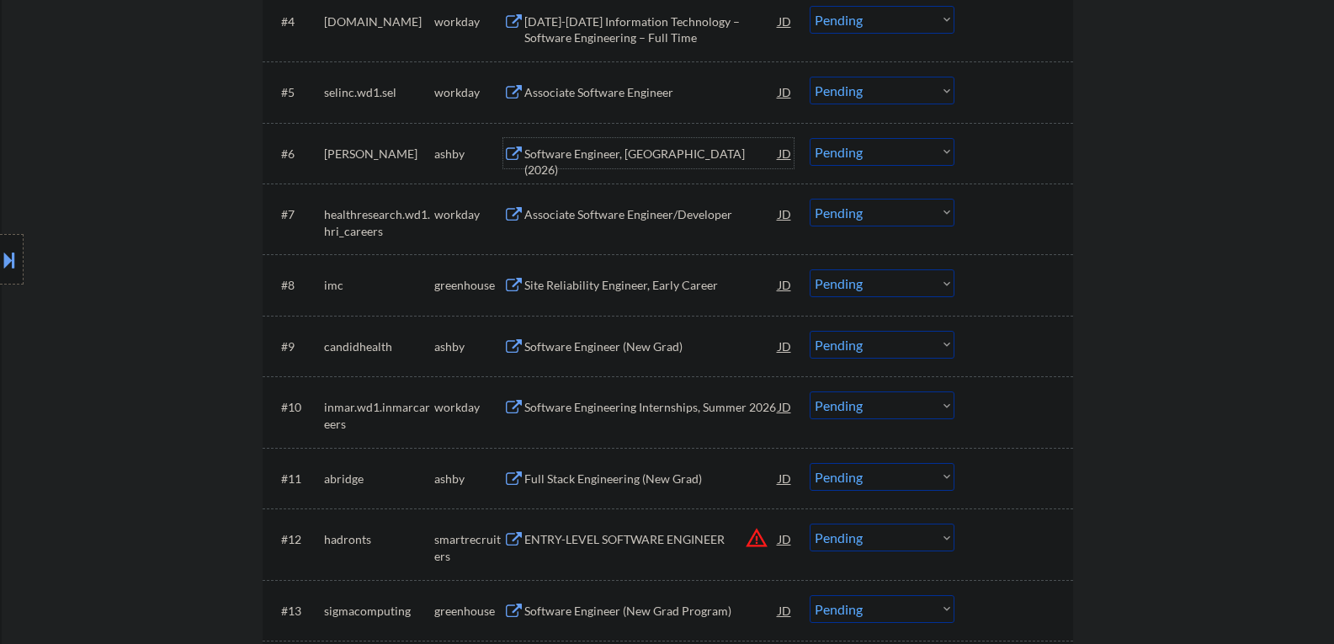
click at [538, 294] on div "Site Reliability Engineer, Early Career" at bounding box center [651, 285] width 254 height 17
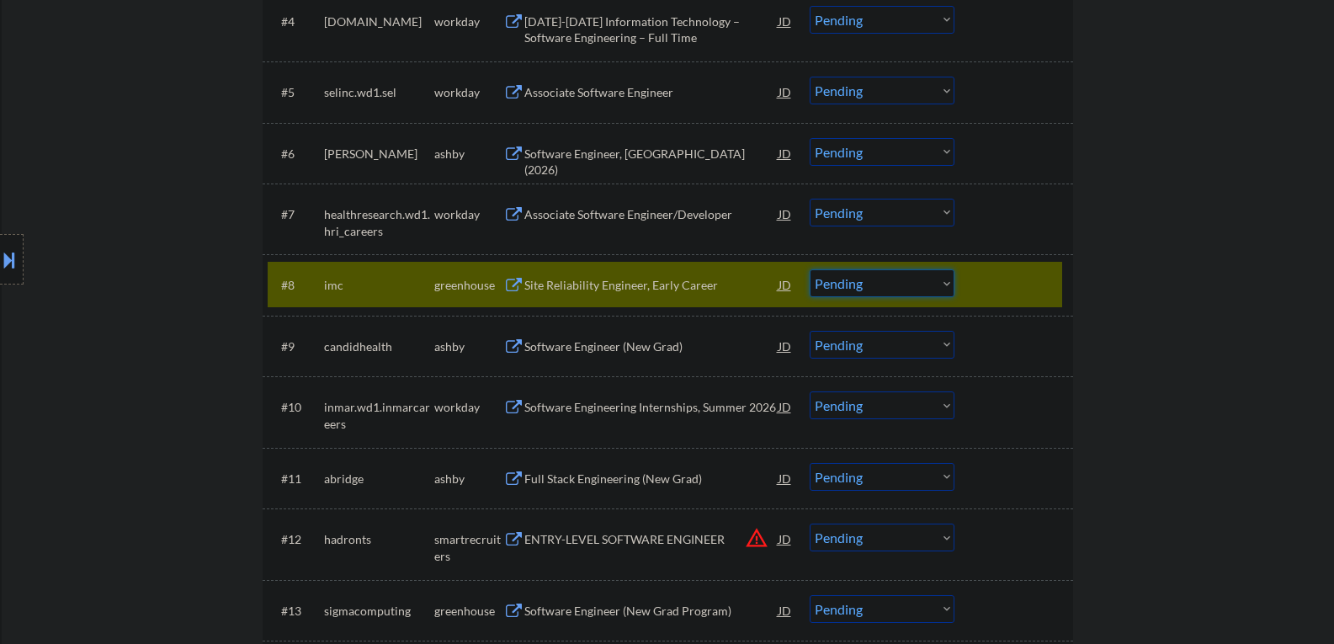
click at [905, 278] on select "Choose an option... Pending Applied Excluded (Questions) Excluded (Expired) Exc…" at bounding box center [882, 283] width 145 height 28
click at [810, 269] on select "Choose an option... Pending Applied Excluded (Questions) Excluded (Expired) Exc…" at bounding box center [882, 283] width 145 height 28
click at [563, 340] on div "Software Engineer (New Grad)" at bounding box center [651, 346] width 254 height 17
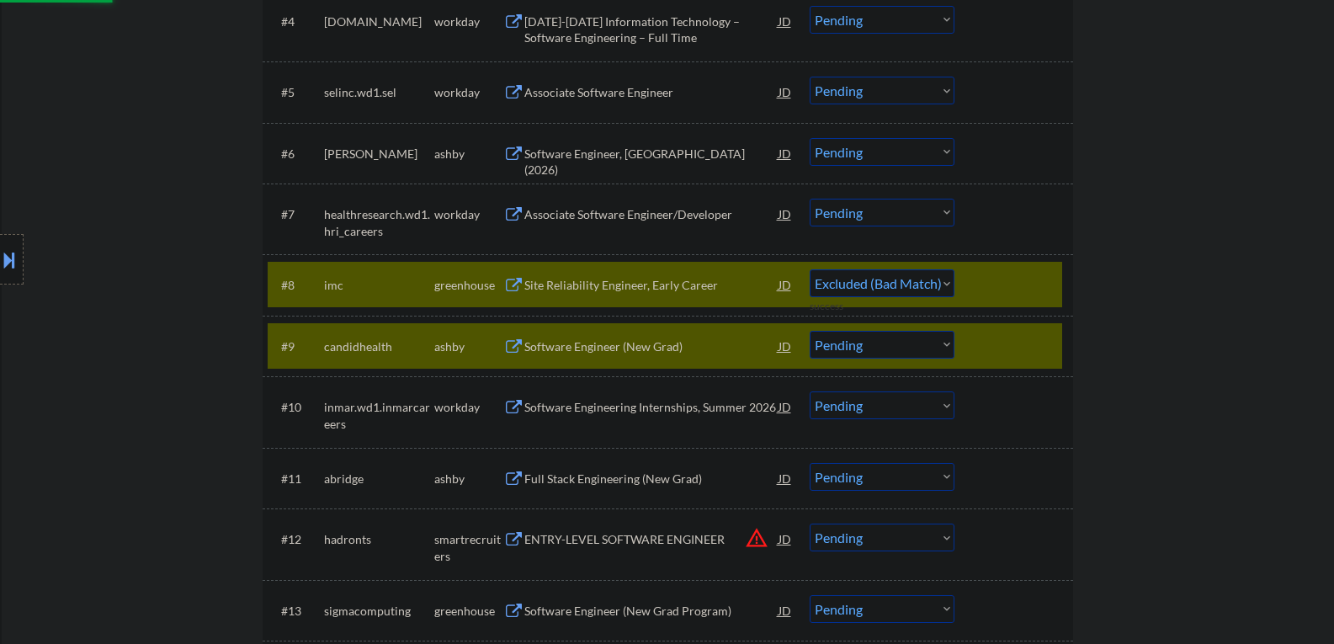
select select ""pending""
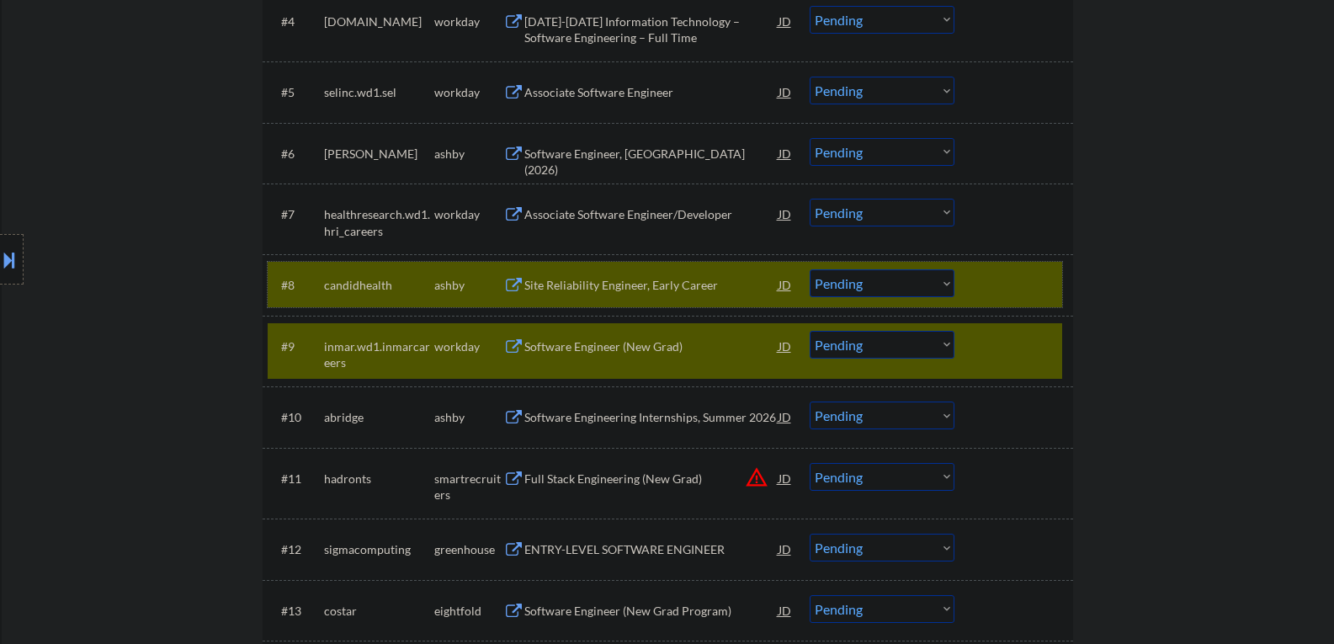
click at [979, 299] on div at bounding box center [1016, 284] width 74 height 30
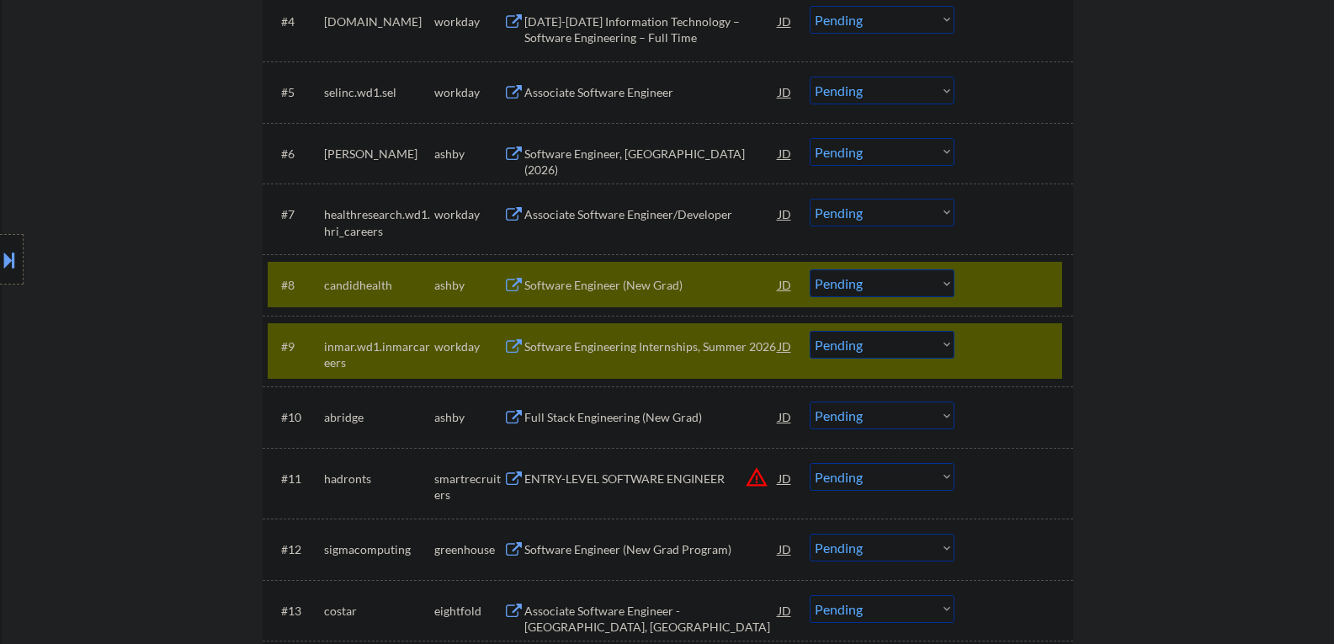
click at [980, 288] on div at bounding box center [1016, 284] width 74 height 30
click at [1024, 359] on div at bounding box center [1016, 346] width 74 height 30
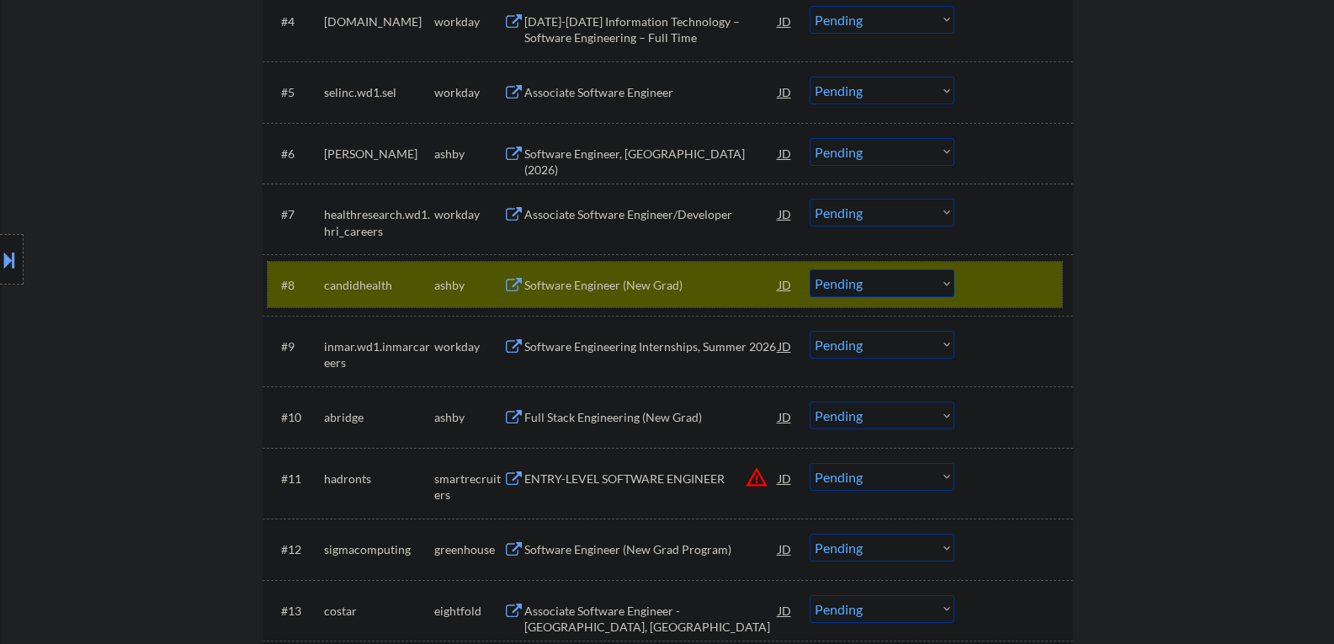
click at [1013, 306] on div "#8 candidhealth ashby Software Engineer (New Grad) JD Choose an option... Pendi…" at bounding box center [665, 284] width 794 height 45
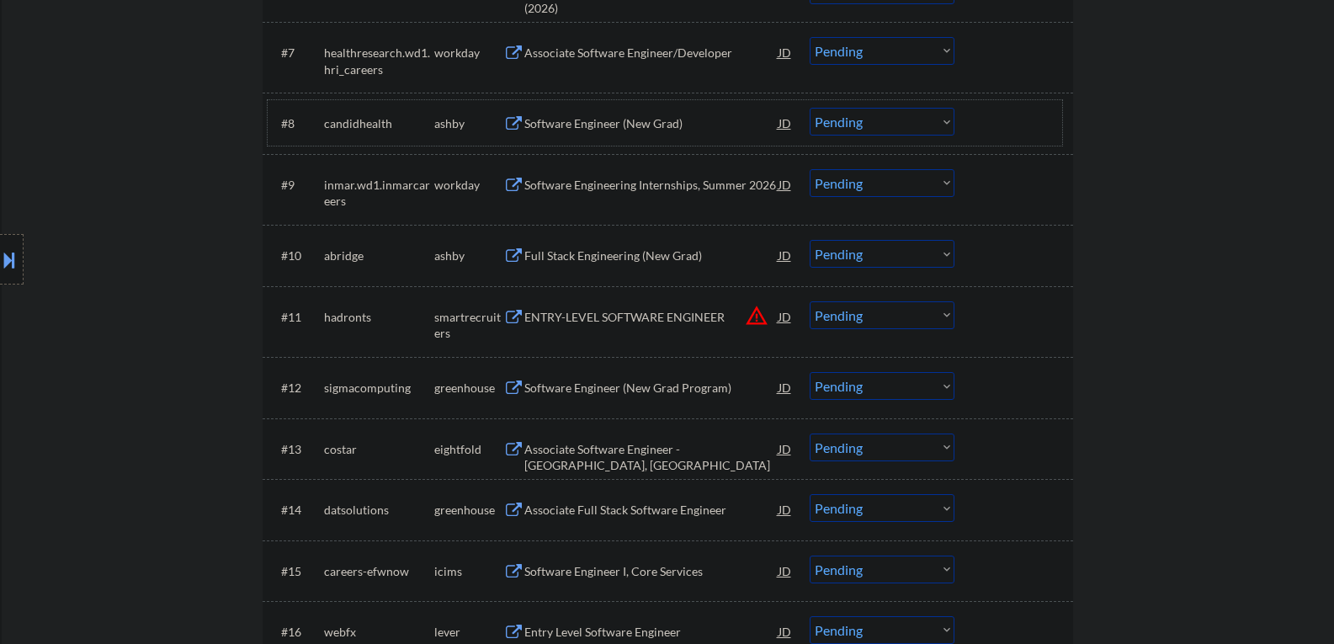
scroll to position [926, 0]
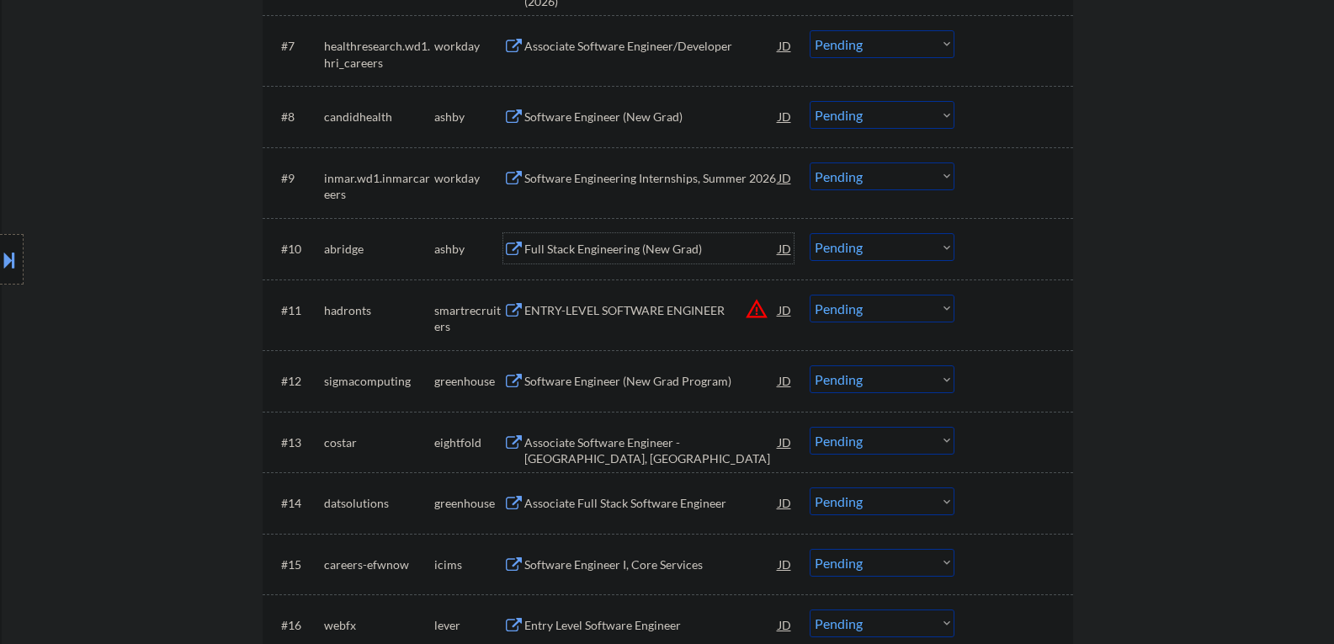
click at [625, 246] on div "Full Stack Engineering (New Grad)" at bounding box center [651, 249] width 254 height 17
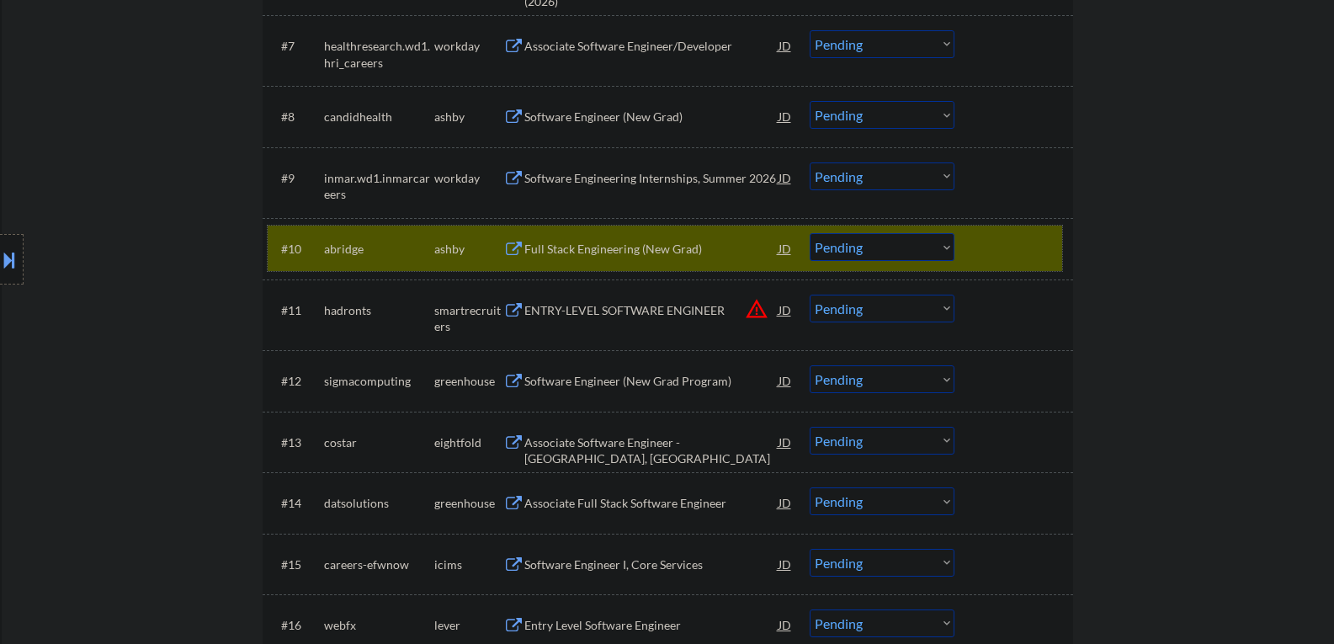
click at [1043, 253] on div at bounding box center [1016, 248] width 74 height 30
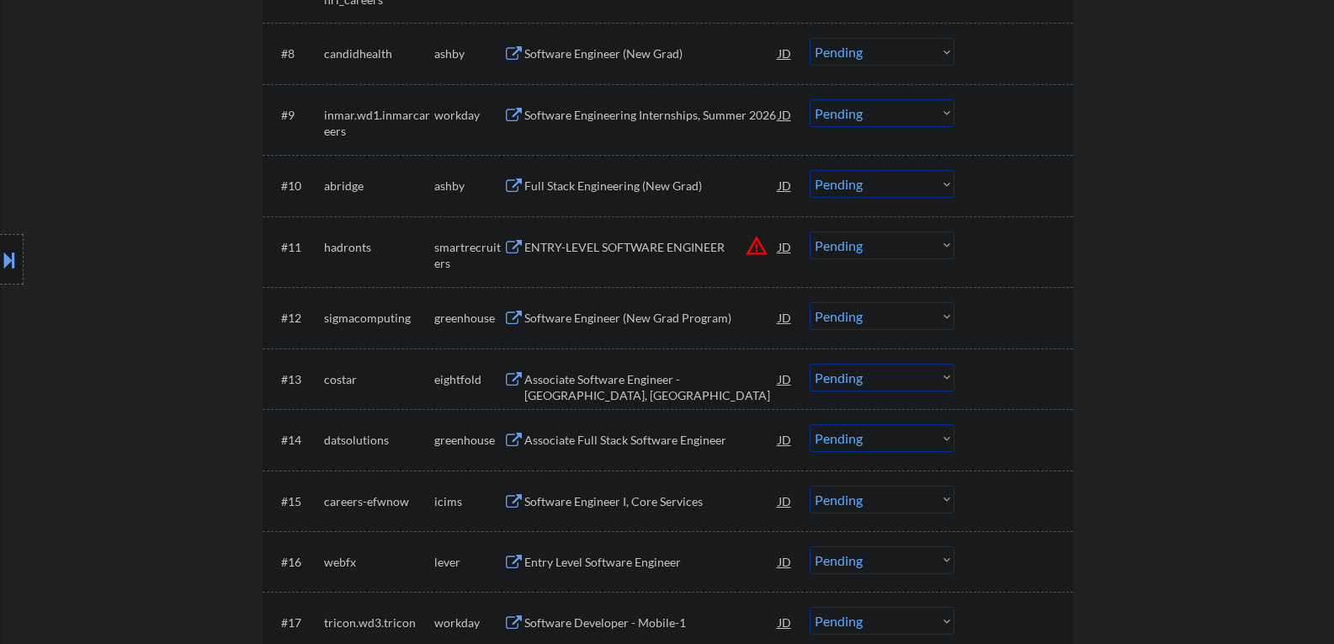
scroll to position [1094, 0]
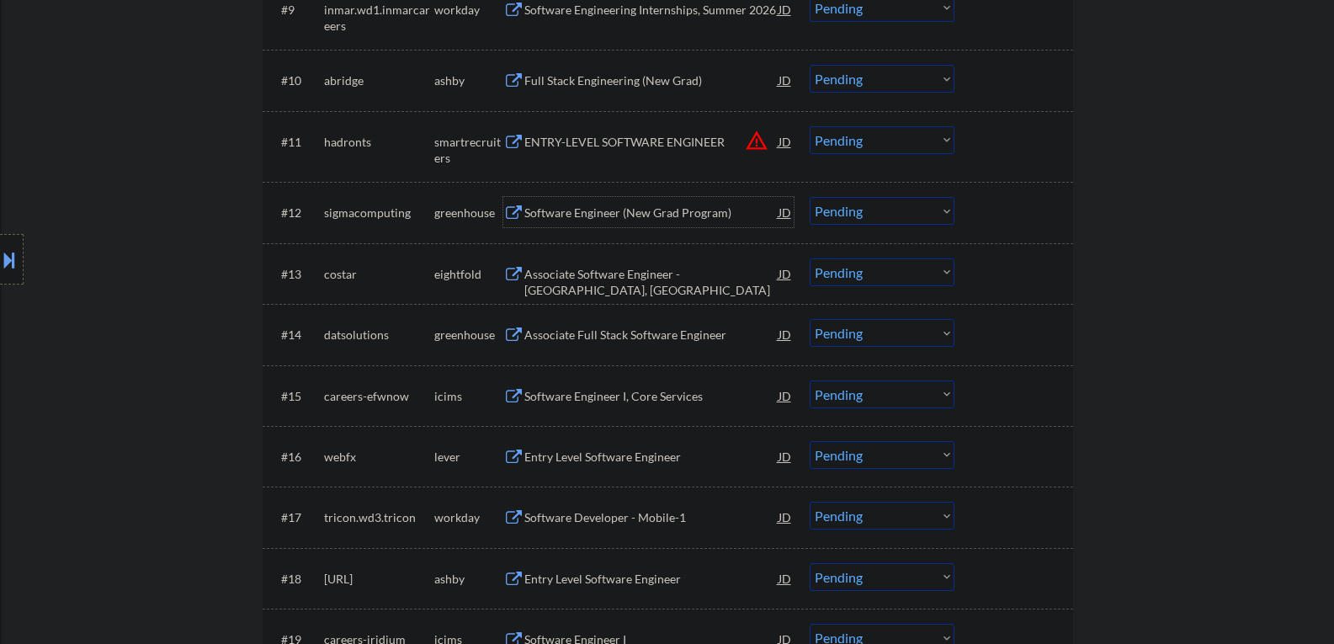
click at [540, 210] on div "Software Engineer (New Grad Program)" at bounding box center [651, 213] width 254 height 17
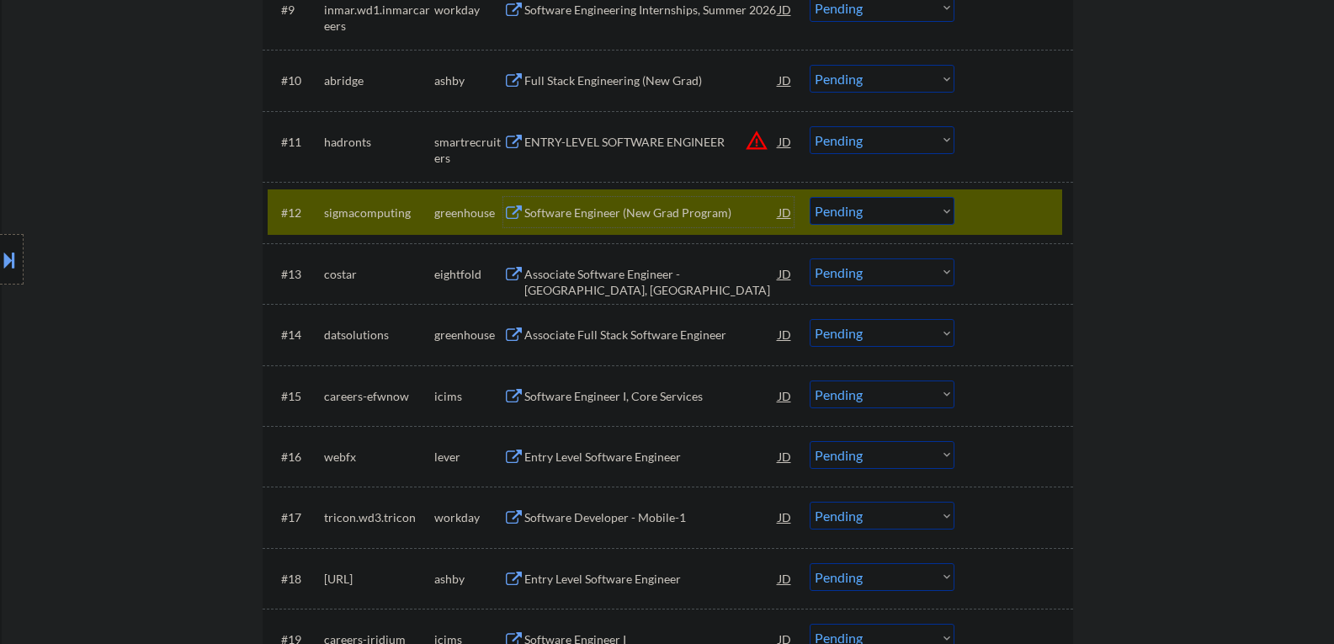
click at [906, 212] on select "Choose an option... Pending Applied Excluded (Questions) Excluded (Expired) Exc…" at bounding box center [882, 211] width 145 height 28
click at [810, 197] on select "Choose an option... Pending Applied Excluded (Questions) Excluded (Expired) Exc…" at bounding box center [882, 211] width 145 height 28
select select ""pending""
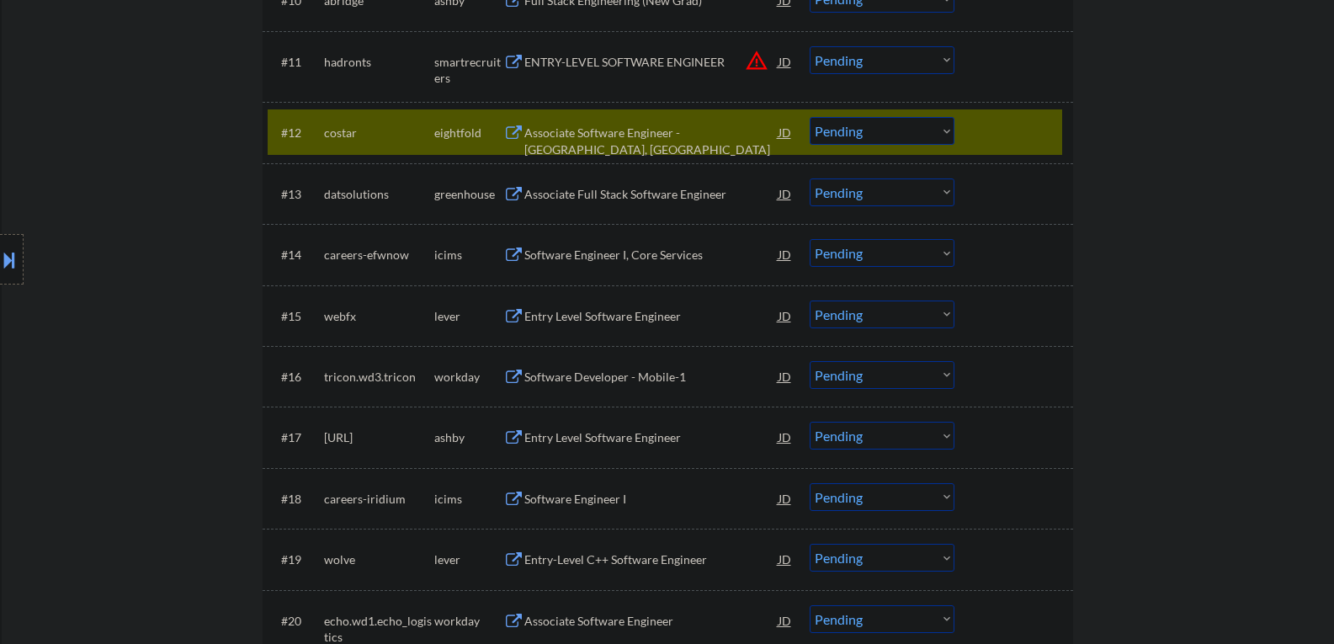
scroll to position [1178, 0]
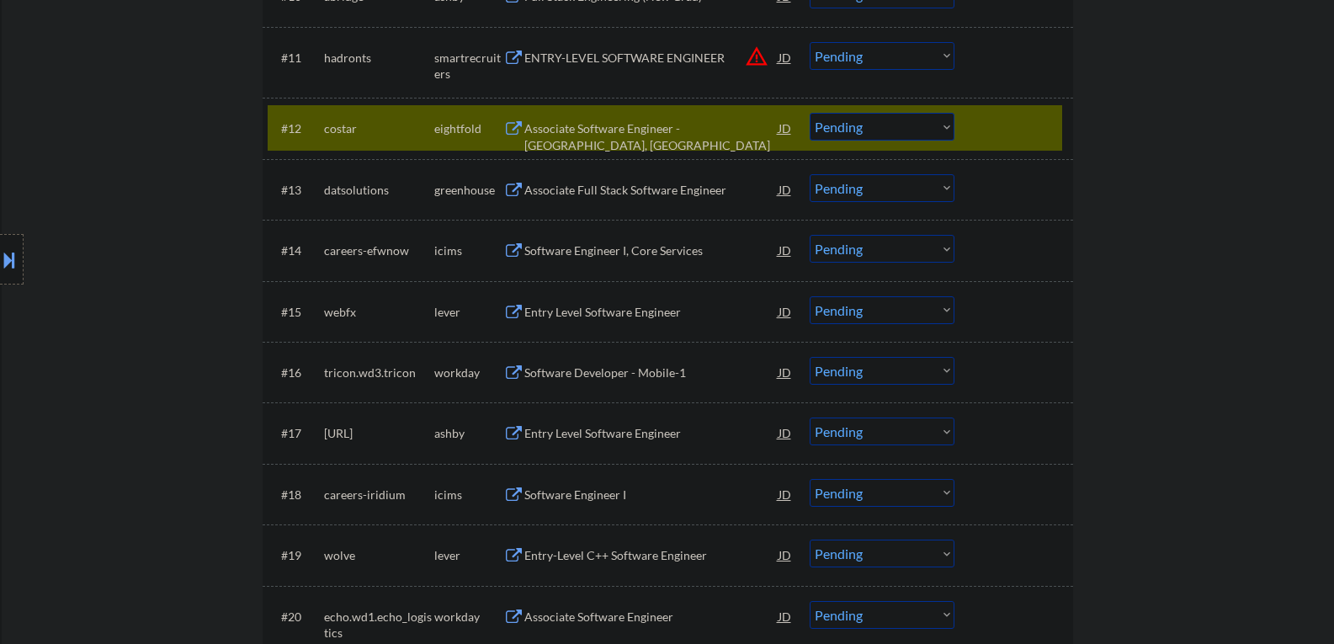
click at [566, 314] on div "Entry Level Software Engineer" at bounding box center [651, 312] width 254 height 17
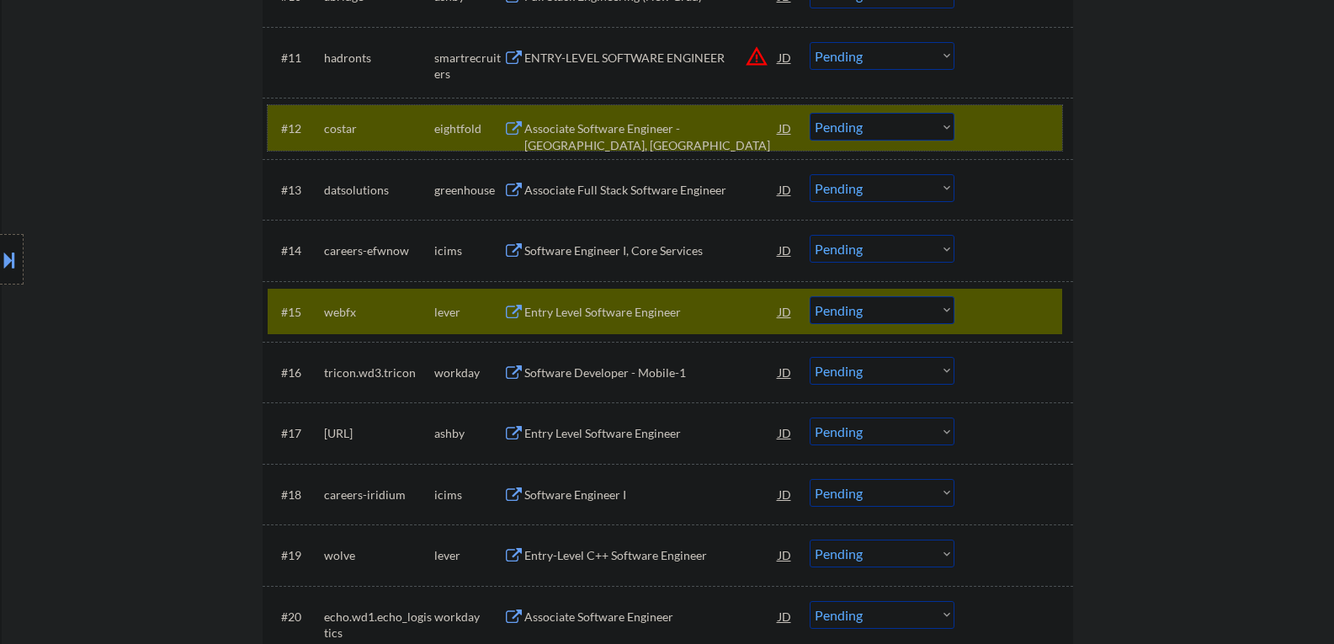
click at [979, 116] on div at bounding box center [1016, 128] width 74 height 30
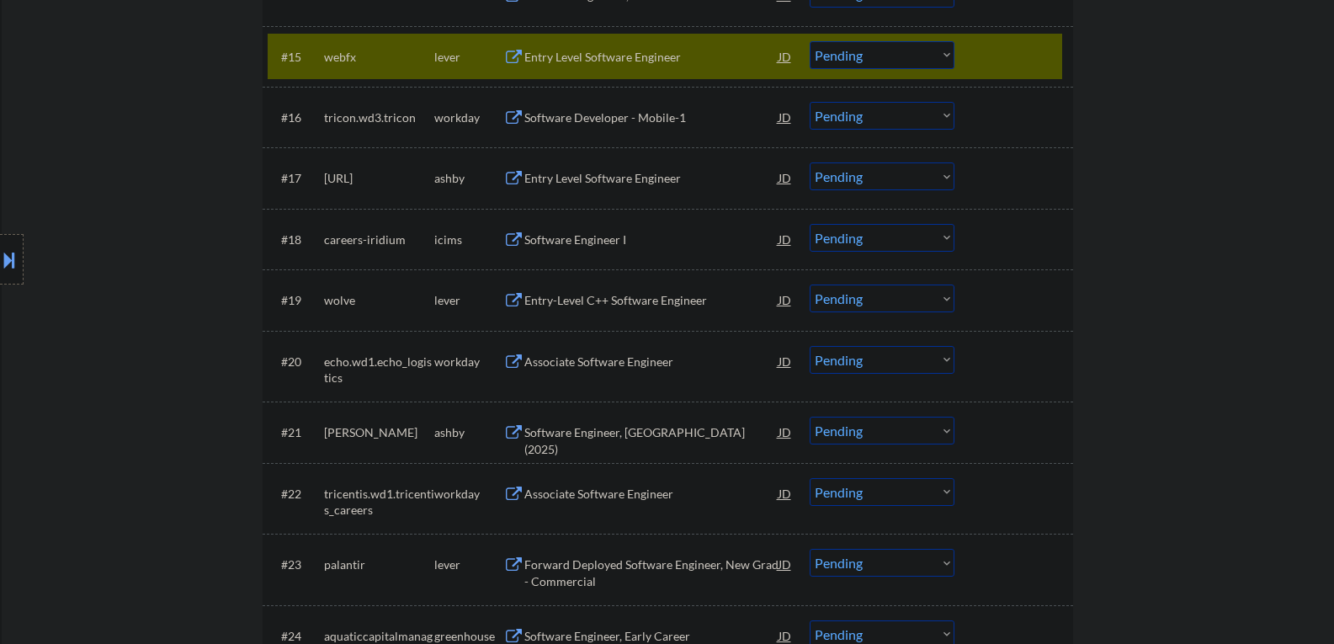
scroll to position [1431, 0]
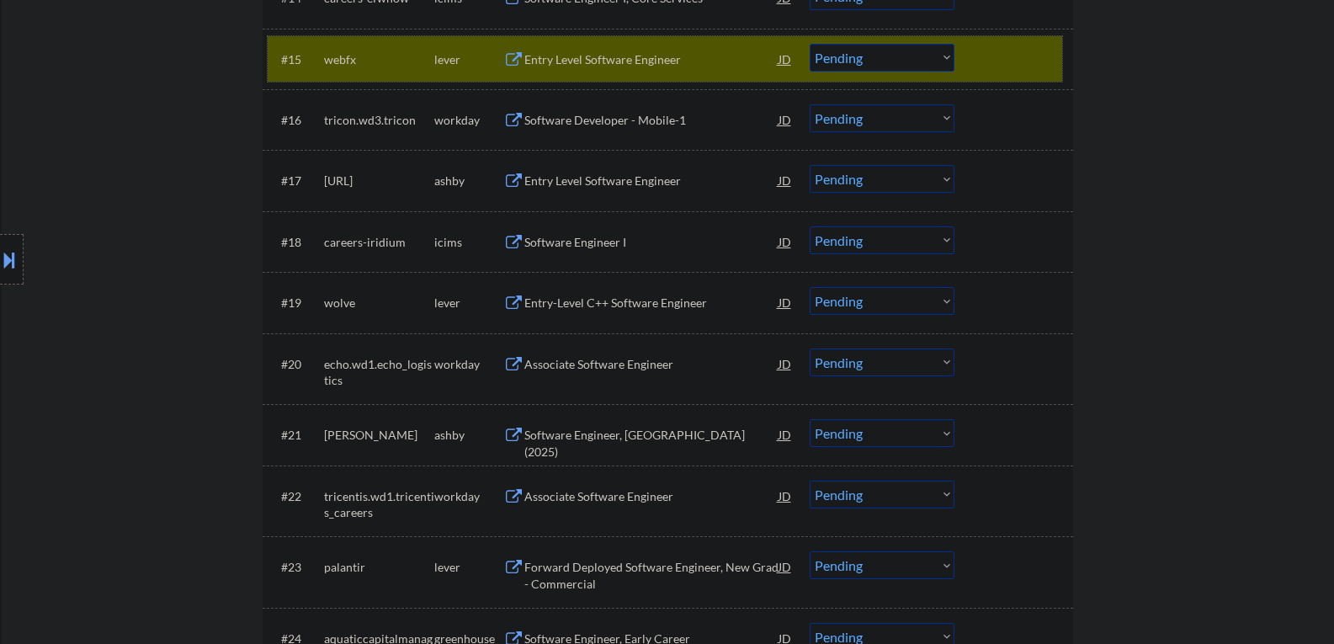
click at [995, 64] on div at bounding box center [1016, 59] width 74 height 30
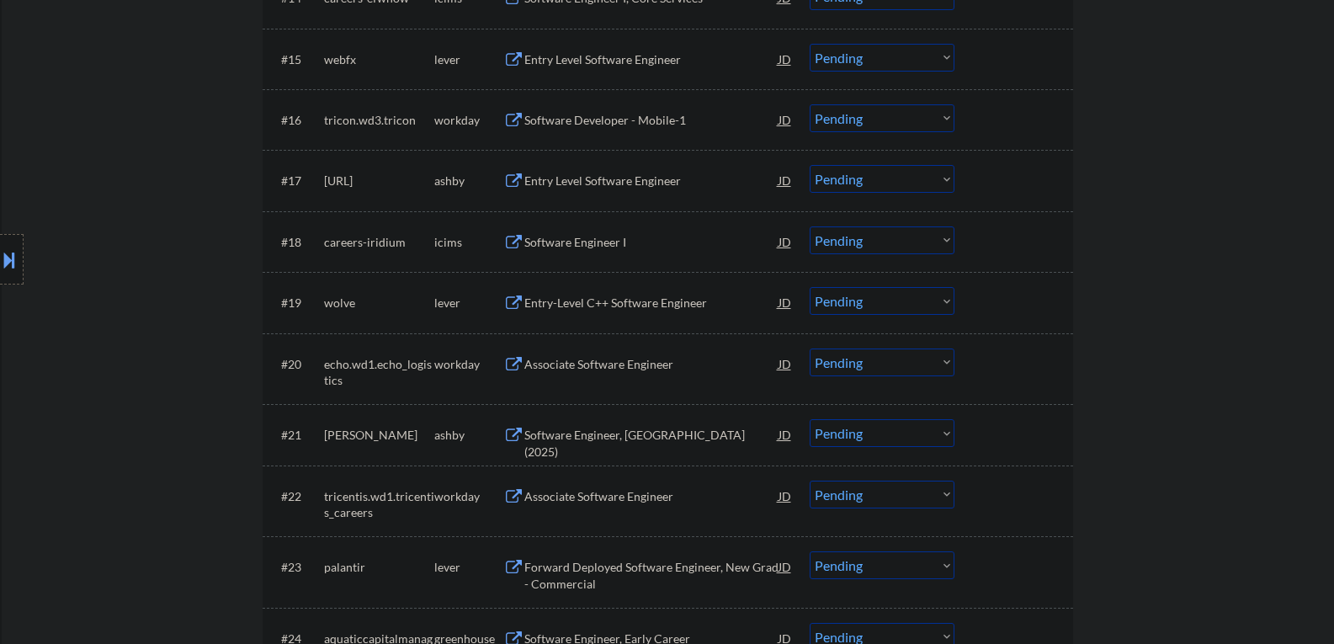
scroll to position [1347, 0]
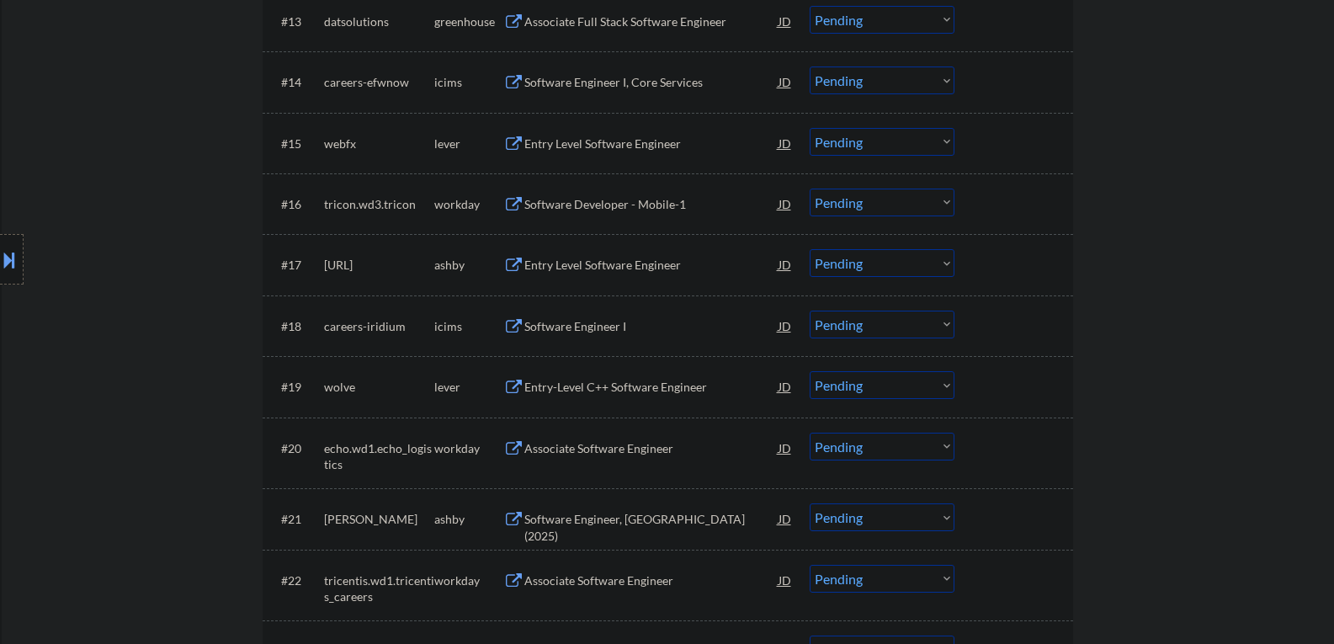
click at [573, 260] on div "Entry Level Software Engineer" at bounding box center [651, 265] width 254 height 17
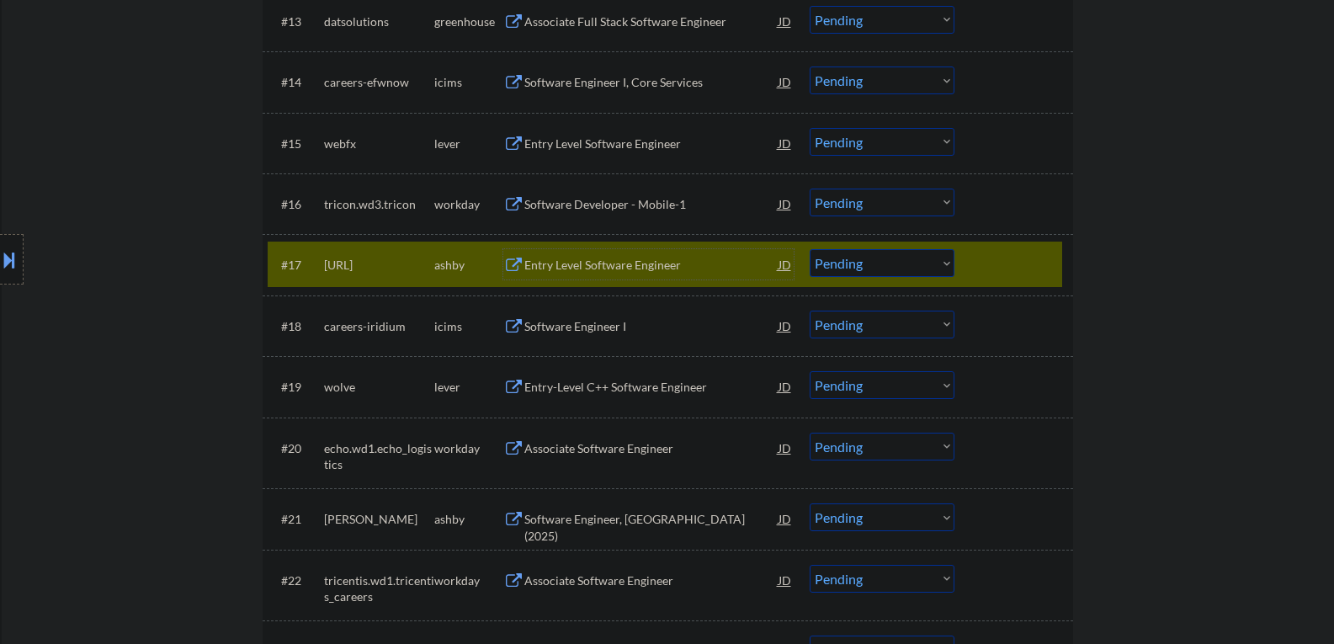
click at [976, 268] on div "#17 brm.ai ashby Entry Level Software Engineer JD Choose an option... Pending A…" at bounding box center [665, 264] width 794 height 45
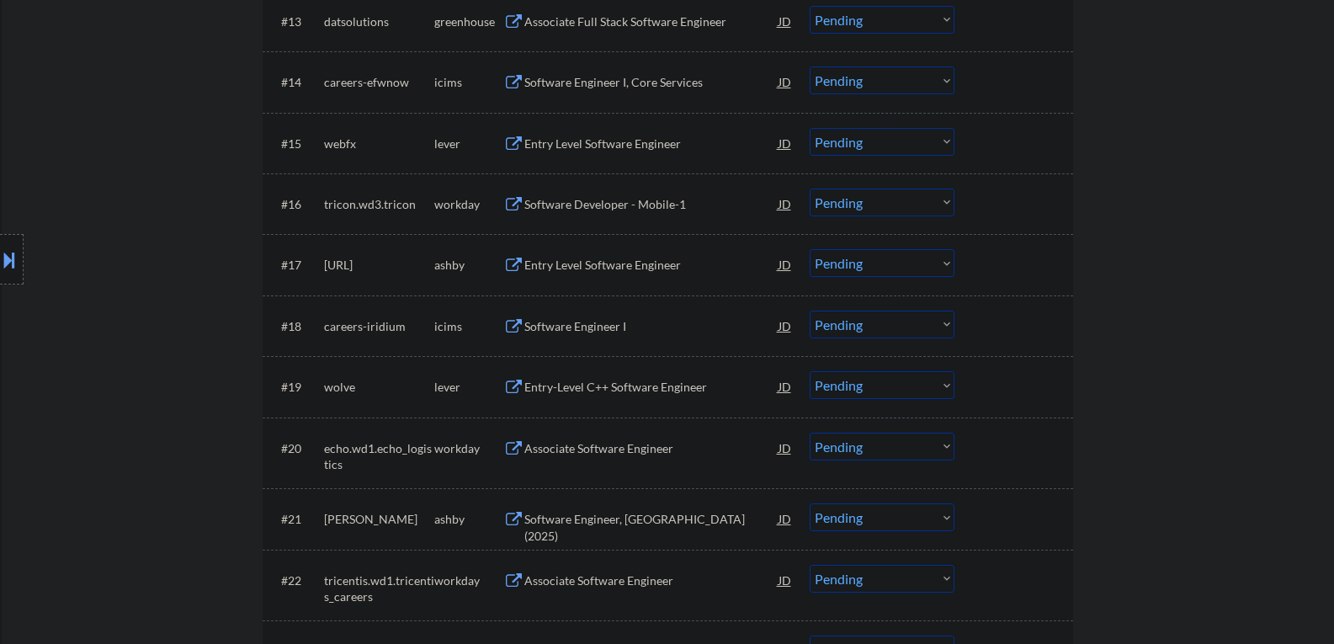
click at [639, 400] on div "Entry-Level C++ Software Engineer" at bounding box center [651, 386] width 254 height 30
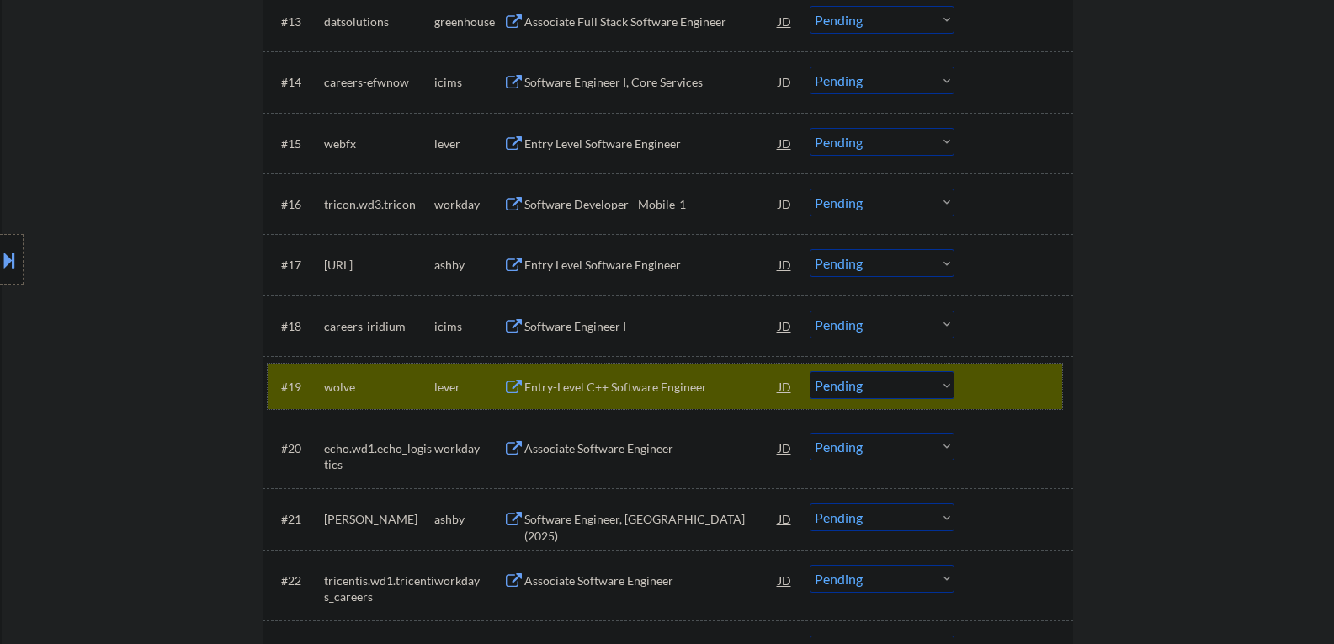
click at [979, 387] on div at bounding box center [1016, 386] width 74 height 30
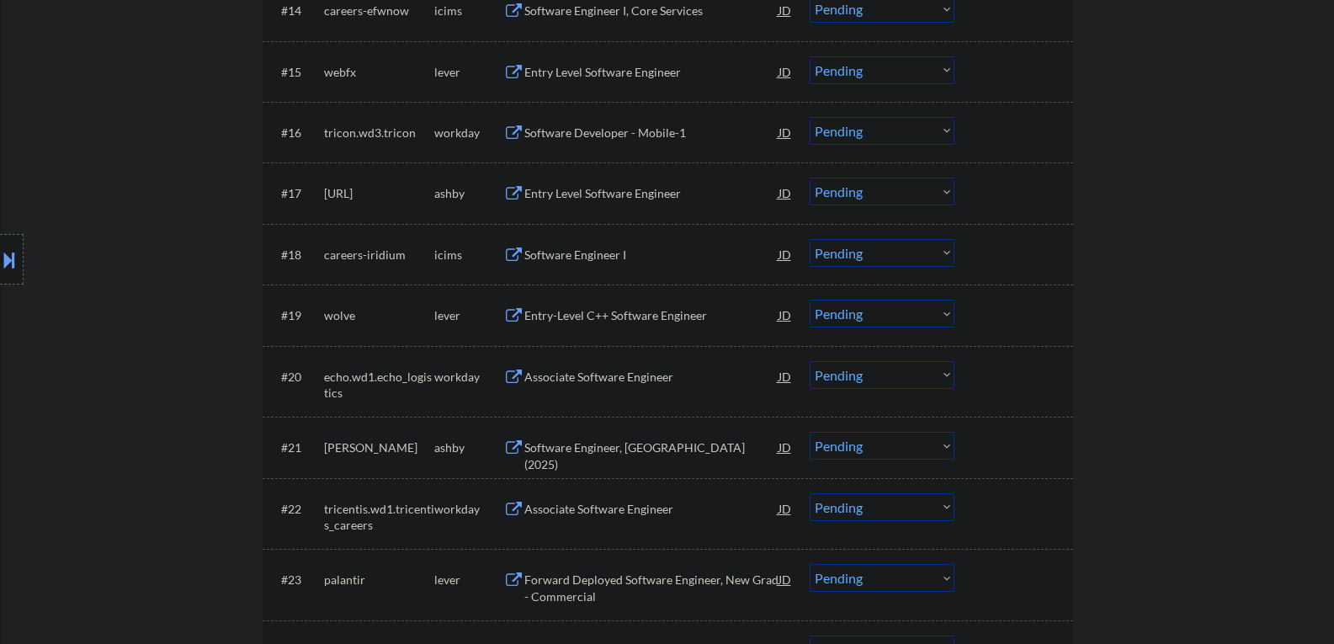
scroll to position [1515, 0]
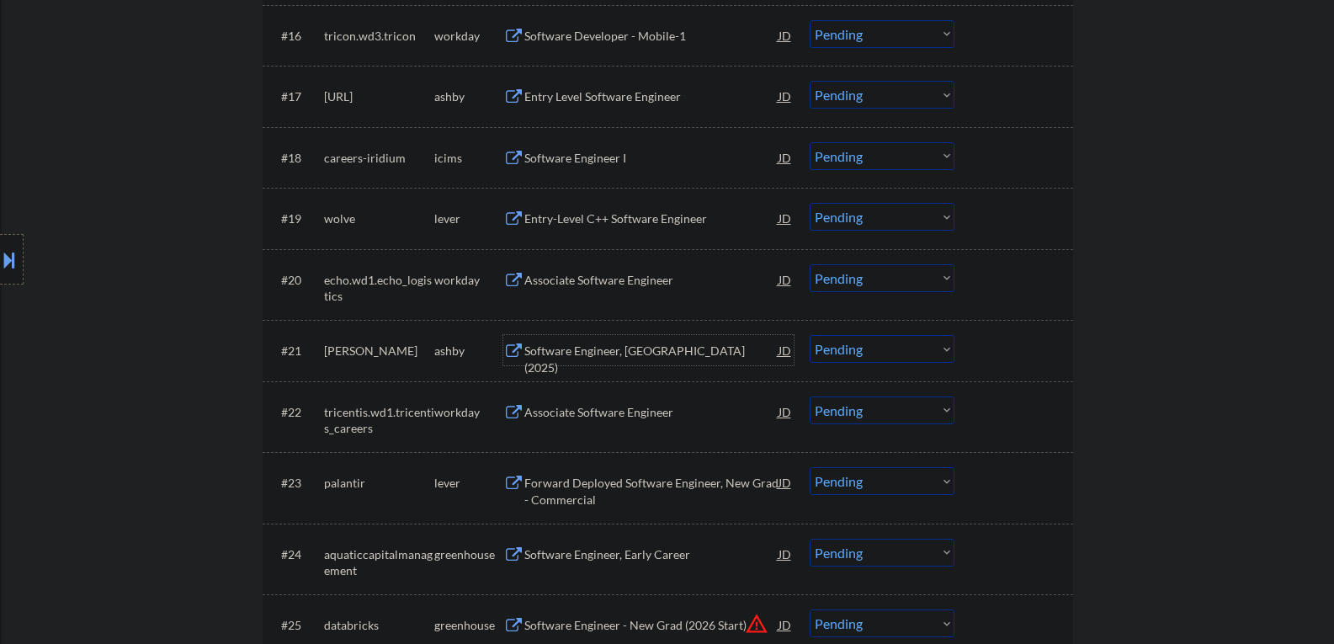
click at [580, 360] on div "Software Engineer, [GEOGRAPHIC_DATA] (2025)" at bounding box center [651, 350] width 254 height 30
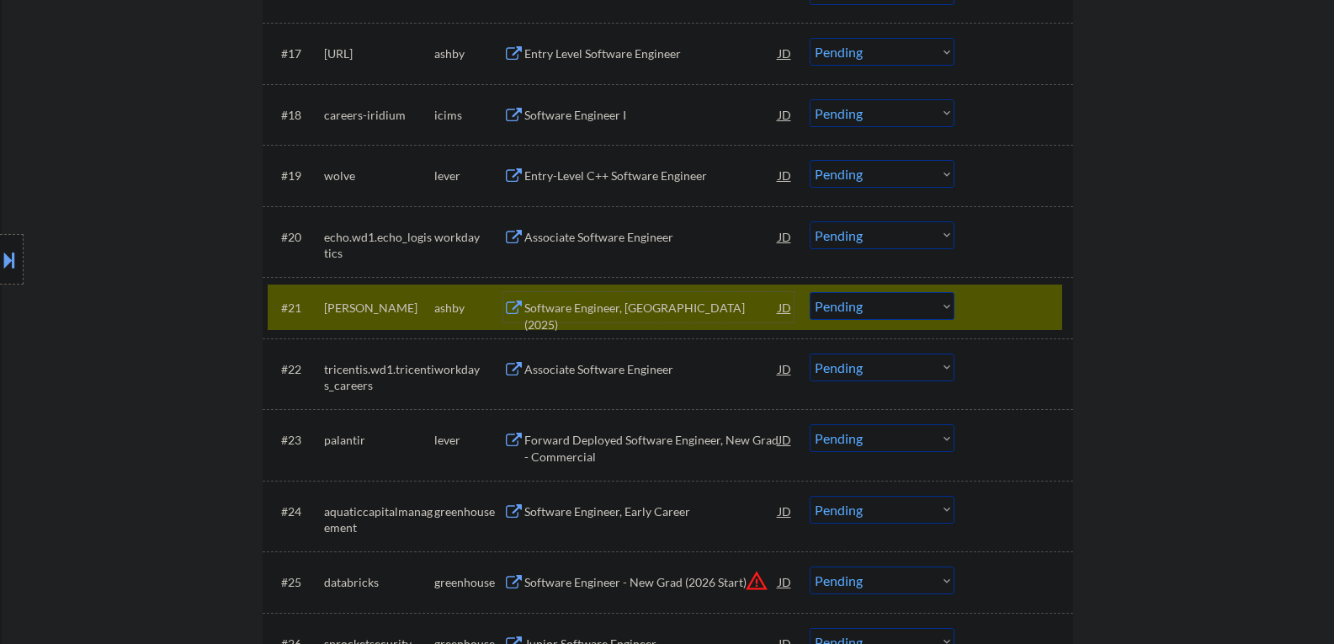
scroll to position [1599, 0]
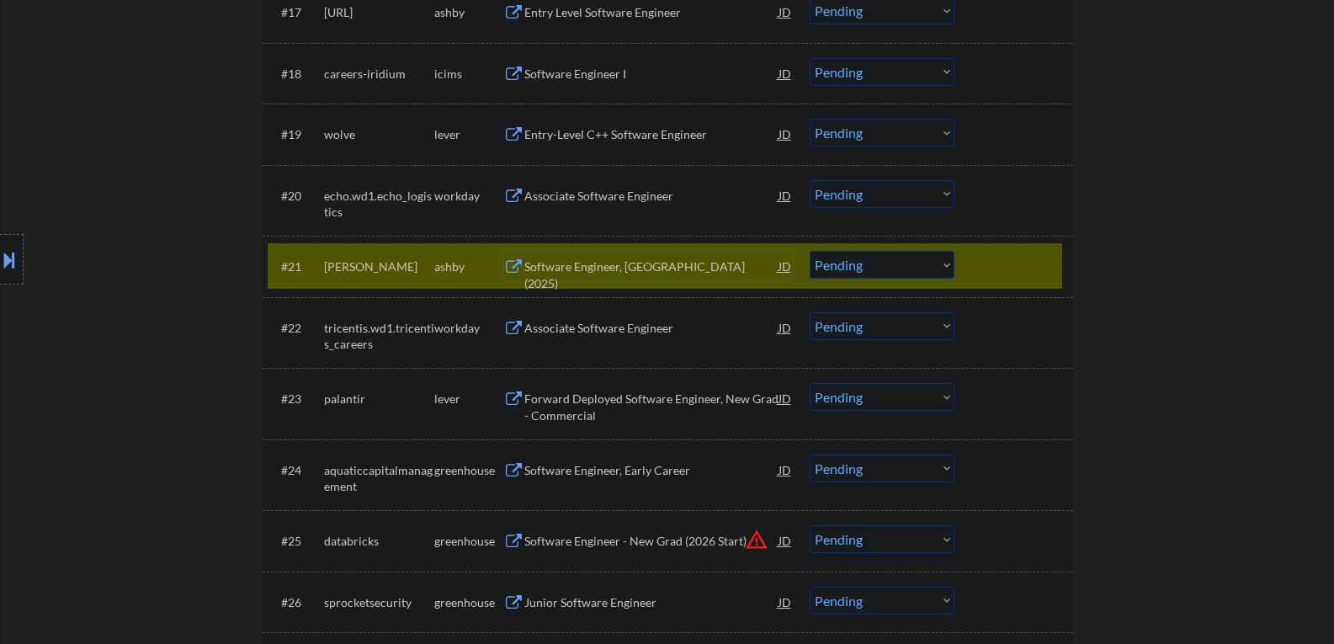
click at [1014, 270] on div at bounding box center [1016, 266] width 74 height 30
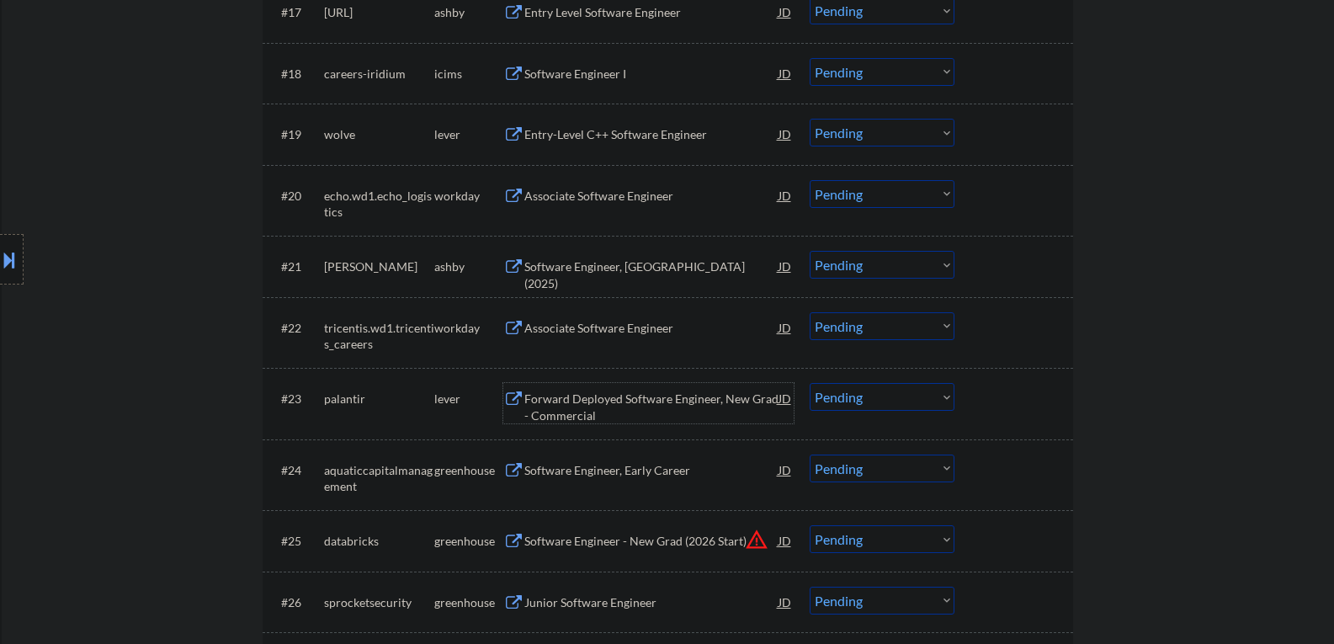
click at [624, 404] on div "Forward Deployed Software Engineer, New Grad - Commercial" at bounding box center [651, 406] width 254 height 33
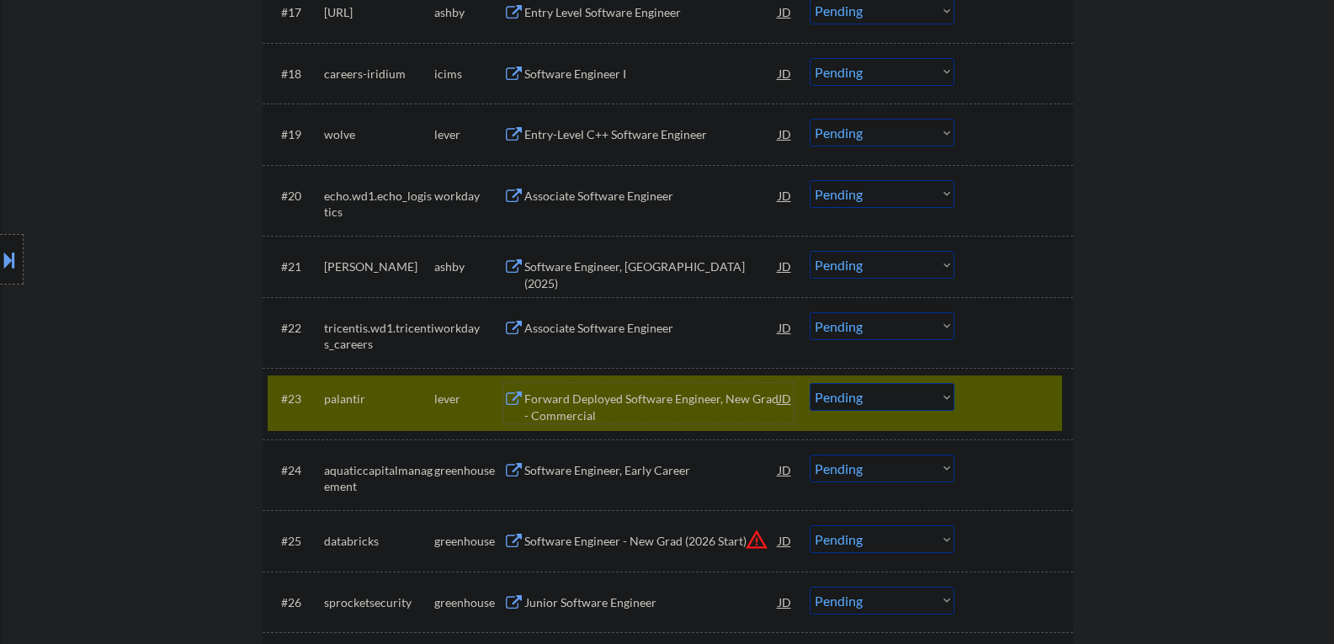
click at [917, 405] on select "Choose an option... Pending Applied Excluded (Questions) Excluded (Expired) Exc…" at bounding box center [882, 397] width 145 height 28
click at [810, 383] on select "Choose an option... Pending Applied Excluded (Questions) Excluded (Expired) Exc…" at bounding box center [882, 397] width 145 height 28
click at [638, 477] on div "Software Engineer, Early Career" at bounding box center [651, 470] width 254 height 17
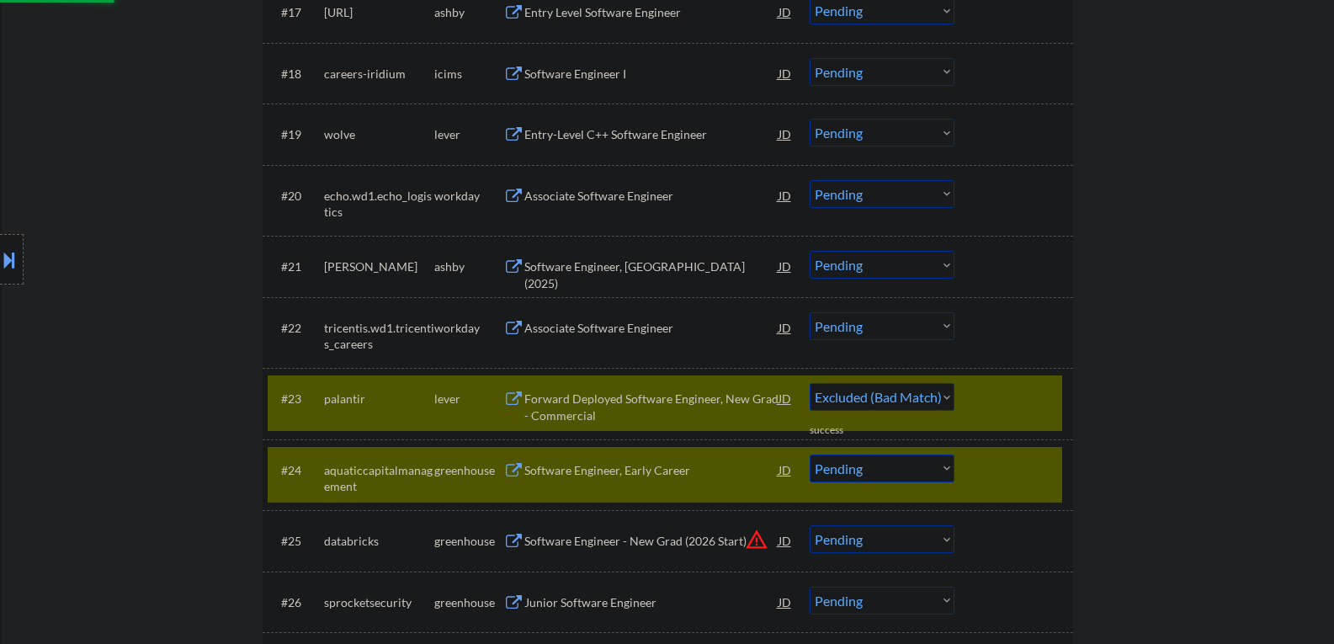
select select ""pending""
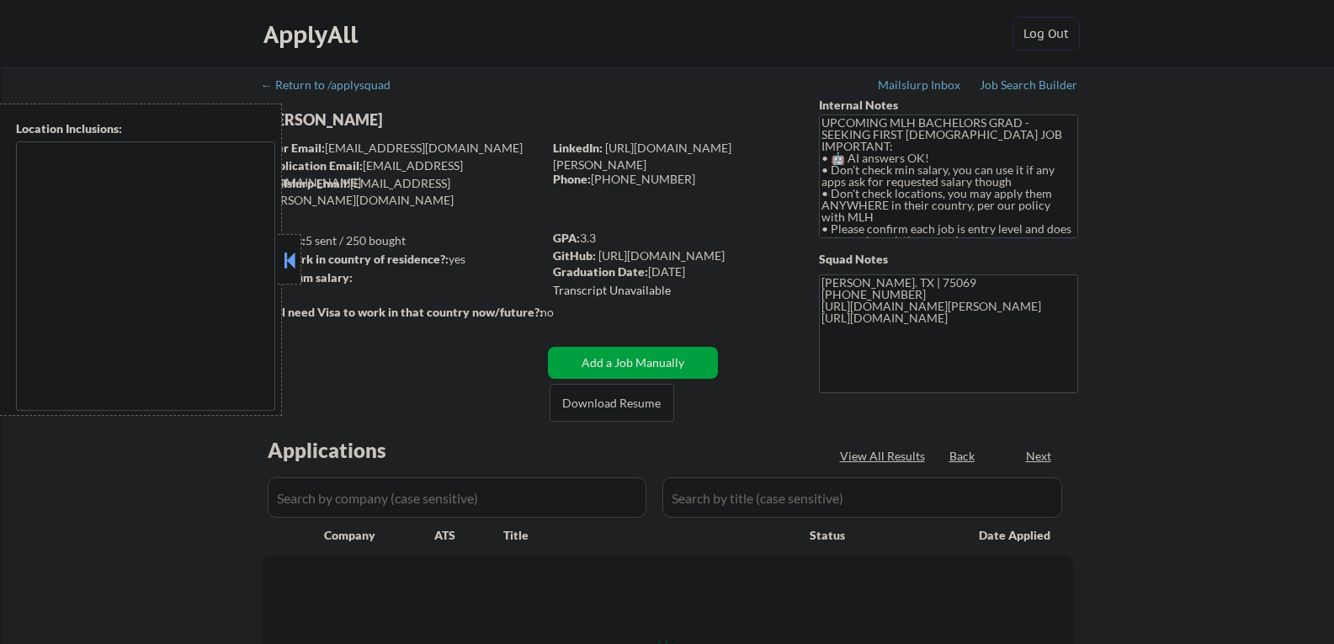
click at [284, 259] on button at bounding box center [289, 259] width 19 height 25
select select ""pending""
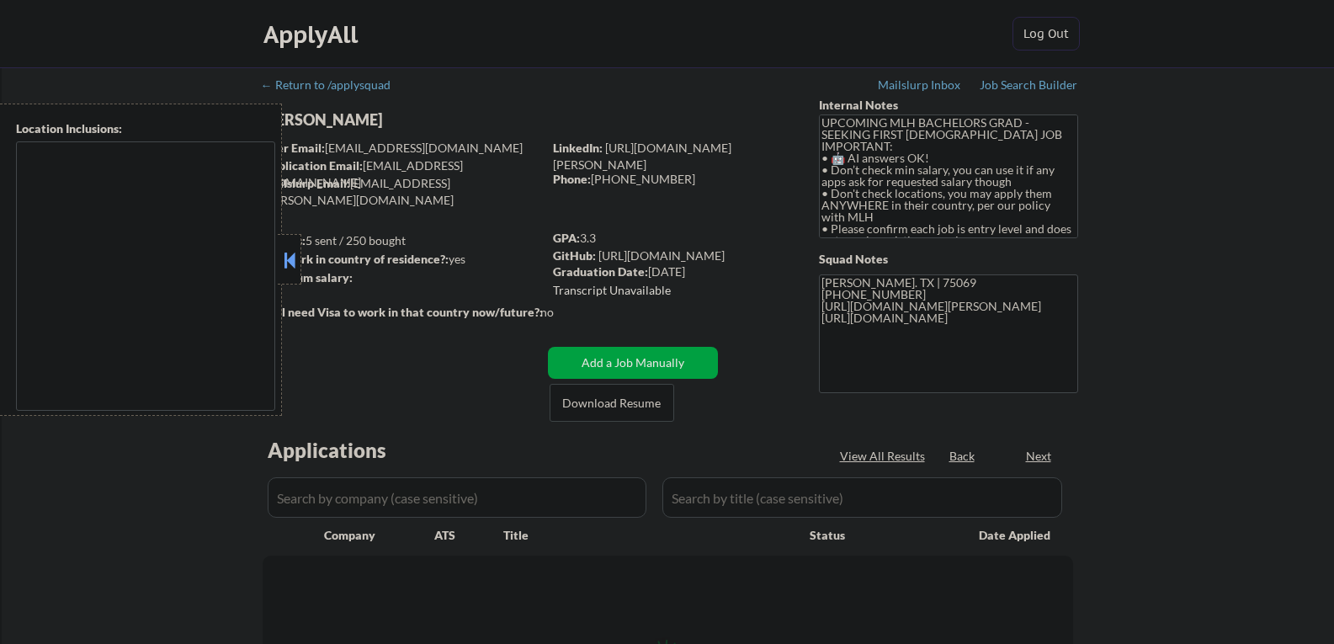
select select ""pending""
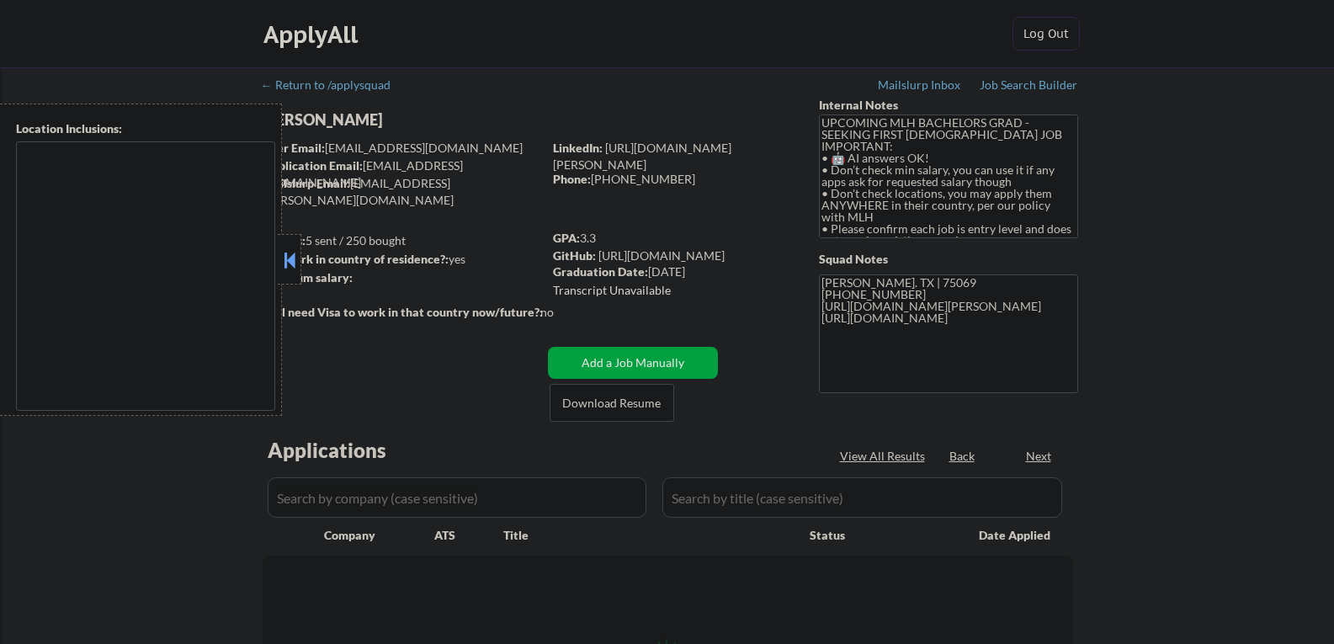
select select ""pending""
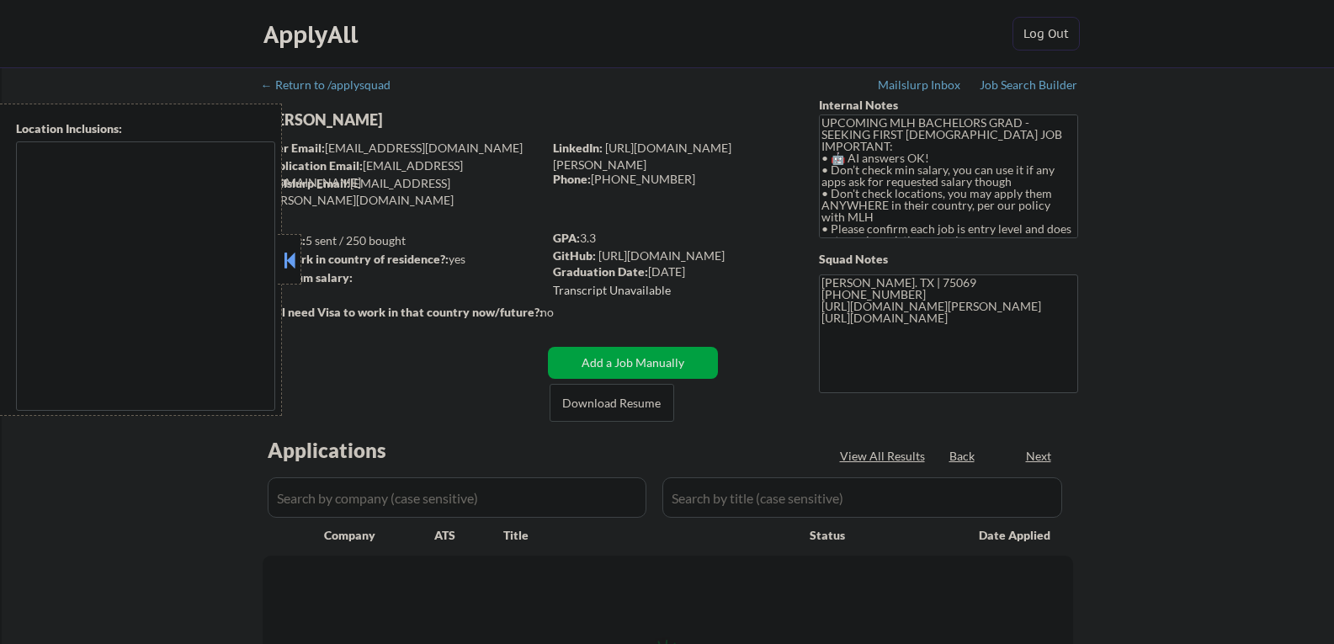
select select ""pending""
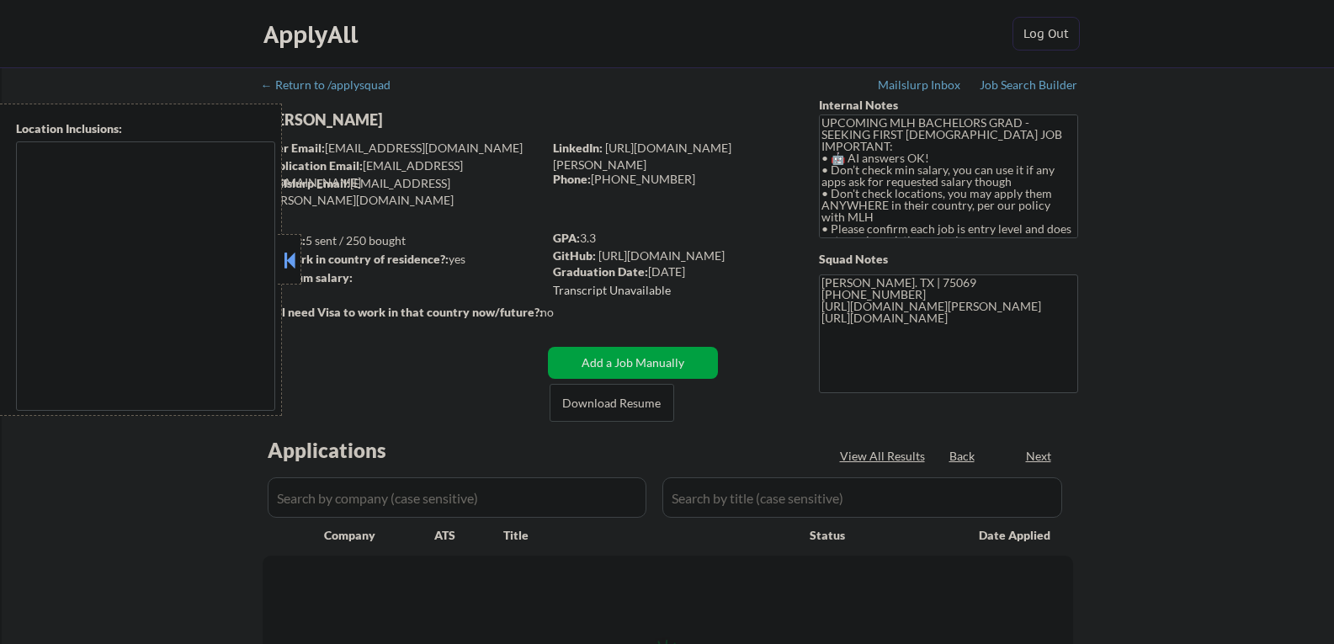
select select ""pending""
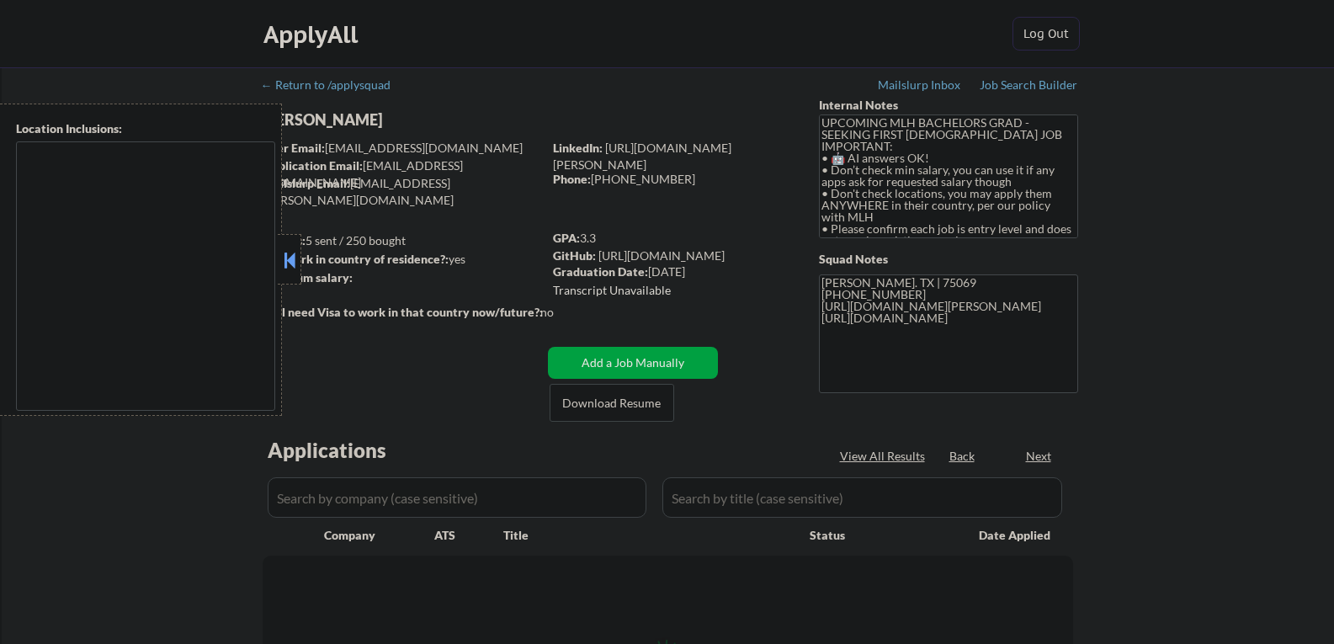
select select ""pending""
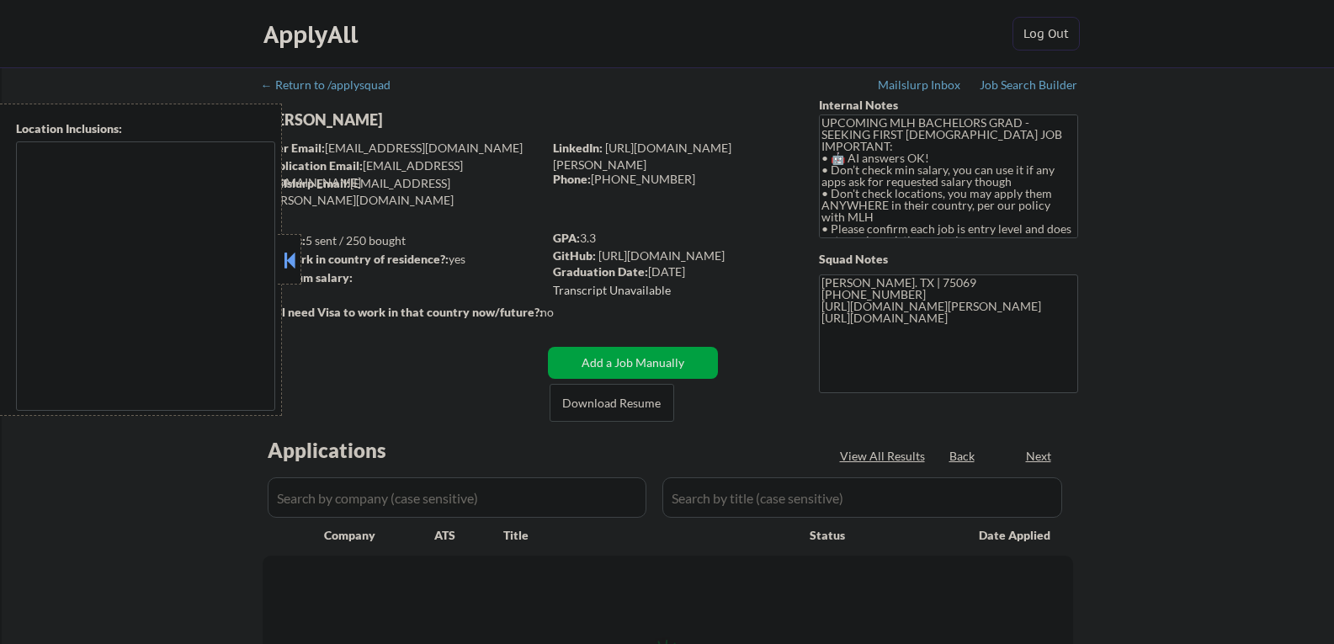
select select ""pending""
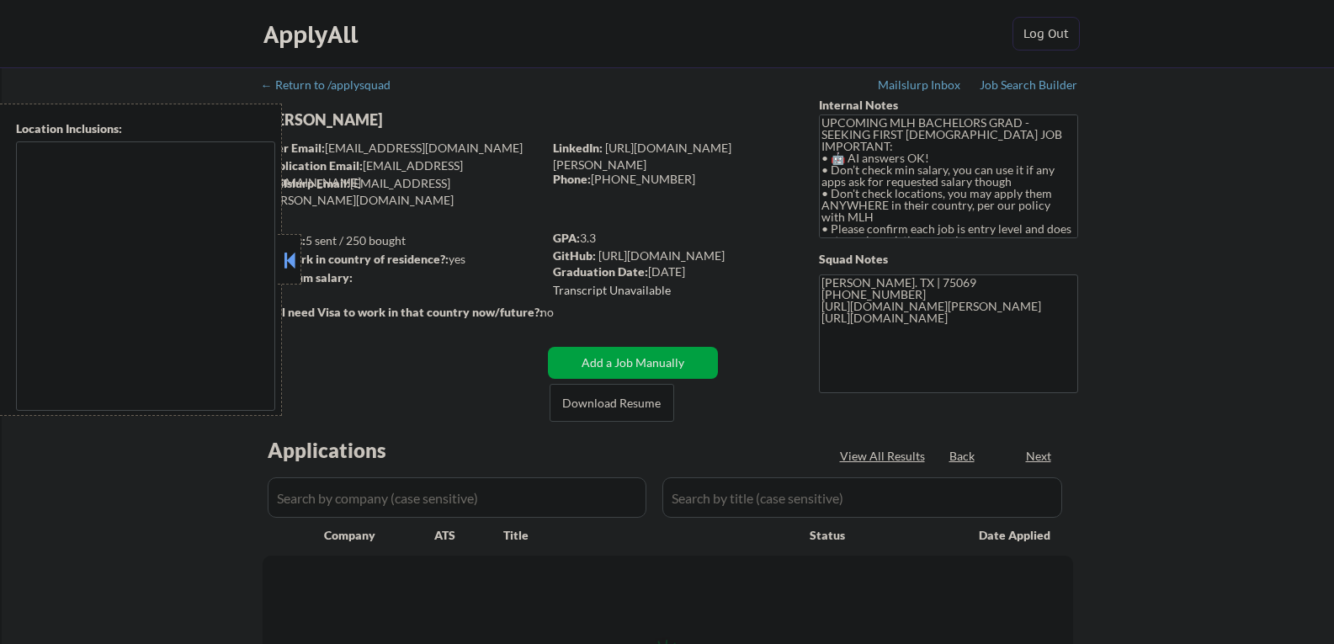
select select ""pending""
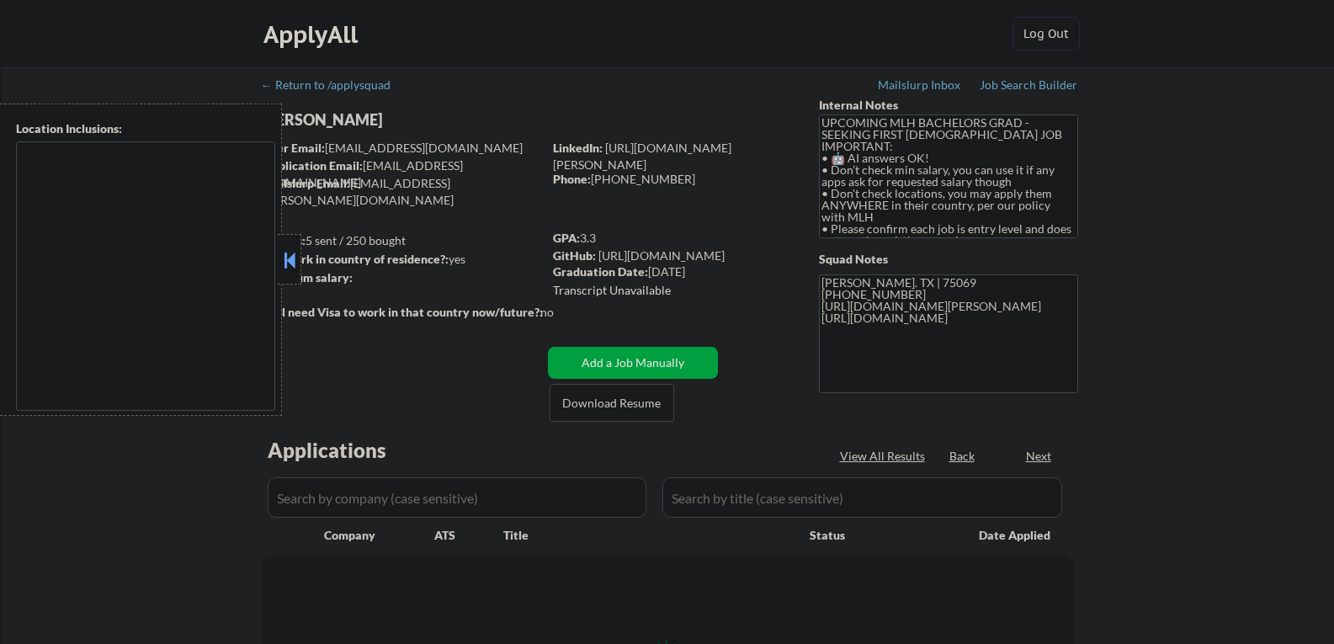
select select ""pending""
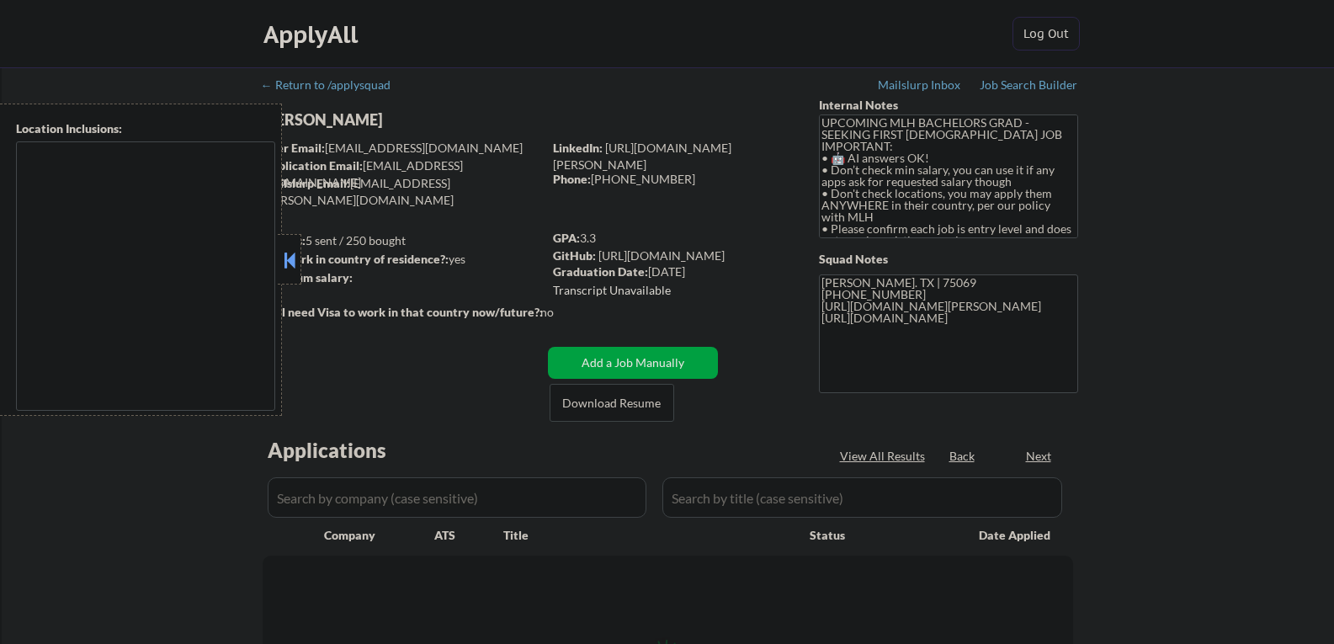
select select ""pending""
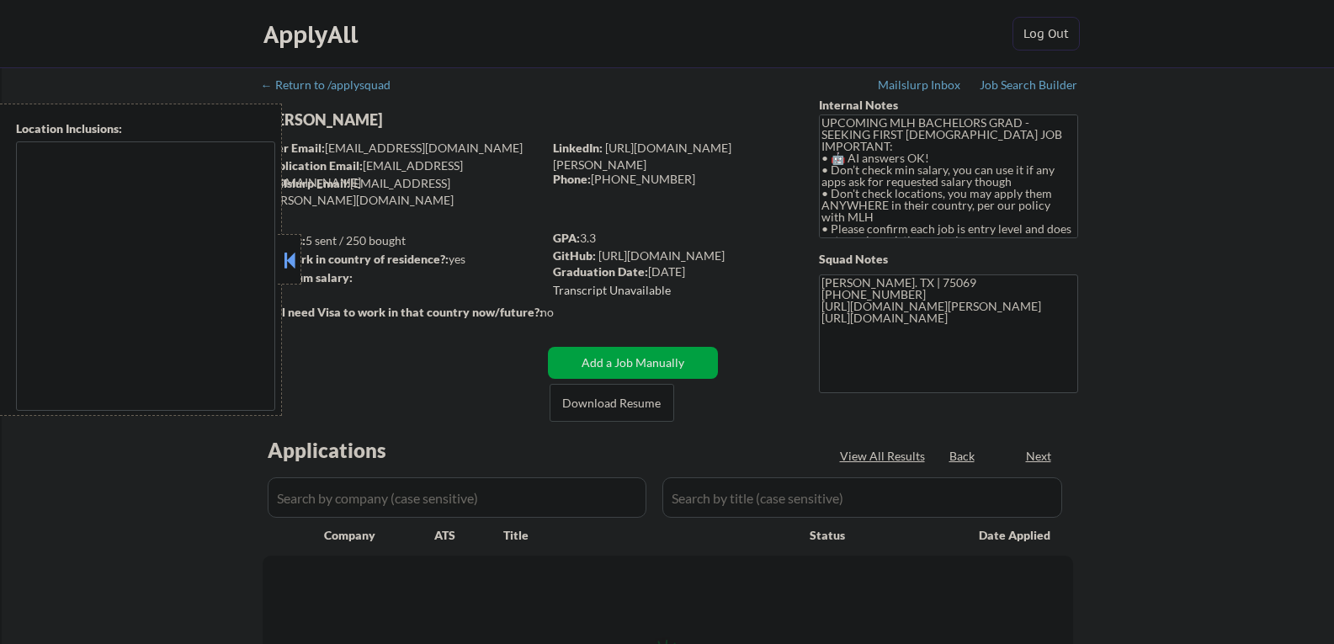
select select ""pending""
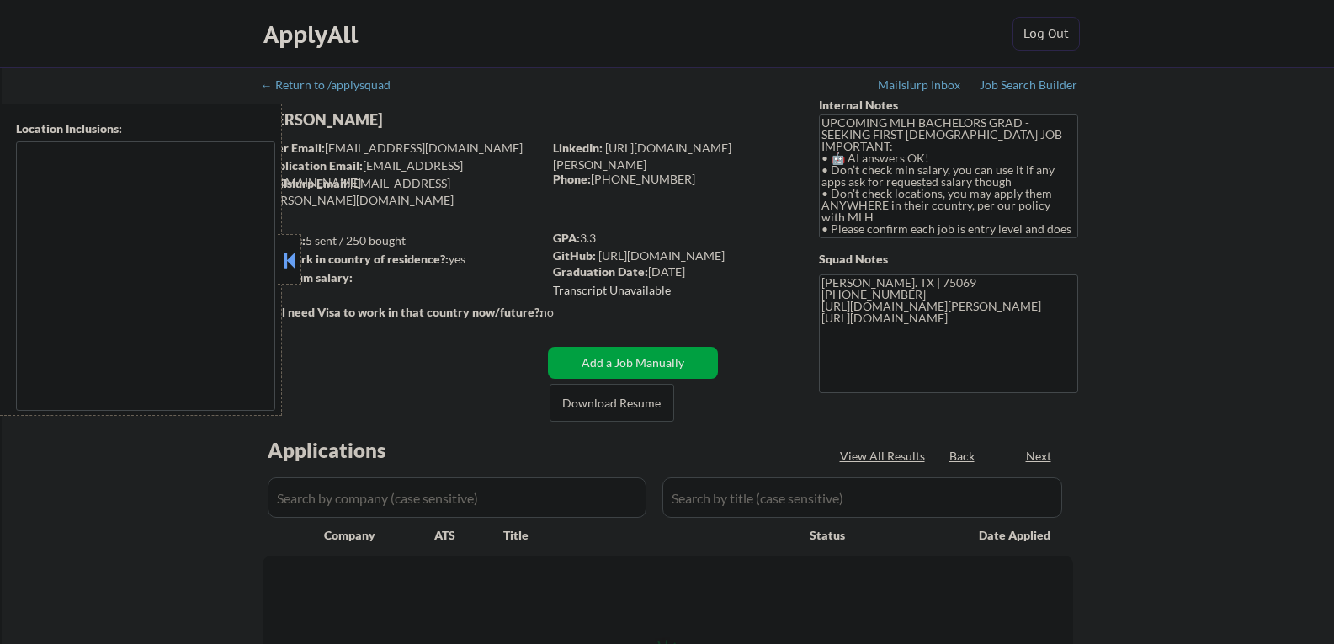
select select ""pending""
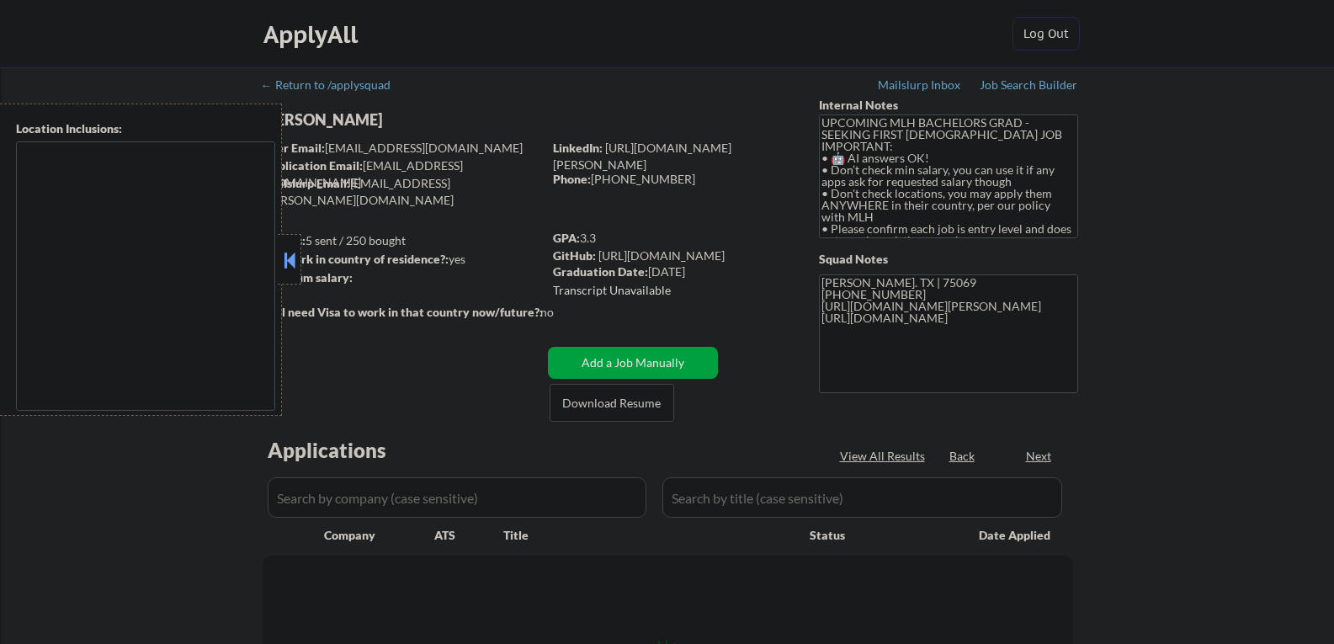
select select ""pending""
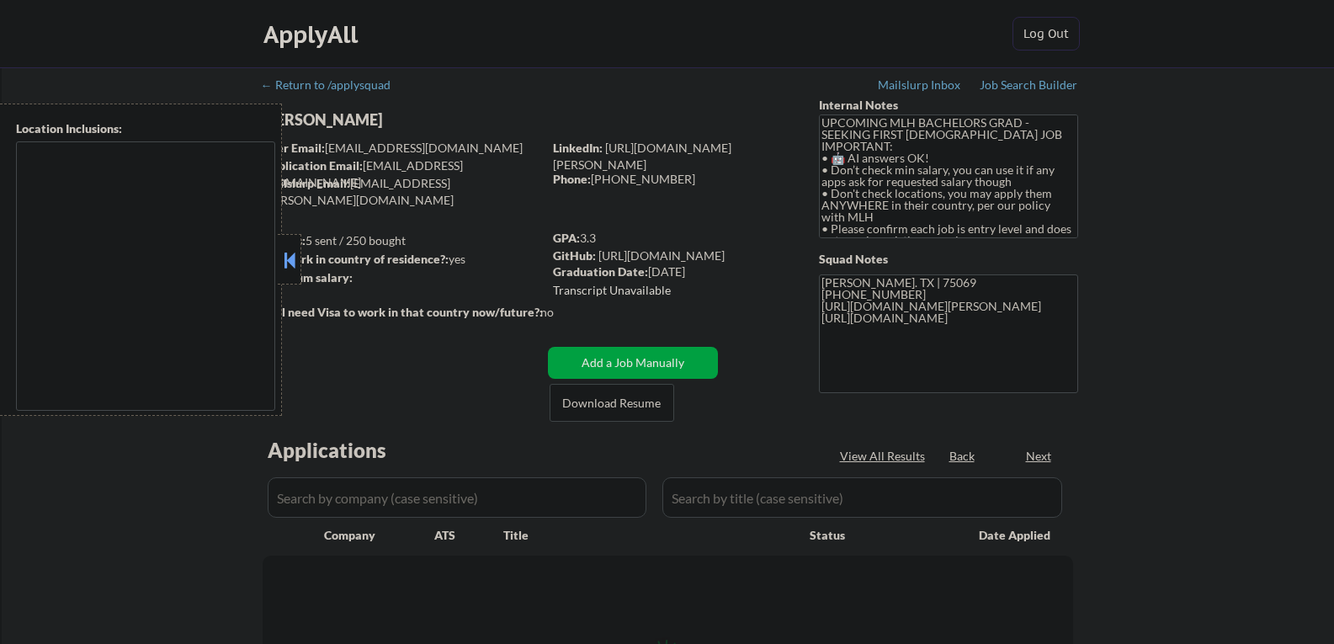
select select ""pending""
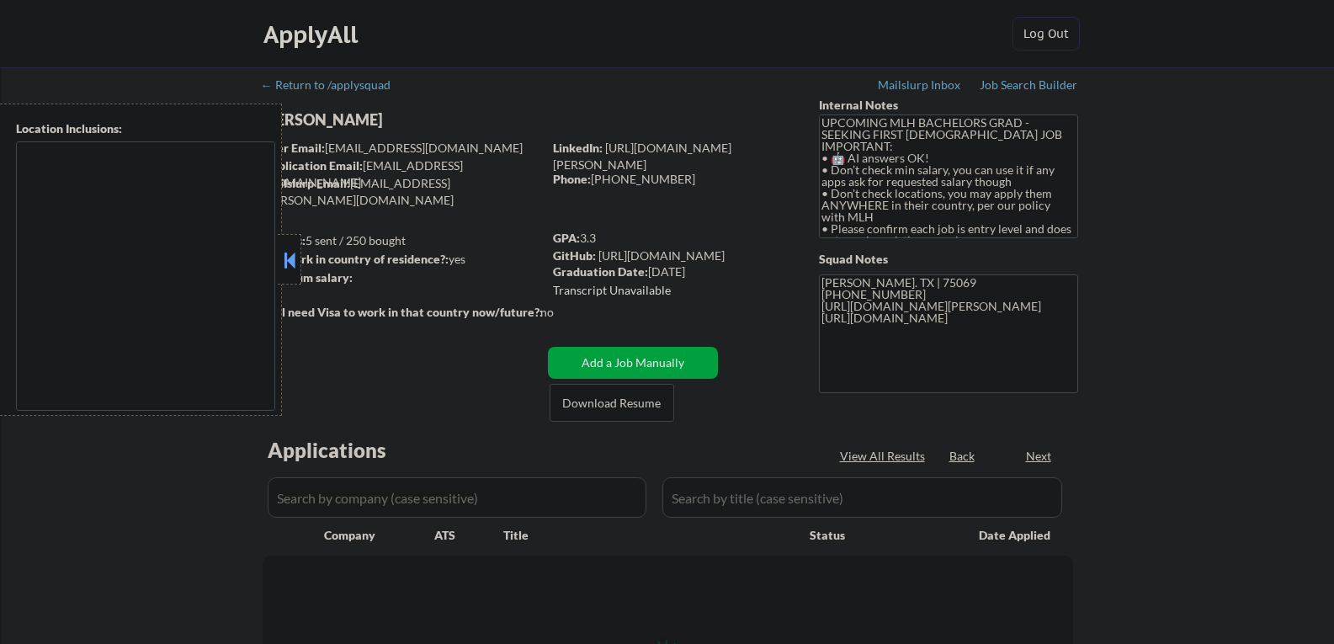
select select ""pending""
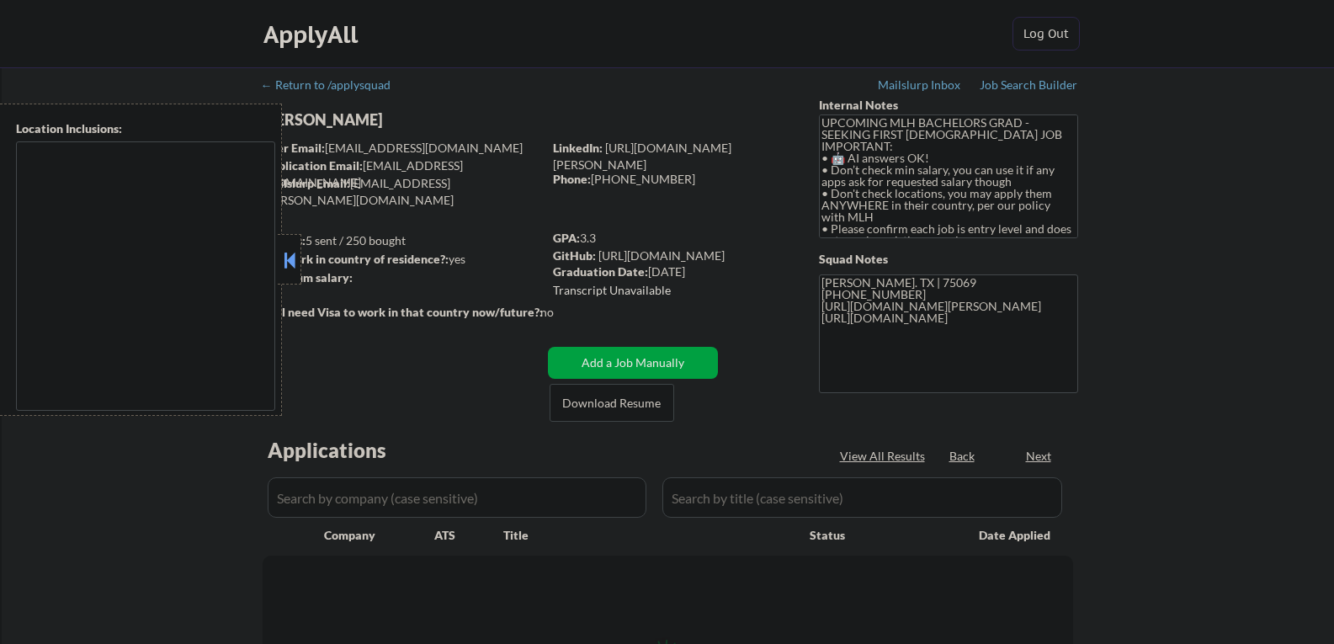
select select ""pending""
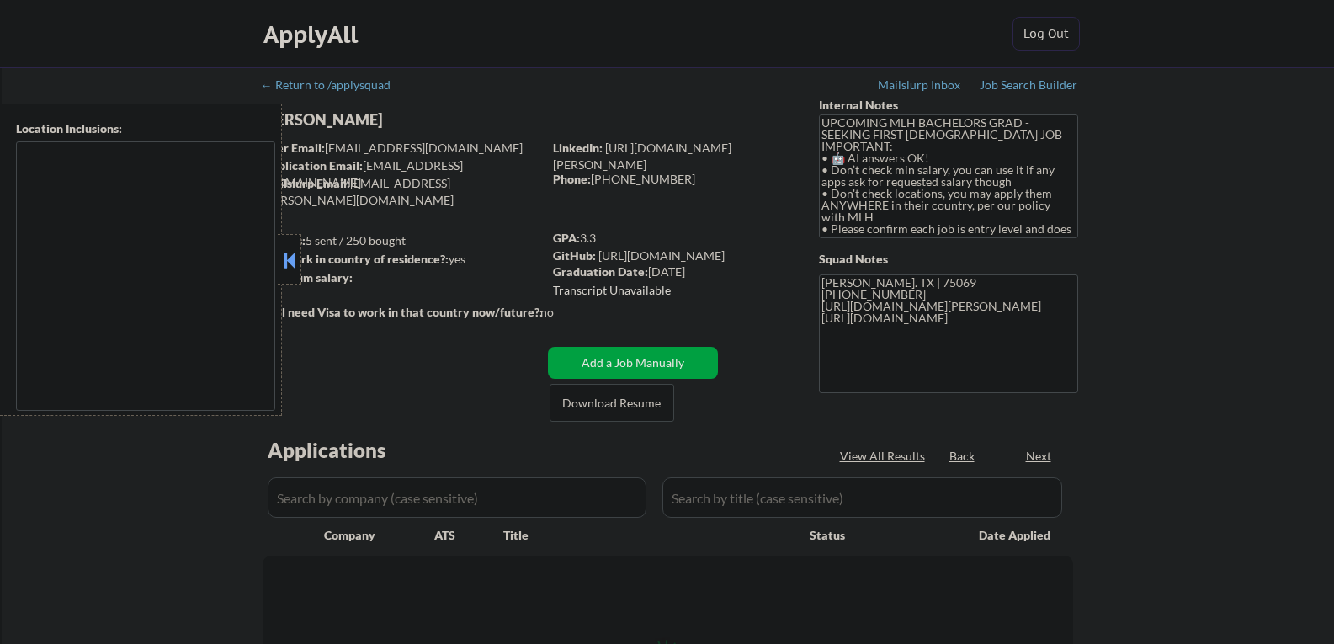
select select ""pending""
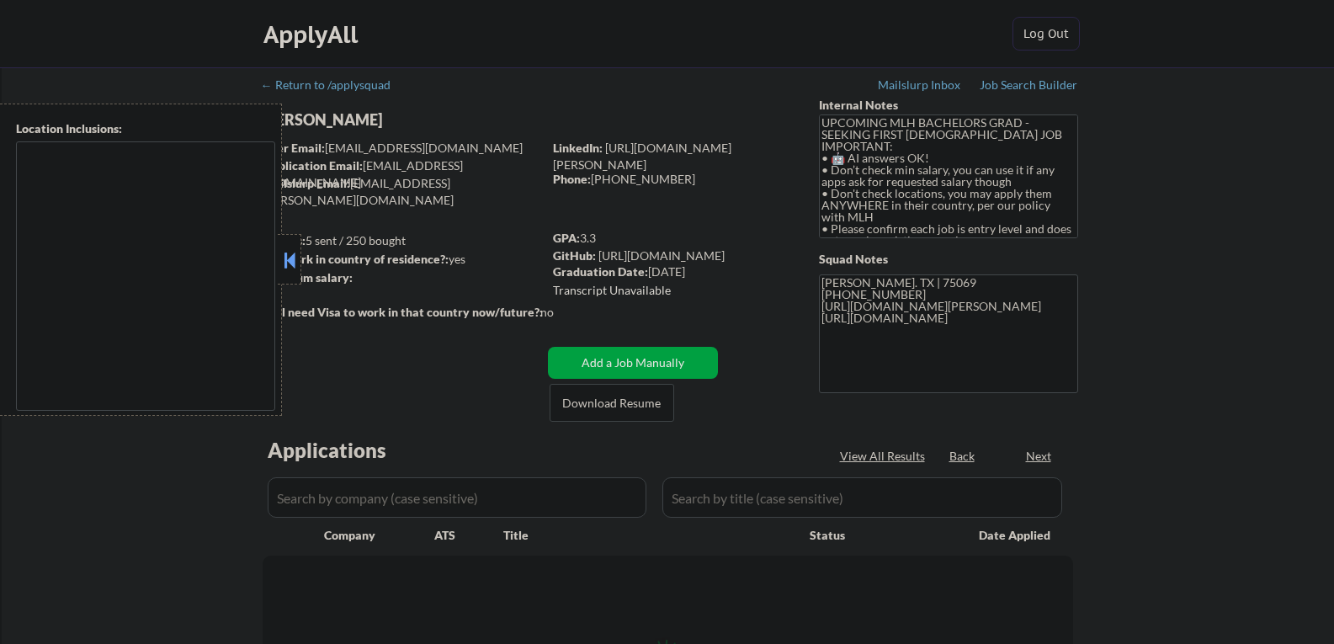
select select ""pending""
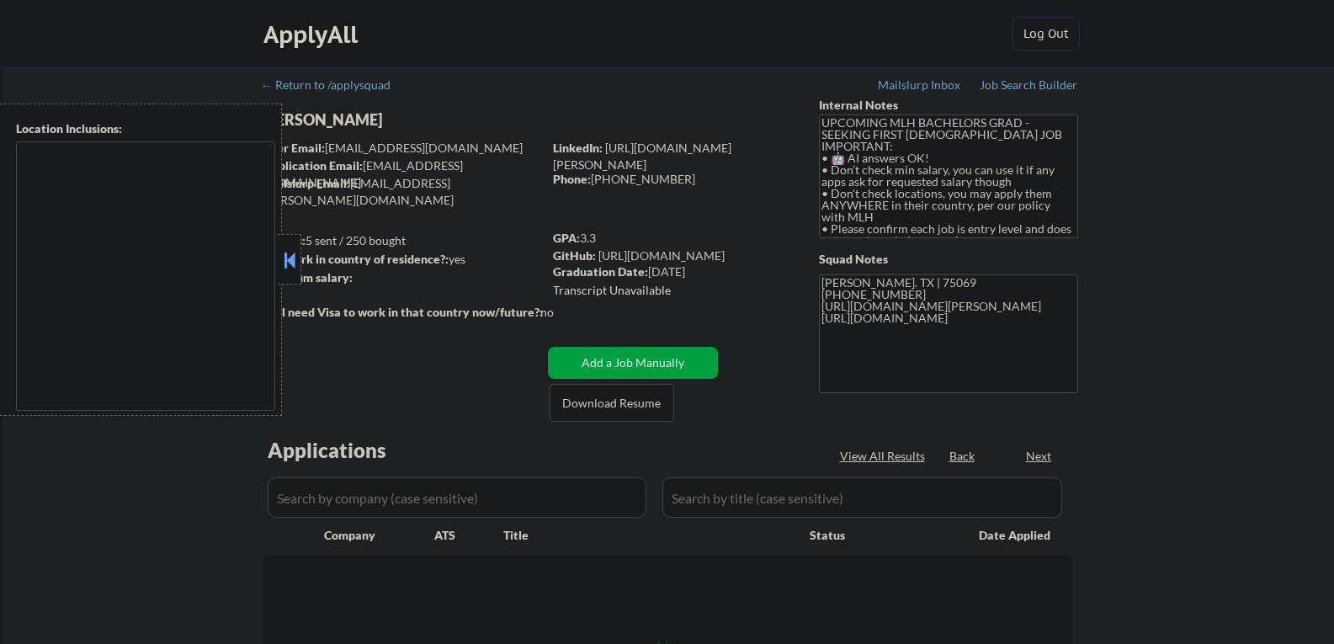
select select ""pending""
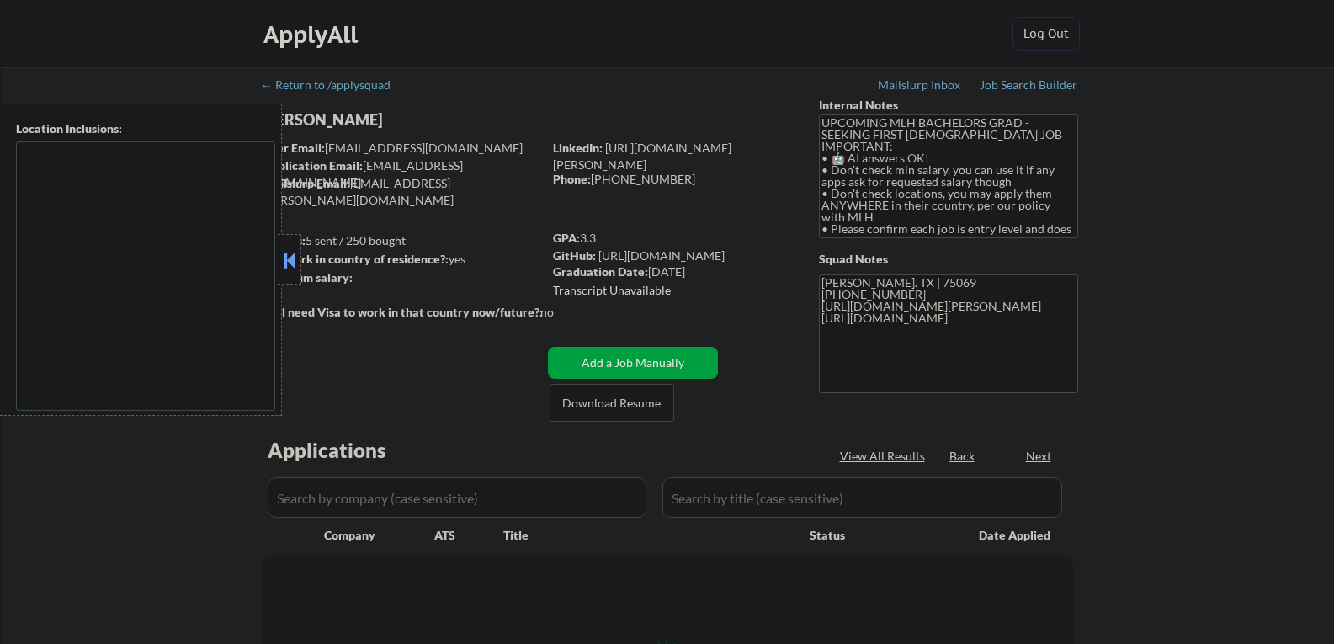
select select ""pending""
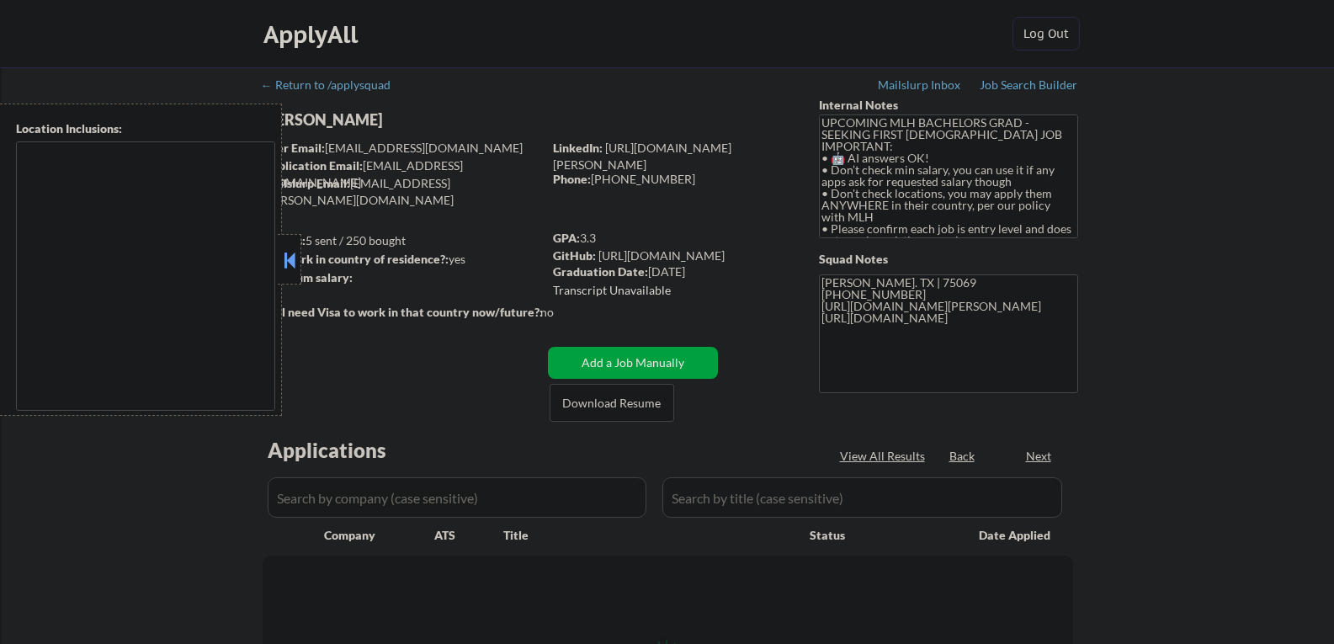
select select ""pending""
type textarea "country:[GEOGRAPHIC_DATA]"
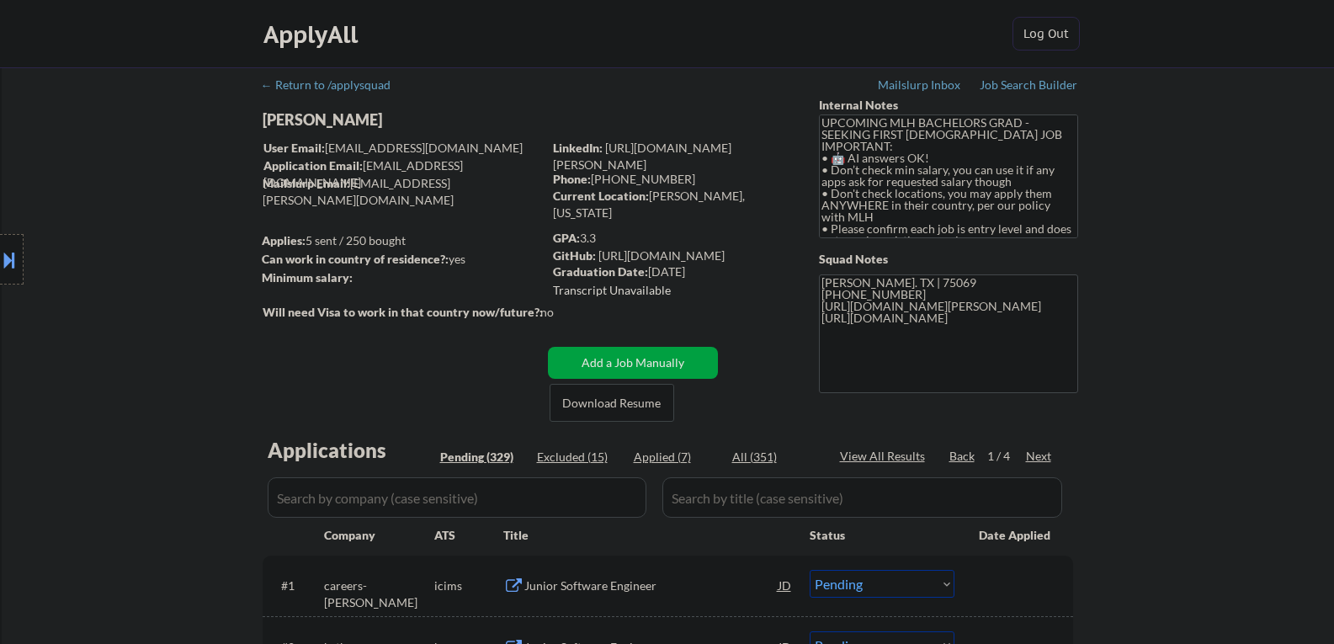
scroll to position [1684, 0]
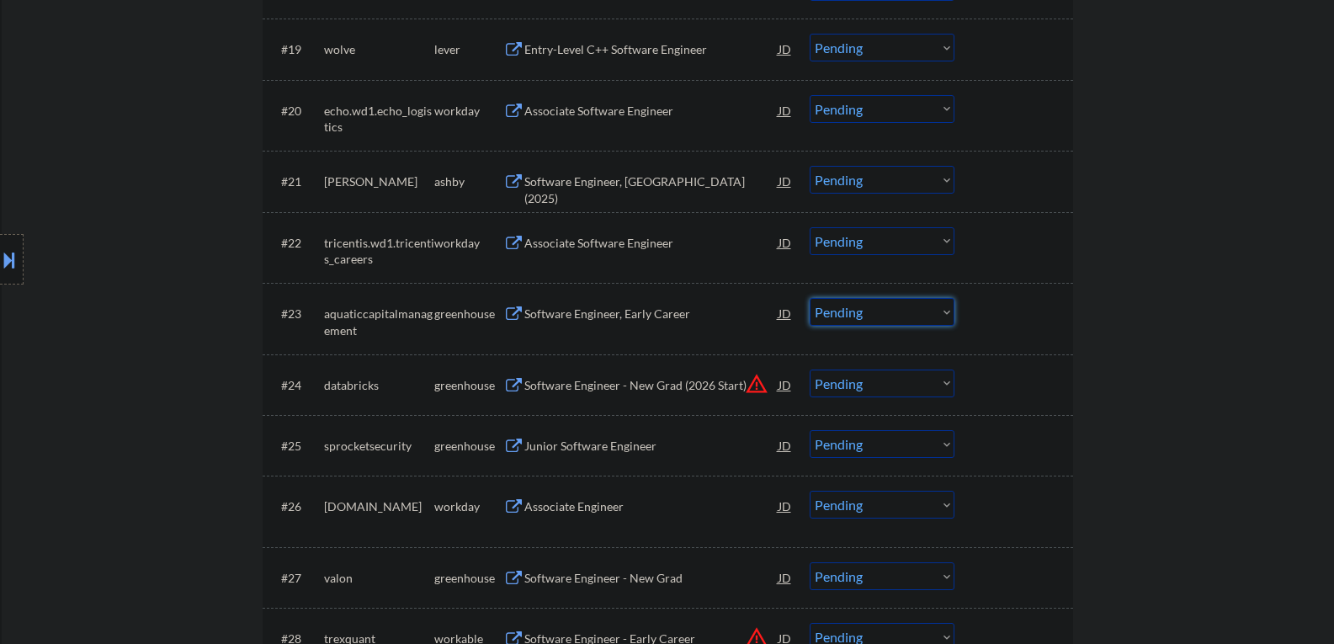
click at [845, 307] on select "Choose an option... Pending Applied Excluded (Questions) Excluded (Expired) Exc…" at bounding box center [882, 312] width 145 height 28
click at [810, 298] on select "Choose an option... Pending Applied Excluded (Questions) Excluded (Expired) Exc…" at bounding box center [882, 312] width 145 height 28
click at [576, 449] on div "Junior Software Engineer" at bounding box center [651, 446] width 254 height 17
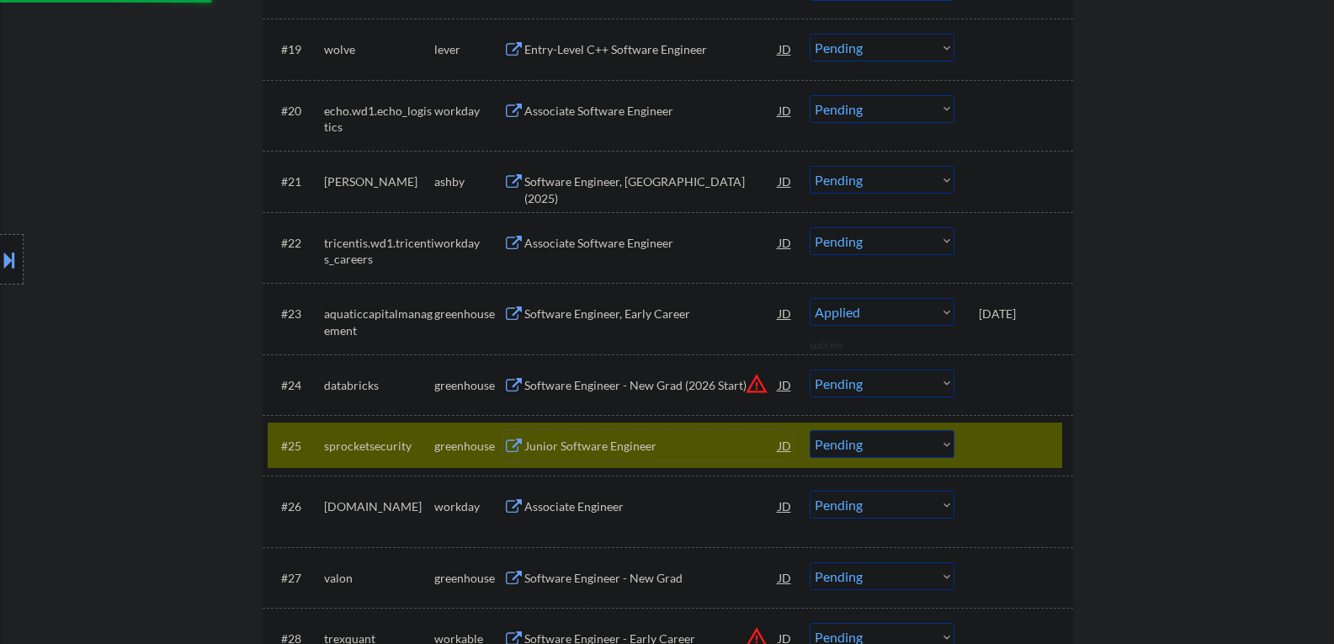
select select ""pending""
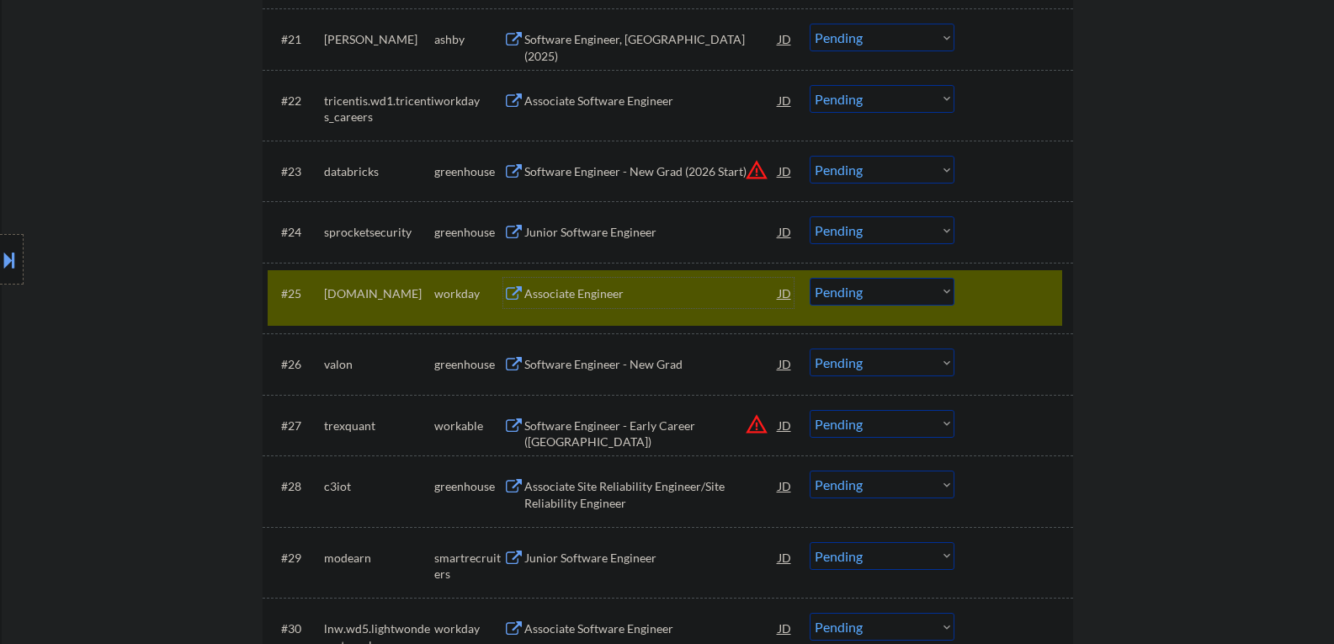
scroll to position [1852, 0]
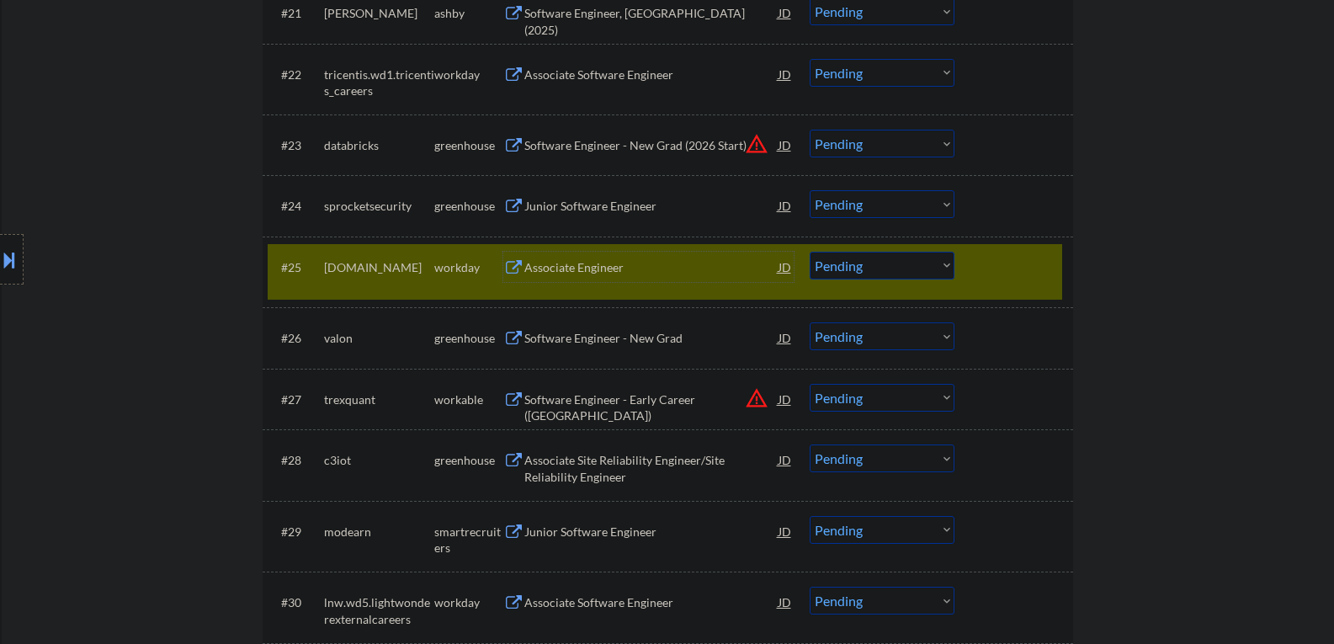
click at [592, 341] on div "Software Engineer - New Grad" at bounding box center [651, 338] width 254 height 17
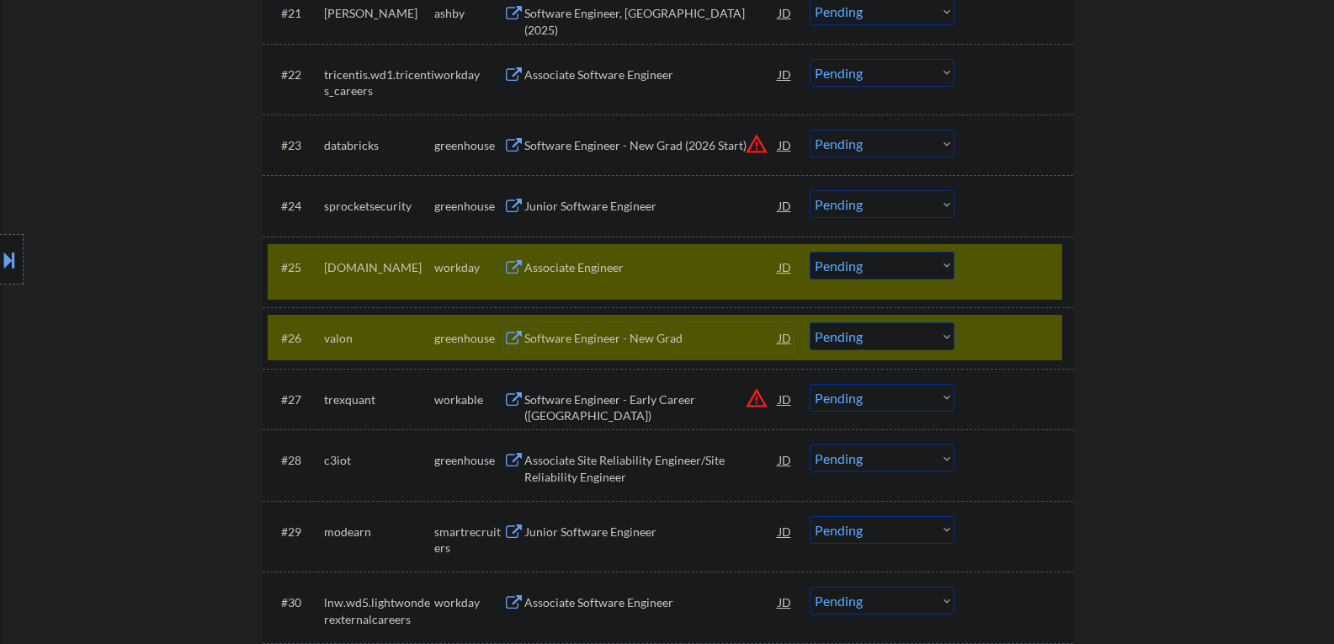
click at [1004, 279] on div at bounding box center [1016, 267] width 74 height 30
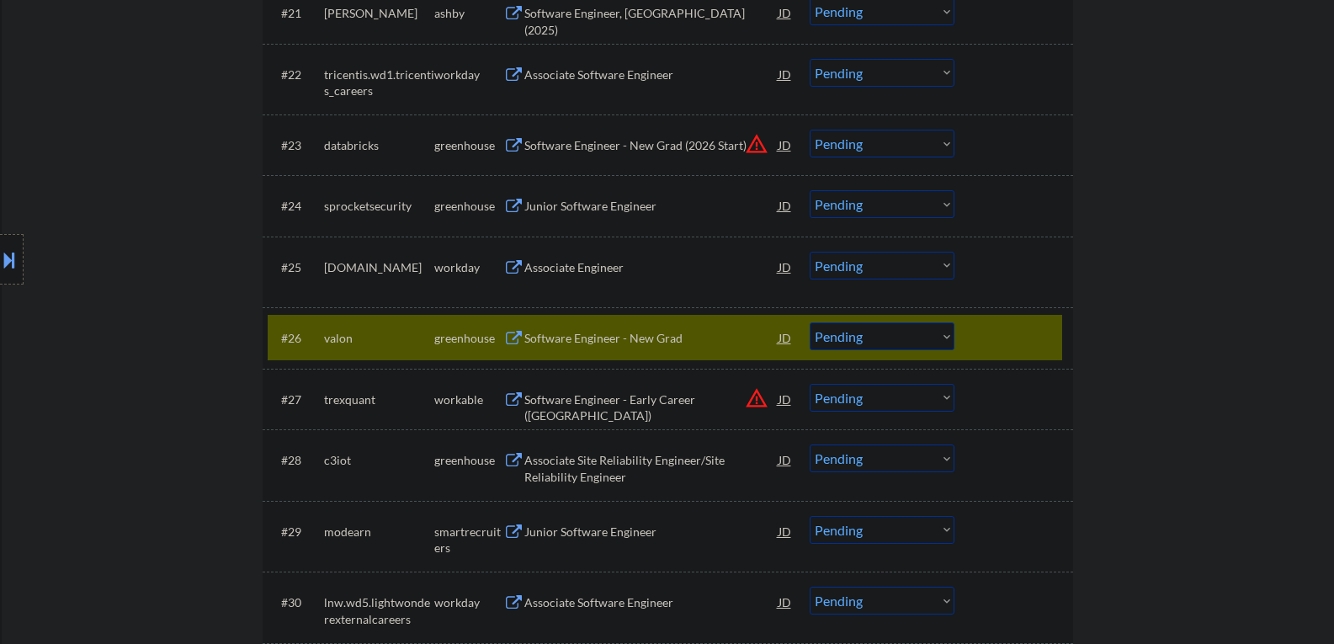
click at [933, 342] on select "Choose an option... Pending Applied Excluded (Questions) Excluded (Expired) Exc…" at bounding box center [882, 336] width 145 height 28
click at [810, 322] on select "Choose an option... Pending Applied Excluded (Questions) Excluded (Expired) Exc…" at bounding box center [882, 336] width 145 height 28
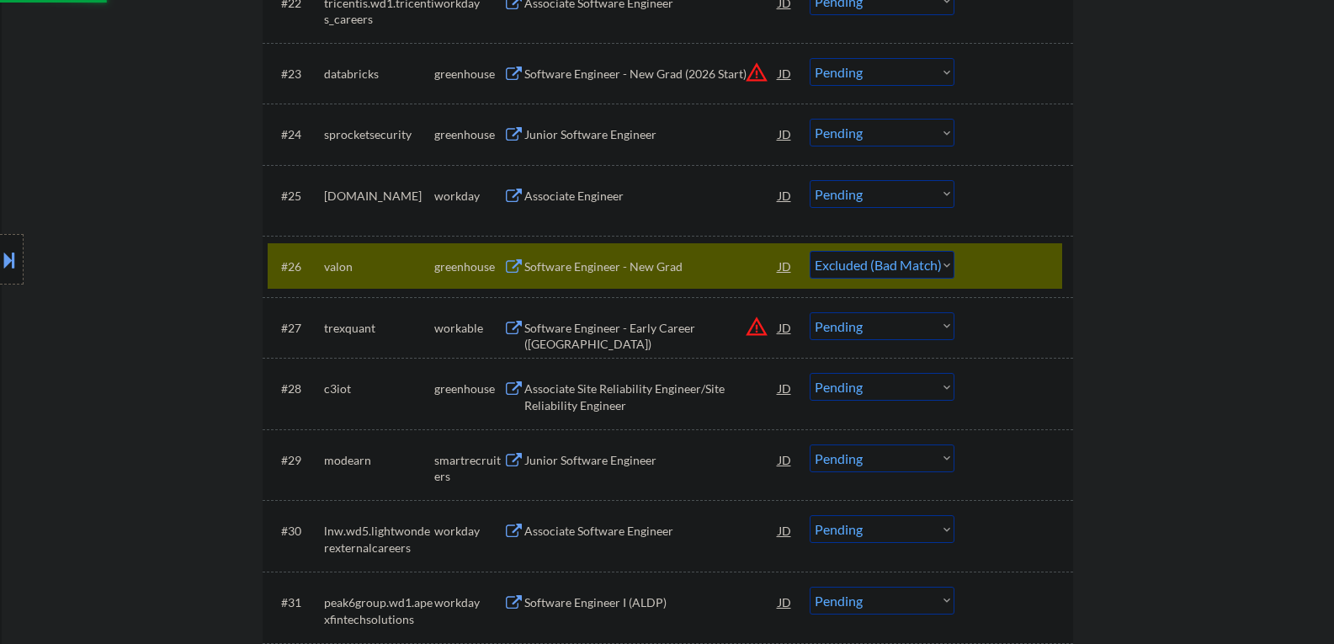
scroll to position [2021, 0]
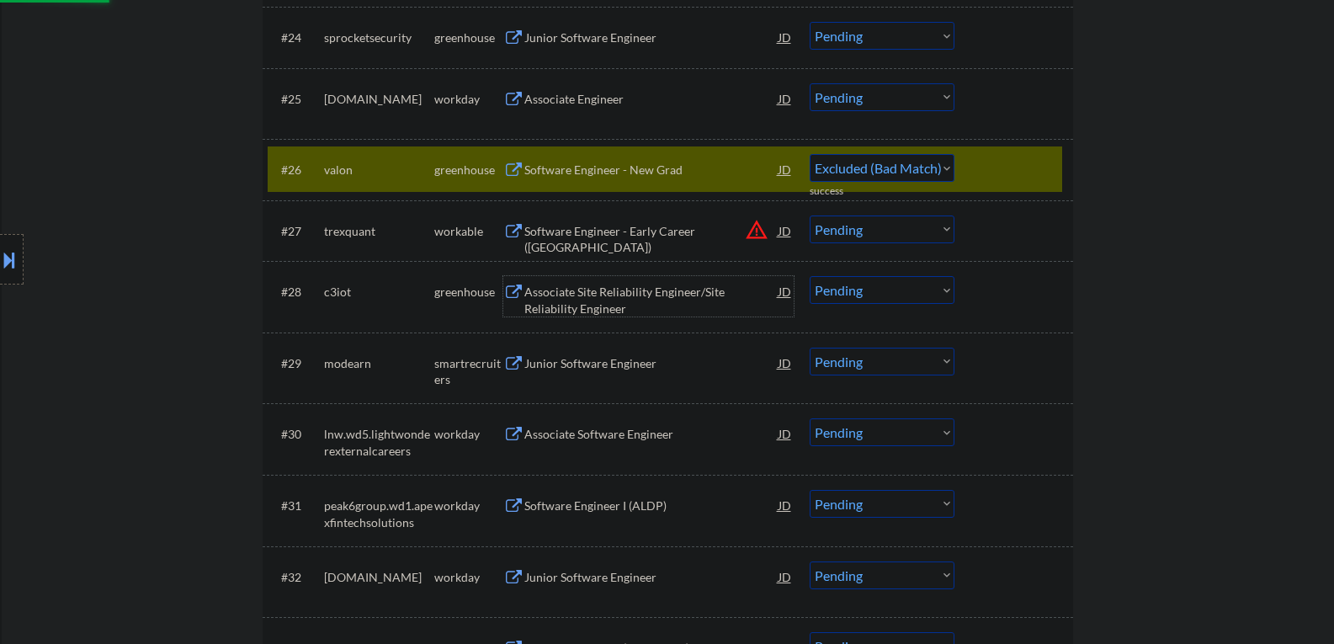
click at [537, 305] on div "Associate Site Reliability Engineer/Site Reliability Engineer" at bounding box center [651, 300] width 254 height 33
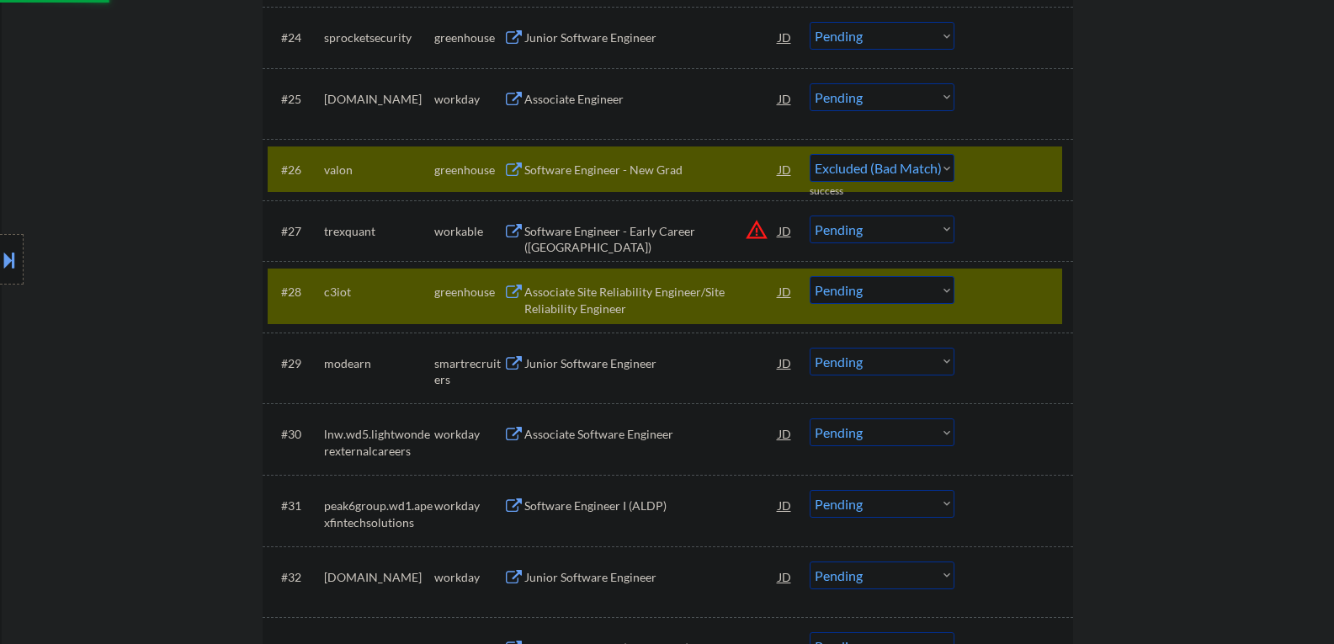
select select ""pending""
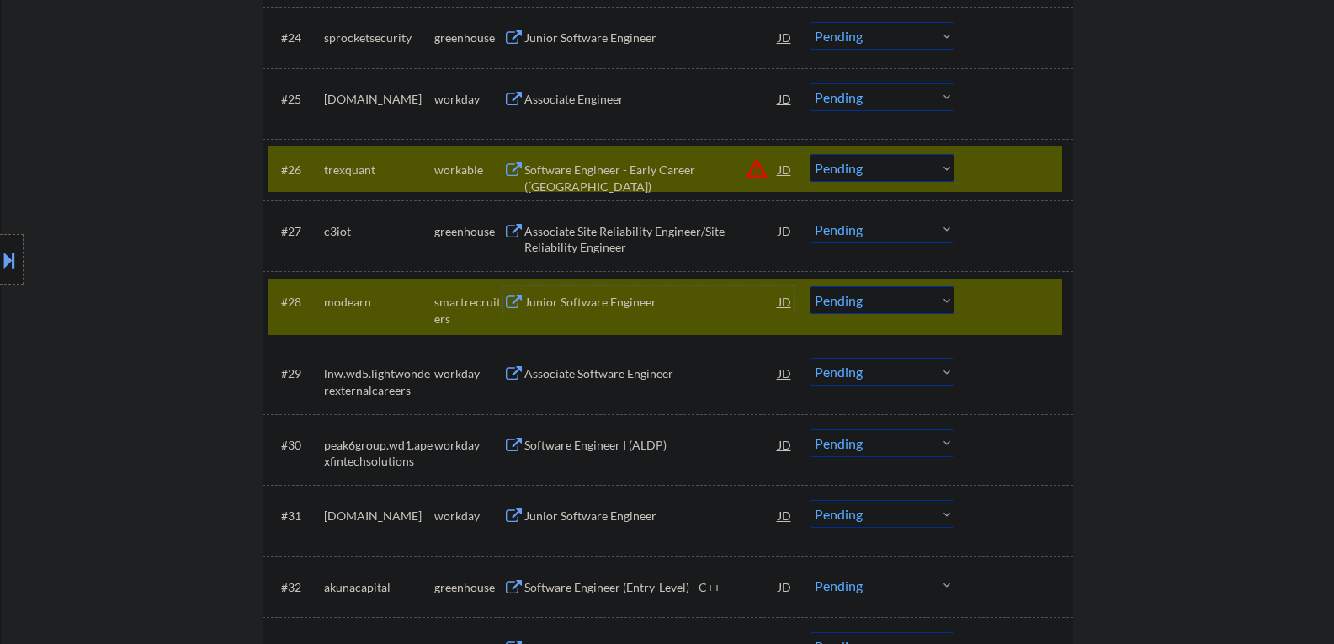
drag, startPoint x: 1027, startPoint y: 315, endPoint x: 1023, endPoint y: 223, distance: 91.8
click at [1027, 313] on div at bounding box center [1016, 301] width 74 height 30
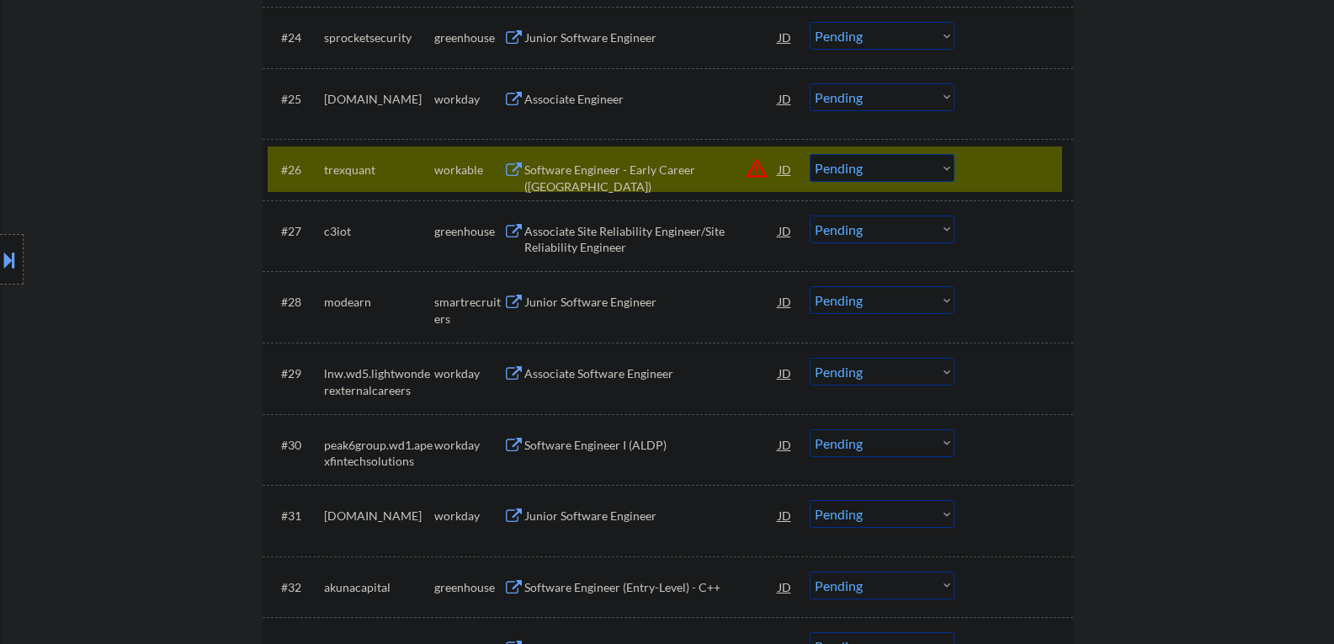
click at [1000, 167] on div at bounding box center [1016, 169] width 74 height 30
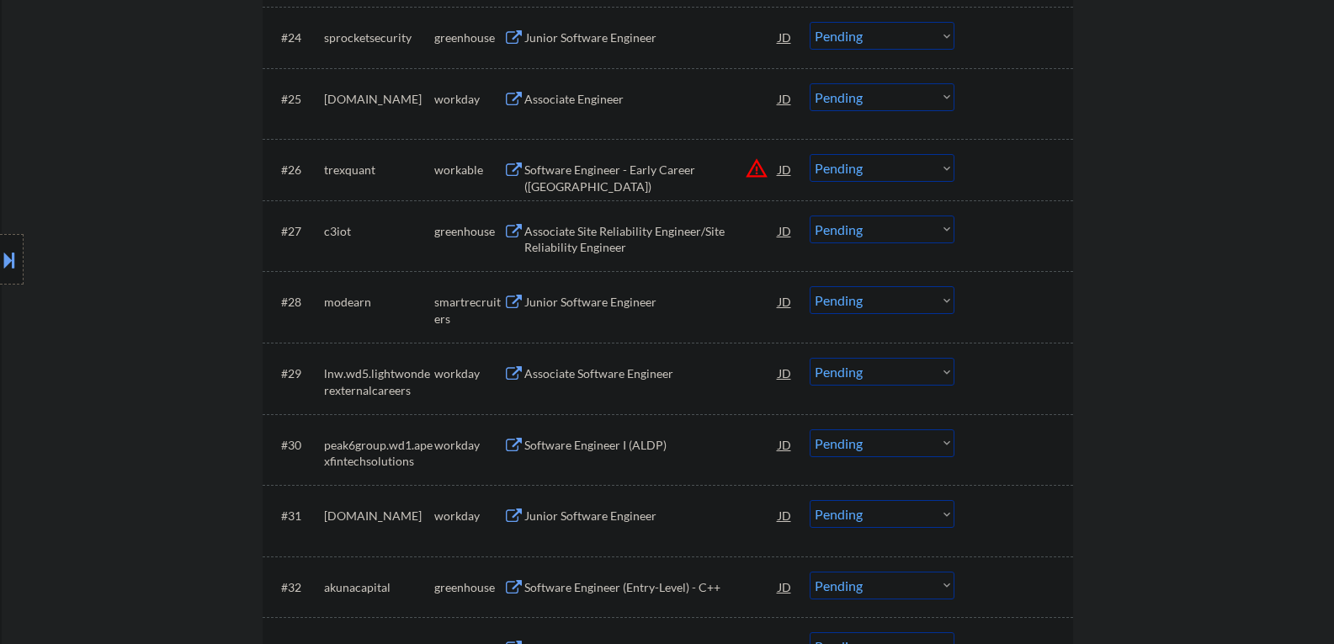
click at [868, 247] on div "#27 c3iot greenhouse Associate Site Reliability Engineer/Site Reliability Engin…" at bounding box center [665, 236] width 794 height 56
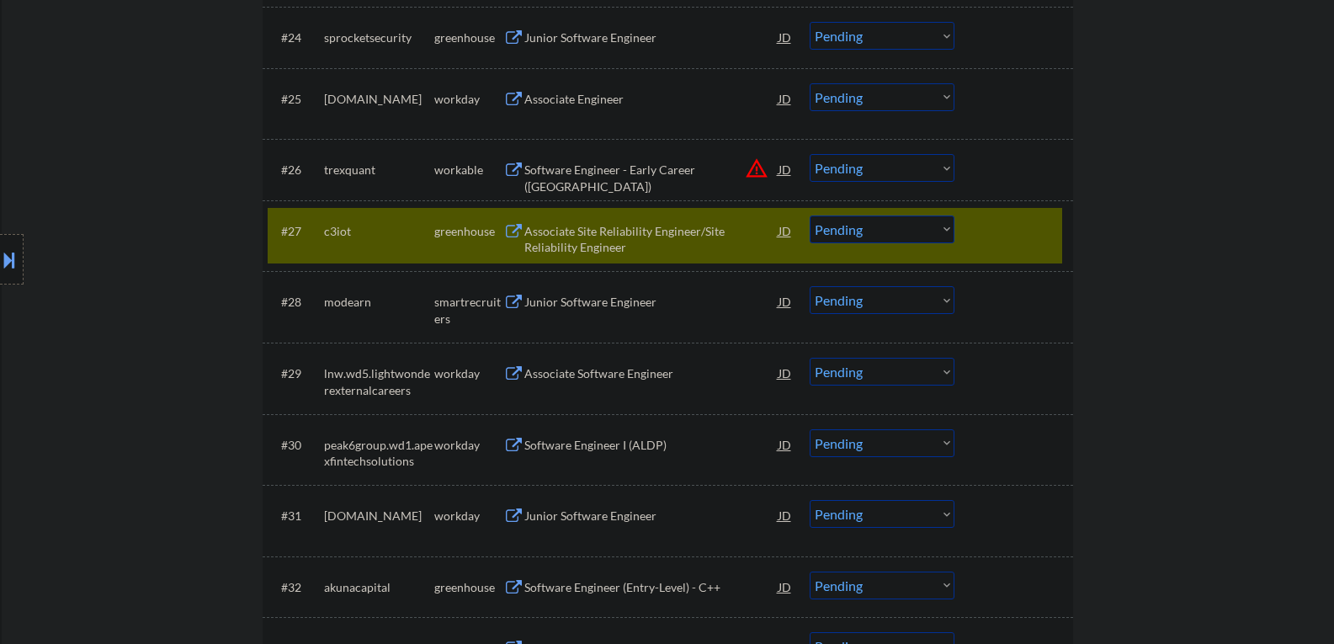
click at [872, 234] on select "Choose an option... Pending Applied Excluded (Questions) Excluded (Expired) Exc…" at bounding box center [882, 229] width 145 height 28
click at [810, 215] on select "Choose an option... Pending Applied Excluded (Questions) Excluded (Expired) Exc…" at bounding box center [882, 229] width 145 height 28
click at [555, 293] on div "Junior Software Engineer" at bounding box center [651, 301] width 254 height 30
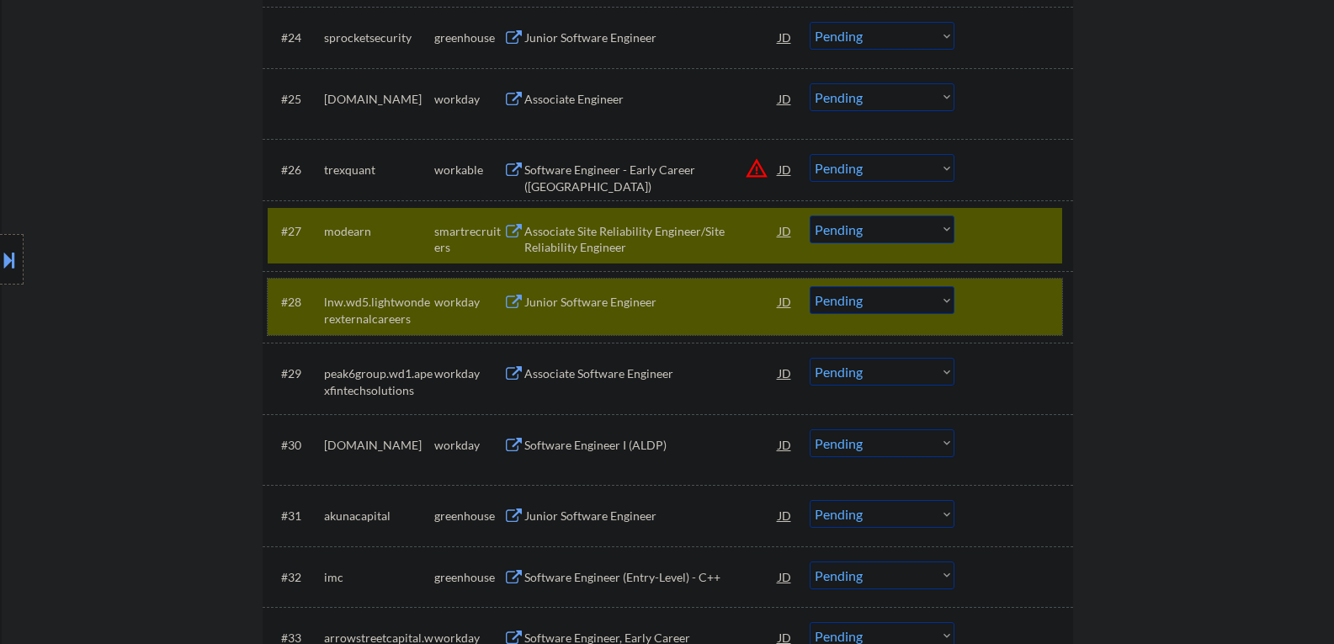
click at [995, 306] on div at bounding box center [1016, 301] width 74 height 30
click at [975, 295] on div "#28 lnw.wd5.lightwonderexternalcareers workday Associate Software Engineer JD w…" at bounding box center [665, 307] width 794 height 56
click at [1017, 295] on div at bounding box center [1016, 301] width 74 height 30
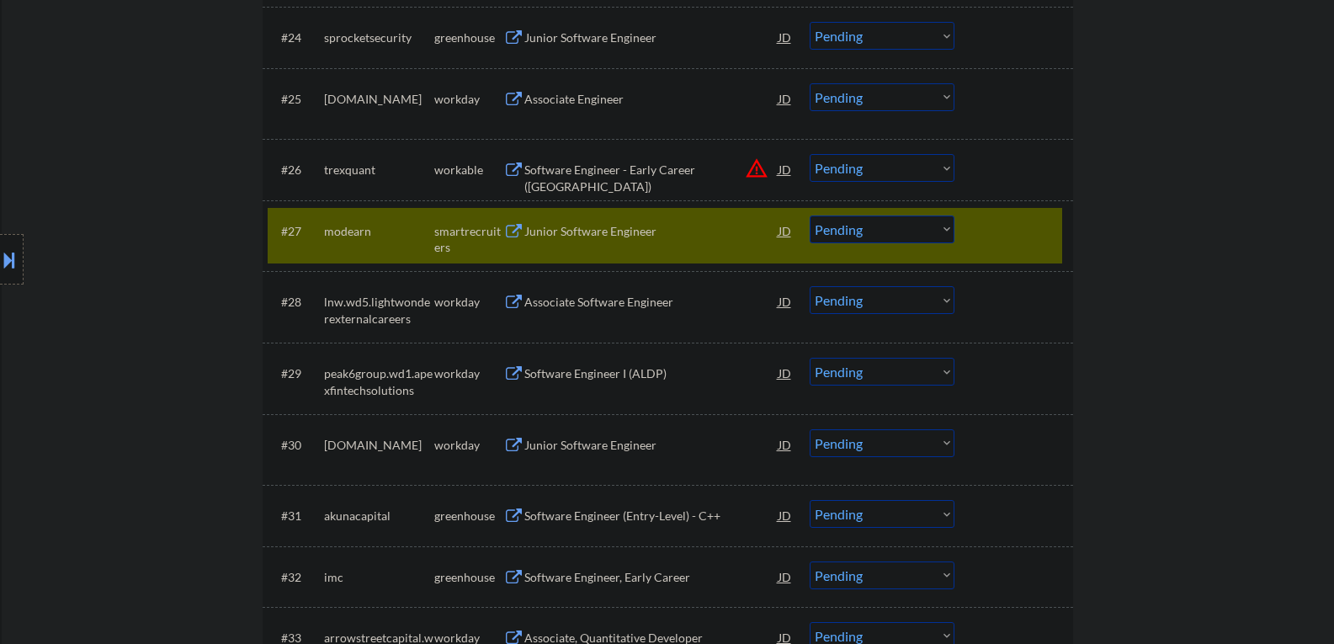
click at [932, 234] on select "Choose an option... Pending Applied Excluded (Questions) Excluded (Expired) Exc…" at bounding box center [882, 229] width 145 height 28
click at [810, 215] on select "Choose an option... Pending Applied Excluded (Questions) Excluded (Expired) Exc…" at bounding box center [882, 229] width 145 height 28
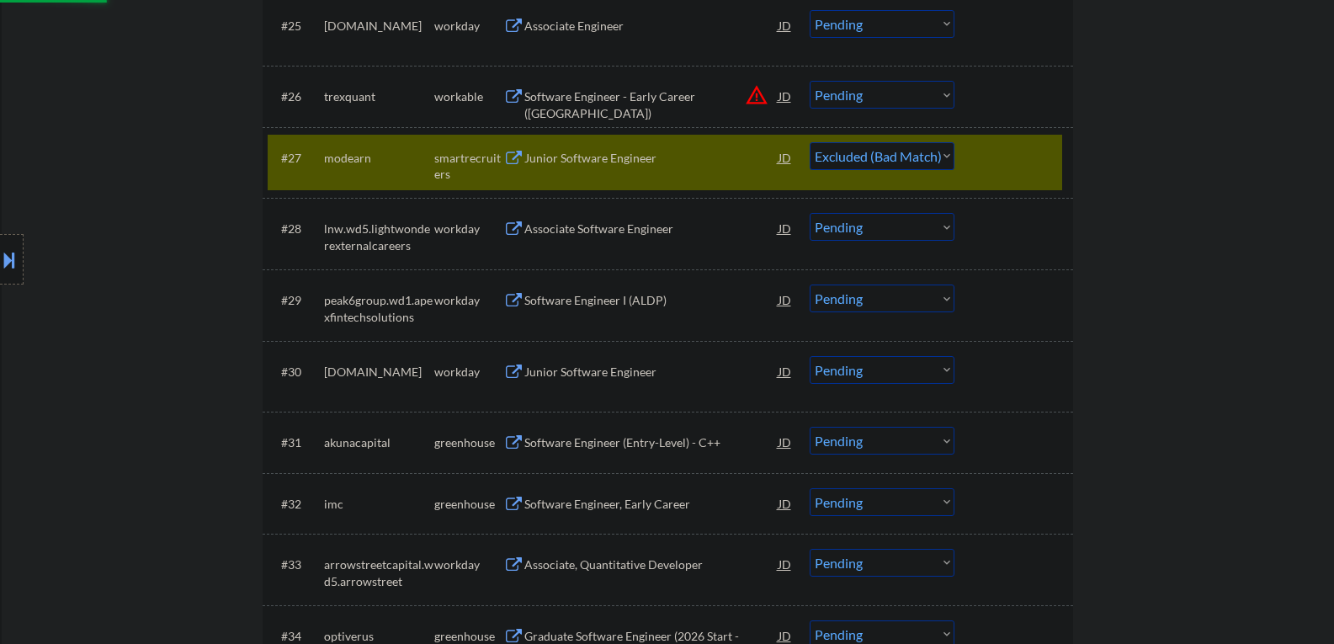
scroll to position [2189, 0]
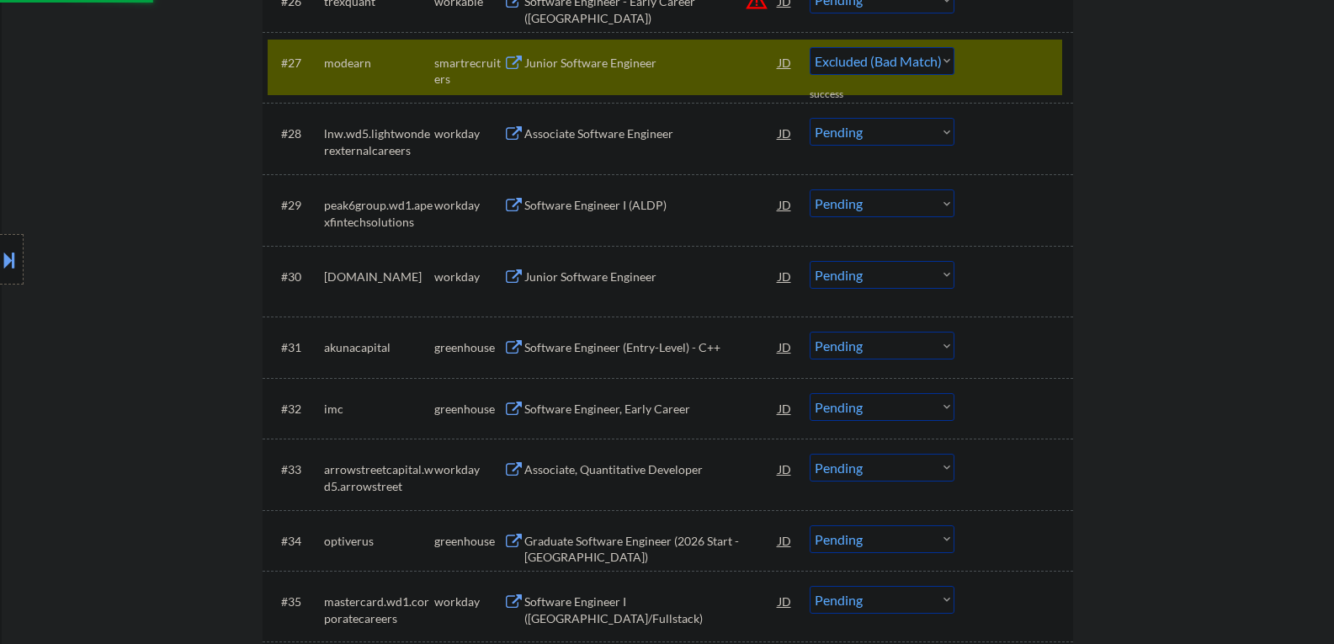
click at [597, 353] on div "Software Engineer (Entry-Level) - C++" at bounding box center [651, 347] width 254 height 17
select select ""pending""
